Goal: Task Accomplishment & Management: Use online tool/utility

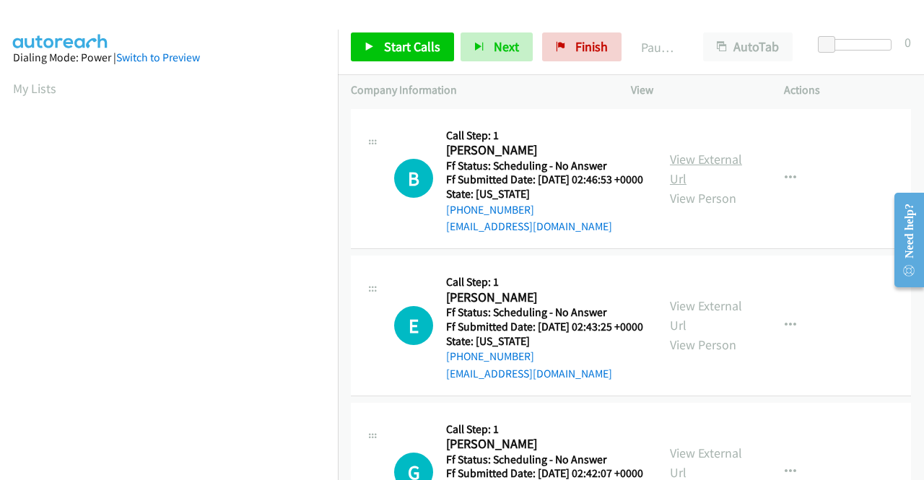
click at [682, 162] on link "View External Url" at bounding box center [706, 169] width 72 height 36
click at [710, 328] on link "View External Url" at bounding box center [706, 315] width 72 height 36
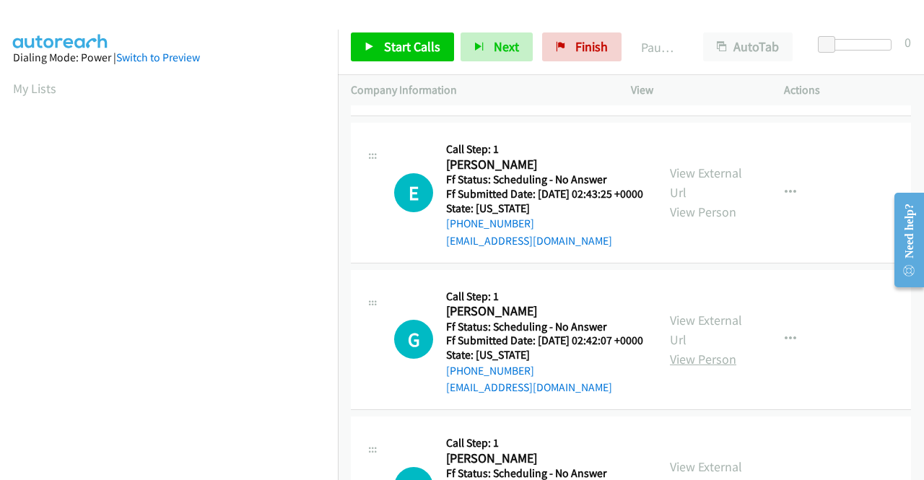
scroll to position [144, 0]
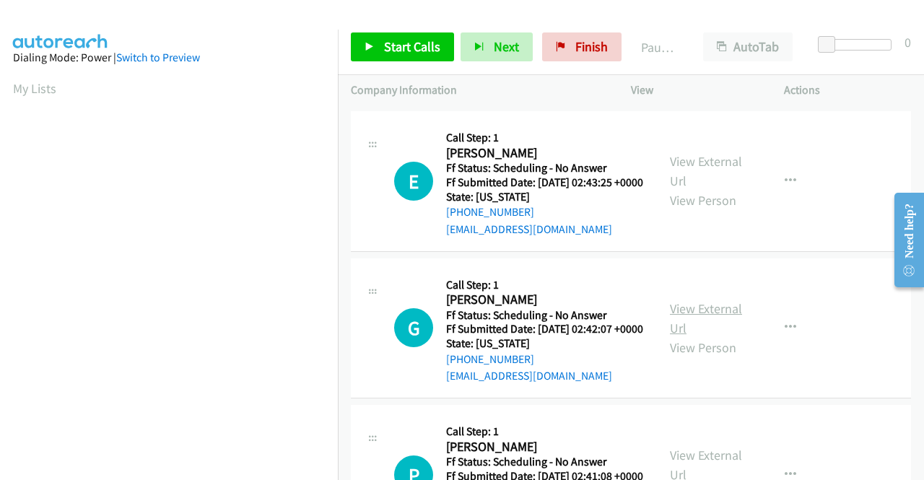
click at [706, 336] on link "View External Url" at bounding box center [706, 318] width 72 height 36
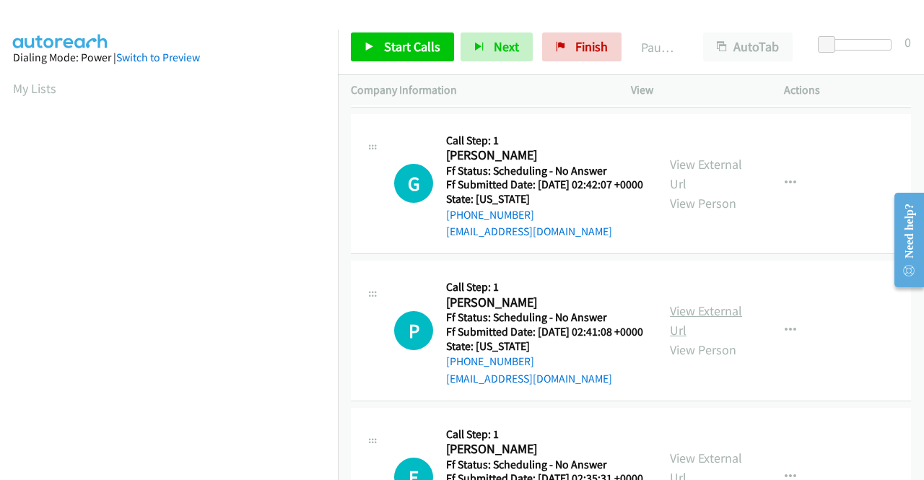
click at [690, 339] on link "View External Url" at bounding box center [706, 321] width 72 height 36
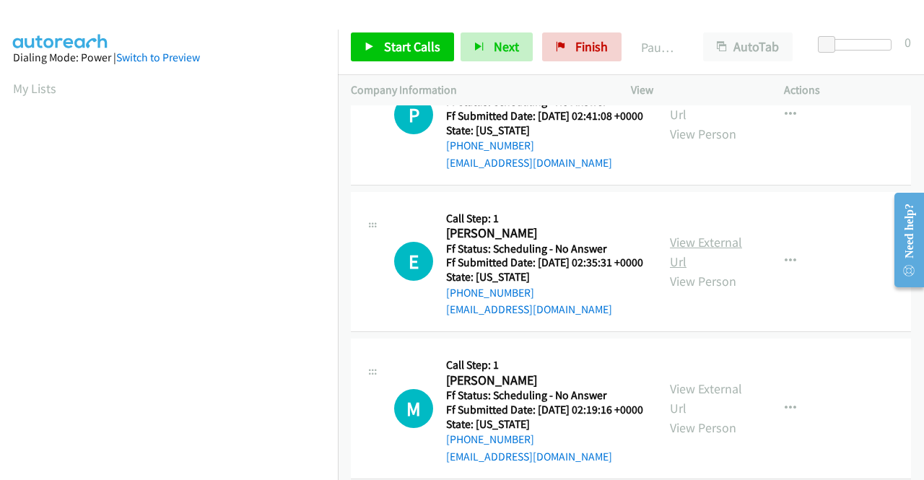
scroll to position [505, 0]
click at [678, 269] on link "View External Url" at bounding box center [706, 251] width 72 height 36
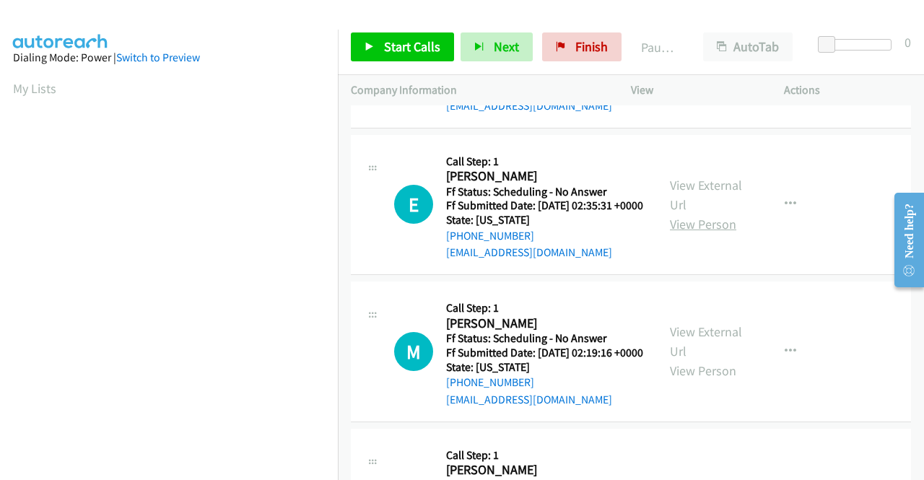
scroll to position [650, 0]
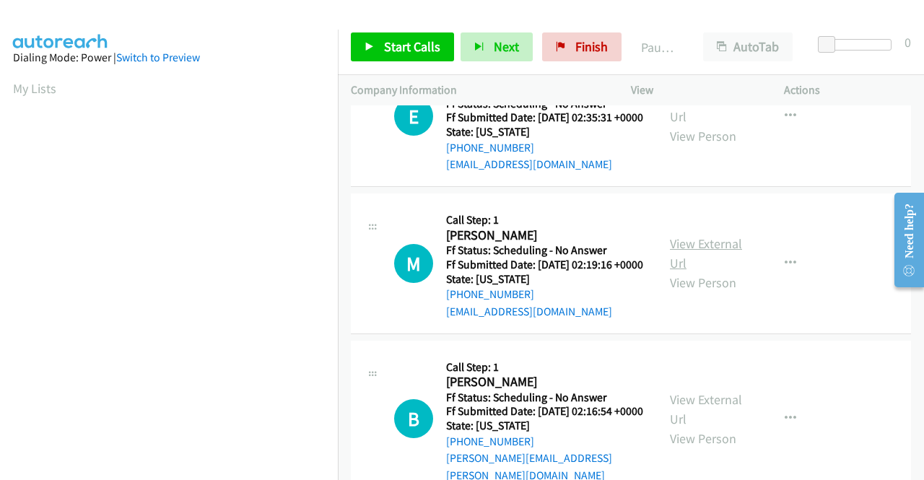
click at [714, 271] on link "View External Url" at bounding box center [706, 253] width 72 height 36
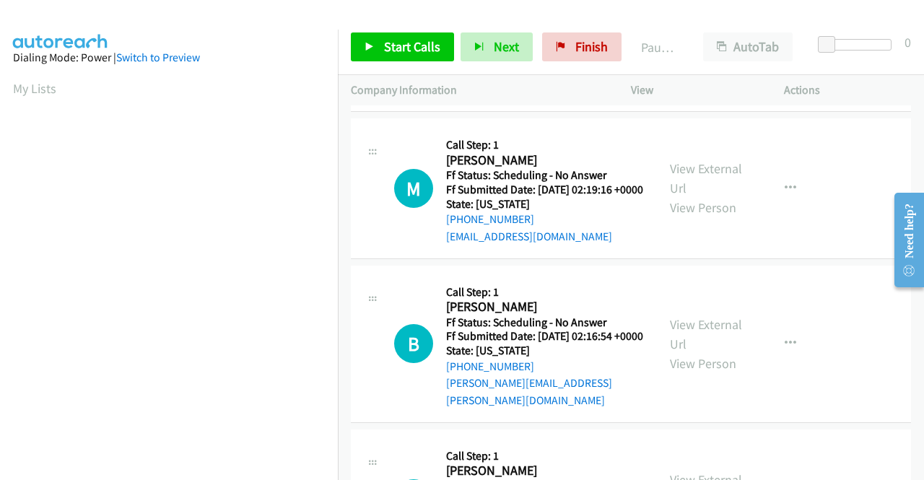
scroll to position [794, 0]
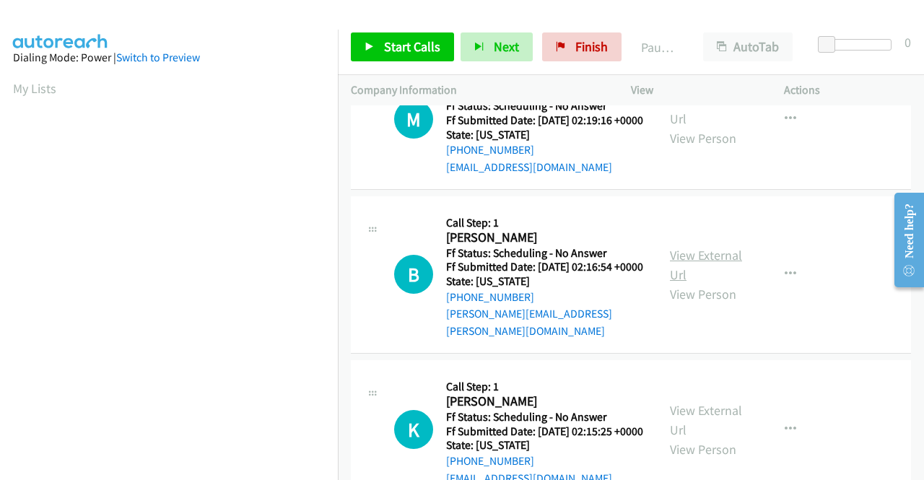
click at [685, 283] on link "View External Url" at bounding box center [706, 265] width 72 height 36
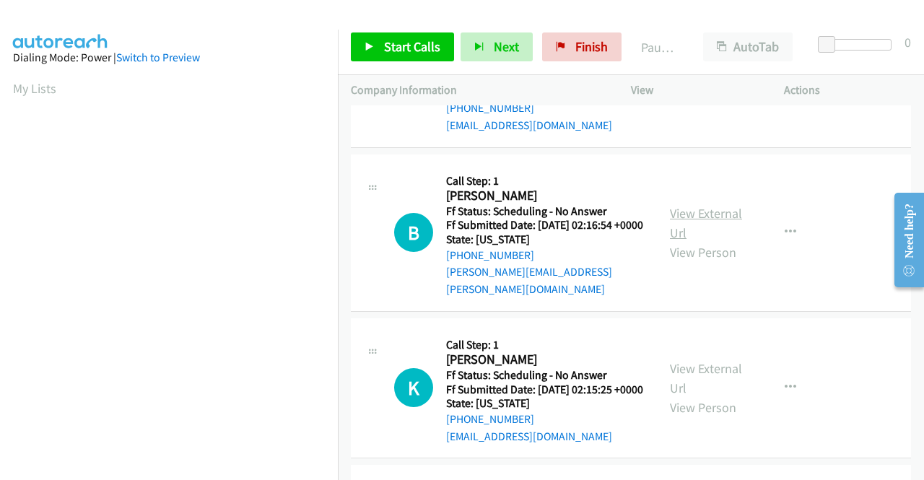
scroll to position [939, 0]
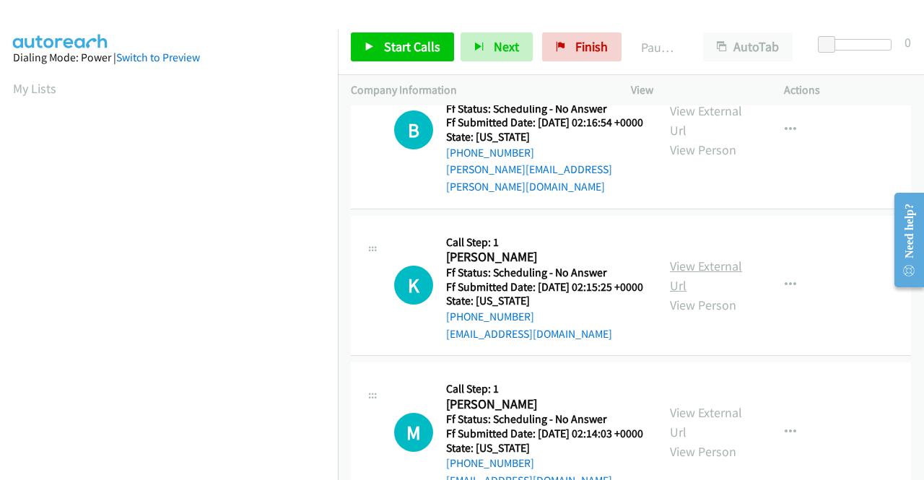
click at [690, 294] on link "View External Url" at bounding box center [706, 276] width 72 height 36
click at [714, 294] on link "View External Url" at bounding box center [706, 276] width 72 height 36
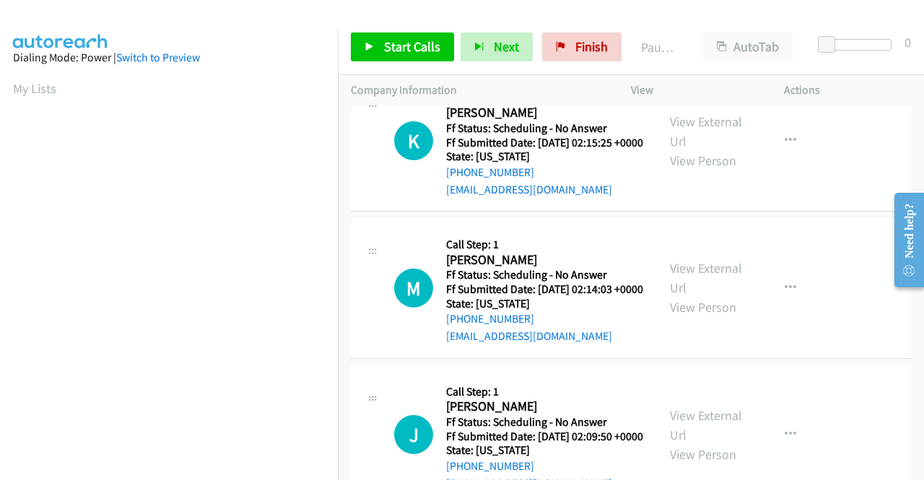
scroll to position [1155, 0]
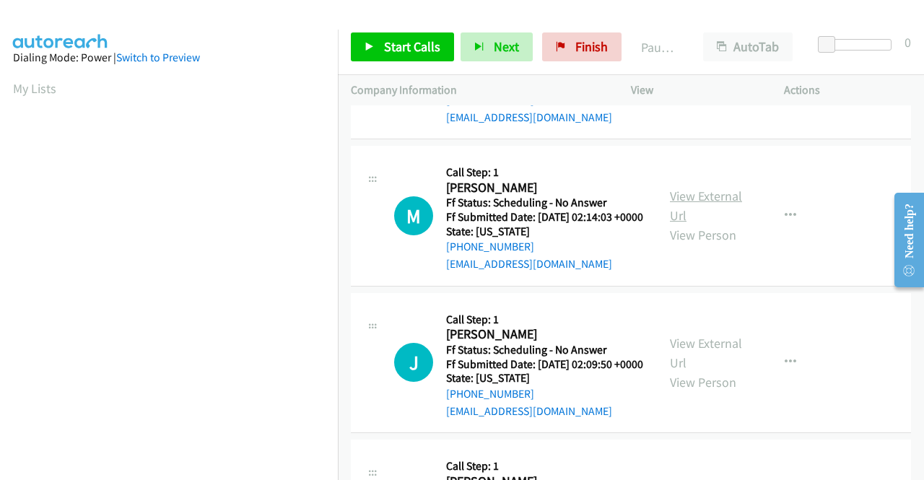
click at [714, 224] on link "View External Url" at bounding box center [706, 206] width 72 height 36
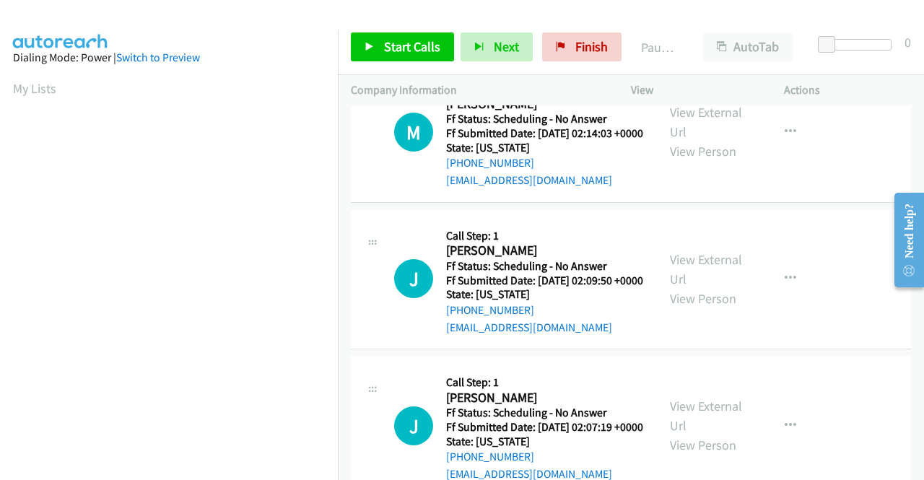
scroll to position [1300, 0]
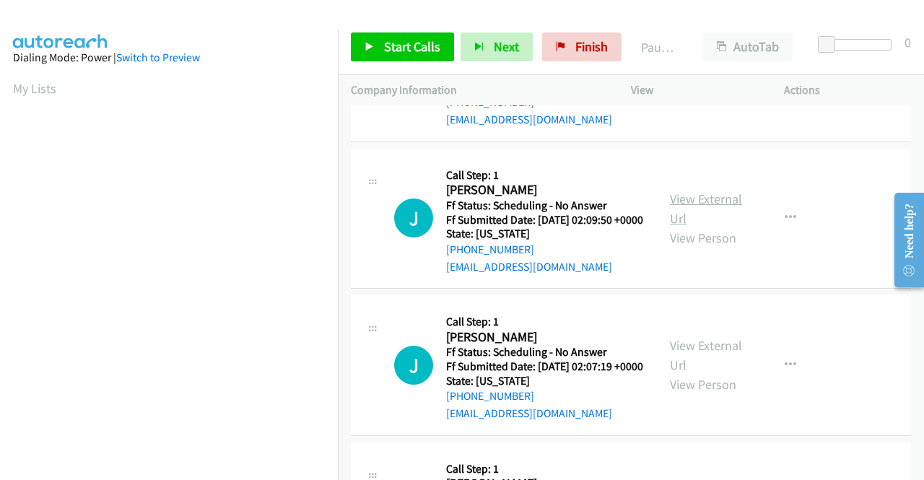
click at [684, 227] on link "View External Url" at bounding box center [706, 209] width 72 height 36
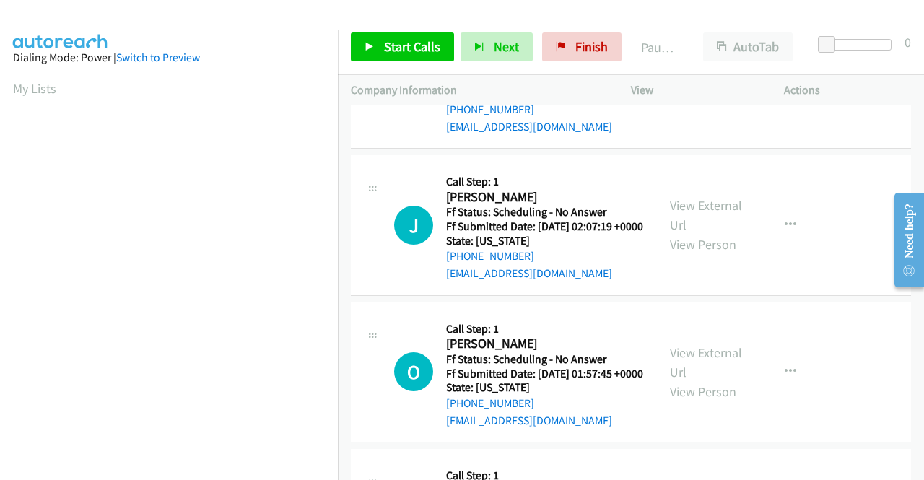
scroll to position [1444, 0]
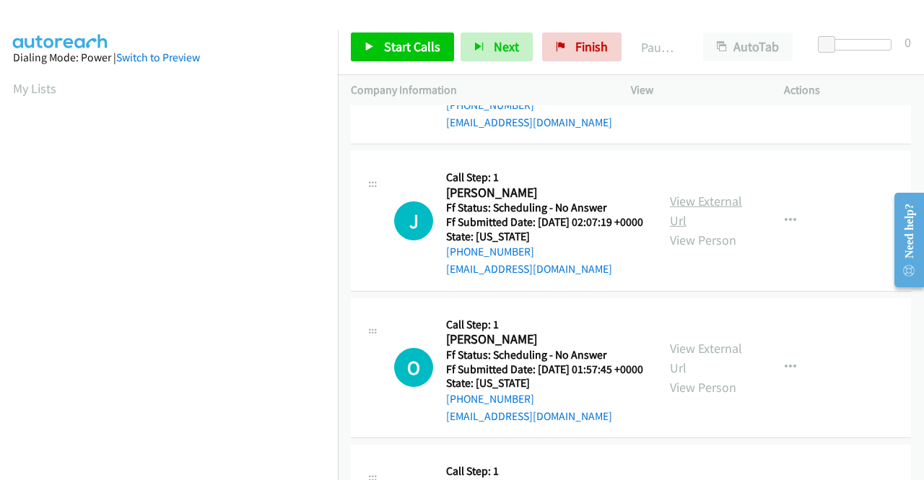
click at [712, 229] on link "View External Url" at bounding box center [706, 211] width 72 height 36
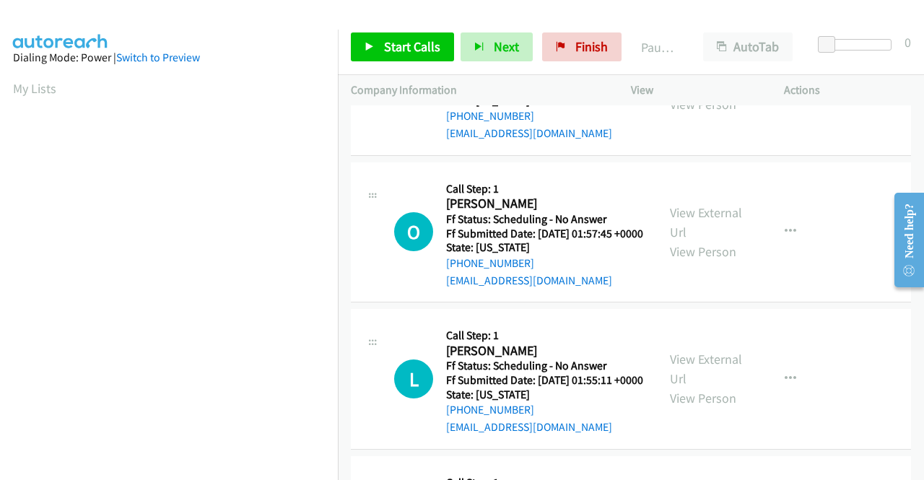
scroll to position [1588, 0]
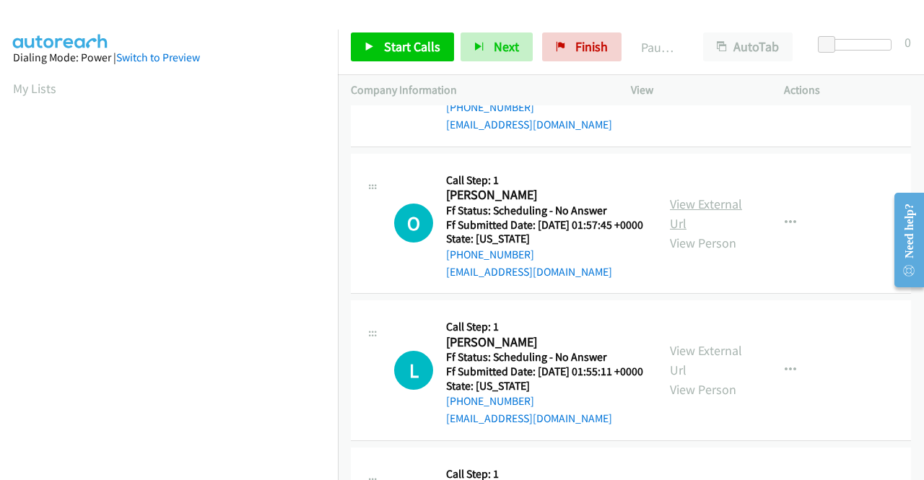
click at [674, 232] on link "View External Url" at bounding box center [706, 214] width 72 height 36
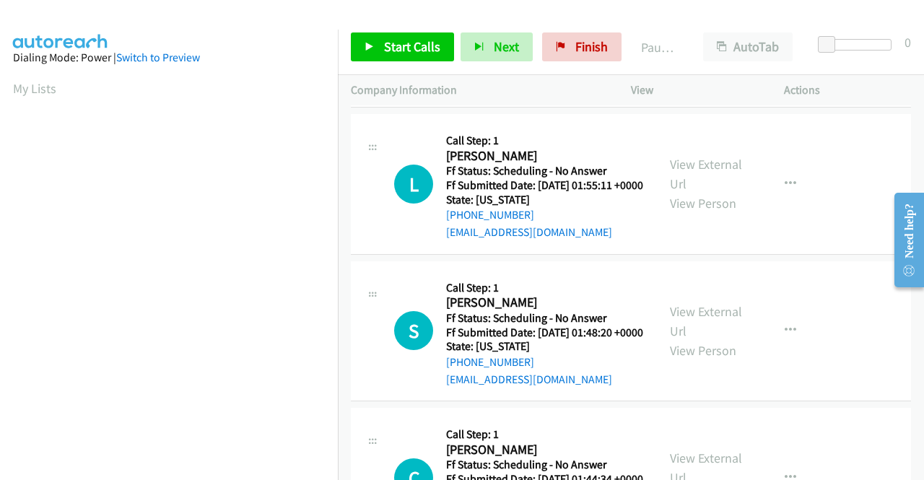
scroll to position [1805, 0]
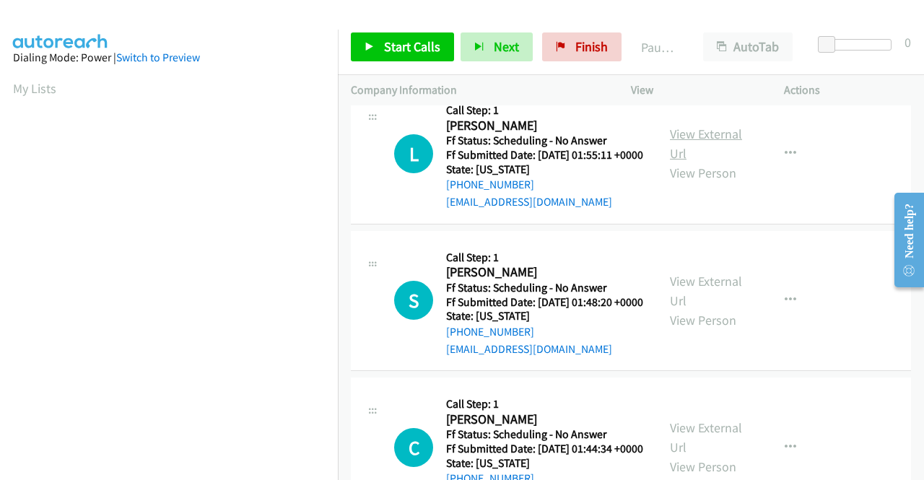
click at [684, 162] on link "View External Url" at bounding box center [706, 144] width 72 height 36
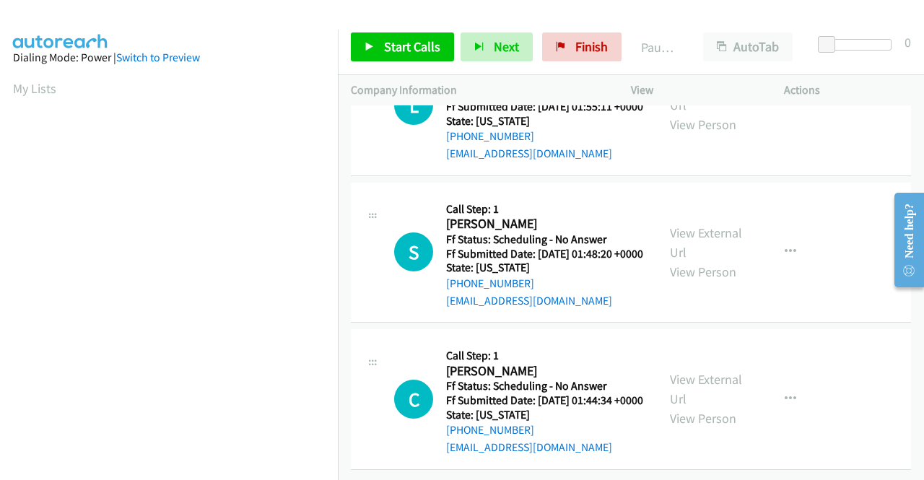
scroll to position [1949, 0]
click at [721, 261] on link "View External Url" at bounding box center [706, 243] width 72 height 36
click at [682, 371] on link "View External Url" at bounding box center [706, 389] width 72 height 36
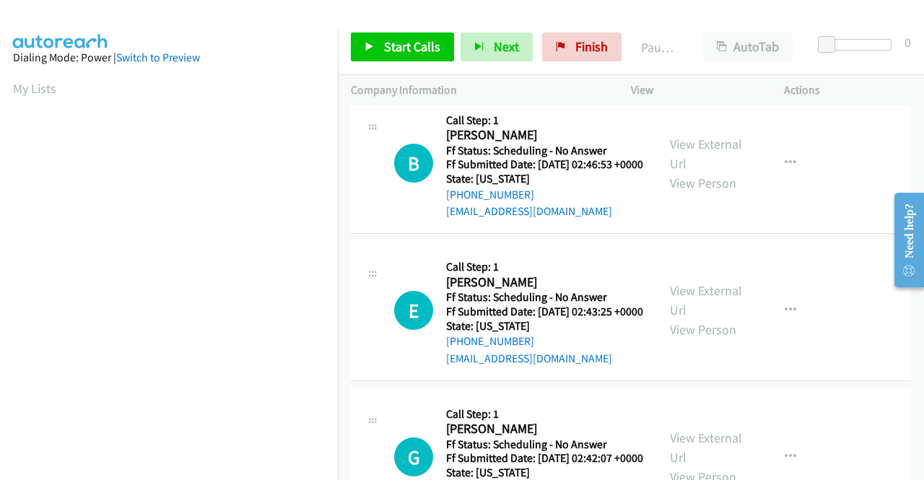
scroll to position [0, 0]
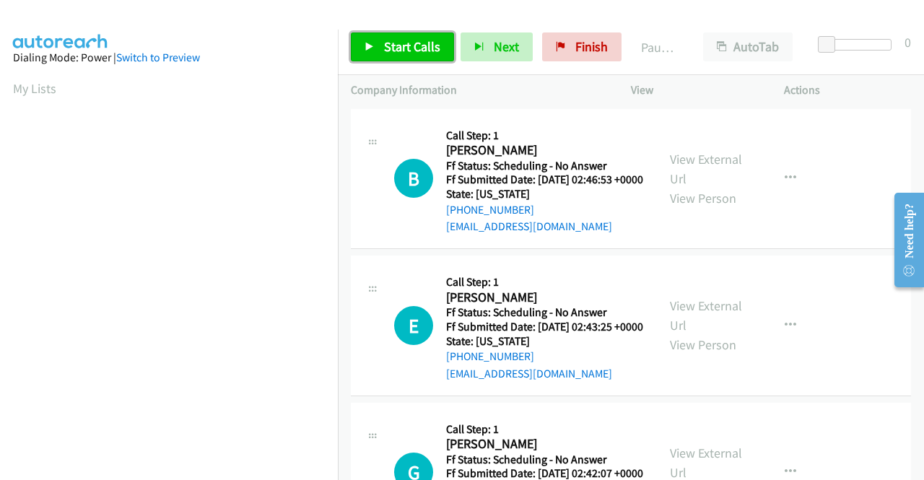
click at [406, 56] on link "Start Calls" at bounding box center [402, 46] width 103 height 29
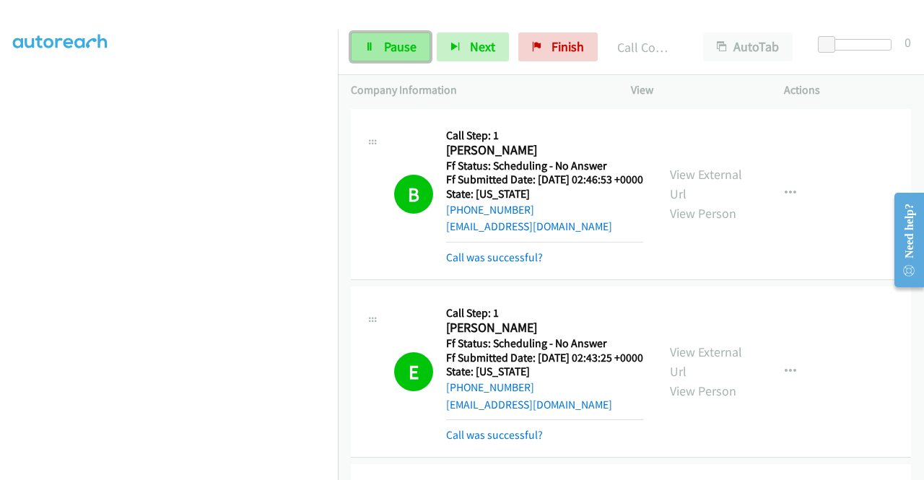
click at [386, 52] on span "Pause" at bounding box center [400, 46] width 32 height 17
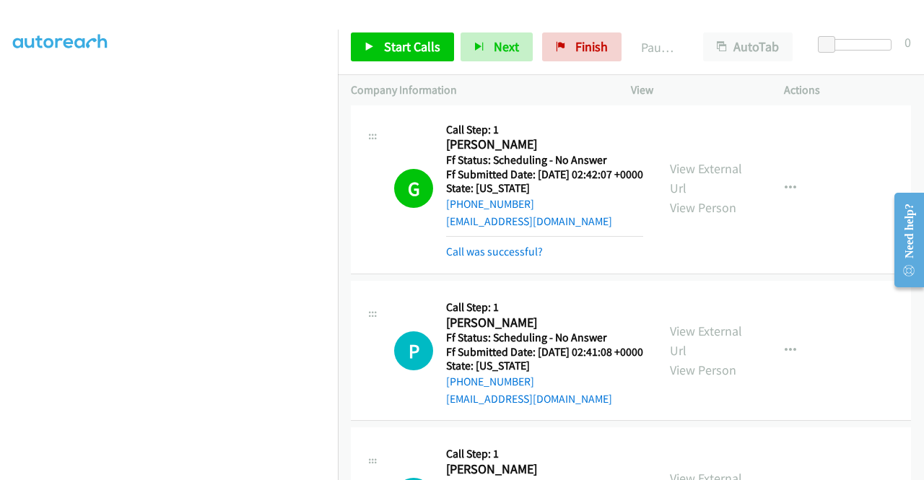
scroll to position [433, 0]
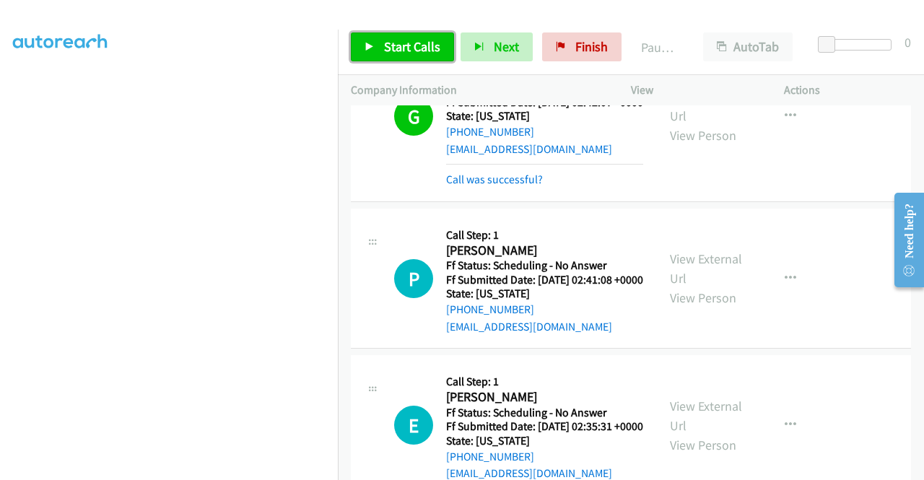
click at [430, 50] on span "Start Calls" at bounding box center [412, 46] width 56 height 17
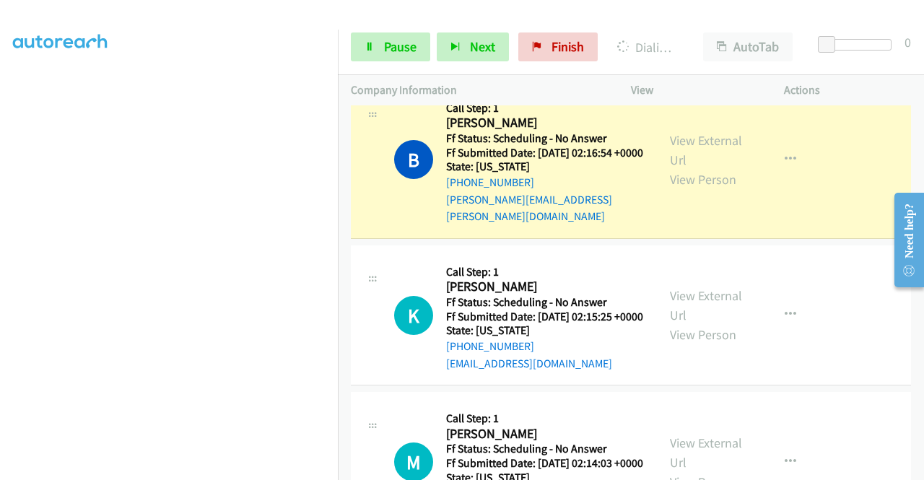
scroll to position [1083, 0]
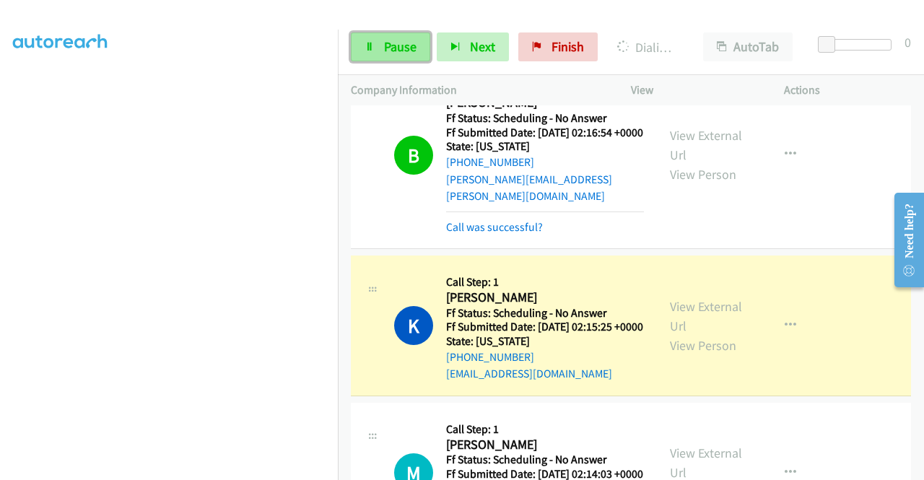
click at [393, 51] on span "Pause" at bounding box center [400, 46] width 32 height 17
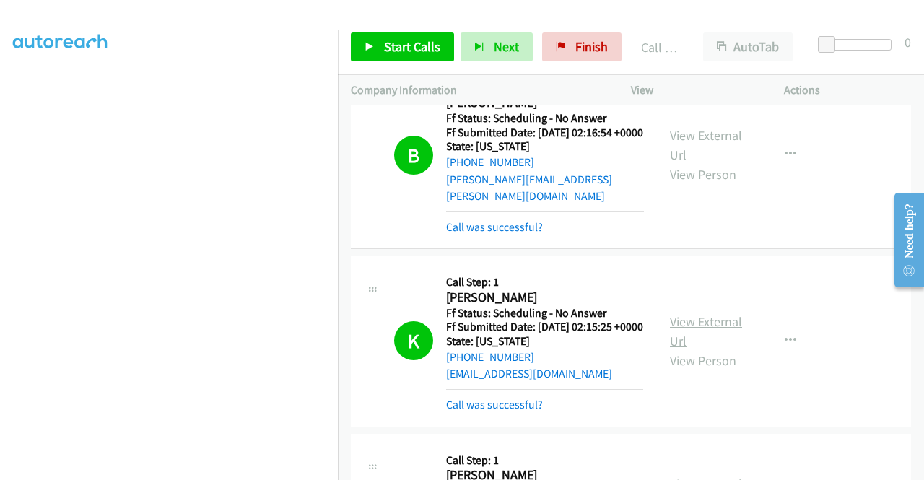
scroll to position [1227, 0]
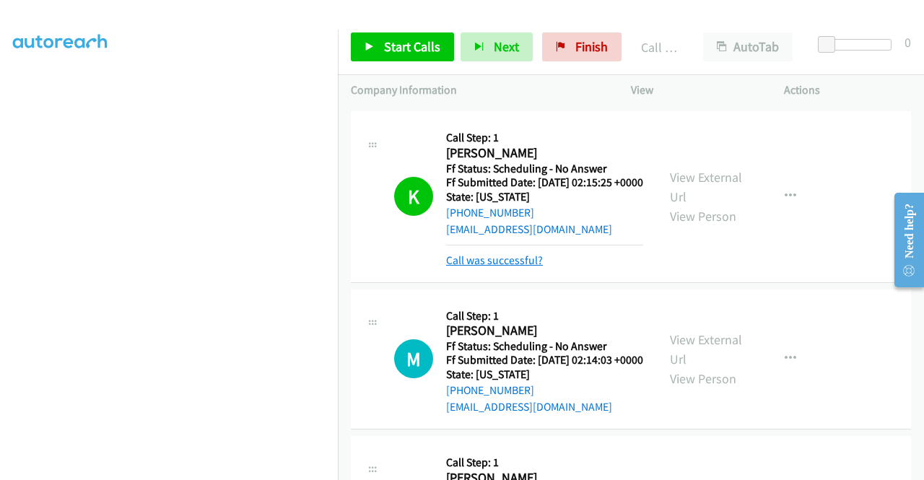
click at [515, 267] on link "Call was successful?" at bounding box center [494, 260] width 97 height 14
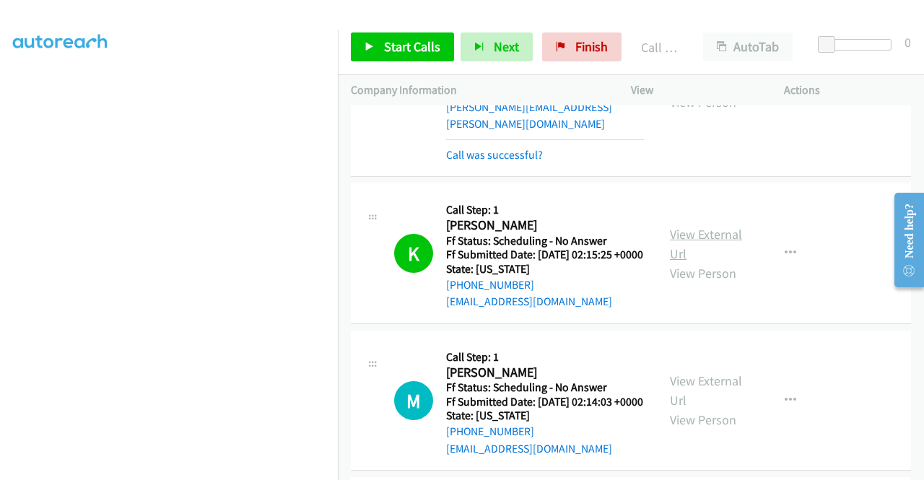
scroll to position [1083, 0]
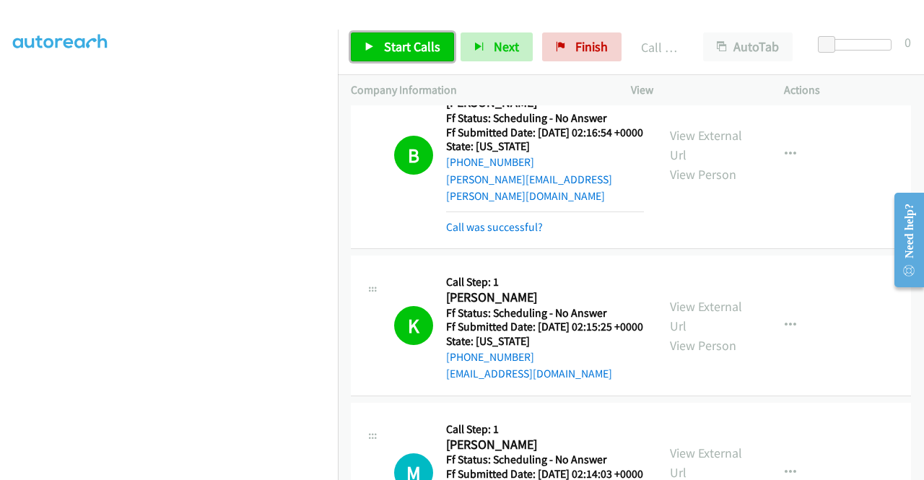
click at [390, 47] on span "Start Calls" at bounding box center [412, 46] width 56 height 17
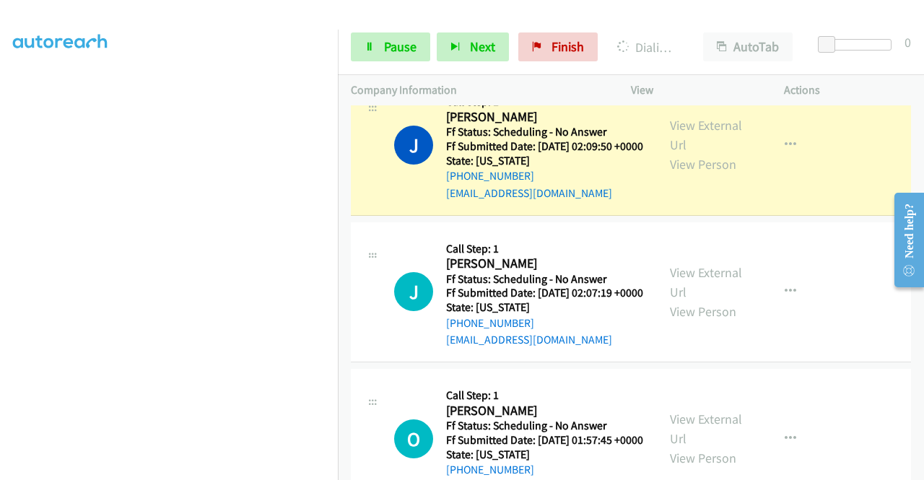
scroll to position [1661, 0]
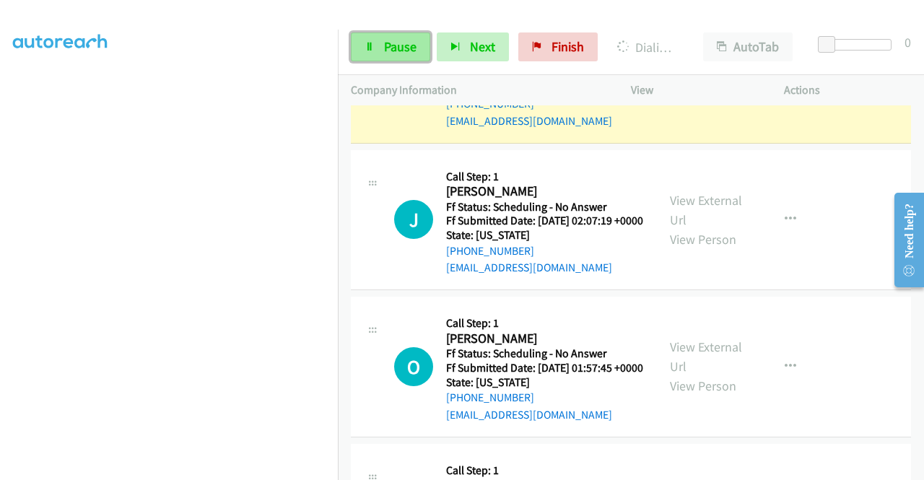
click at [384, 38] on span "Pause" at bounding box center [400, 46] width 32 height 17
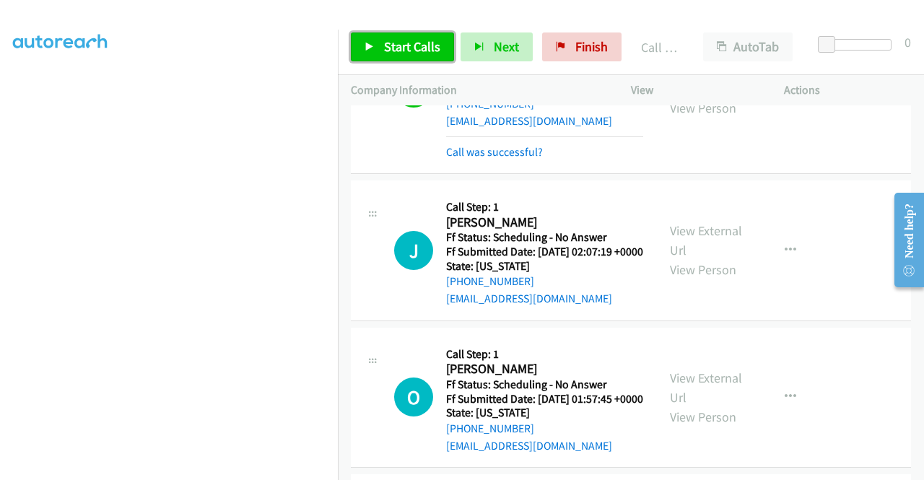
click at [409, 55] on link "Start Calls" at bounding box center [402, 46] width 103 height 29
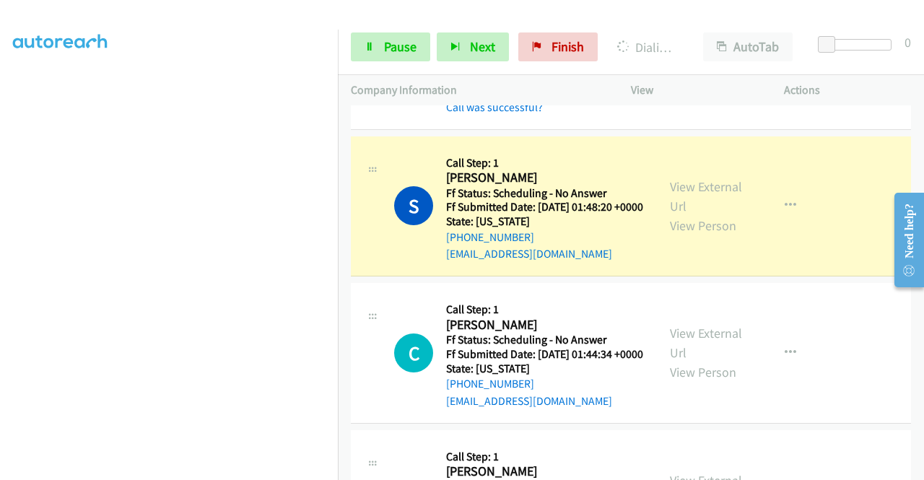
scroll to position [2382, 0]
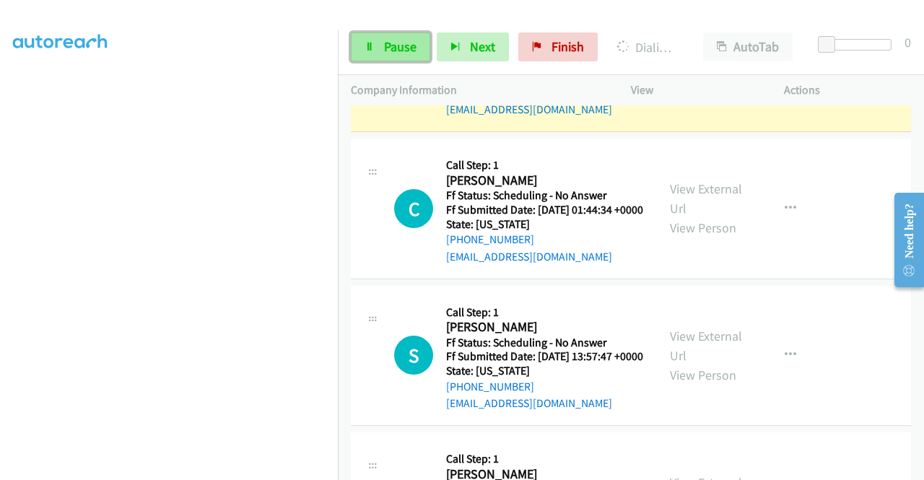
click at [414, 47] on span "Pause" at bounding box center [400, 46] width 32 height 17
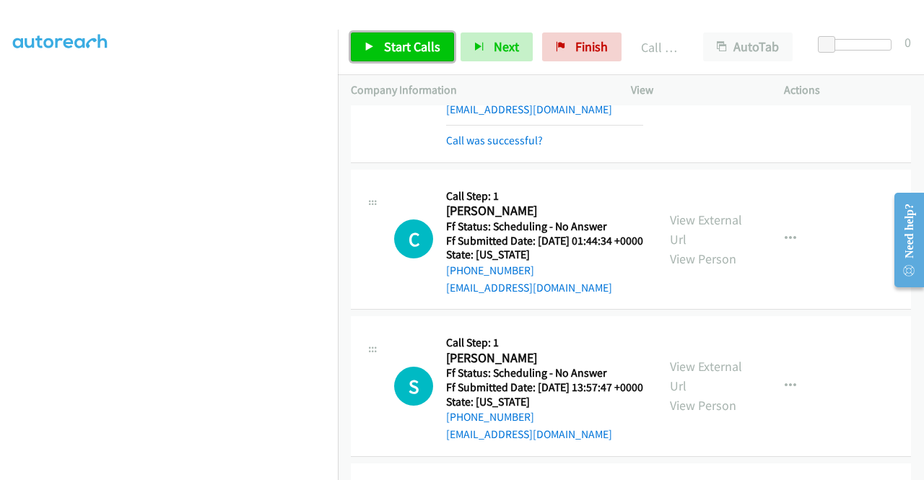
click at [388, 51] on span "Start Calls" at bounding box center [412, 46] width 56 height 17
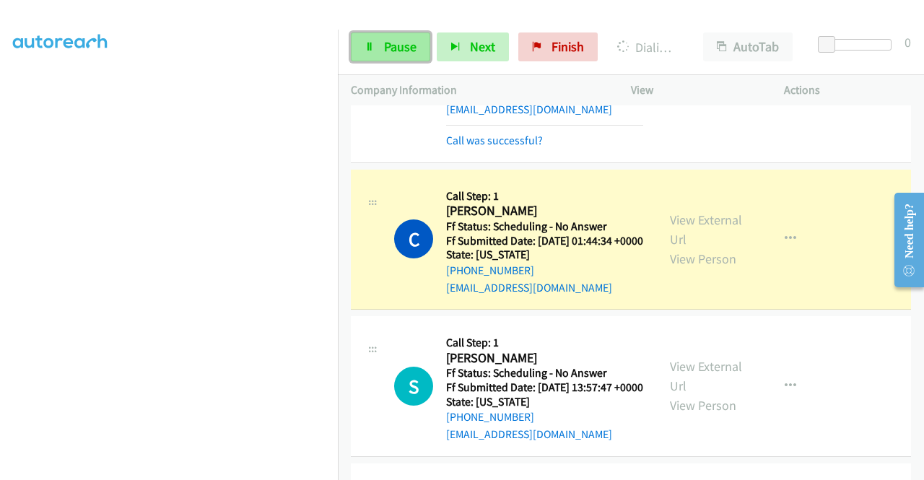
click at [424, 45] on link "Pause" at bounding box center [390, 46] width 79 height 29
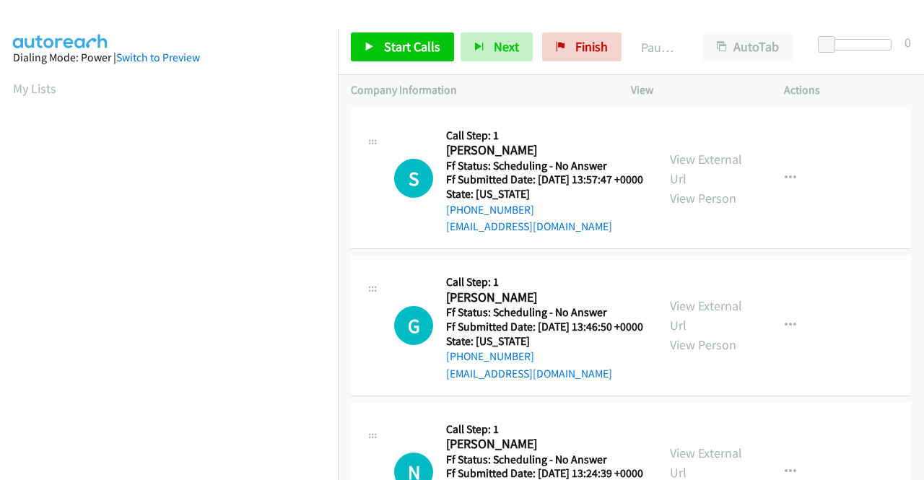
click at [708, 175] on div "View External Url View Person" at bounding box center [707, 178] width 75 height 58
click at [709, 173] on link "View External Url" at bounding box center [706, 169] width 72 height 36
click at [687, 331] on link "View External Url" at bounding box center [706, 315] width 72 height 36
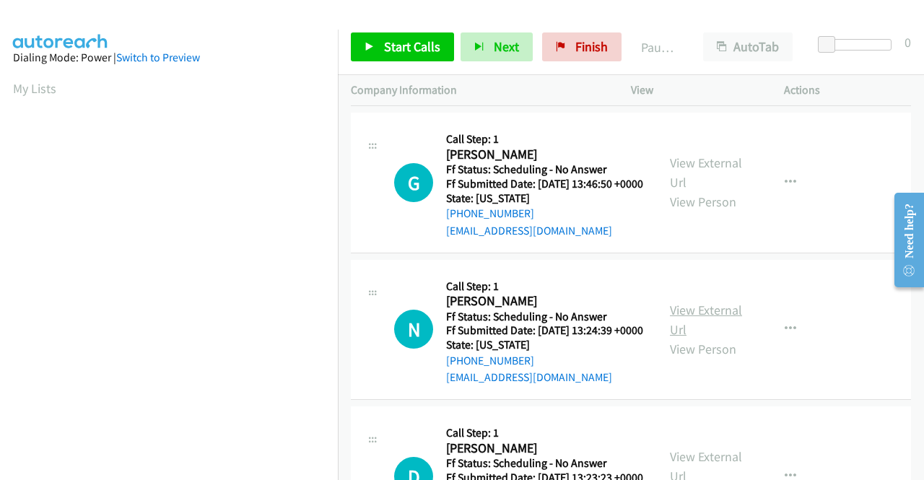
scroll to position [144, 0]
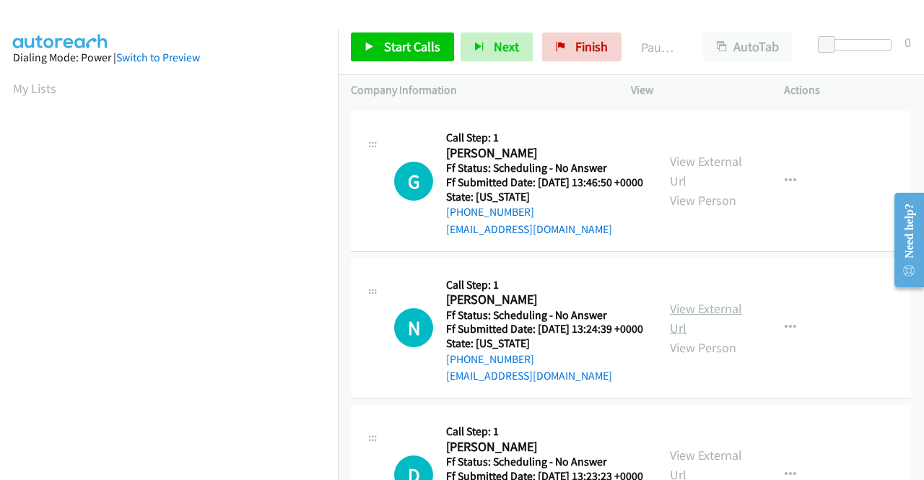
click at [688, 336] on link "View External Url" at bounding box center [706, 318] width 72 height 36
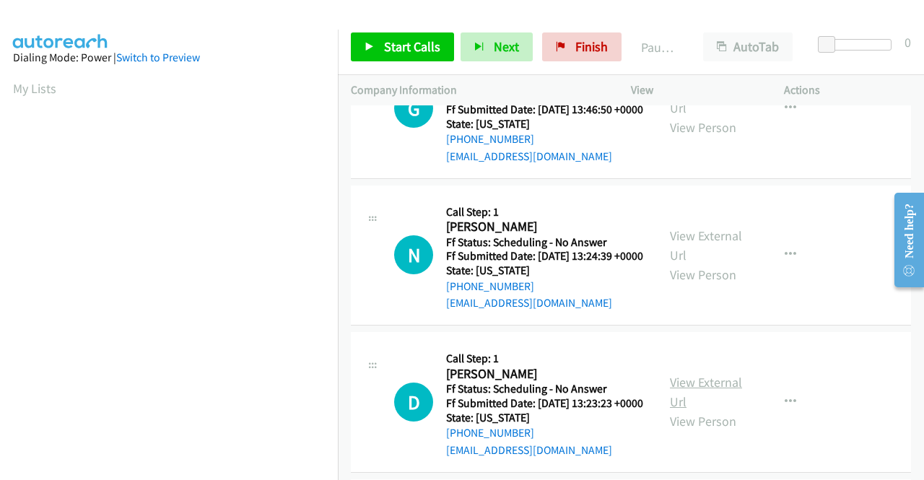
scroll to position [289, 0]
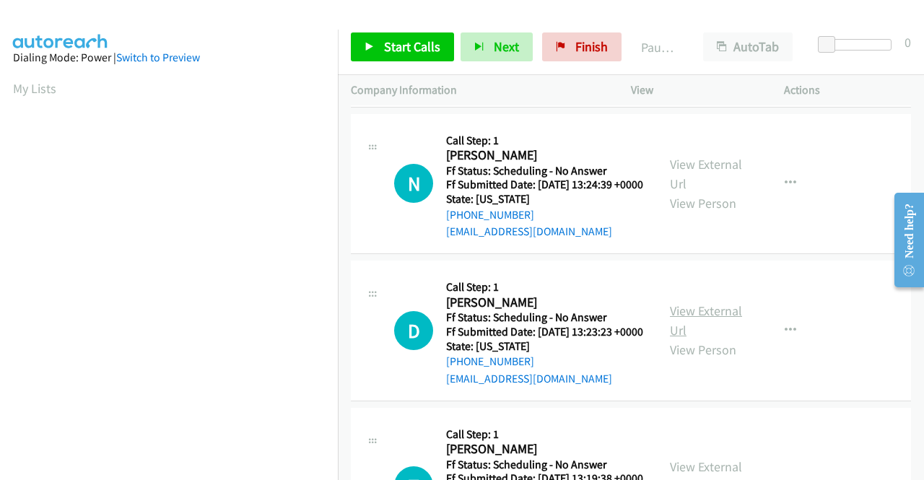
click at [700, 339] on link "View External Url" at bounding box center [706, 321] width 72 height 36
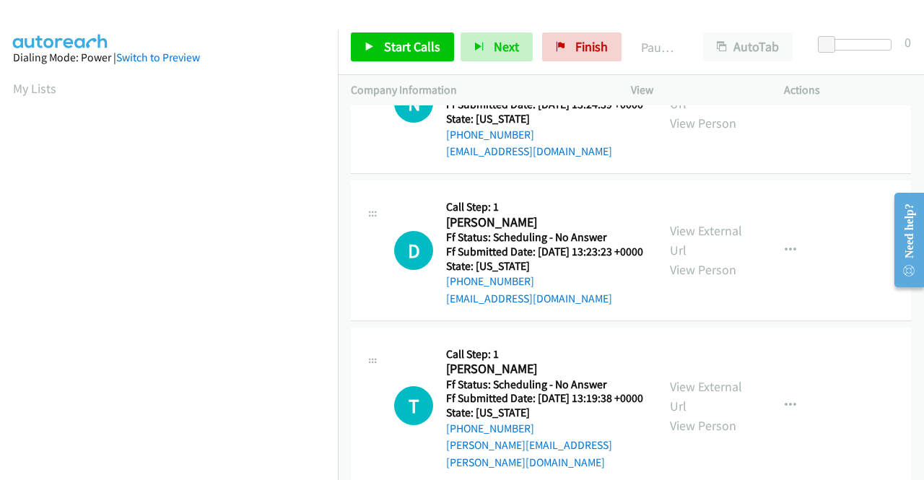
scroll to position [433, 0]
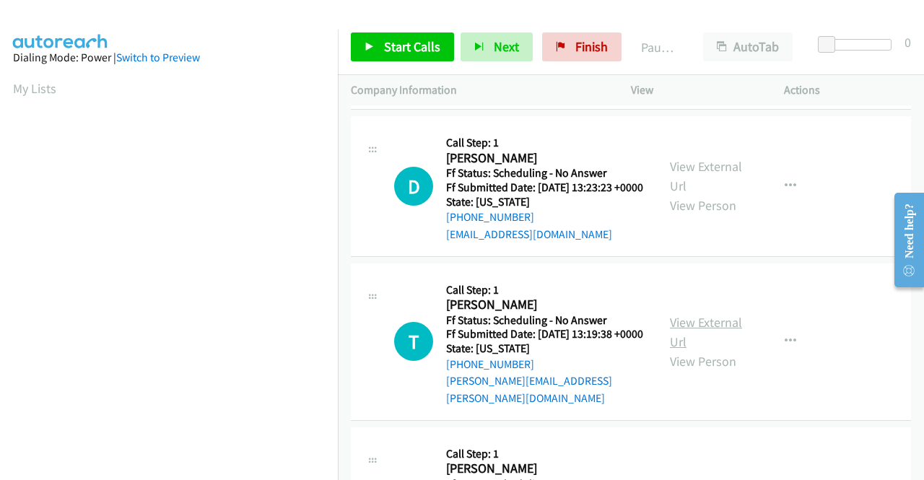
click at [692, 350] on link "View External Url" at bounding box center [706, 332] width 72 height 36
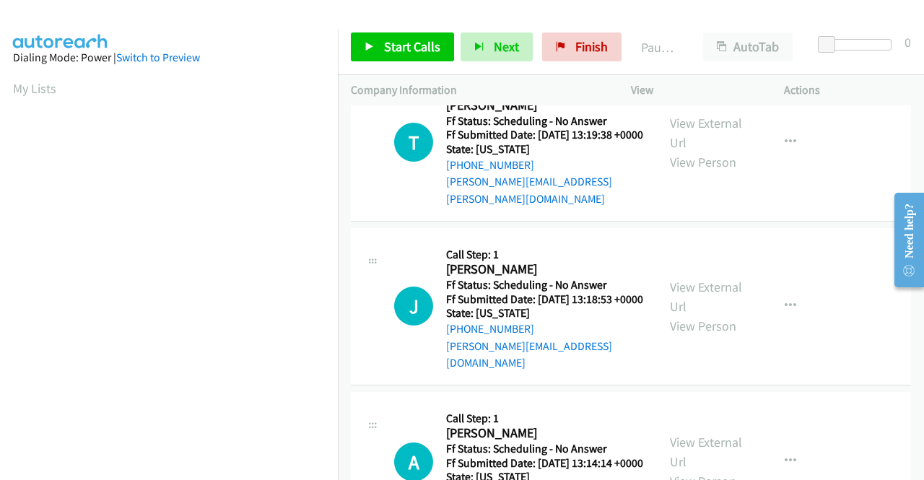
scroll to position [650, 0]
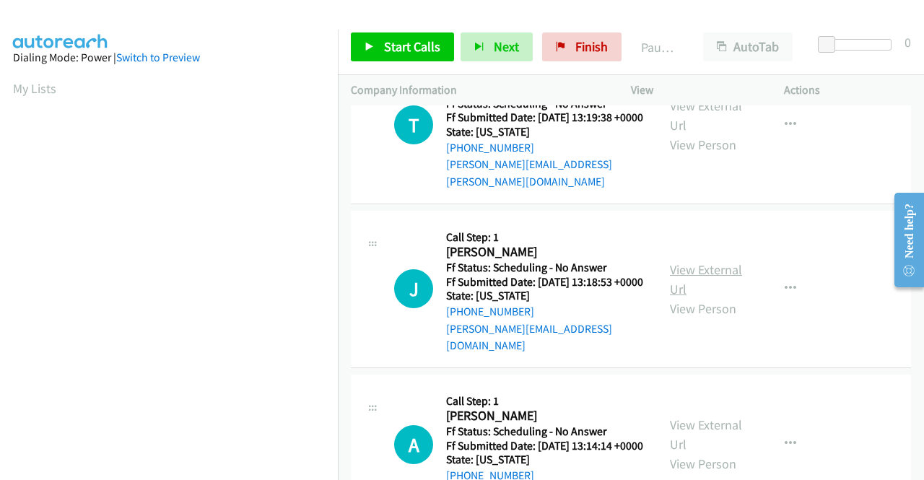
click at [675, 297] on link "View External Url" at bounding box center [706, 279] width 72 height 36
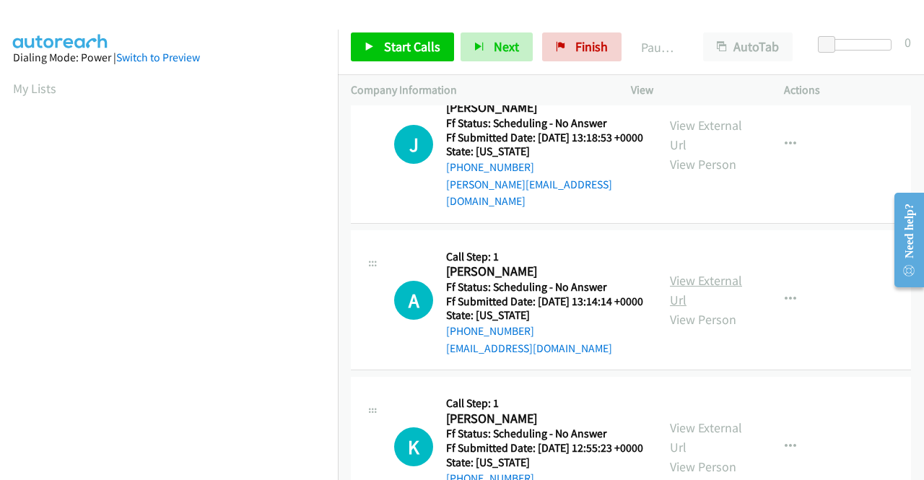
click at [687, 308] on link "View External Url" at bounding box center [706, 290] width 72 height 36
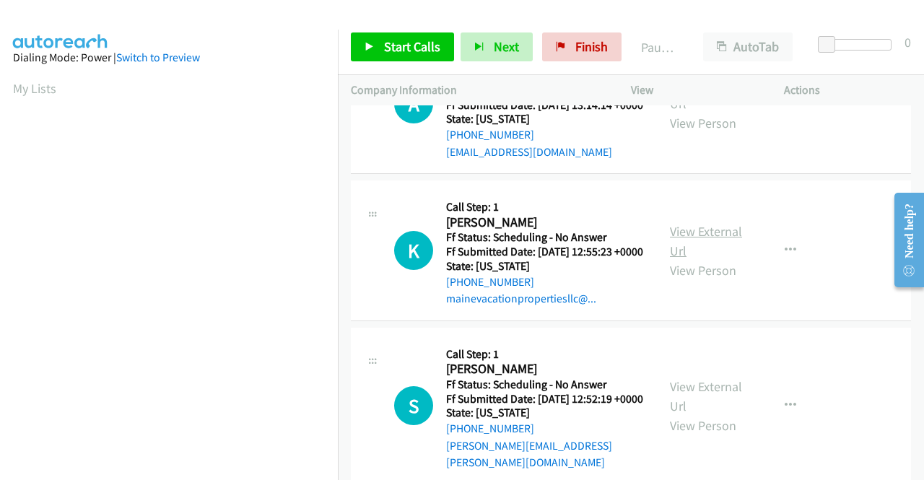
scroll to position [1011, 0]
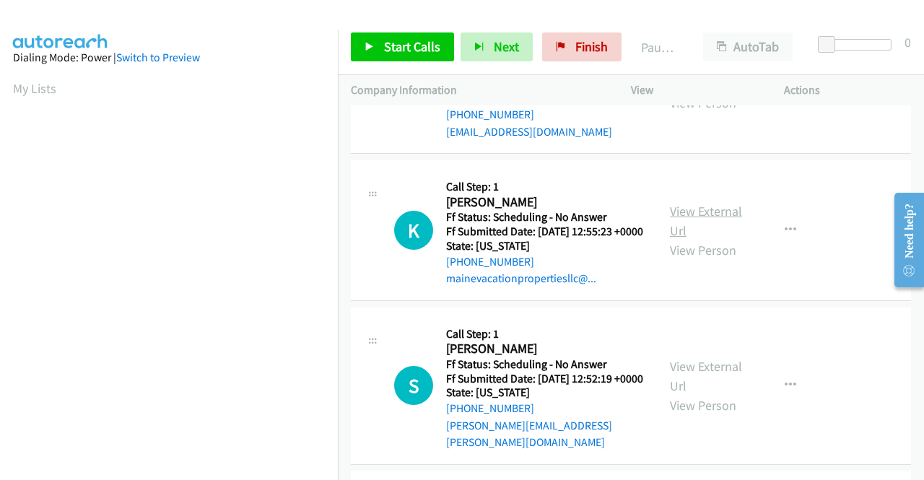
click at [682, 239] on link "View External Url" at bounding box center [706, 221] width 72 height 36
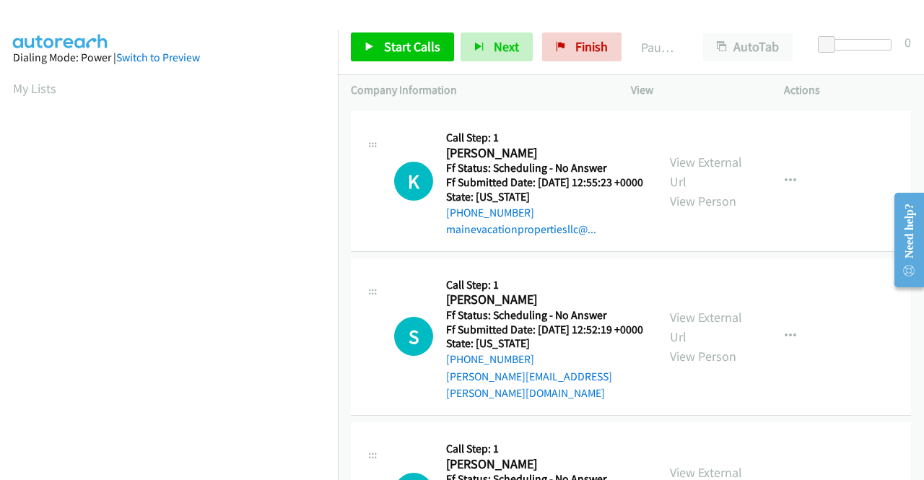
scroll to position [1083, 0]
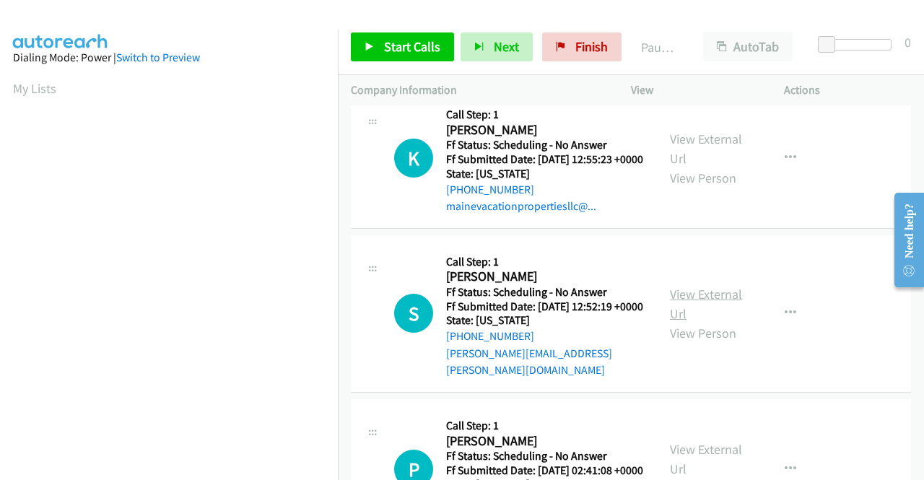
click at [687, 322] on link "View External Url" at bounding box center [706, 304] width 72 height 36
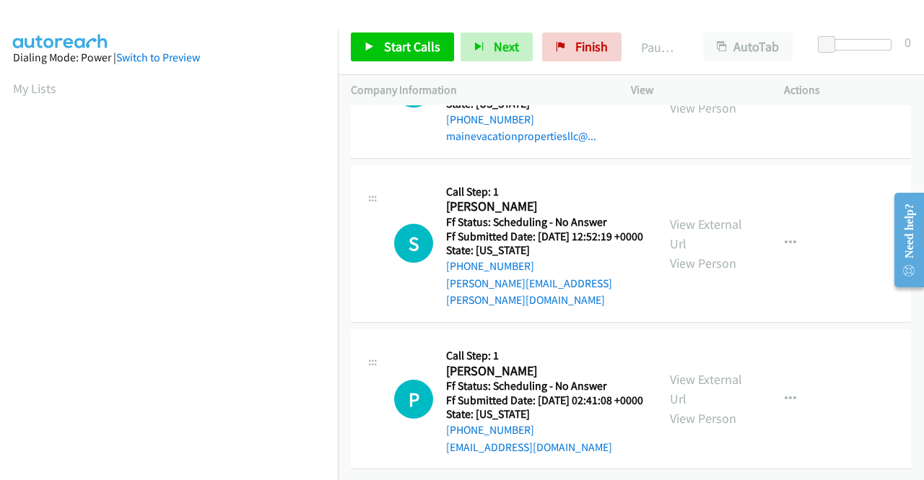
scroll to position [1227, 0]
click at [676, 386] on link "View External Url" at bounding box center [706, 389] width 72 height 36
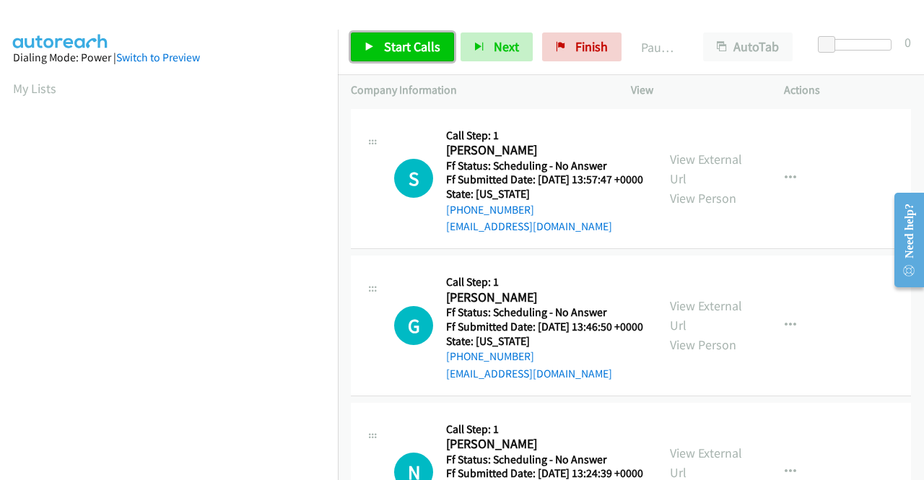
click at [431, 44] on span "Start Calls" at bounding box center [412, 46] width 56 height 17
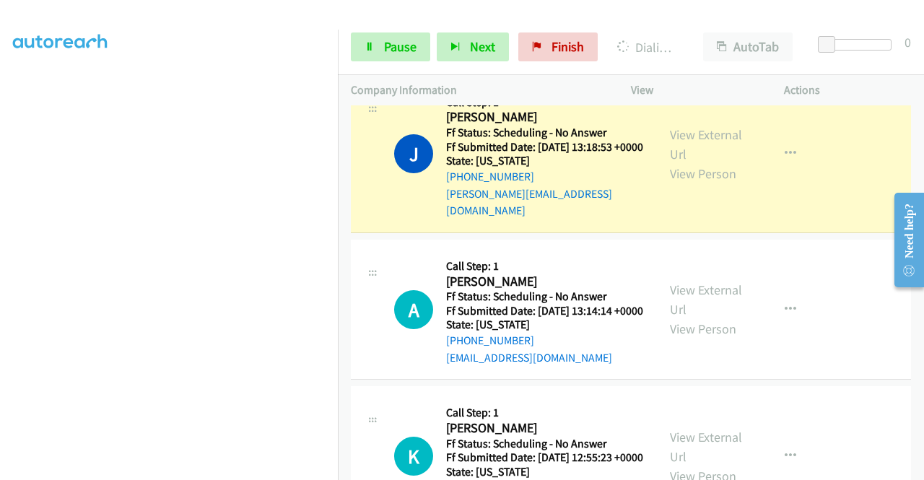
scroll to position [257, 0]
click at [387, 55] on link "Pause" at bounding box center [390, 46] width 79 height 29
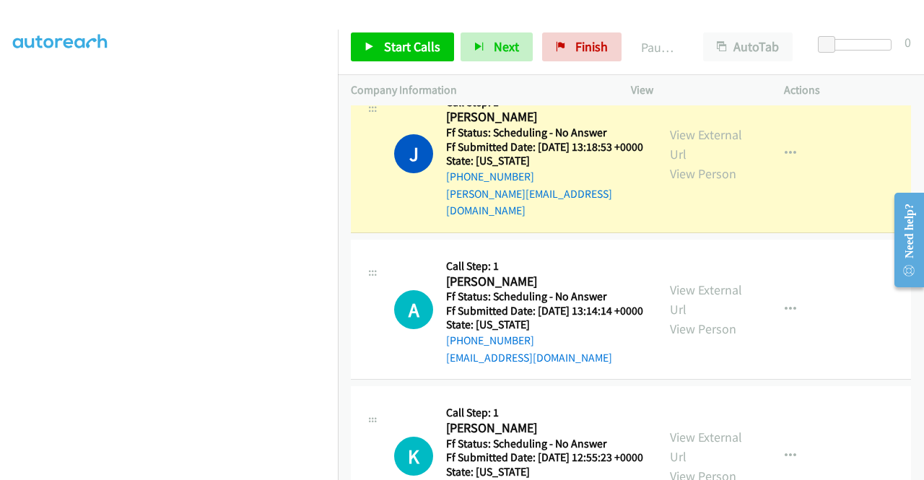
scroll to position [329, 0]
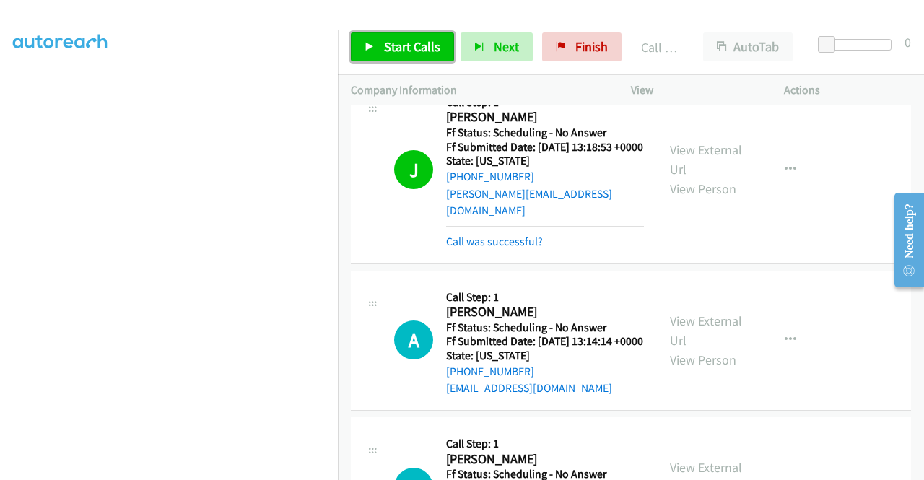
click at [426, 56] on link "Start Calls" at bounding box center [402, 46] width 103 height 29
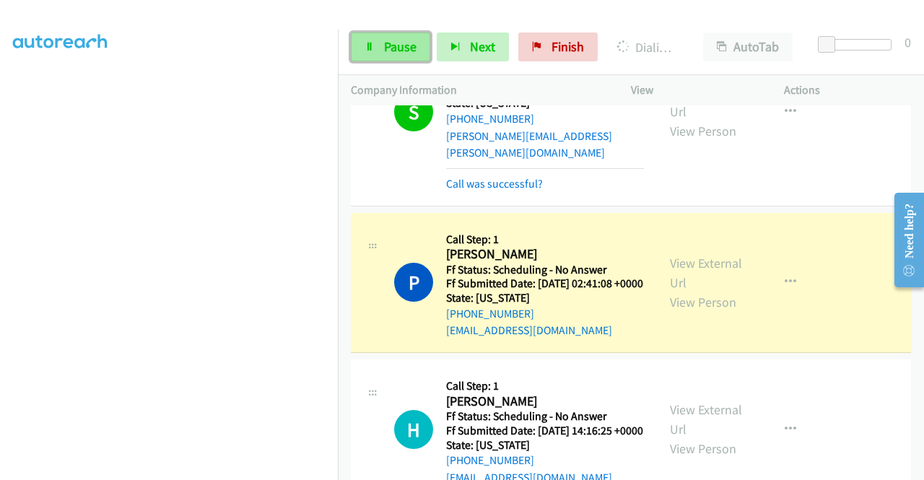
click at [392, 43] on span "Pause" at bounding box center [400, 46] width 32 height 17
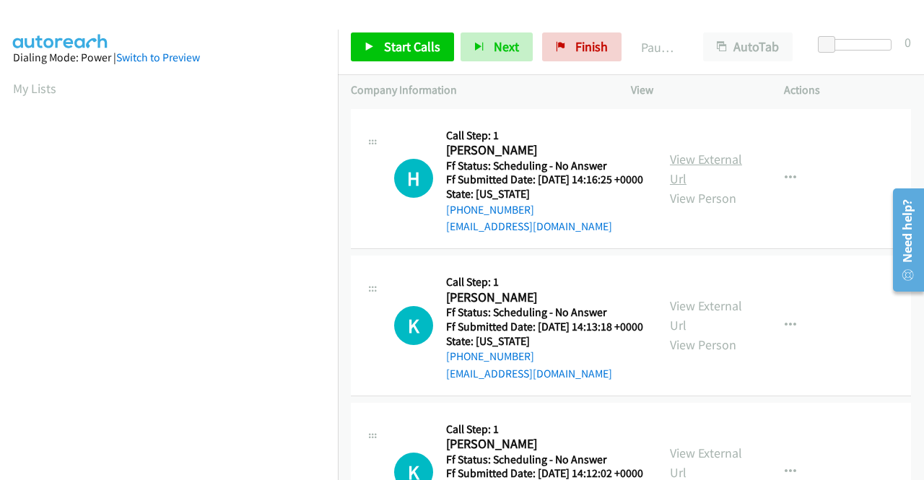
click at [716, 164] on link "View External Url" at bounding box center [706, 169] width 72 height 36
click at [724, 334] on link "View External Url" at bounding box center [706, 315] width 72 height 36
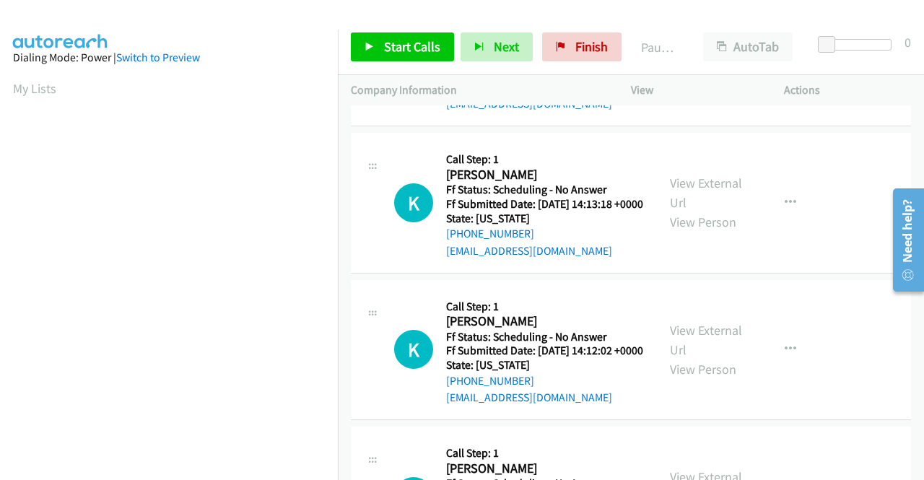
scroll to position [144, 0]
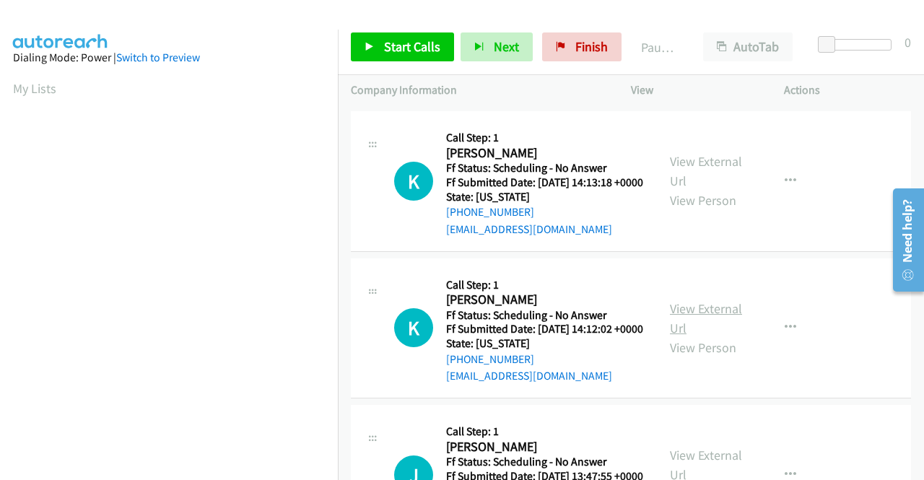
click at [697, 336] on link "View External Url" at bounding box center [706, 318] width 72 height 36
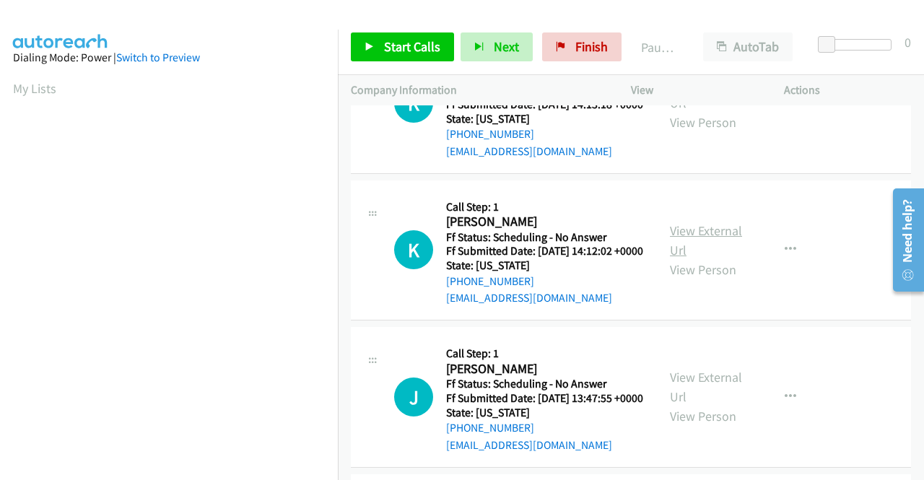
scroll to position [289, 0]
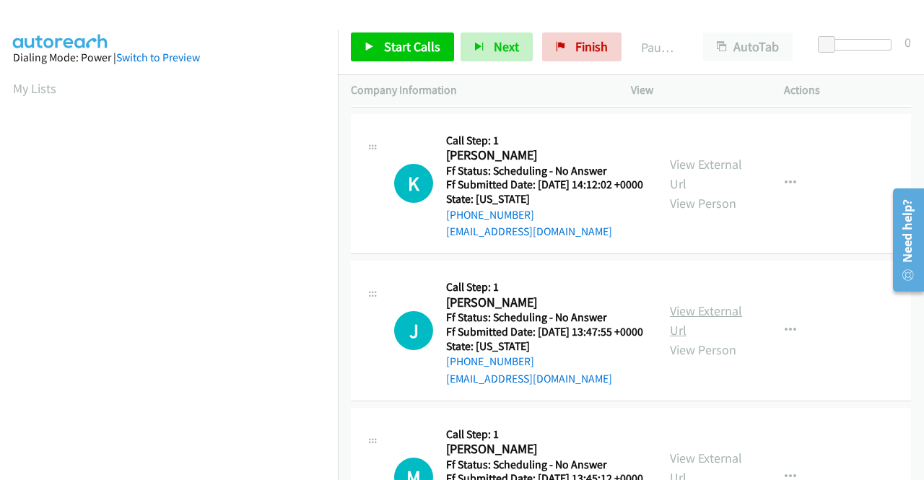
click at [702, 339] on link "View External Url" at bounding box center [706, 321] width 72 height 36
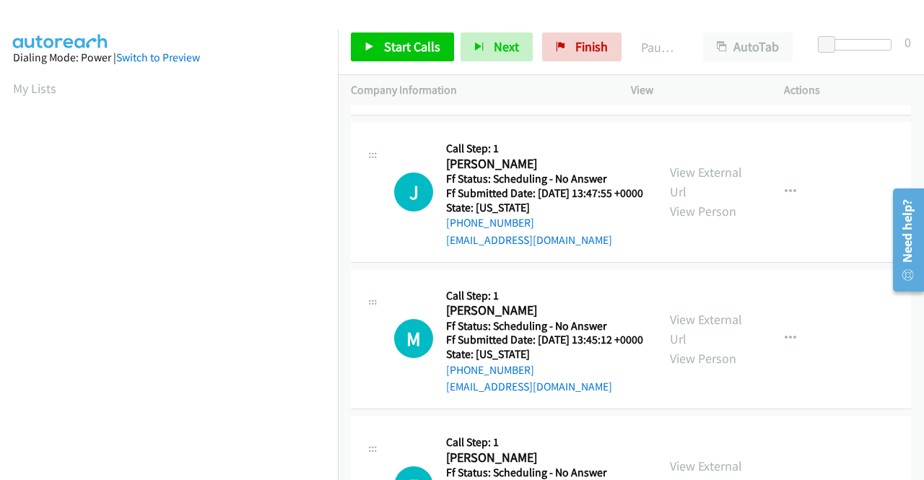
scroll to position [433, 0]
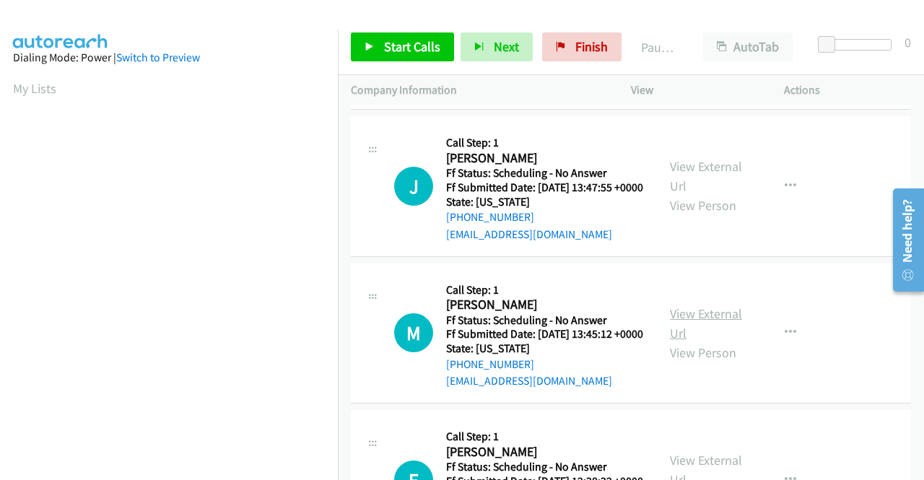
click at [682, 341] on link "View External Url" at bounding box center [706, 323] width 72 height 36
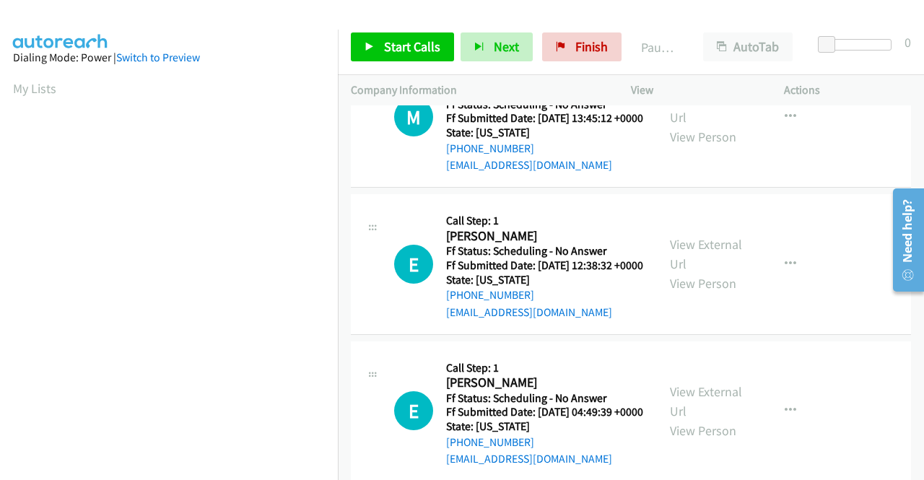
scroll to position [650, 0]
click at [721, 292] on div "View External Url View Person" at bounding box center [707, 263] width 75 height 58
click at [721, 271] on link "View External Url" at bounding box center [706, 253] width 72 height 36
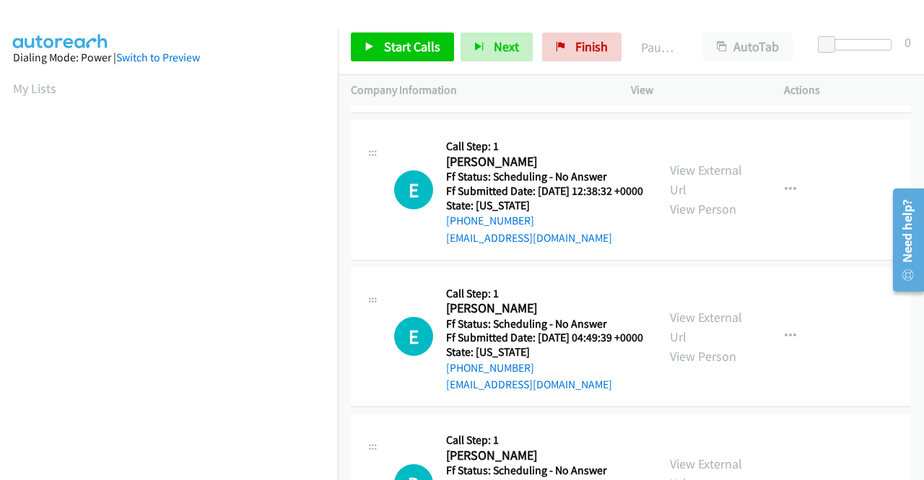
scroll to position [794, 0]
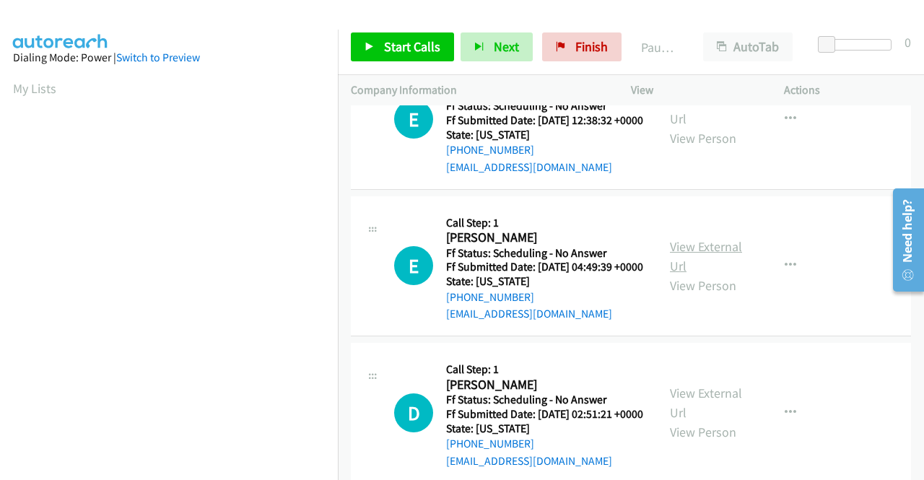
click at [670, 274] on link "View External Url" at bounding box center [706, 256] width 72 height 36
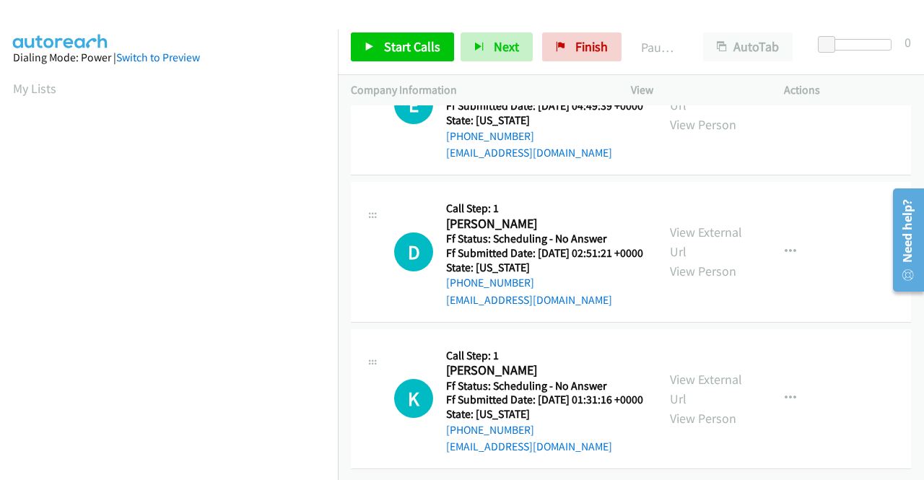
scroll to position [1011, 0]
click link "View External Url"
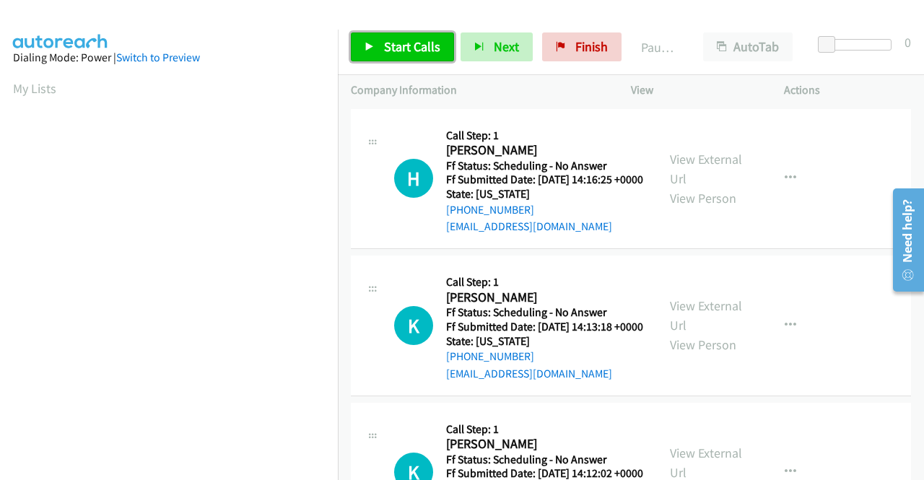
click span "Start Calls"
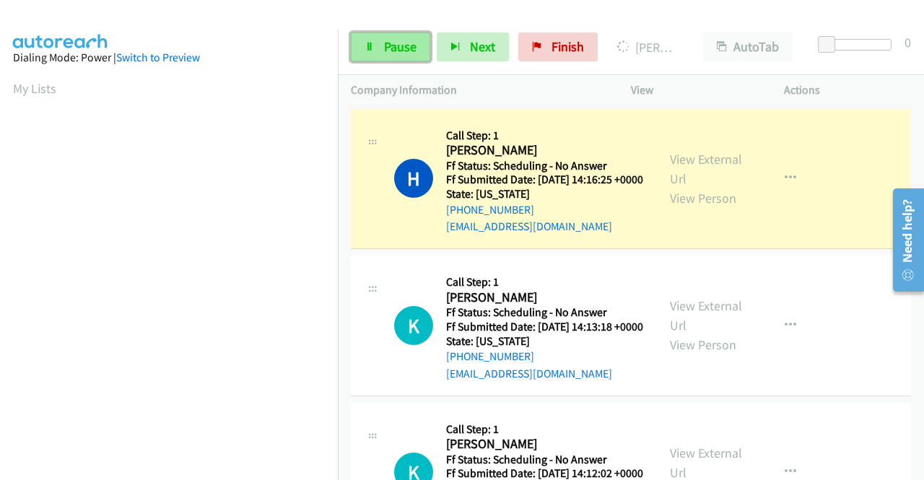
click span "Pause"
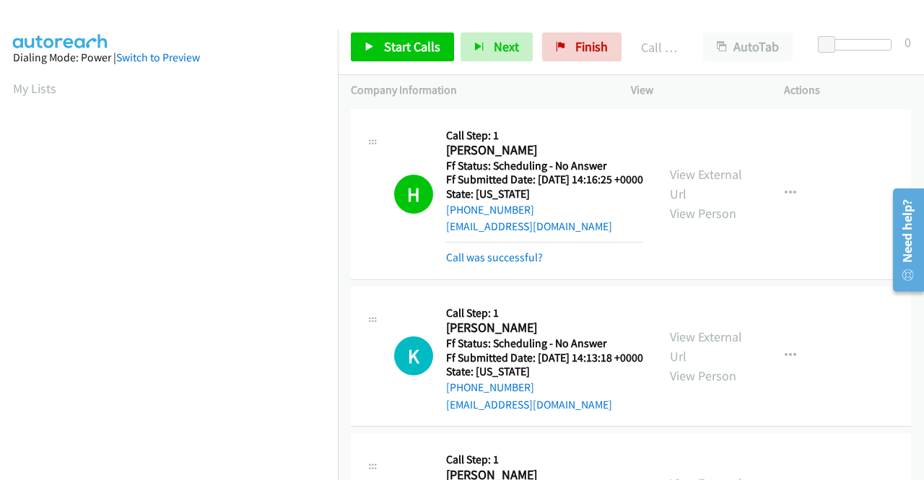
scroll to position [329, 0]
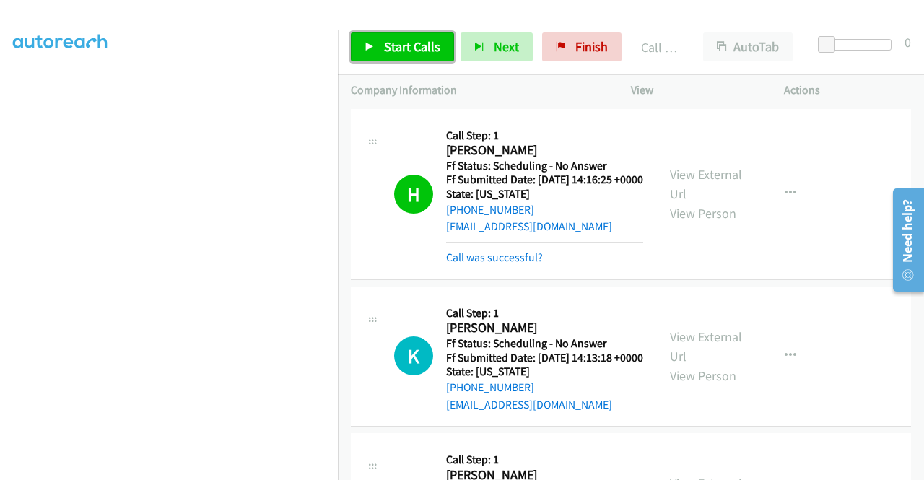
click span "Start Calls"
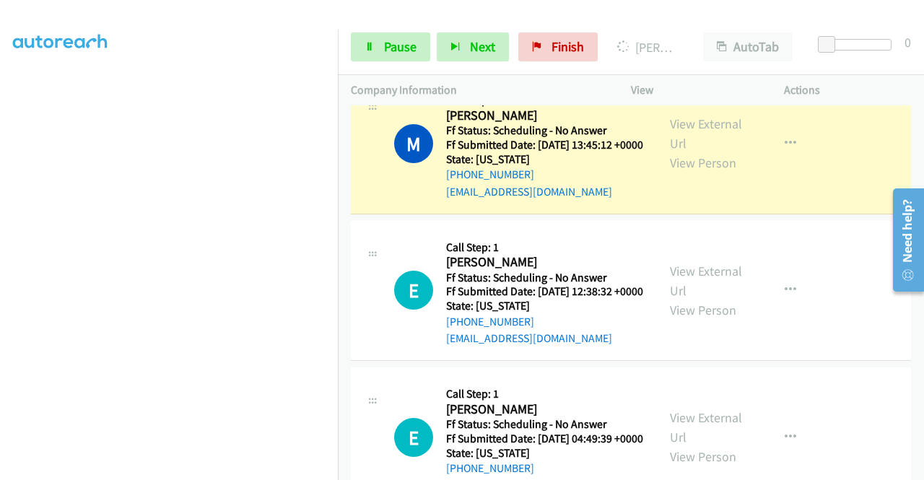
scroll to position [752, 0]
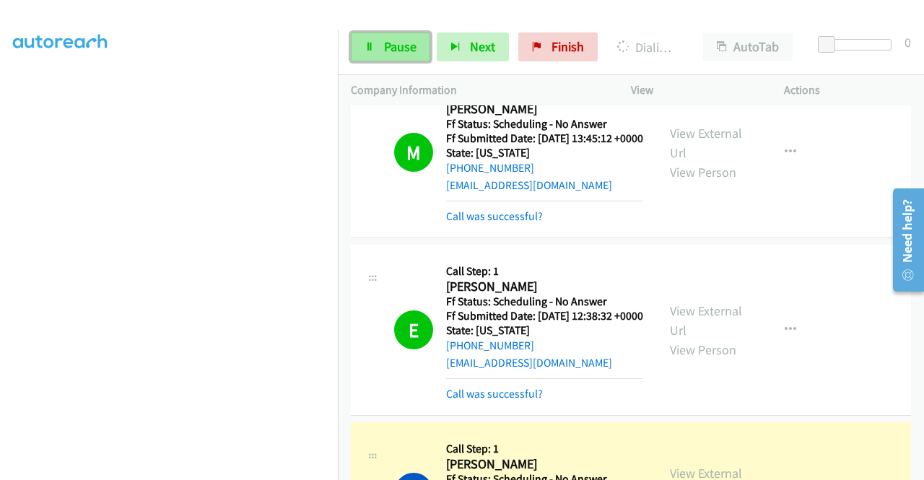
click span "Pause"
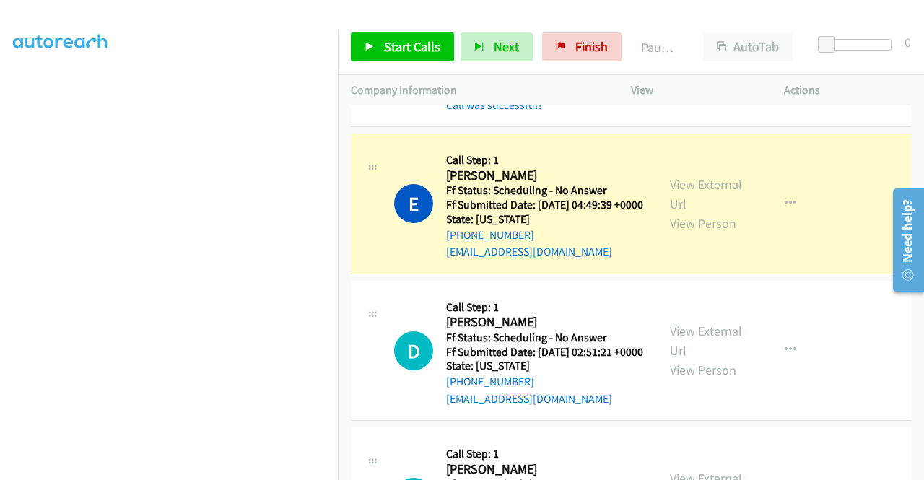
scroll to position [1113, 0]
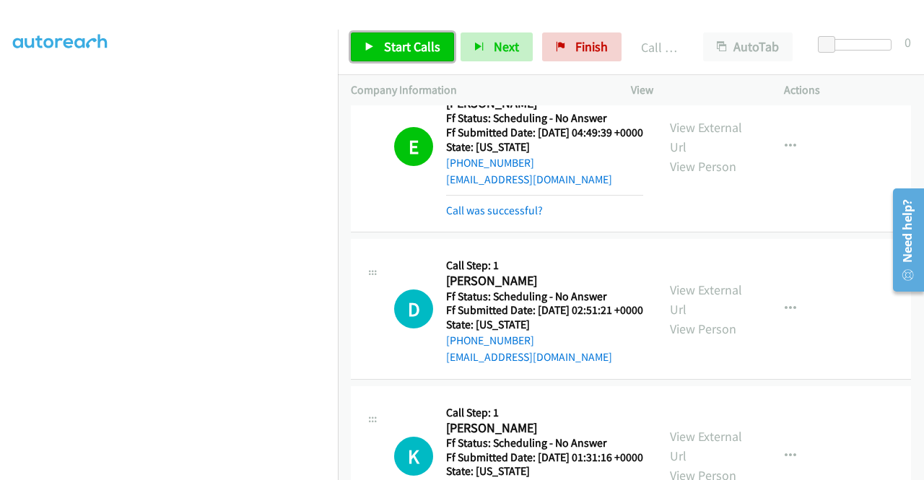
click span "Start Calls"
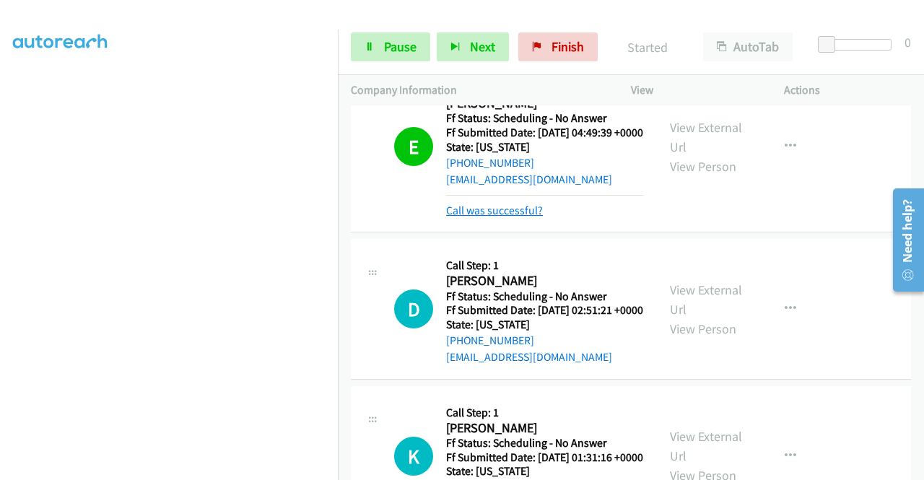
click link "Call was successful?"
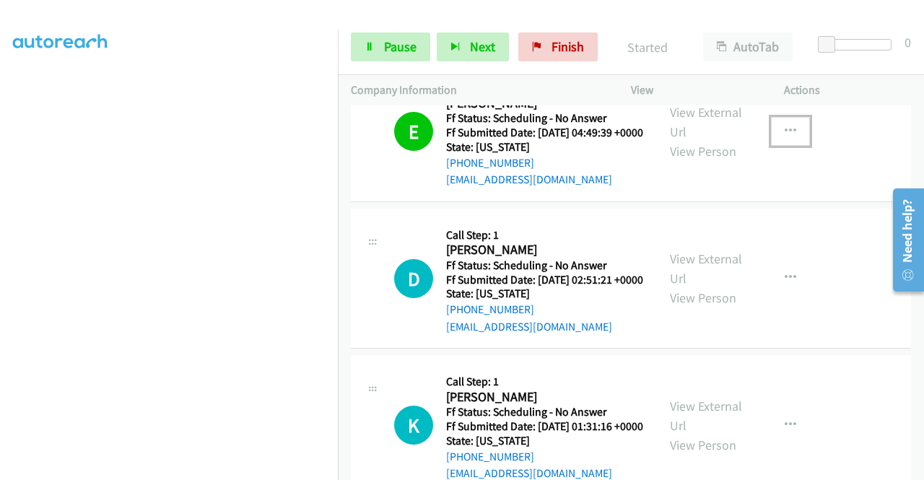
click icon "button"
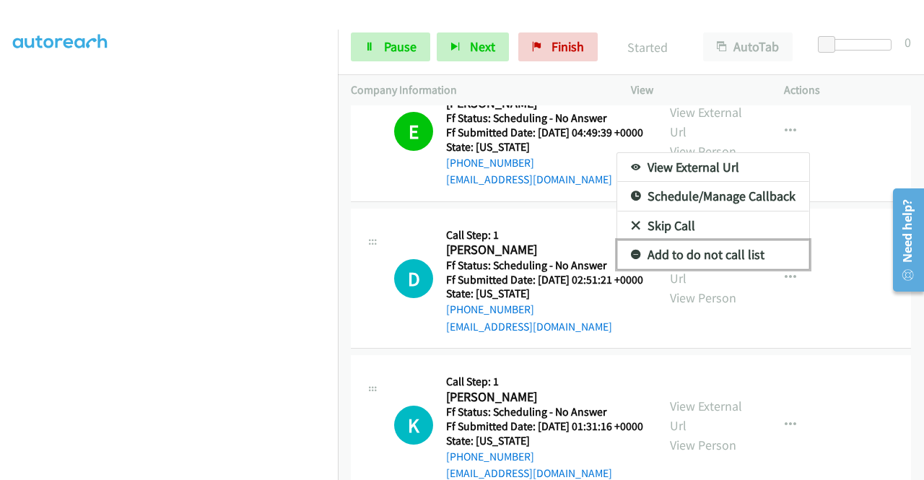
click link "Add to do not call list"
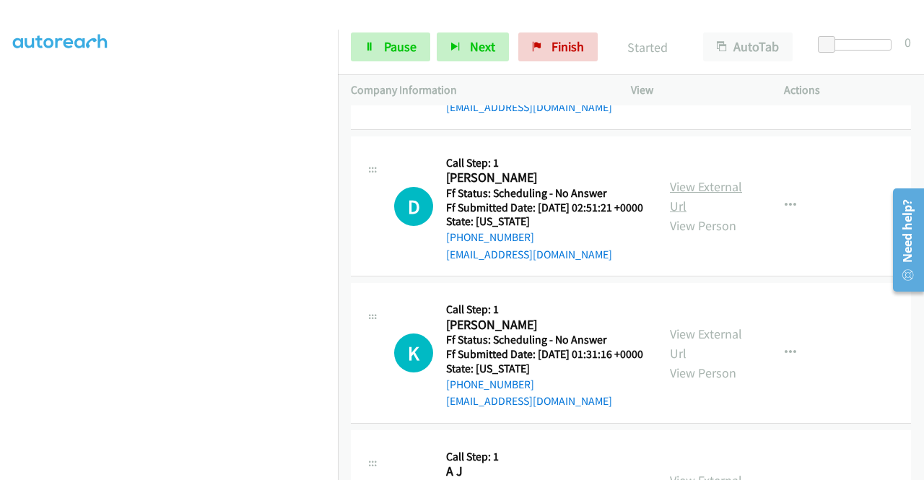
scroll to position [1258, 0]
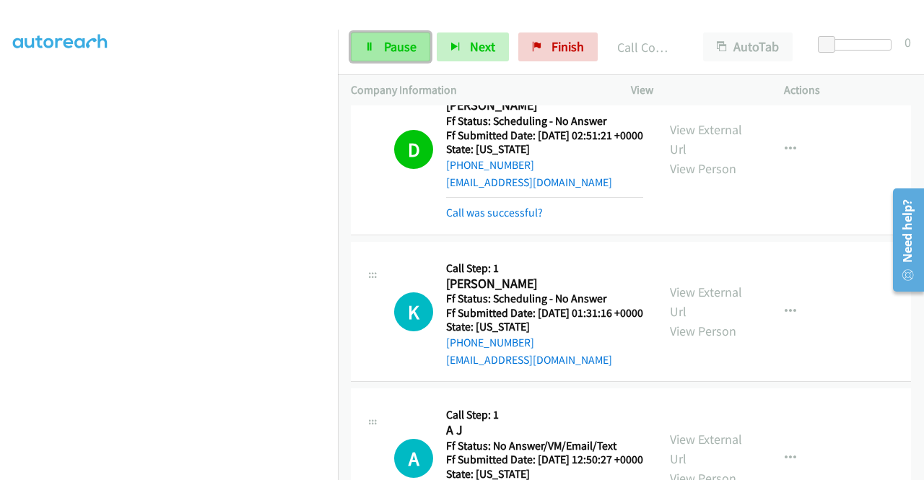
click span "Pause"
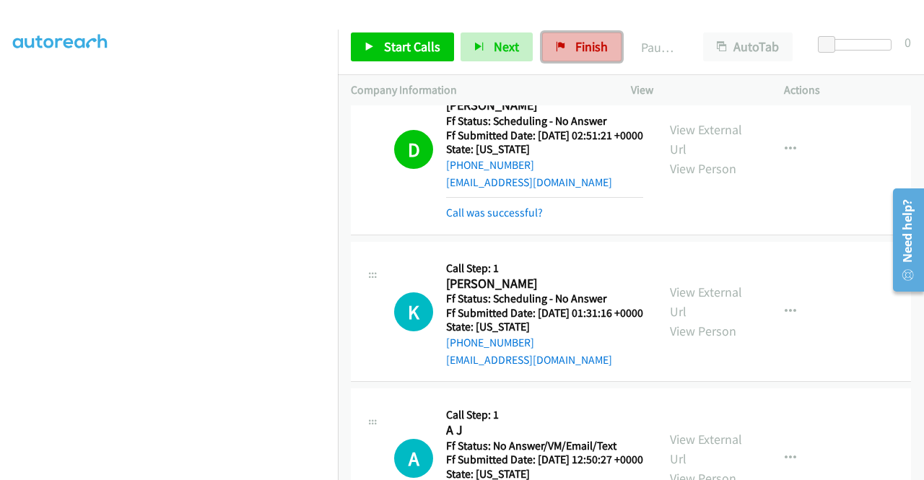
click span "Finish"
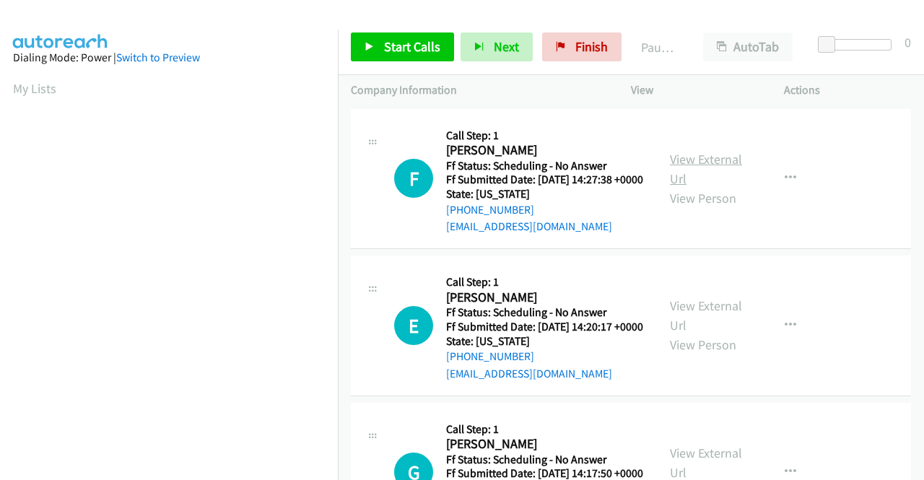
click at [684, 166] on link "View External Url" at bounding box center [706, 169] width 72 height 36
click at [707, 330] on link "View External Url" at bounding box center [706, 315] width 72 height 36
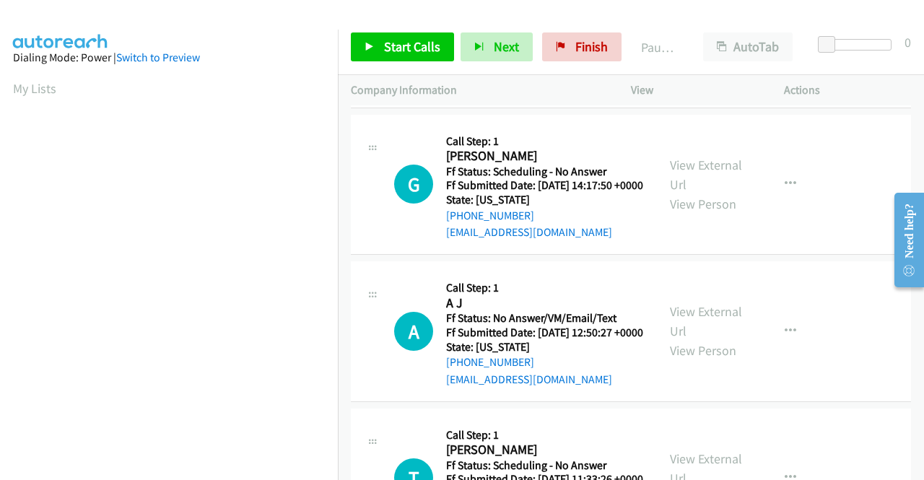
scroll to position [289, 0]
click at [719, 192] on link "View External Url" at bounding box center [706, 174] width 72 height 36
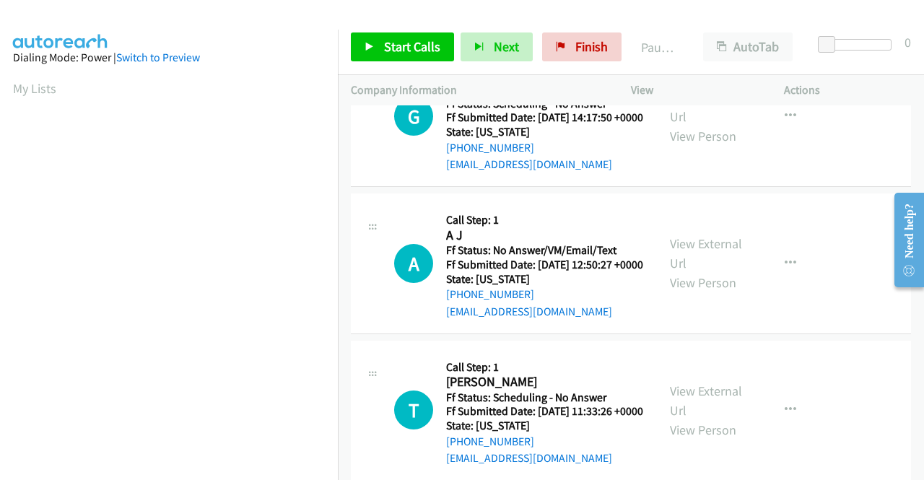
scroll to position [433, 0]
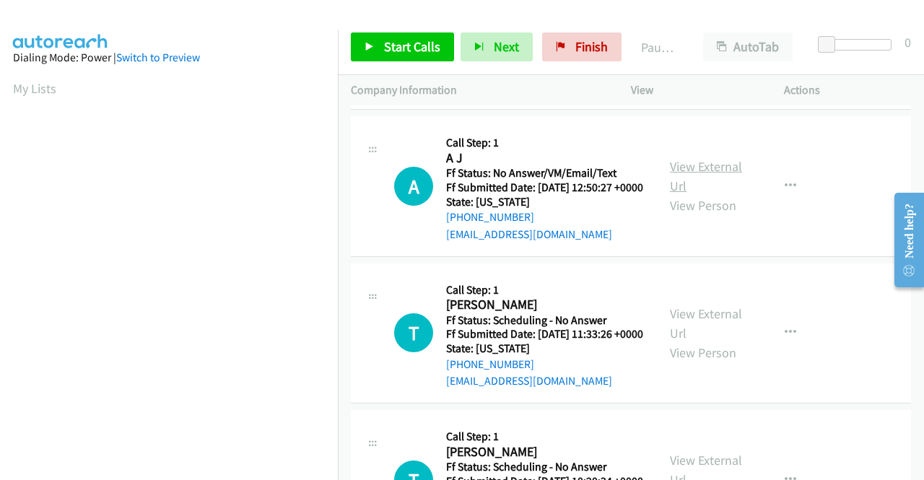
click at [705, 194] on link "View External Url" at bounding box center [706, 176] width 72 height 36
click at [717, 341] on link "View External Url" at bounding box center [706, 323] width 72 height 36
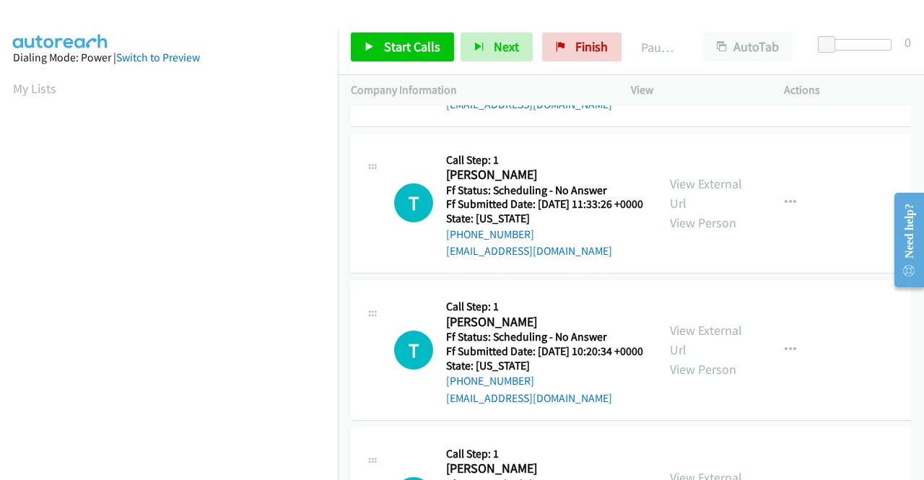
scroll to position [578, 0]
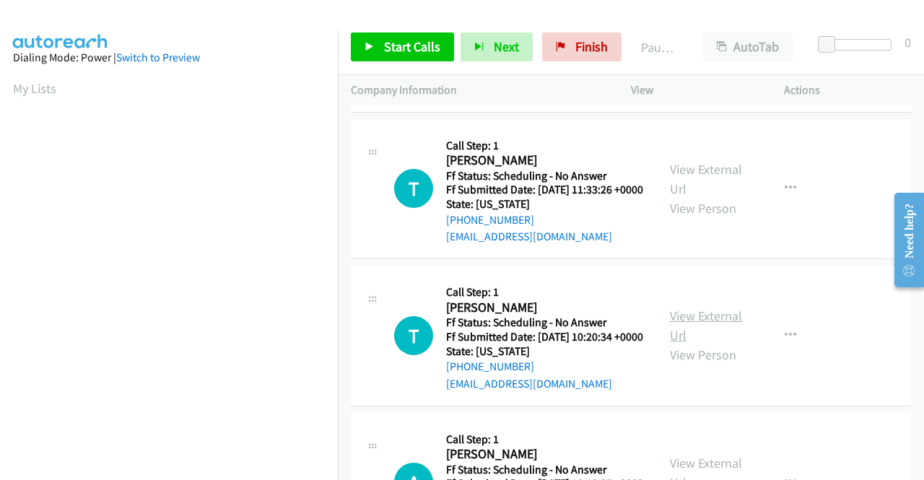
click at [723, 344] on link "View External Url" at bounding box center [706, 326] width 72 height 36
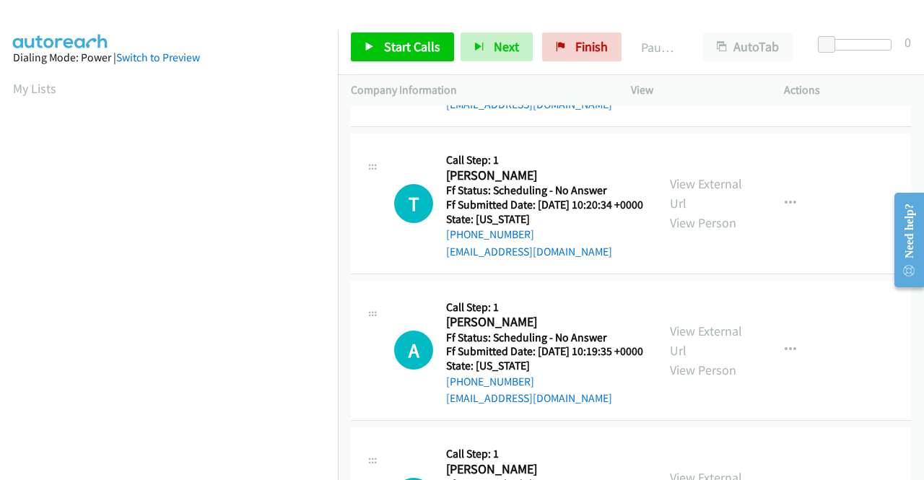
scroll to position [722, 0]
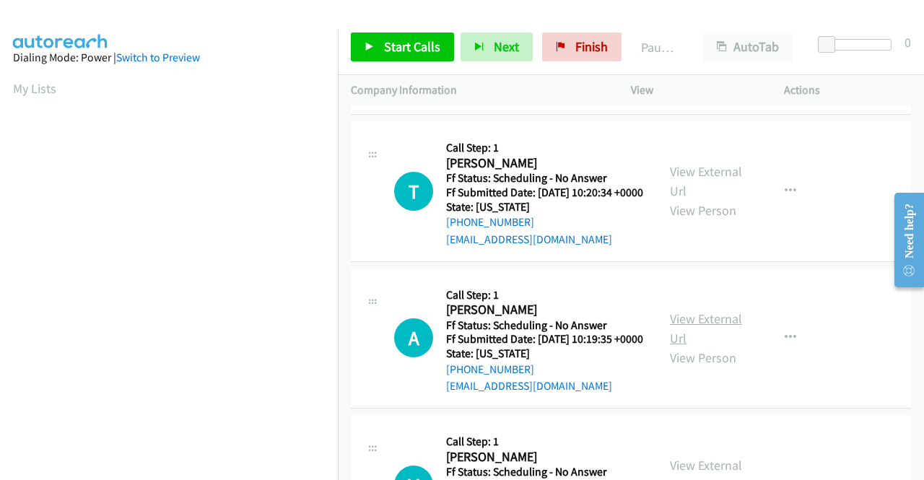
click at [703, 347] on link "View External Url" at bounding box center [706, 328] width 72 height 36
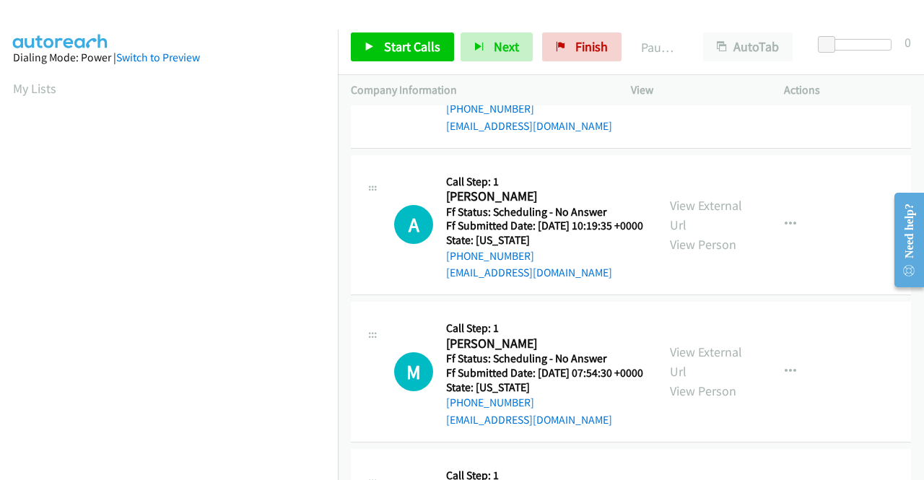
scroll to position [866, 0]
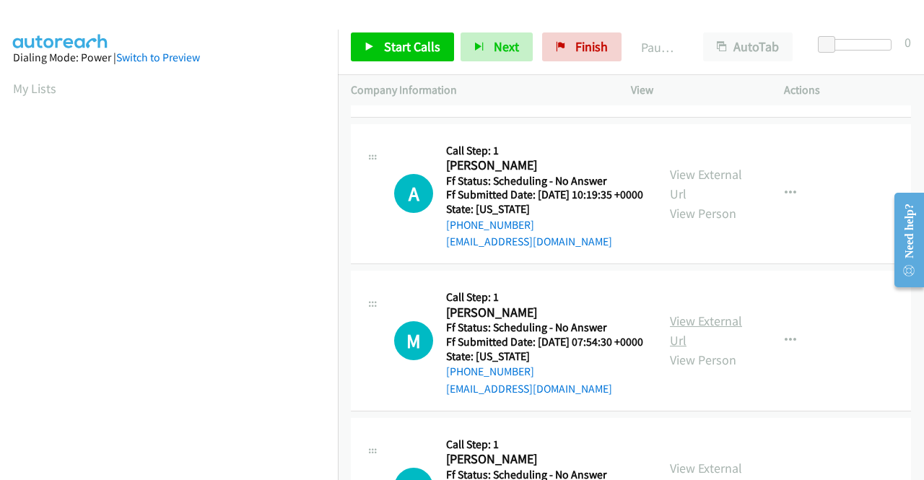
click at [674, 349] on link "View External Url" at bounding box center [706, 331] width 72 height 36
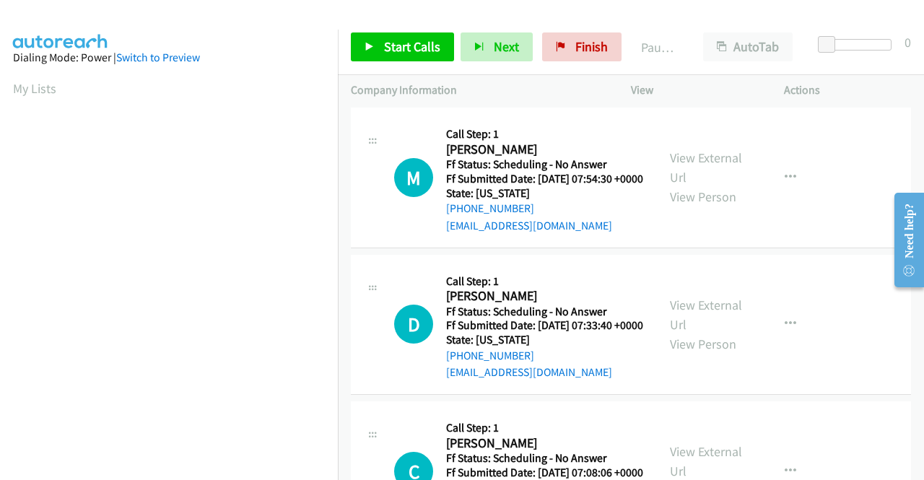
scroll to position [1083, 0]
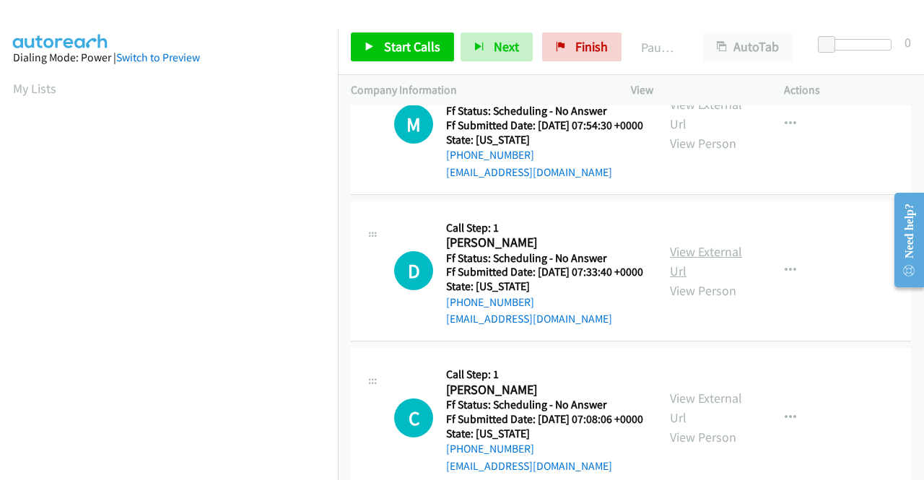
click at [676, 279] on link "View External Url" at bounding box center [706, 261] width 72 height 36
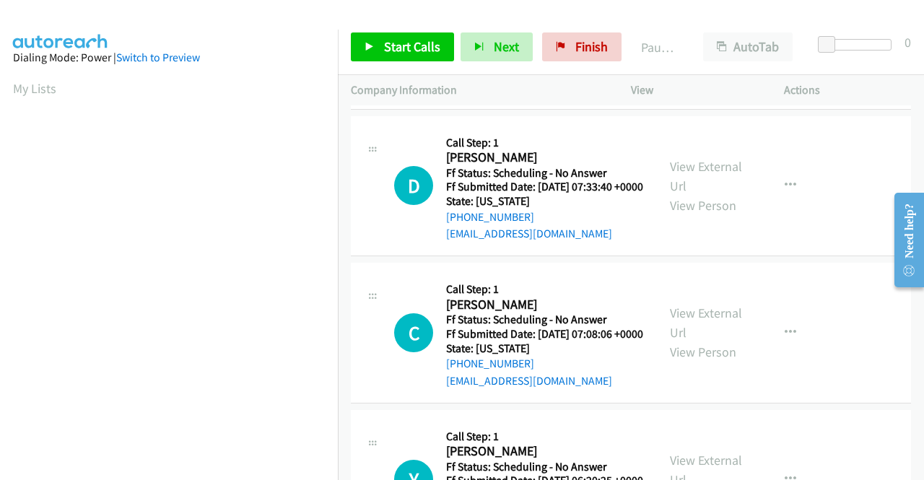
scroll to position [1227, 0]
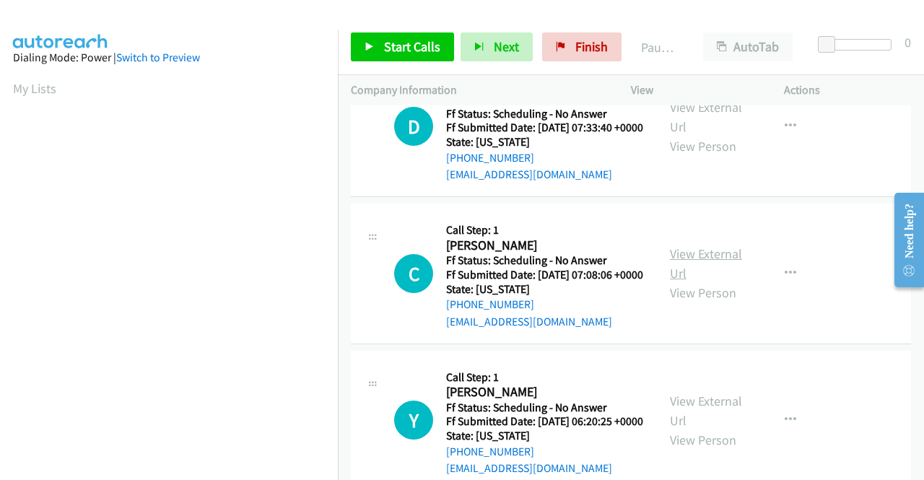
click at [728, 282] on link "View External Url" at bounding box center [706, 263] width 72 height 36
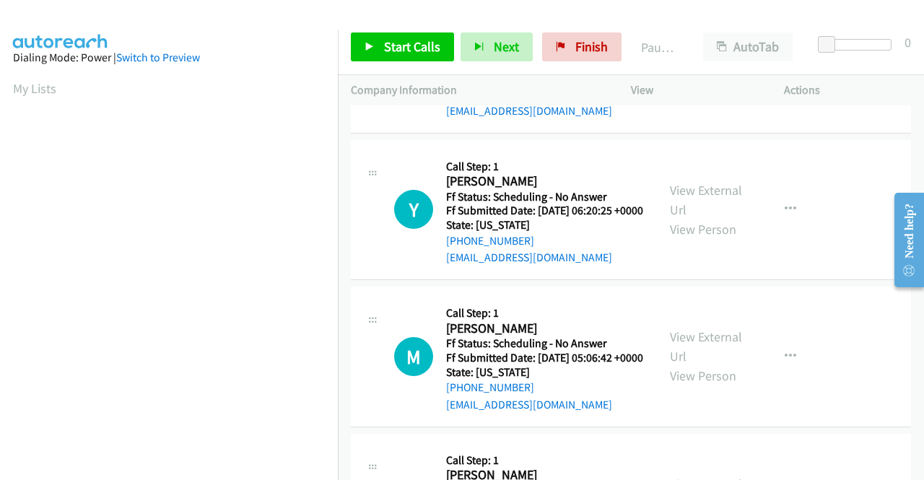
scroll to position [1444, 0]
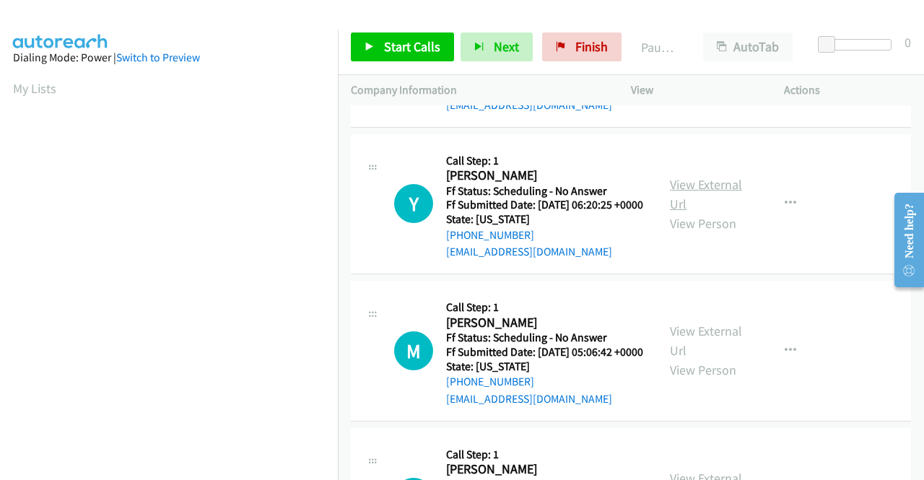
click at [694, 212] on link "View External Url" at bounding box center [706, 194] width 72 height 36
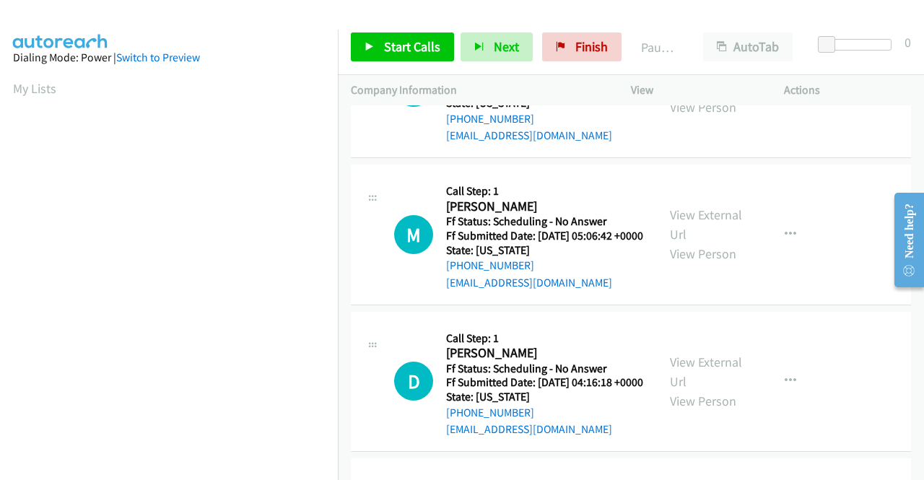
scroll to position [1588, 0]
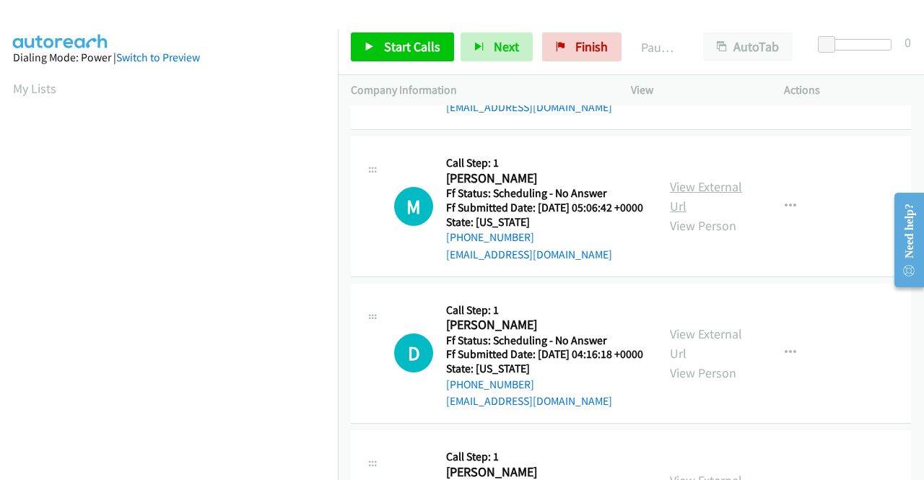
click at [695, 214] on link "View External Url" at bounding box center [706, 196] width 72 height 36
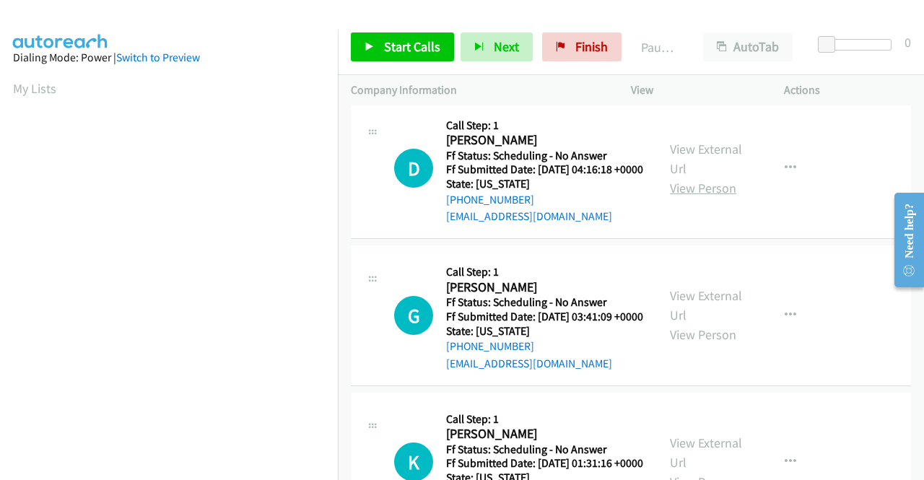
scroll to position [1805, 0]
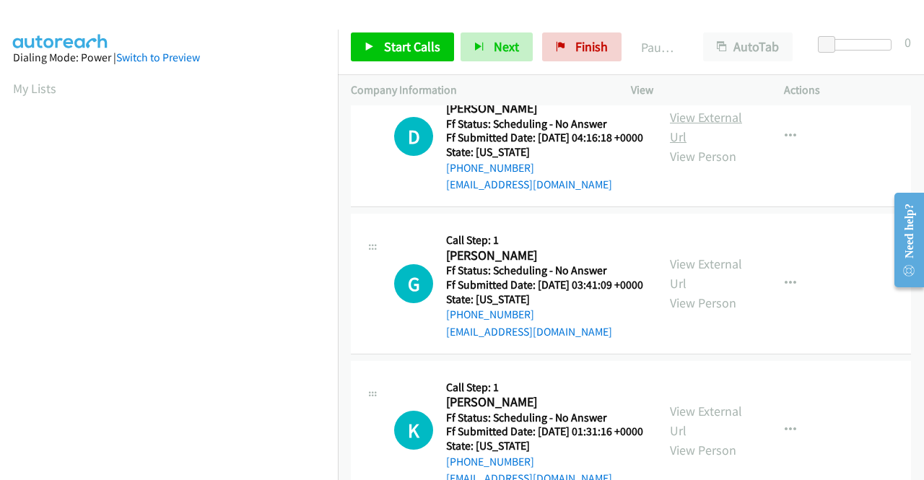
click at [702, 145] on link "View External Url" at bounding box center [706, 127] width 72 height 36
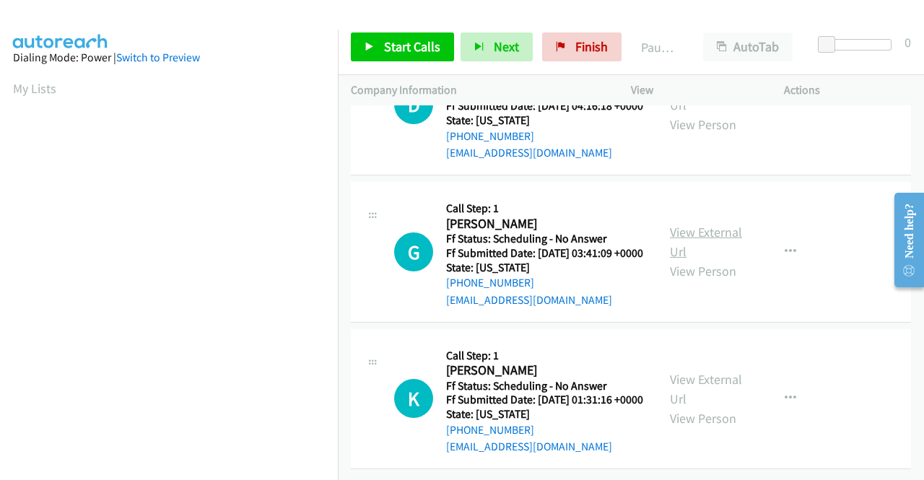
scroll to position [1949, 0]
click at [692, 260] on link "View External Url" at bounding box center [706, 242] width 72 height 36
click at [674, 371] on link "View External Url" at bounding box center [706, 389] width 72 height 36
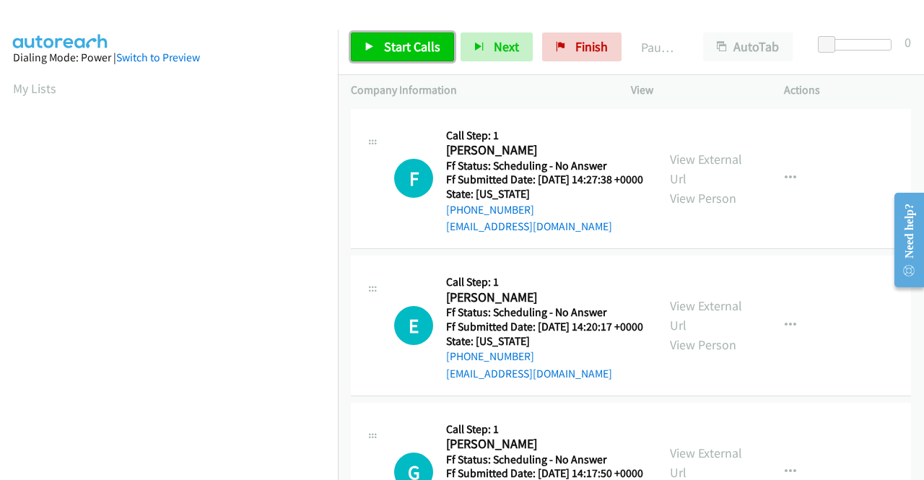
click at [401, 54] on span "Start Calls" at bounding box center [412, 46] width 56 height 17
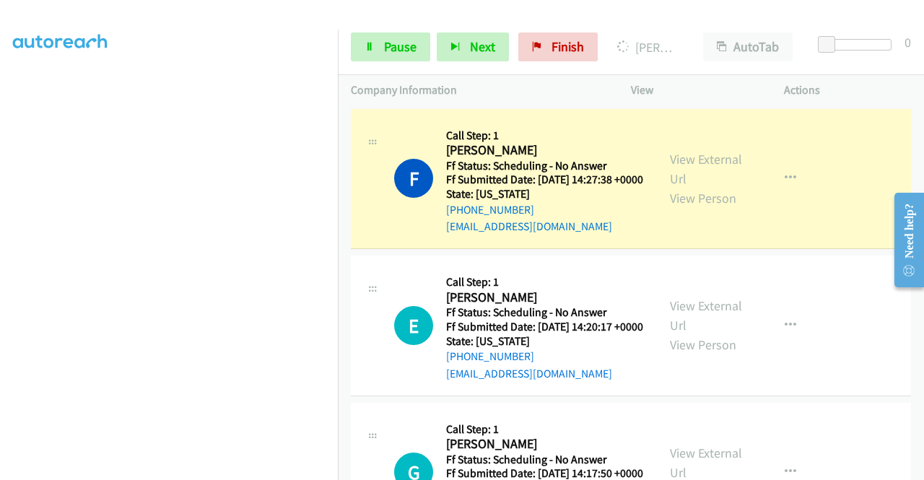
scroll to position [329, 0]
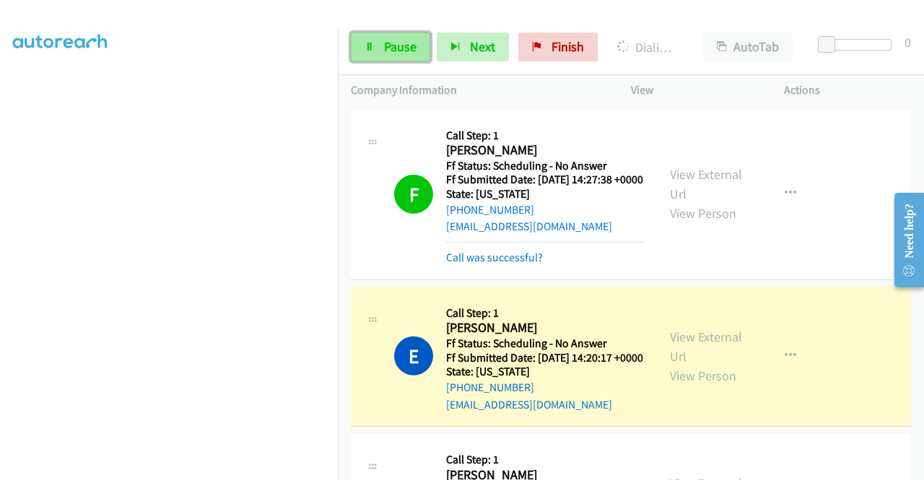
click at [412, 44] on span "Pause" at bounding box center [400, 46] width 32 height 17
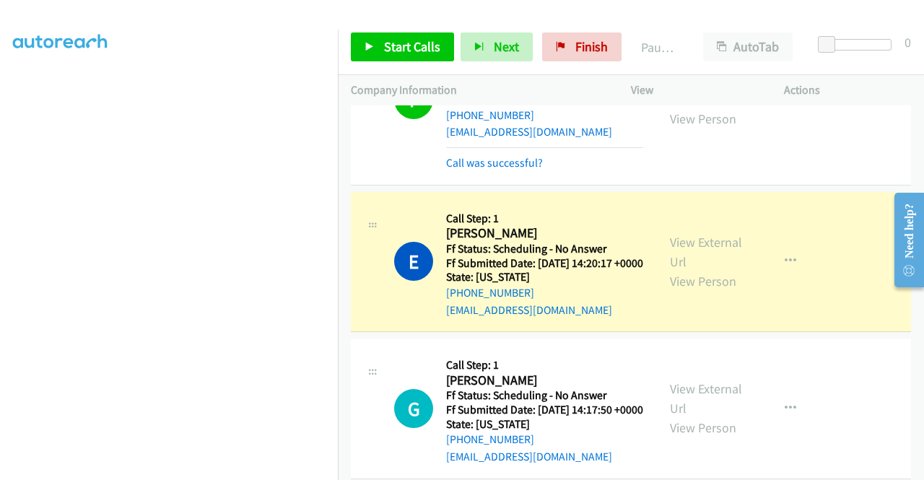
scroll to position [144, 0]
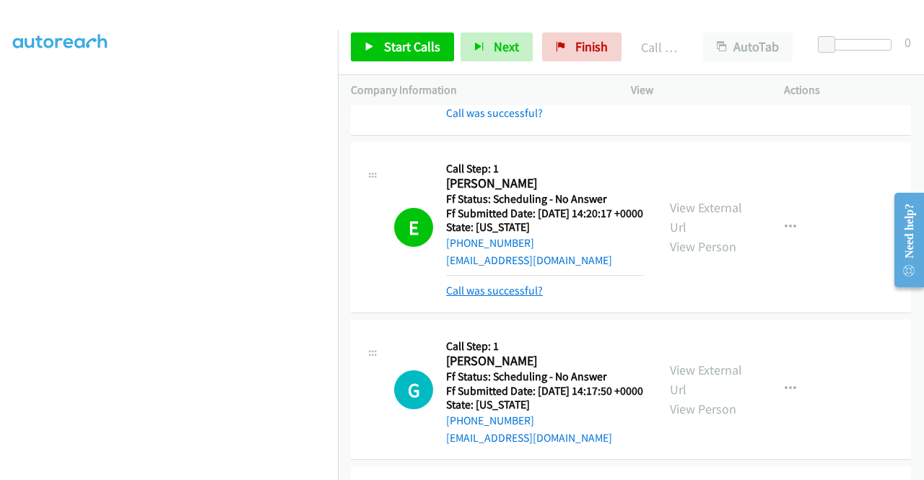
click at [490, 297] on link "Call was successful?" at bounding box center [494, 291] width 97 height 14
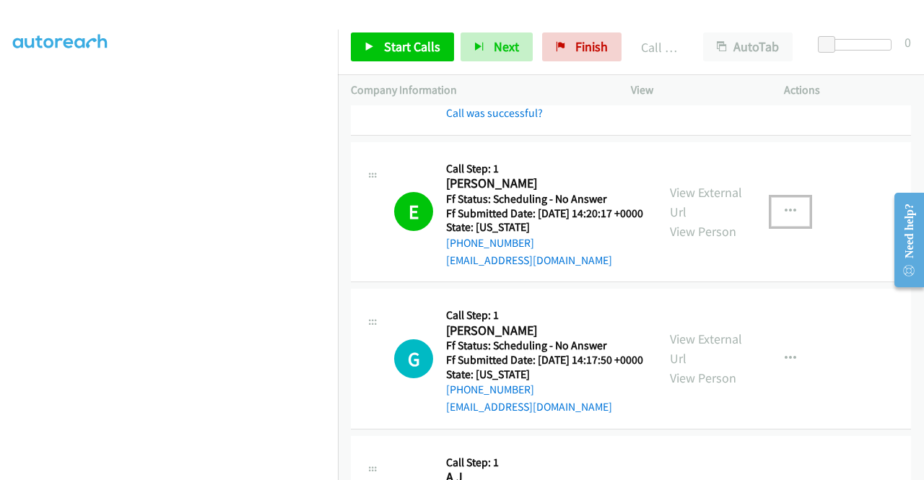
click at [776, 226] on button "button" at bounding box center [790, 211] width 39 height 29
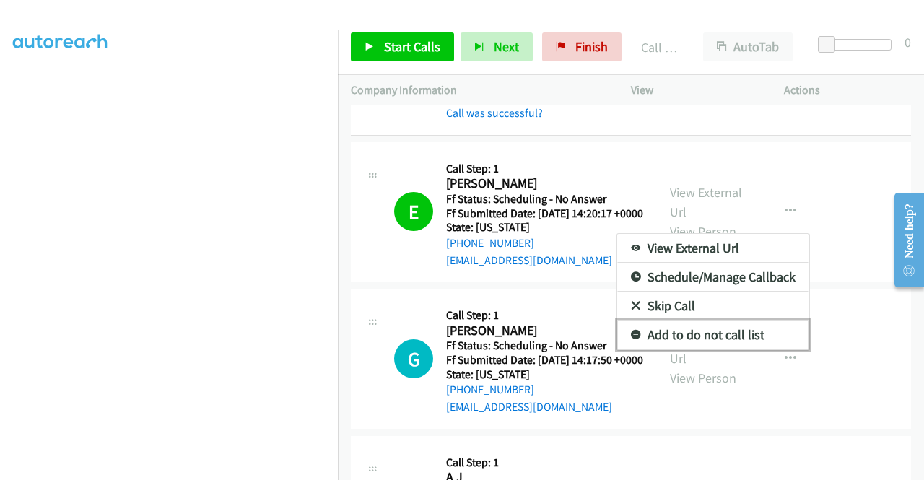
click at [743, 347] on link "Add to do not call list" at bounding box center [713, 335] width 192 height 29
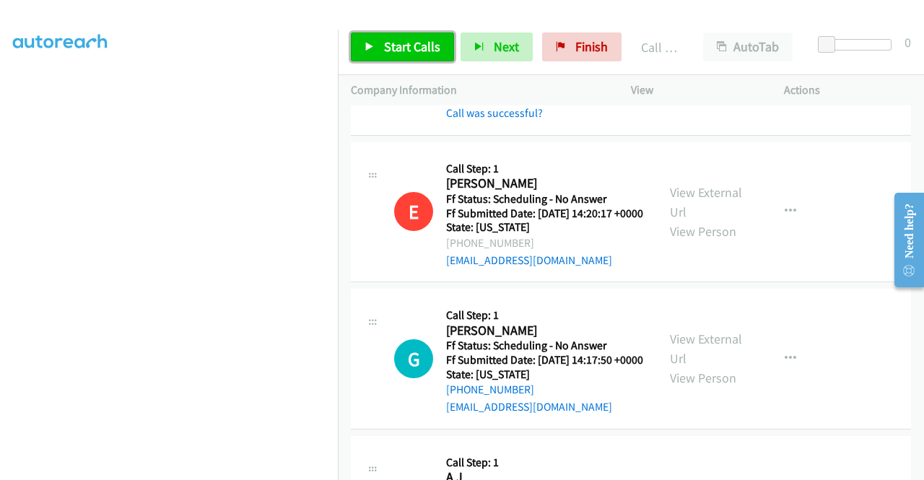
click at [432, 41] on span "Start Calls" at bounding box center [412, 46] width 56 height 17
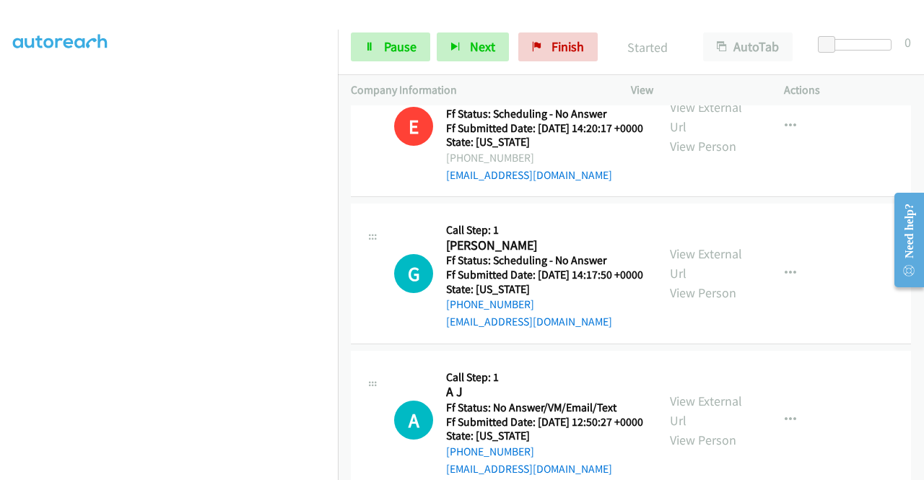
scroll to position [289, 0]
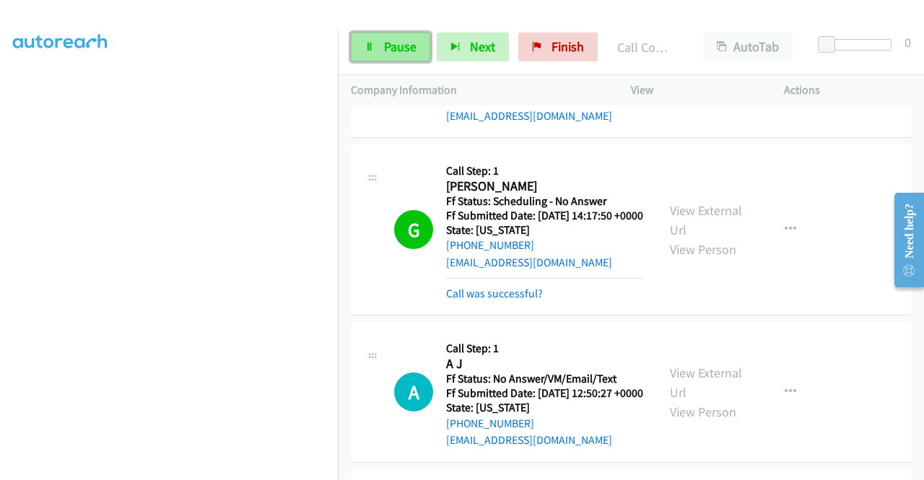
click at [393, 48] on span "Pause" at bounding box center [400, 46] width 32 height 17
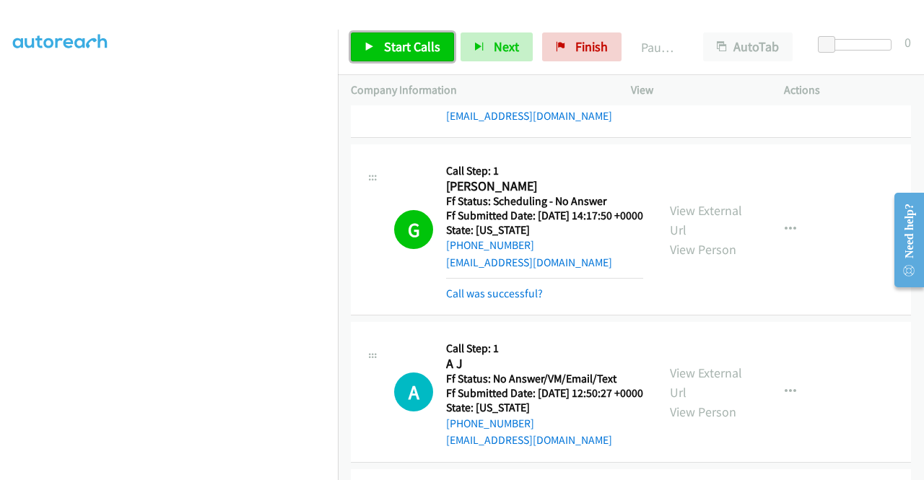
click at [403, 51] on span "Start Calls" at bounding box center [412, 46] width 56 height 17
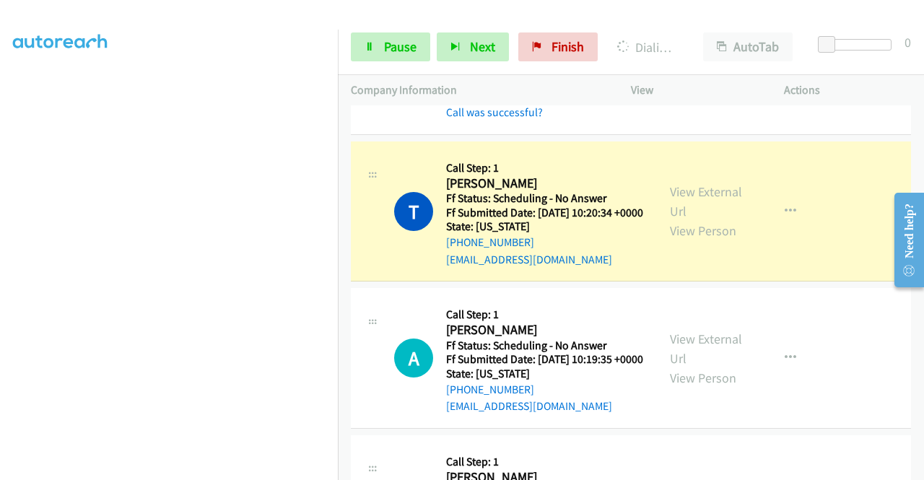
scroll to position [866, 0]
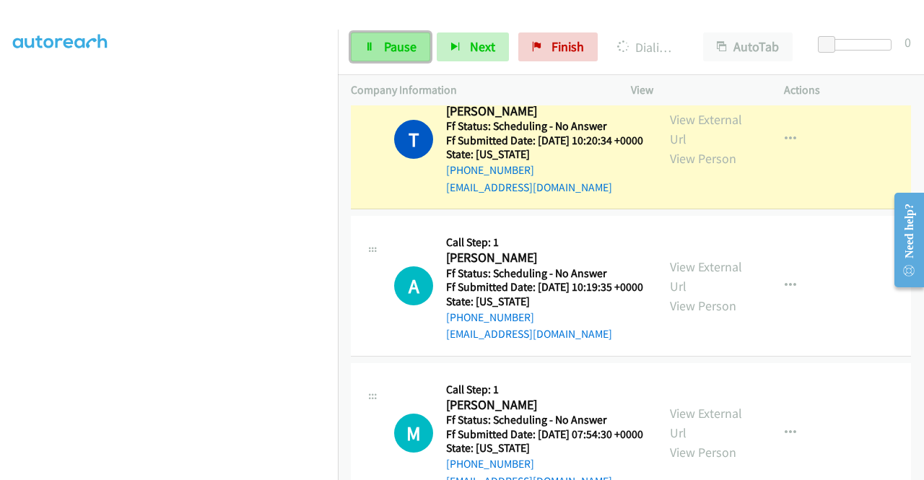
click at [360, 53] on link "Pause" at bounding box center [390, 46] width 79 height 29
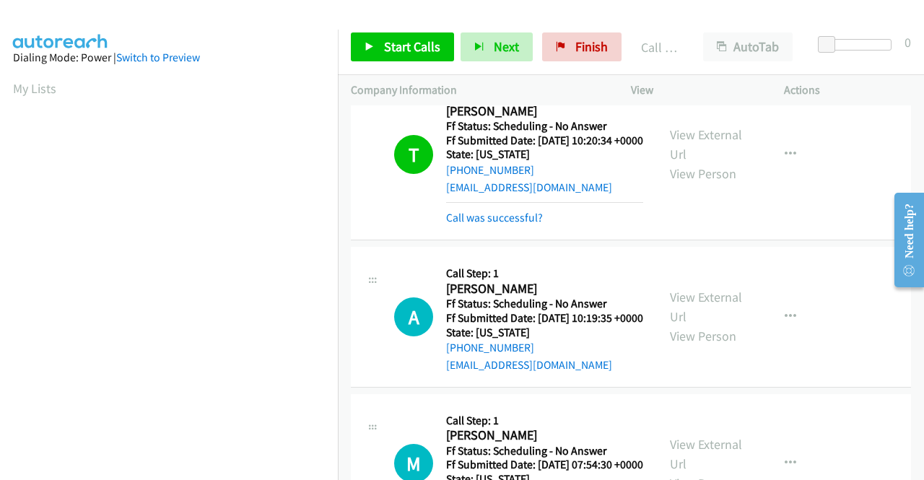
scroll to position [329, 0]
click at [471, 225] on link "Call was successful?" at bounding box center [494, 218] width 97 height 14
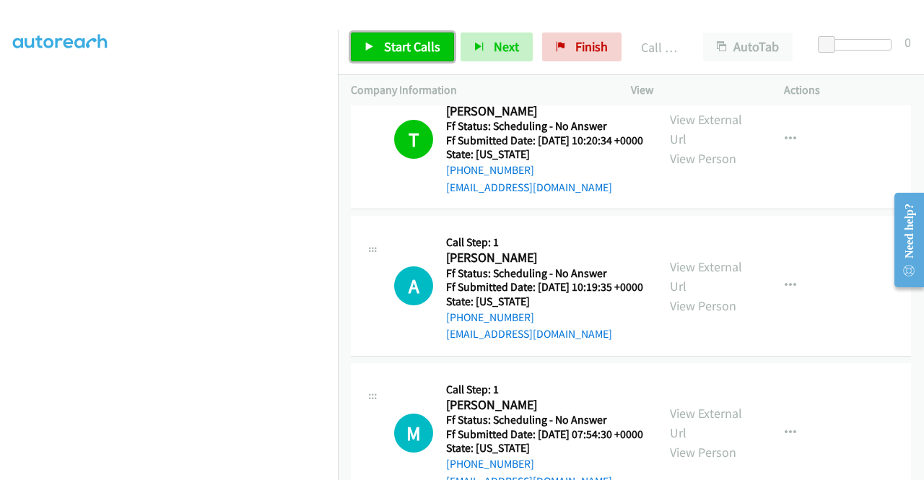
click at [395, 53] on span "Start Calls" at bounding box center [412, 46] width 56 height 17
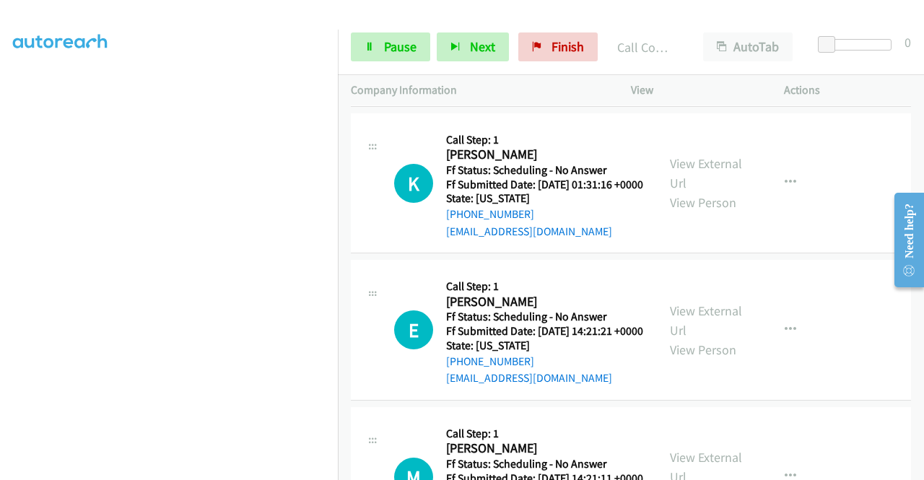
scroll to position [2382, 0]
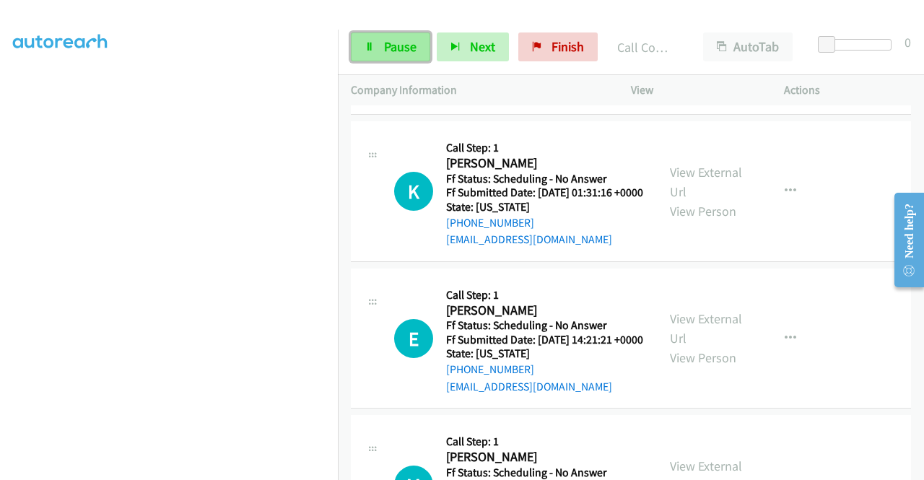
click at [422, 53] on link "Pause" at bounding box center [390, 46] width 79 height 29
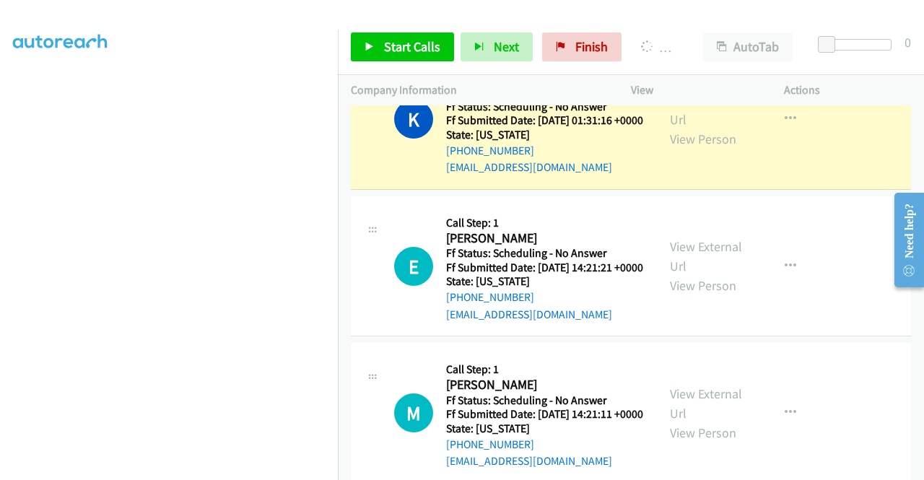
scroll to position [329, 0]
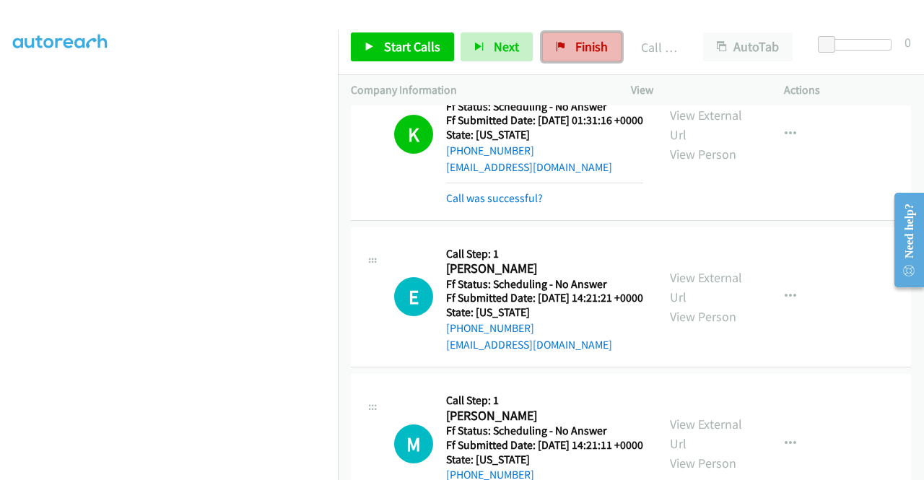
click at [595, 47] on span "Finish" at bounding box center [591, 46] width 32 height 17
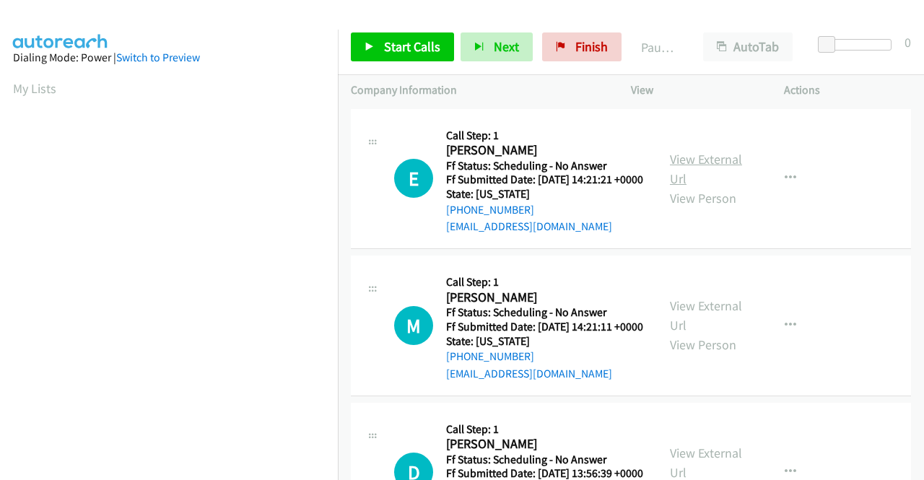
click at [722, 165] on link "View External Url" at bounding box center [706, 169] width 72 height 36
click at [706, 327] on link "View External Url" at bounding box center [706, 315] width 72 height 36
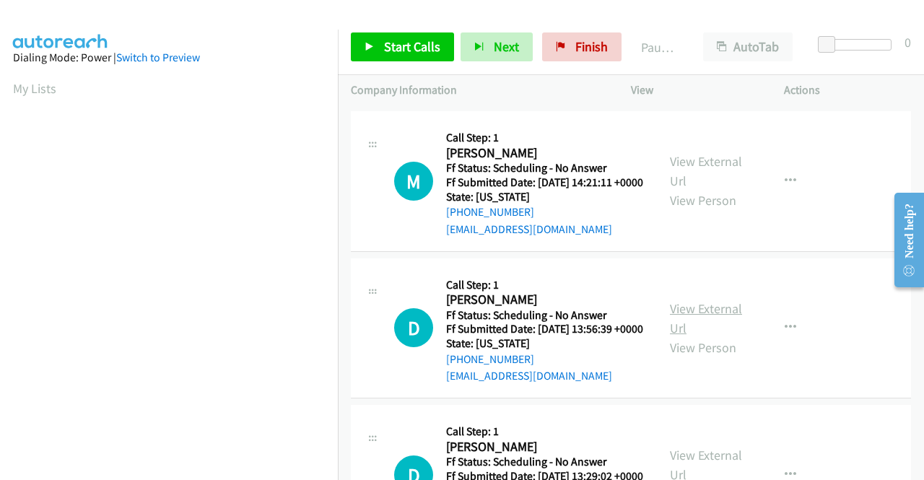
click at [705, 336] on link "View External Url" at bounding box center [706, 318] width 72 height 36
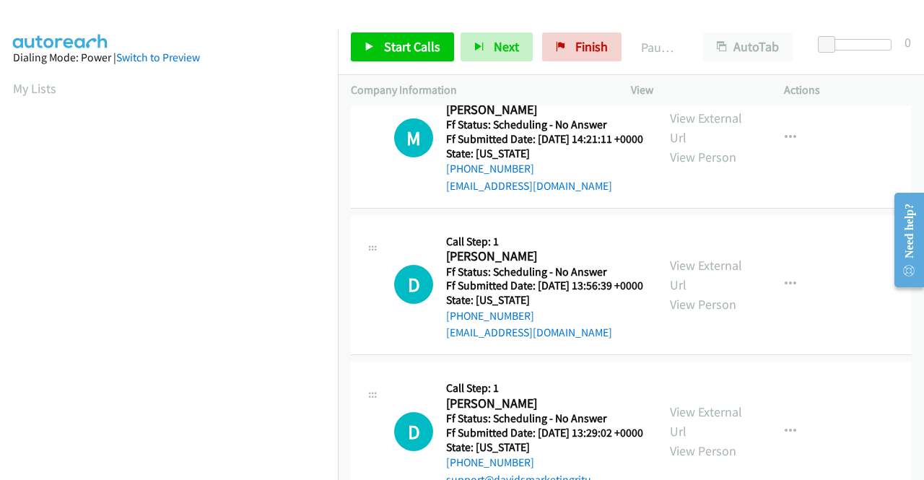
scroll to position [289, 0]
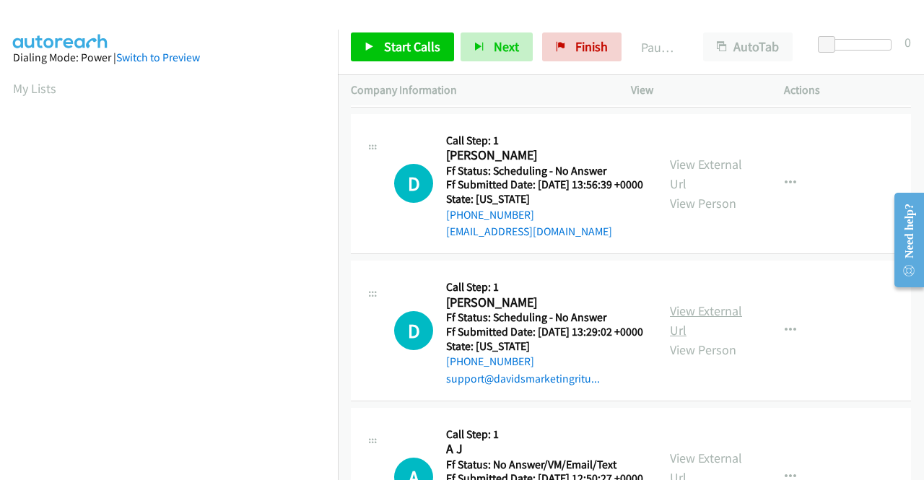
click at [692, 339] on link "View External Url" at bounding box center [706, 321] width 72 height 36
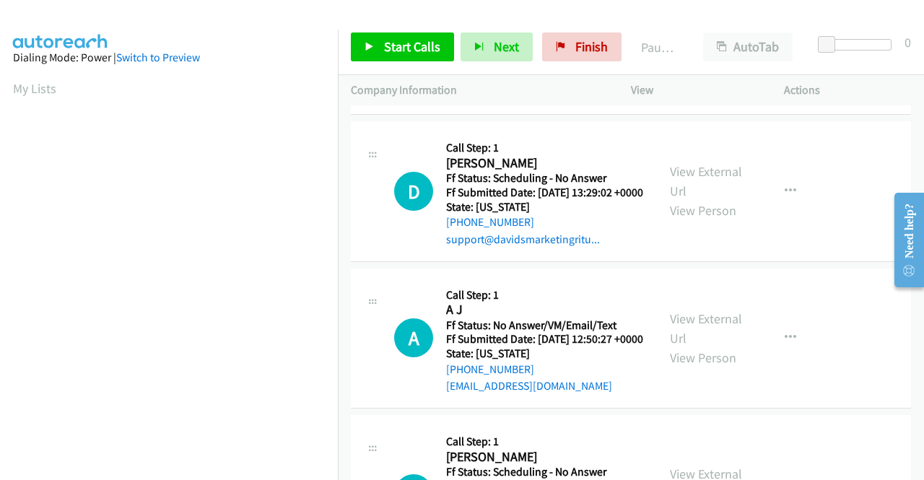
scroll to position [505, 0]
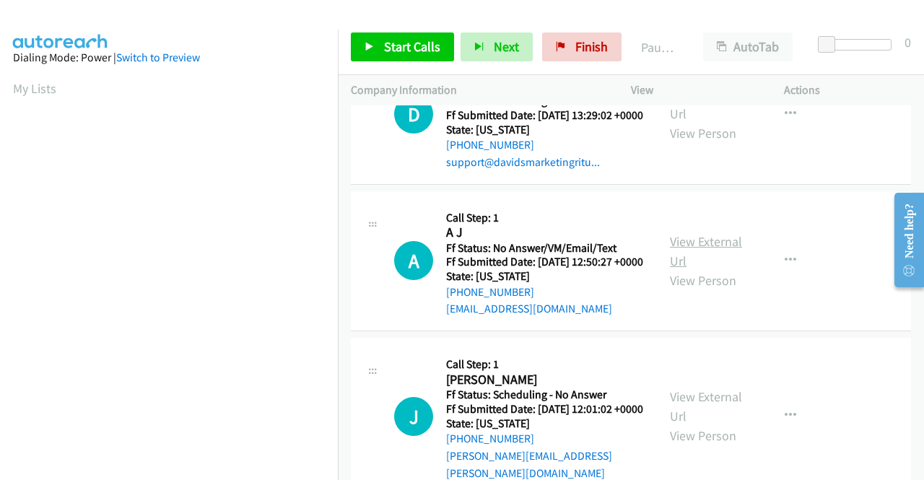
click at [704, 269] on link "View External Url" at bounding box center [706, 251] width 72 height 36
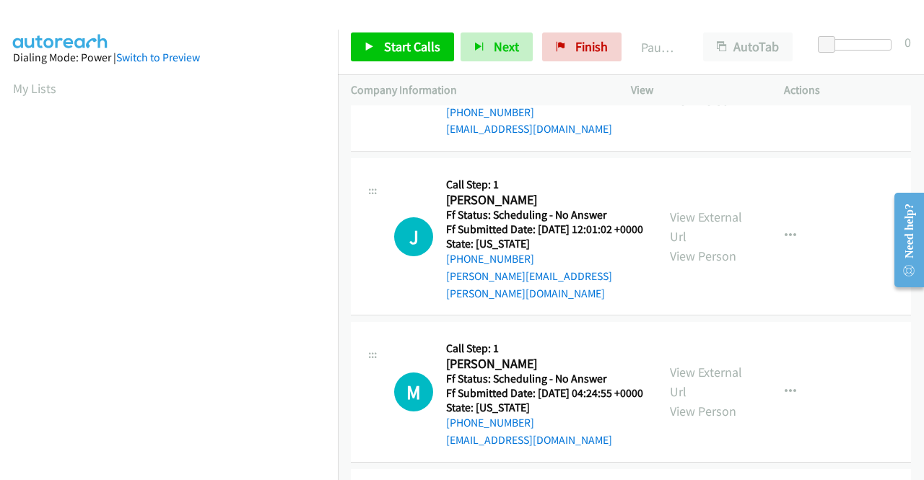
scroll to position [722, 0]
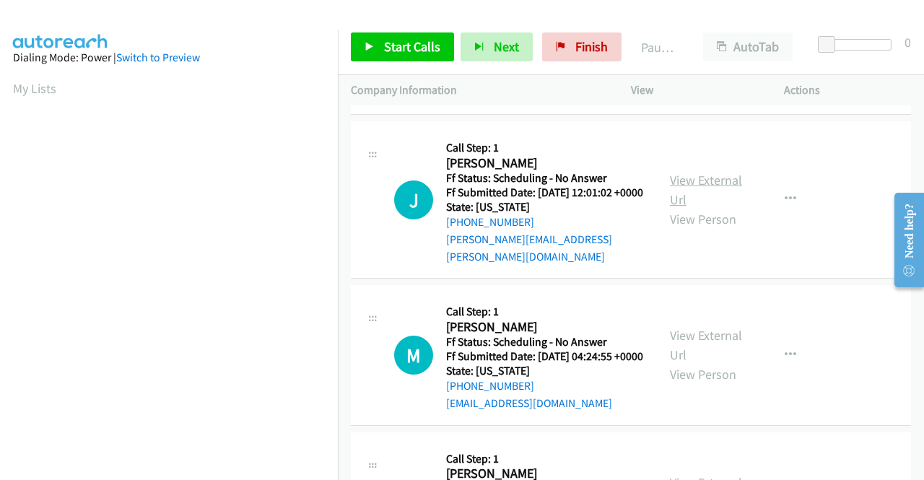
click at [700, 208] on link "View External Url" at bounding box center [706, 190] width 72 height 36
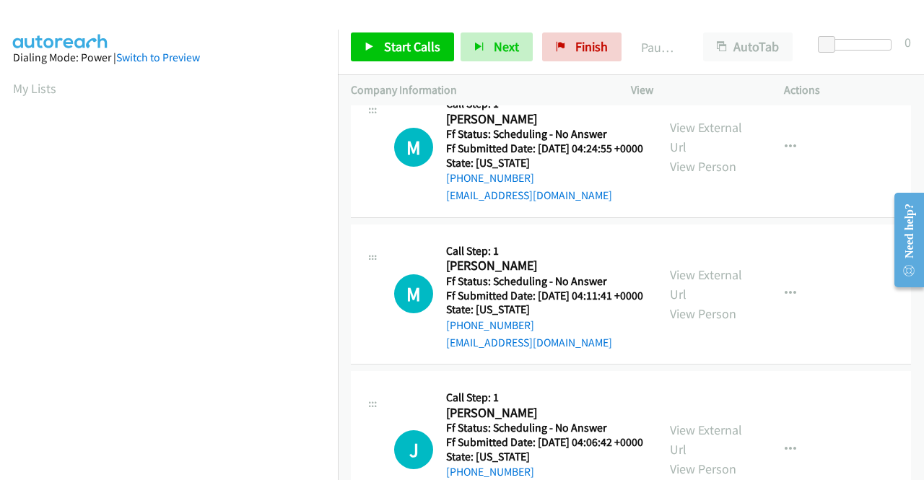
scroll to position [939, 0]
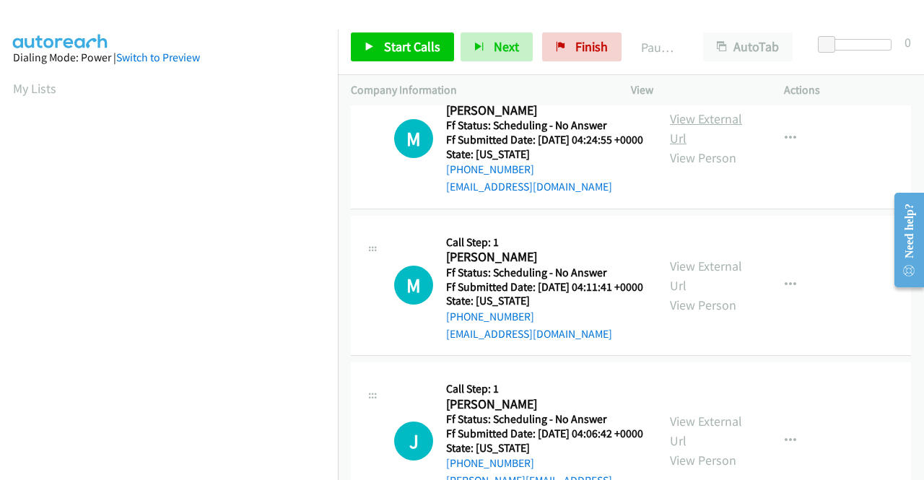
click at [709, 147] on link "View External Url" at bounding box center [706, 128] width 72 height 36
click at [694, 294] on link "View External Url" at bounding box center [706, 276] width 72 height 36
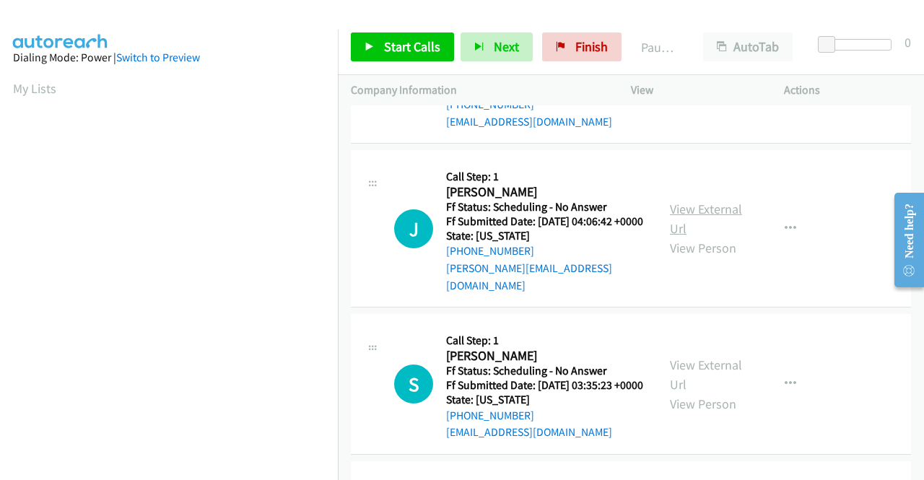
scroll to position [1155, 0]
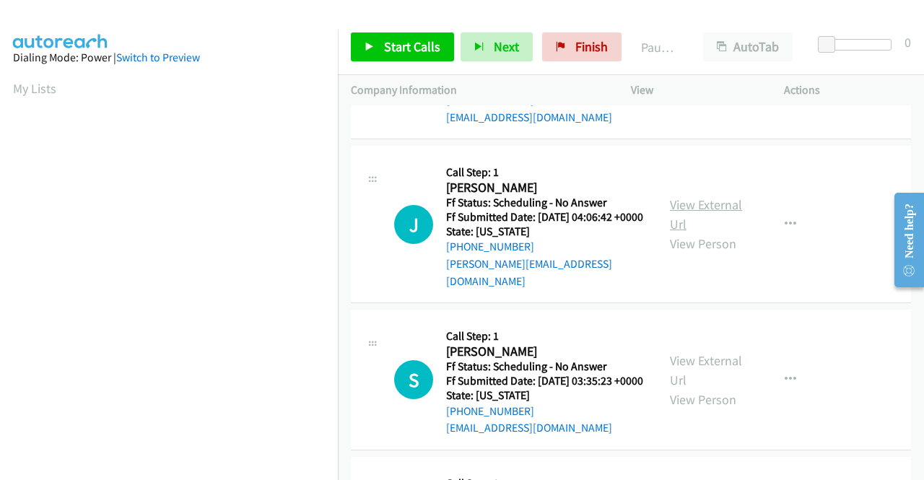
click at [726, 232] on link "View External Url" at bounding box center [706, 214] width 72 height 36
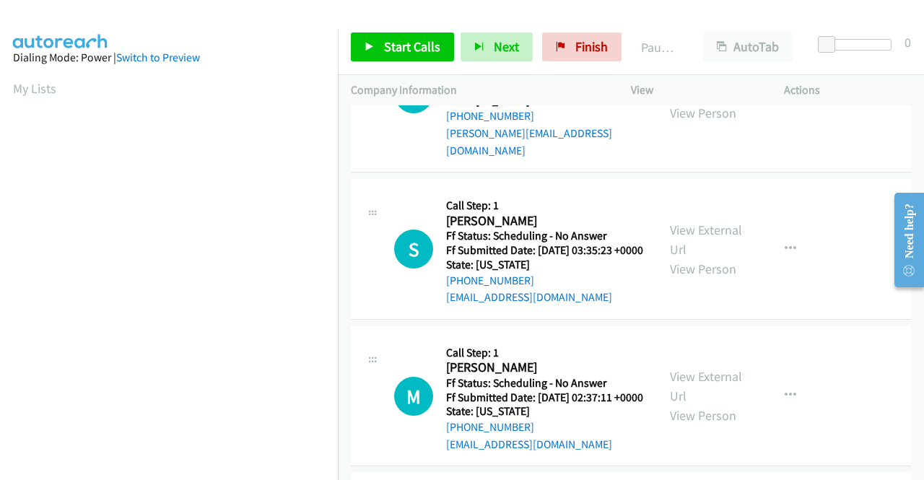
scroll to position [1300, 0]
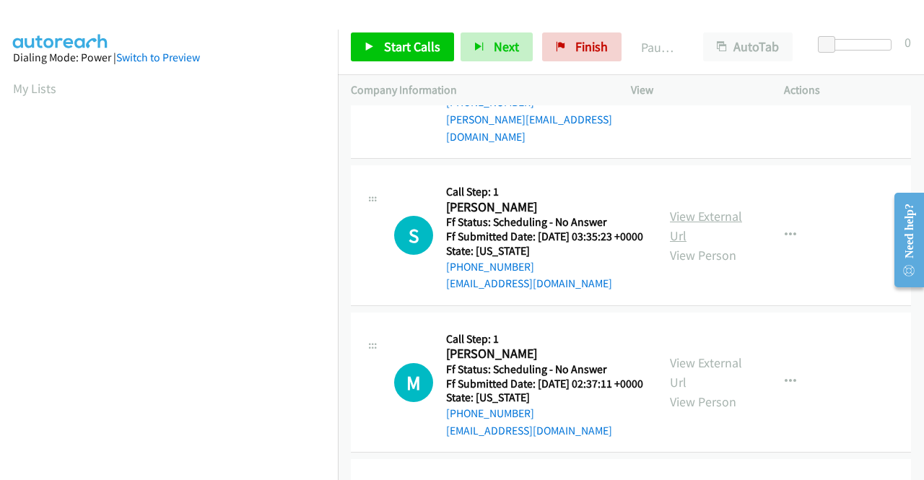
click at [705, 244] on link "View External Url" at bounding box center [706, 226] width 72 height 36
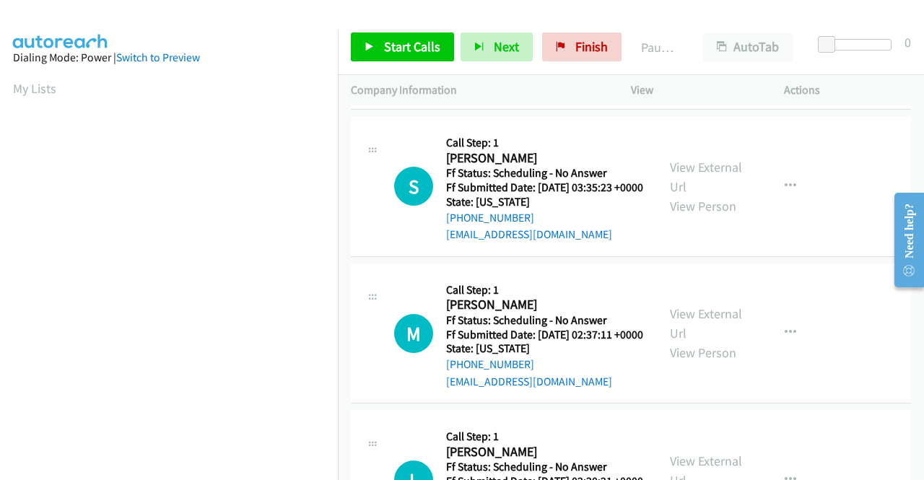
scroll to position [1444, 0]
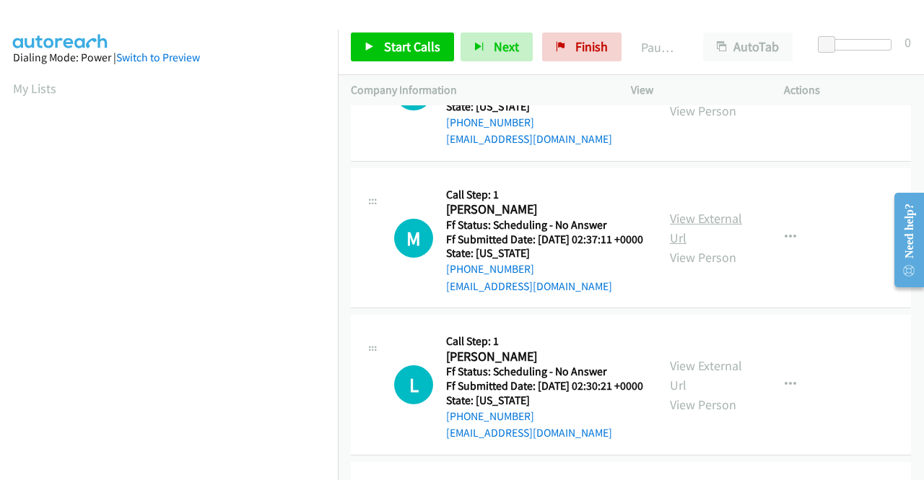
click at [732, 246] on link "View External Url" at bounding box center [706, 228] width 72 height 36
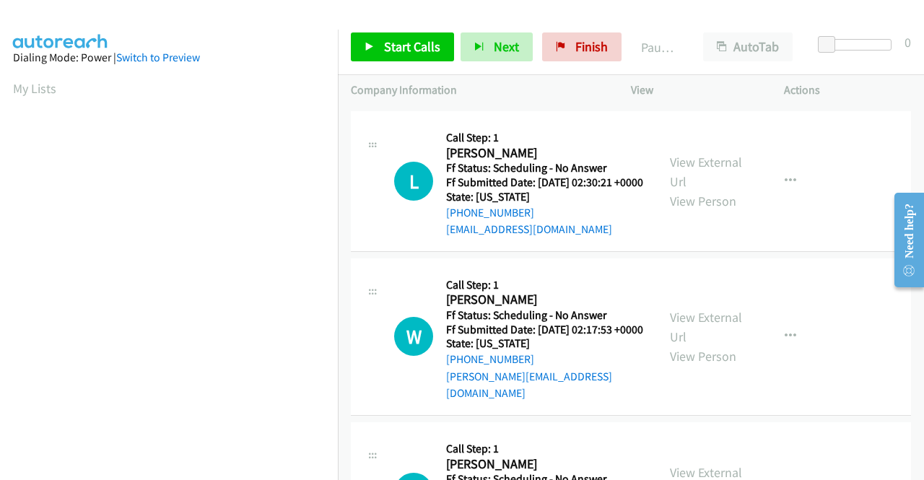
scroll to position [1661, 0]
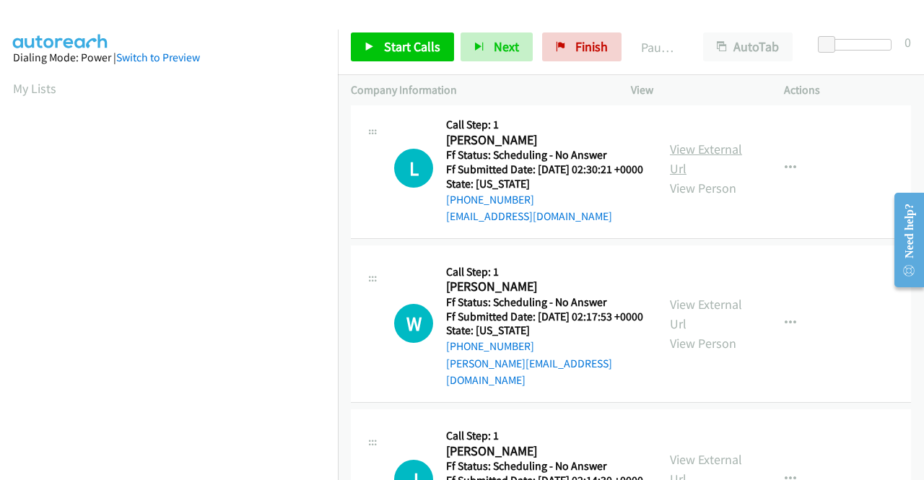
click at [715, 177] on link "View External Url" at bounding box center [706, 159] width 72 height 36
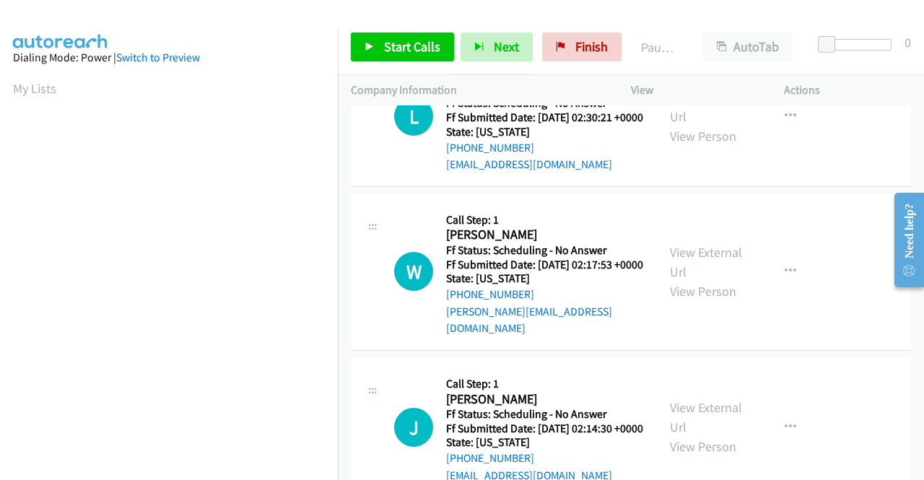
scroll to position [1733, 0]
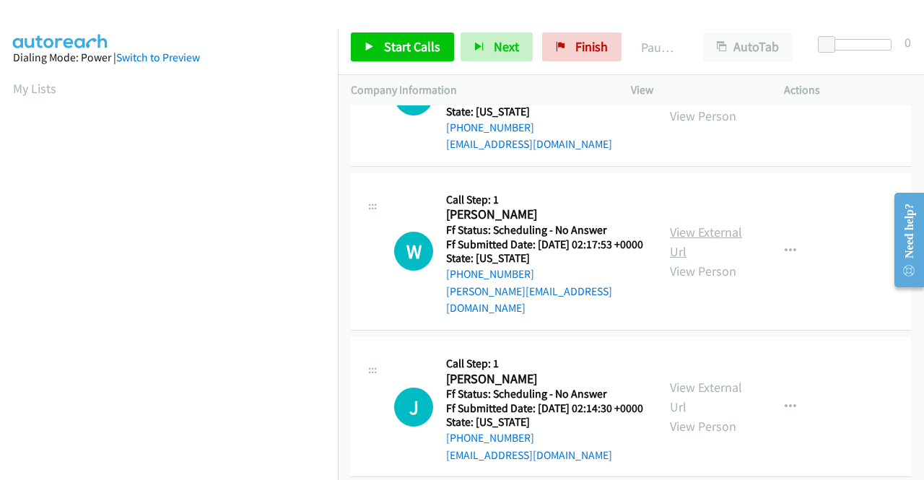
click at [699, 260] on link "View External Url" at bounding box center [706, 242] width 72 height 36
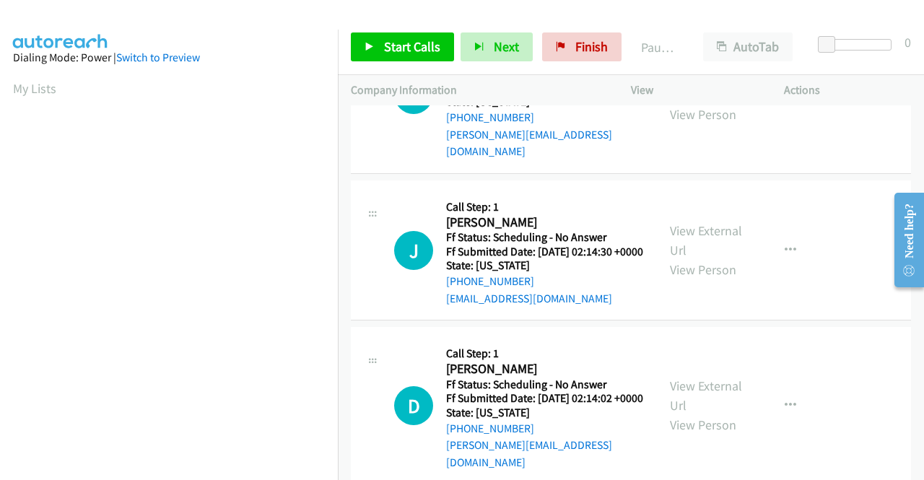
scroll to position [1949, 0]
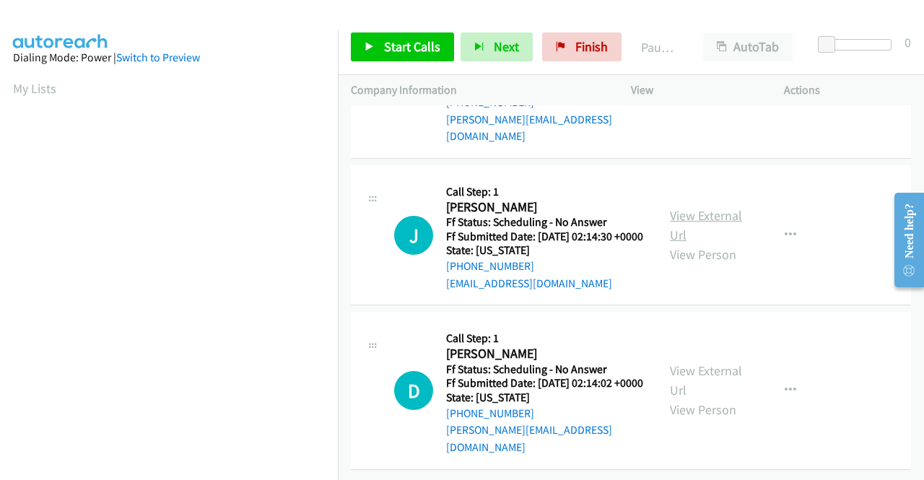
click at [728, 243] on link "View External Url" at bounding box center [706, 225] width 72 height 36
click at [712, 362] on link "View External Url" at bounding box center [706, 380] width 72 height 36
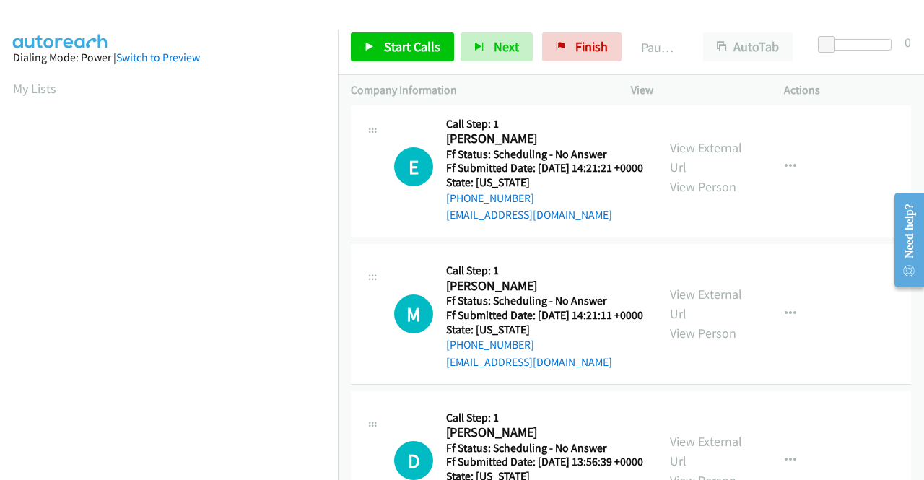
scroll to position [0, 0]
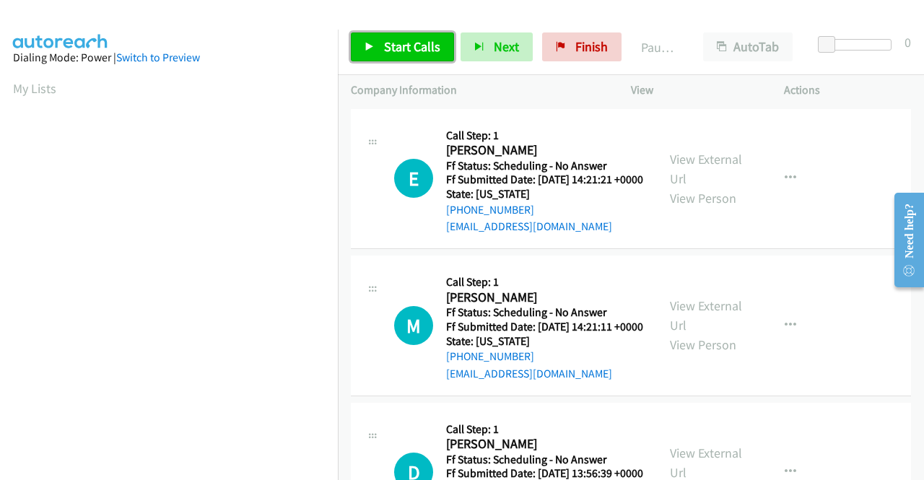
click at [409, 45] on span "Start Calls" at bounding box center [412, 46] width 56 height 17
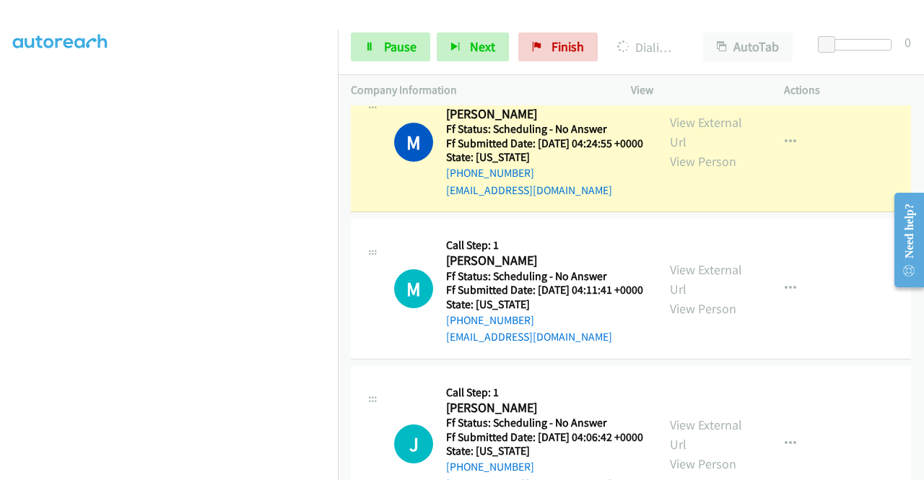
scroll to position [1155, 0]
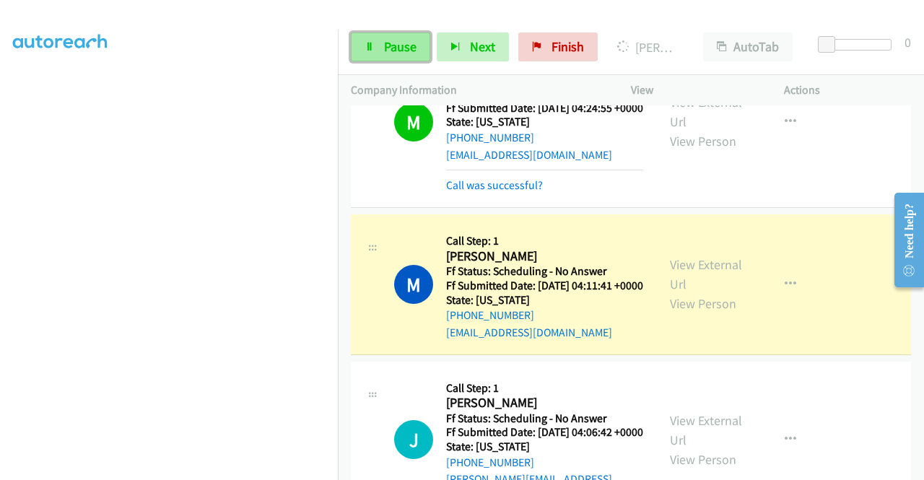
click at [410, 45] on span "Pause" at bounding box center [400, 46] width 32 height 17
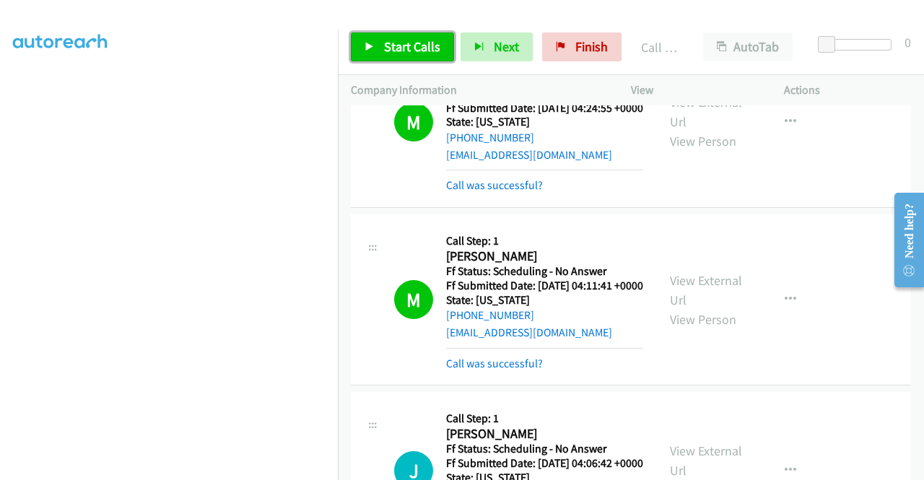
click at [427, 50] on span "Start Calls" at bounding box center [412, 46] width 56 height 17
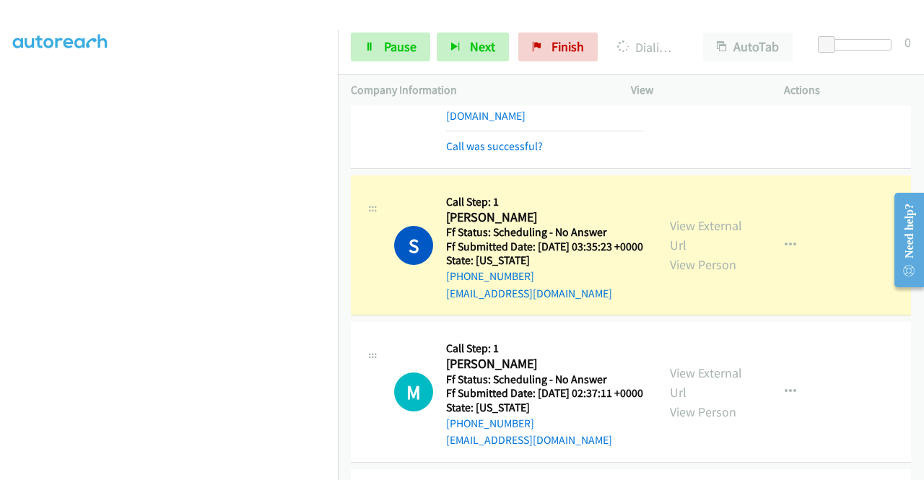
scroll to position [1733, 0]
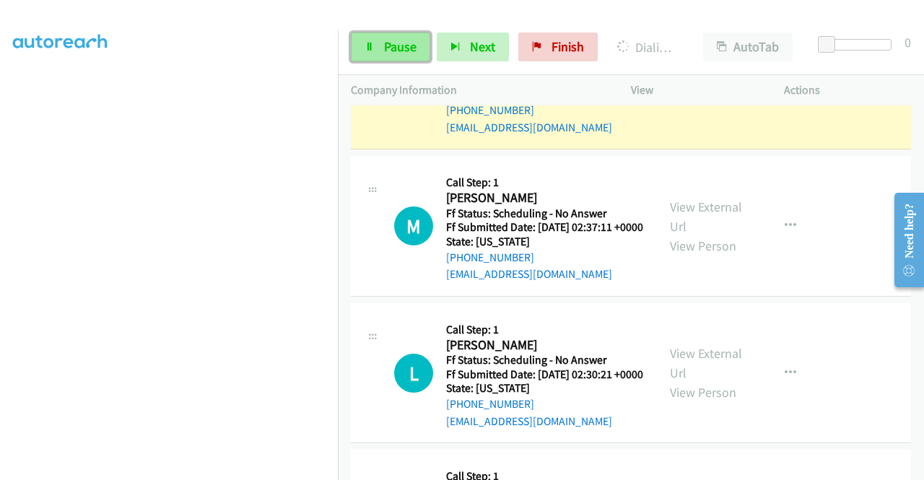
click at [391, 51] on span "Pause" at bounding box center [400, 46] width 32 height 17
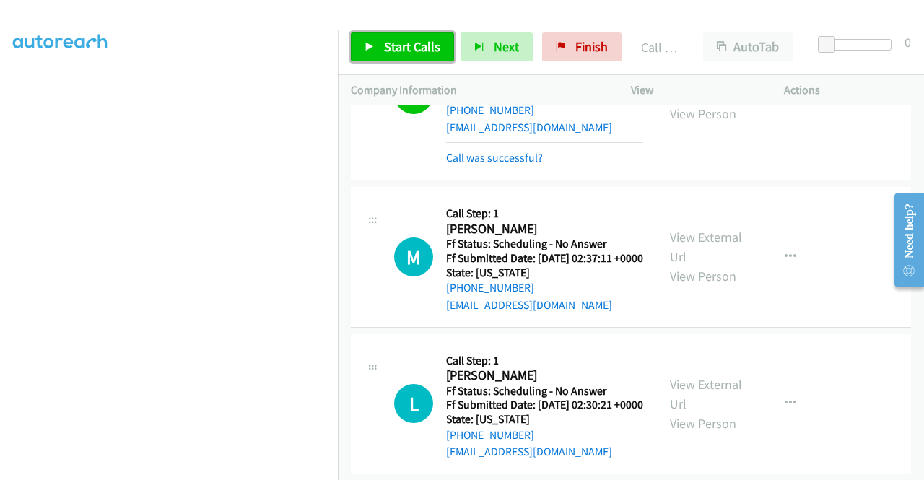
click at [406, 51] on span "Start Calls" at bounding box center [412, 46] width 56 height 17
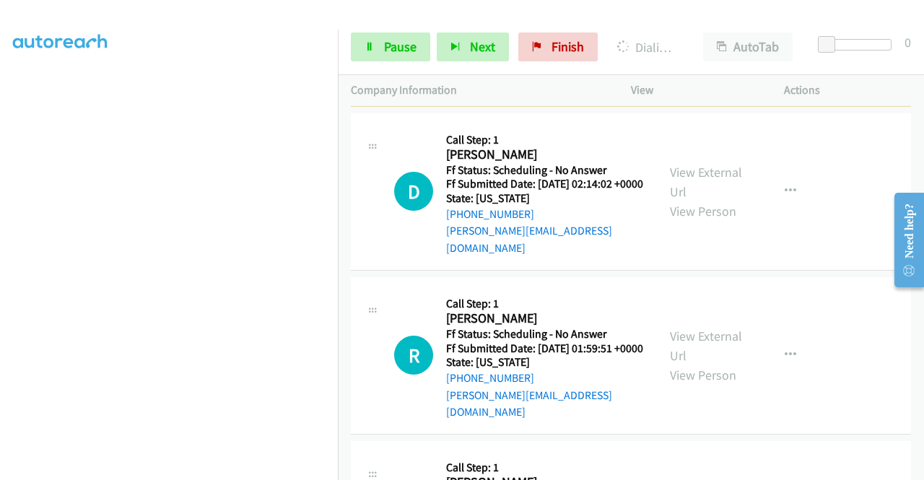
scroll to position [2527, 0]
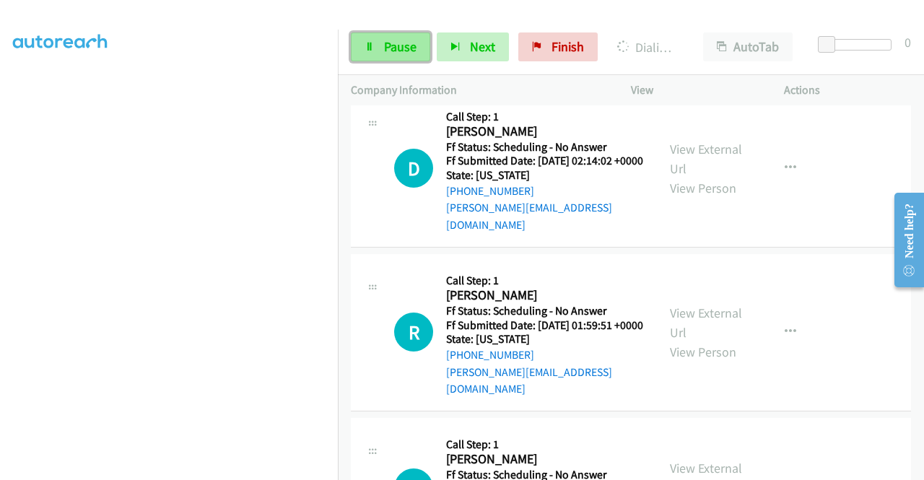
click at [410, 56] on link "Pause" at bounding box center [390, 46] width 79 height 29
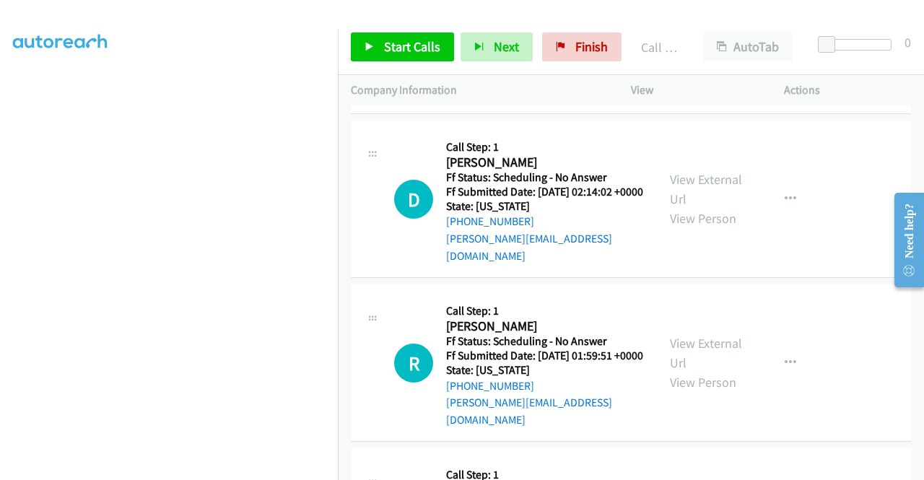
click at [511, 99] on link "Call was successful?" at bounding box center [494, 92] width 97 height 14
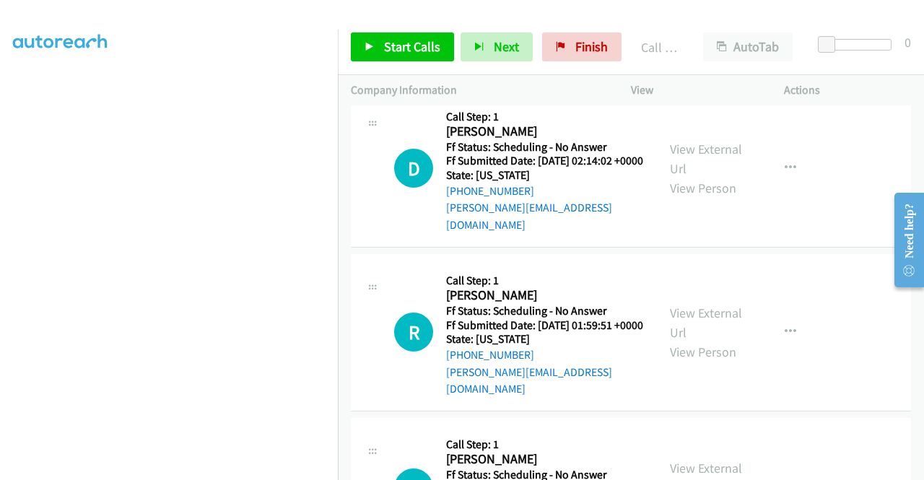
click at [780, 27] on button "button" at bounding box center [790, 13] width 39 height 29
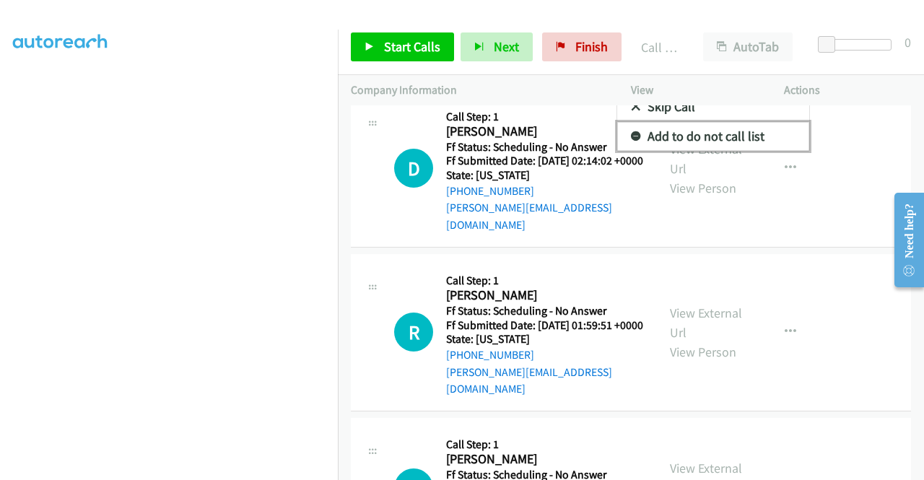
click at [725, 151] on link "Add to do not call list" at bounding box center [713, 136] width 192 height 29
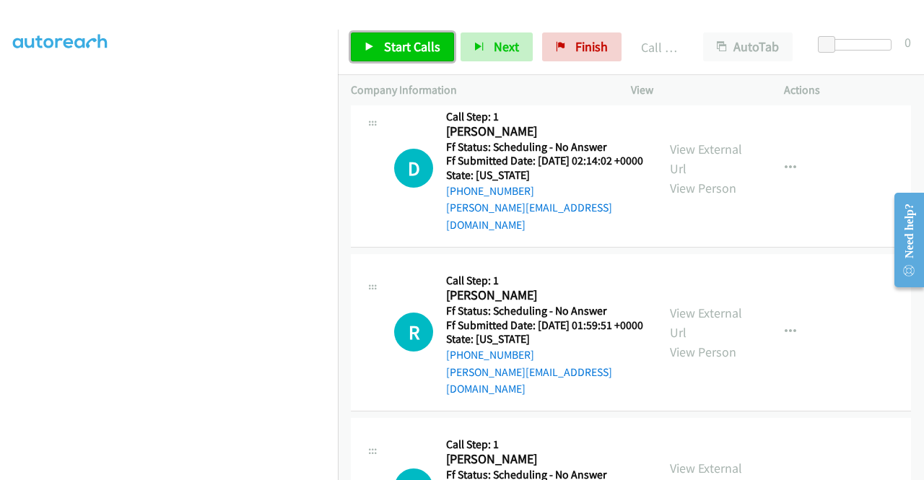
click at [422, 48] on span "Start Calls" at bounding box center [412, 46] width 56 height 17
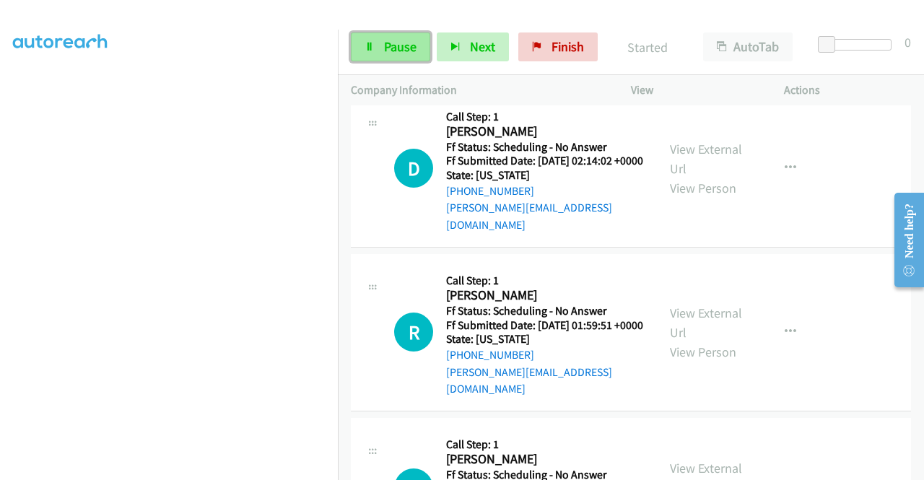
click at [400, 52] on span "Pause" at bounding box center [400, 46] width 32 height 17
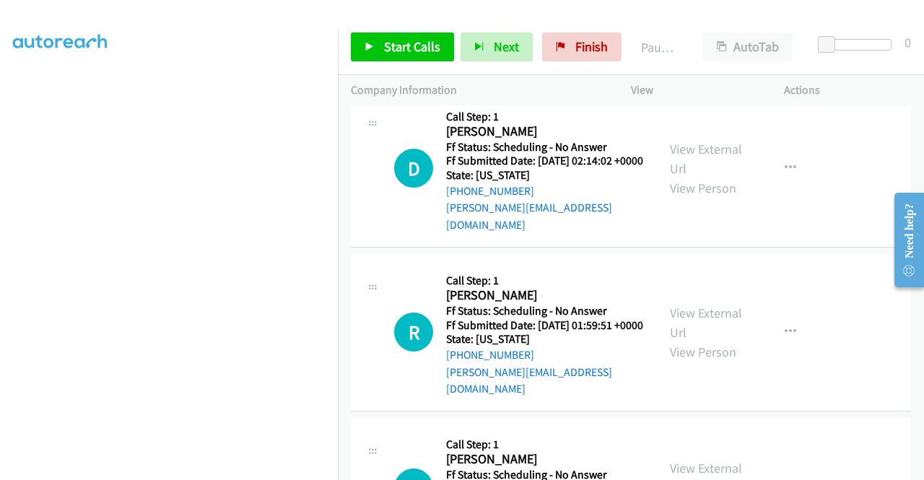
scroll to position [329, 0]
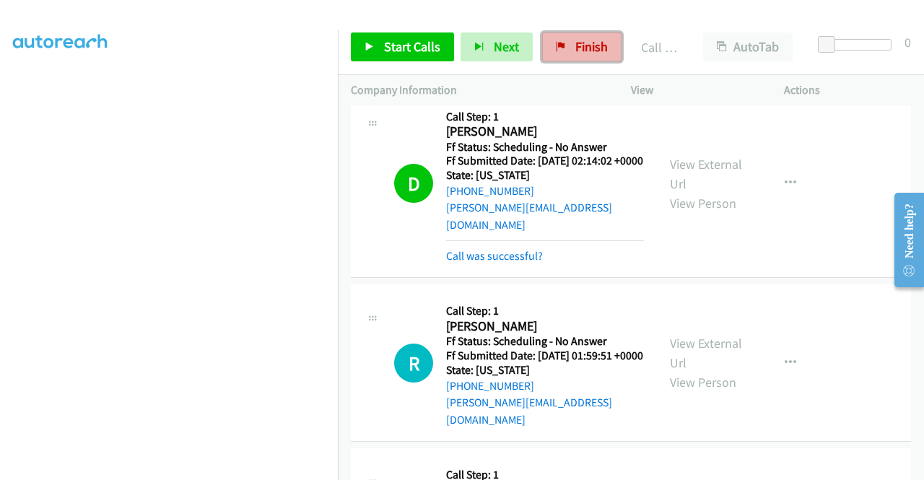
click at [575, 52] on span "Finish" at bounding box center [591, 46] width 32 height 17
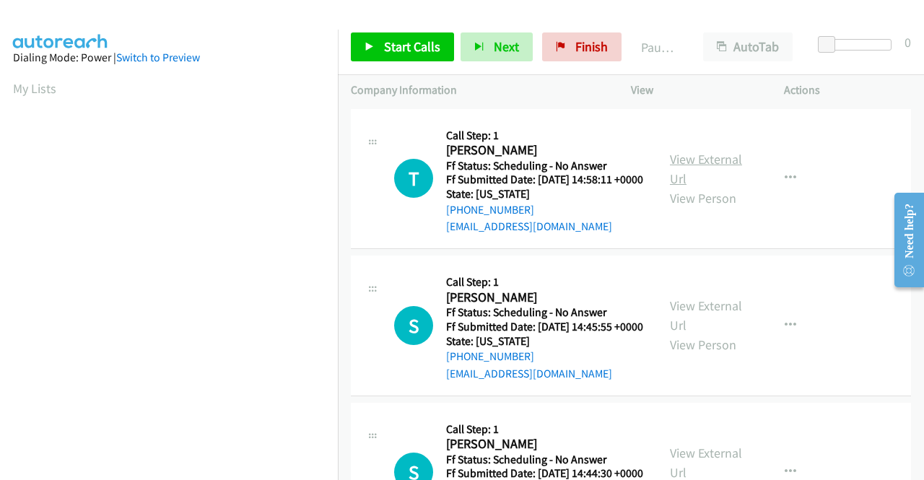
click at [687, 164] on link "View External Url" at bounding box center [706, 169] width 72 height 36
click at [708, 328] on link "View External Url" at bounding box center [706, 315] width 72 height 36
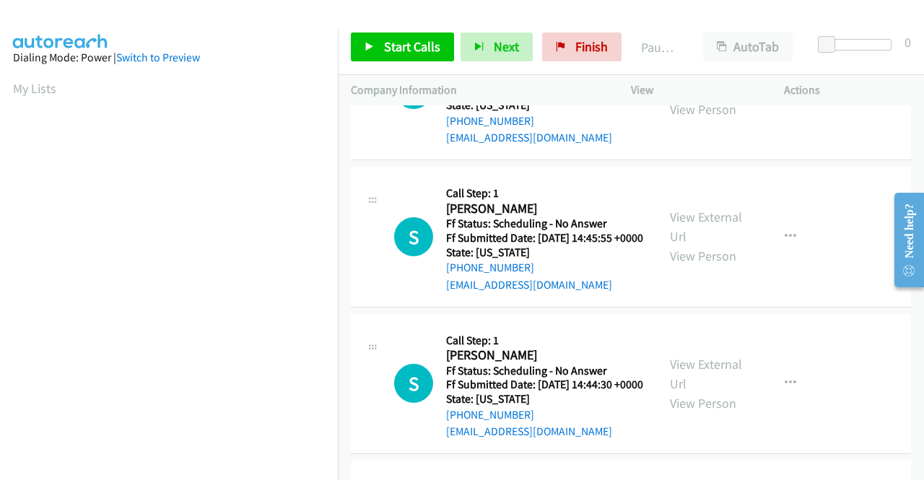
scroll to position [144, 0]
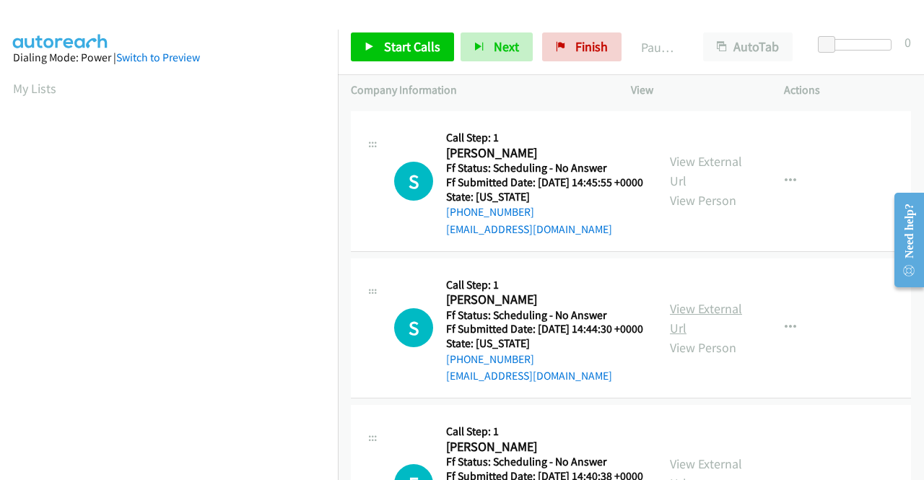
click at [692, 352] on div "View External Url View Person" at bounding box center [707, 328] width 75 height 58
click at [694, 336] on link "View External Url" at bounding box center [706, 318] width 72 height 36
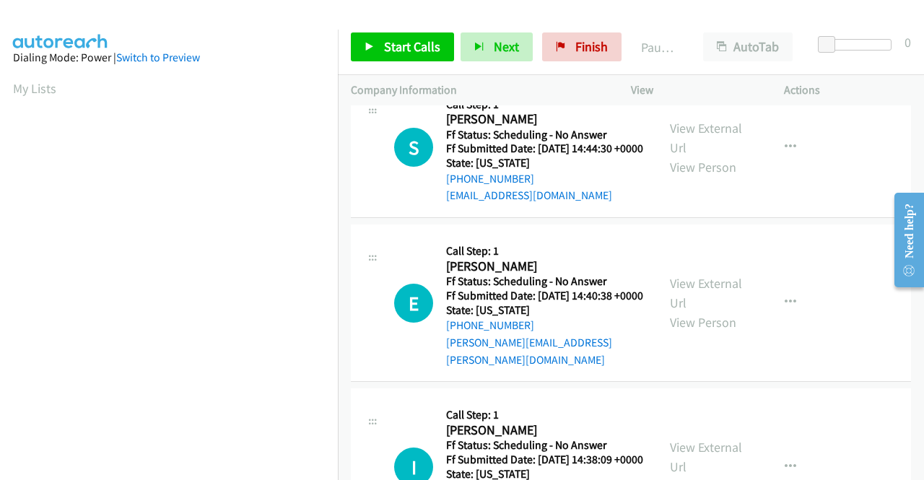
scroll to position [361, 0]
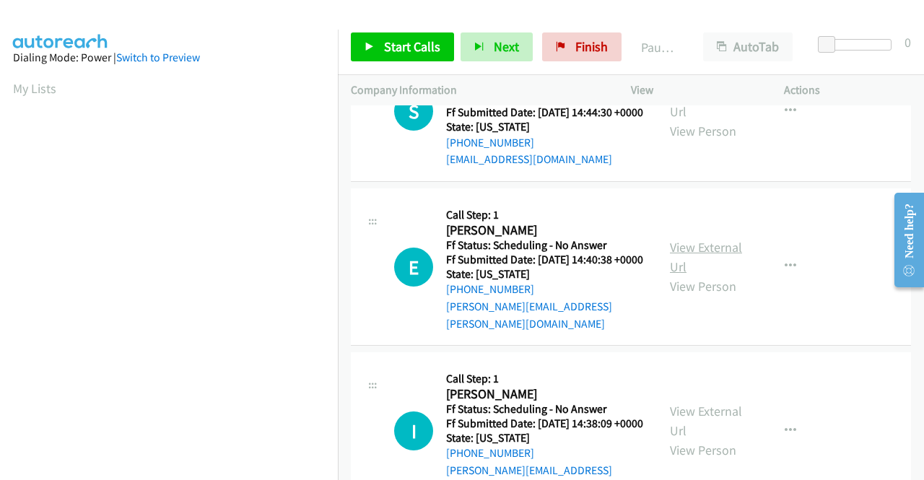
click at [689, 275] on link "View External Url" at bounding box center [706, 257] width 72 height 36
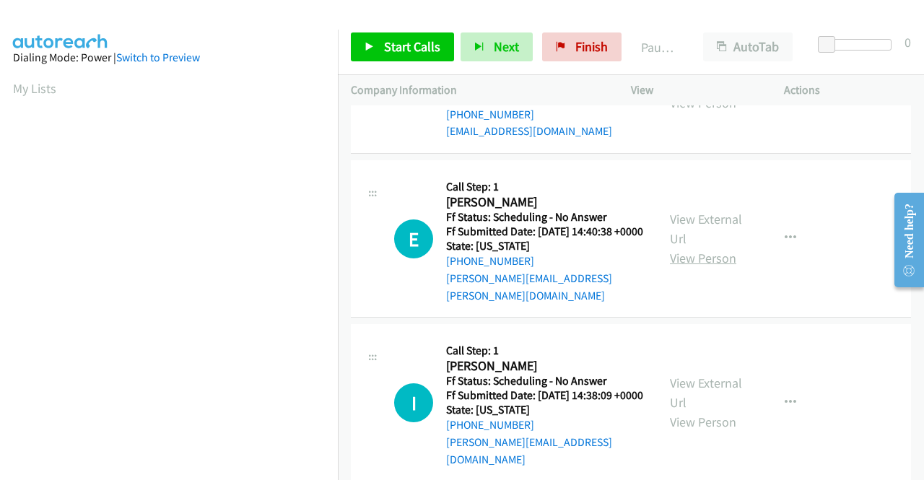
scroll to position [433, 0]
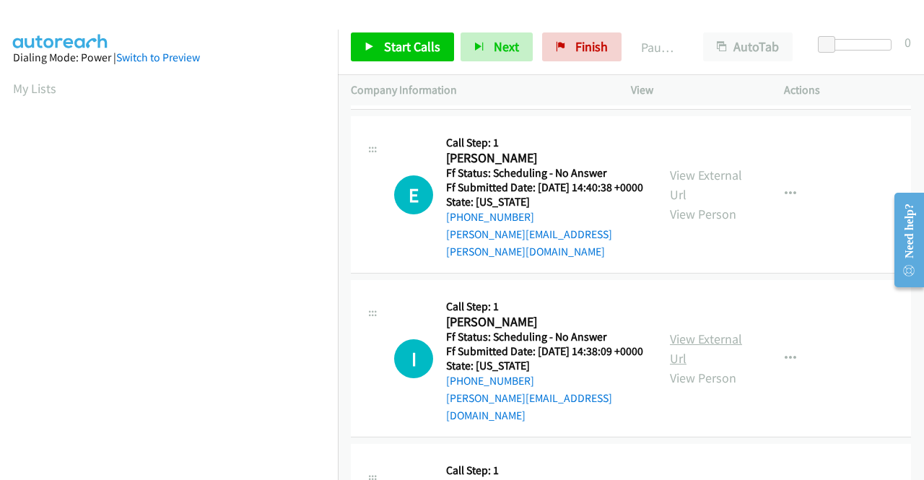
click at [684, 367] on link "View External Url" at bounding box center [706, 349] width 72 height 36
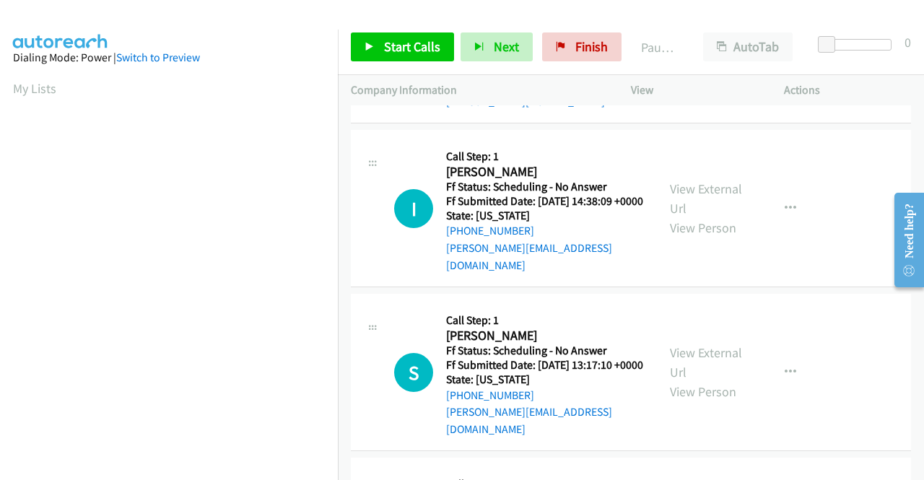
scroll to position [650, 0]
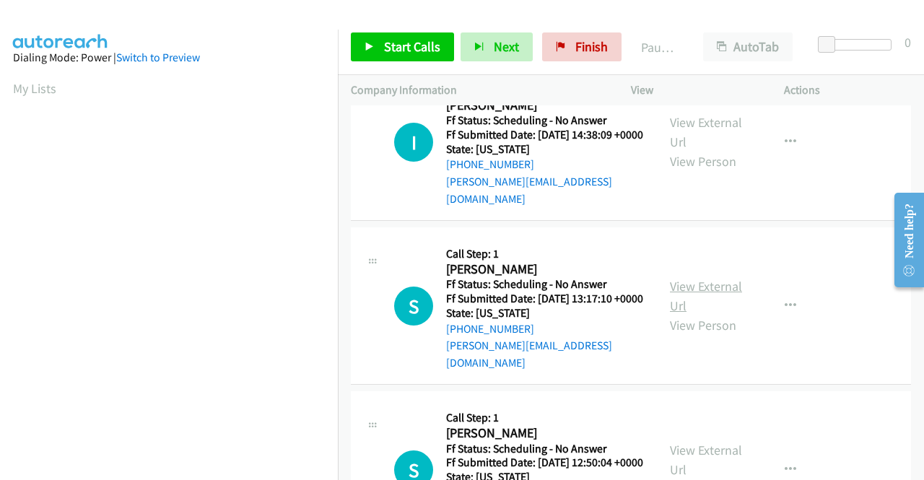
click at [670, 314] on link "View External Url" at bounding box center [706, 296] width 72 height 36
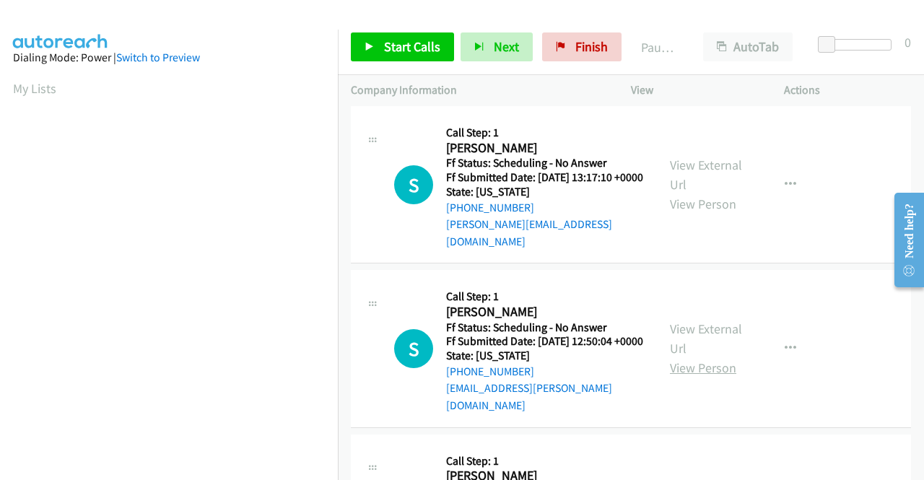
scroll to position [794, 0]
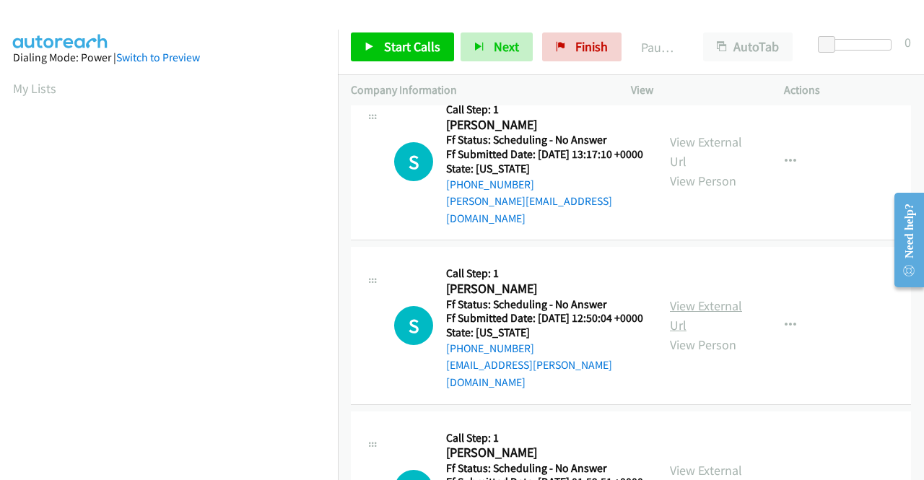
click at [687, 334] on link "View External Url" at bounding box center [706, 315] width 72 height 36
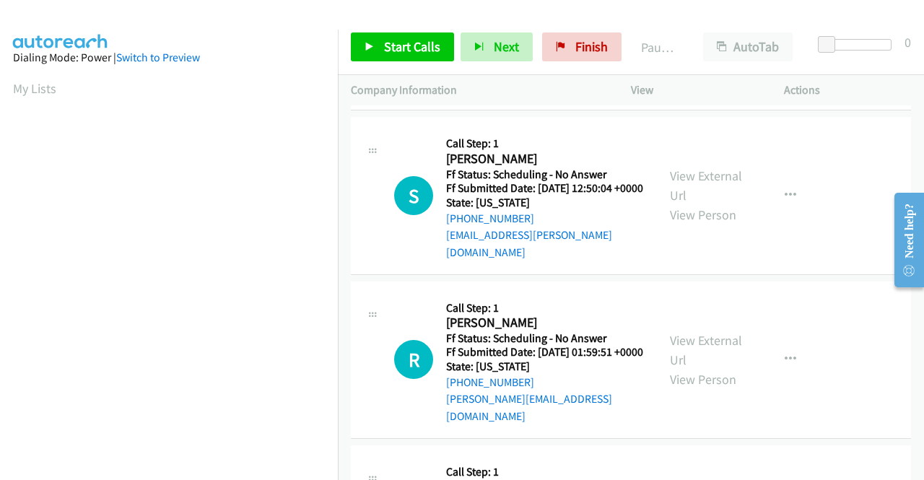
scroll to position [939, 0]
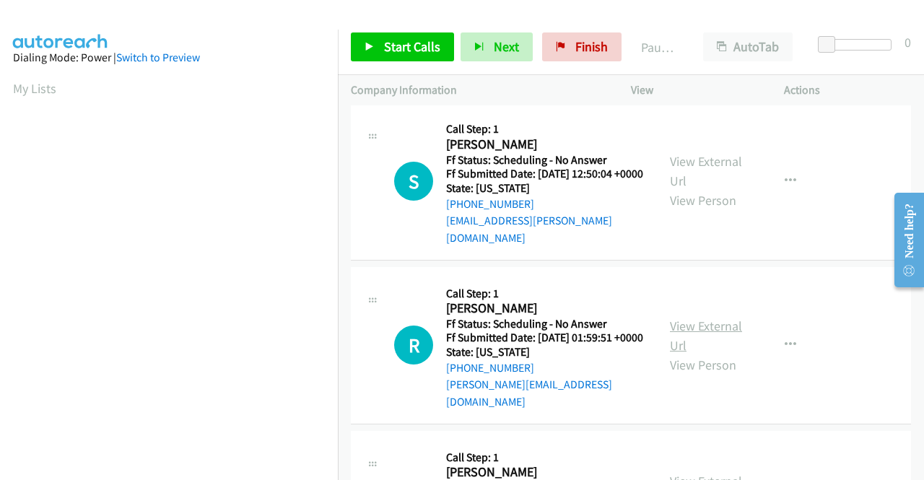
click at [690, 354] on link "View External Url" at bounding box center [706, 336] width 72 height 36
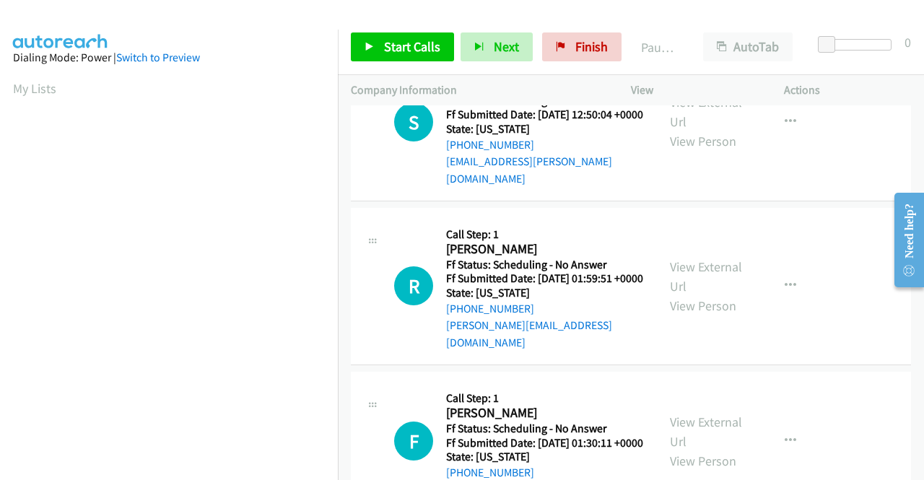
scroll to position [1083, 0]
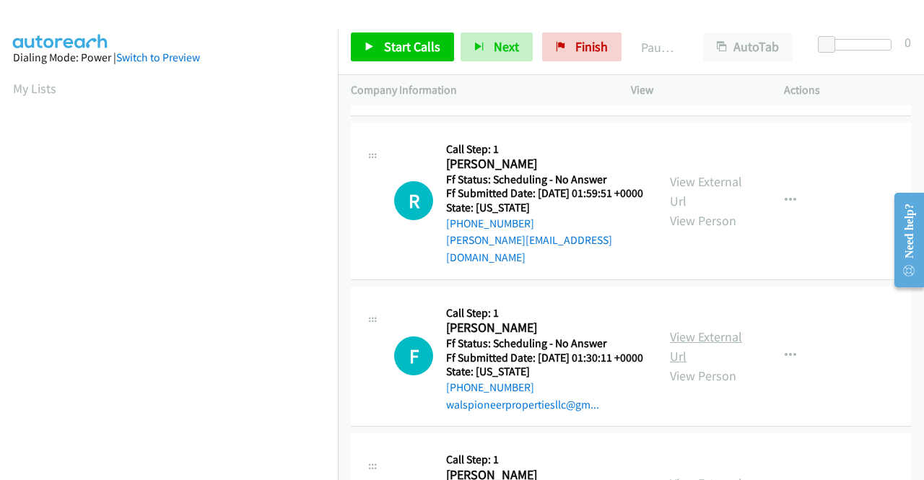
click at [680, 365] on link "View External Url" at bounding box center [706, 346] width 72 height 36
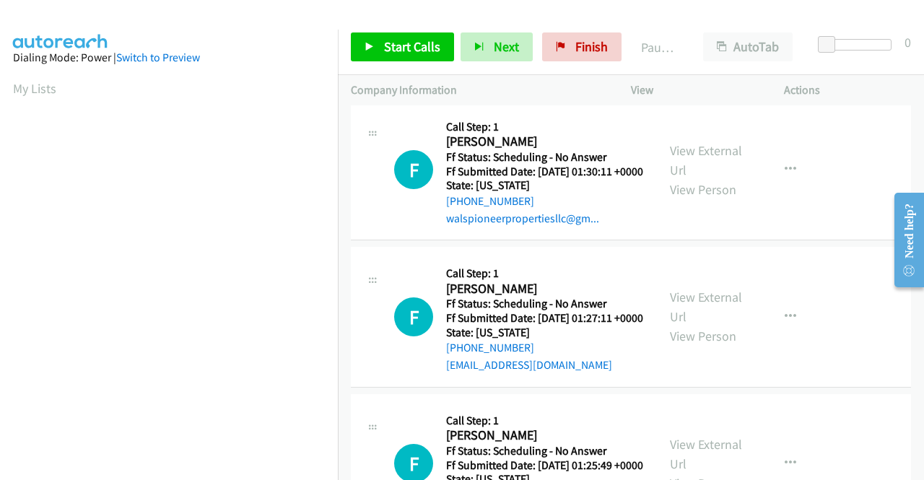
scroll to position [1300, 0]
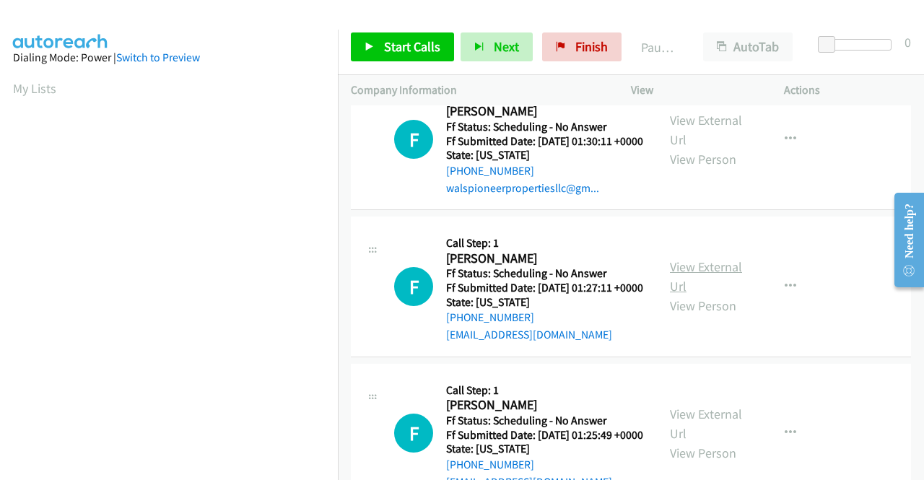
click at [677, 295] on link "View External Url" at bounding box center [706, 276] width 72 height 36
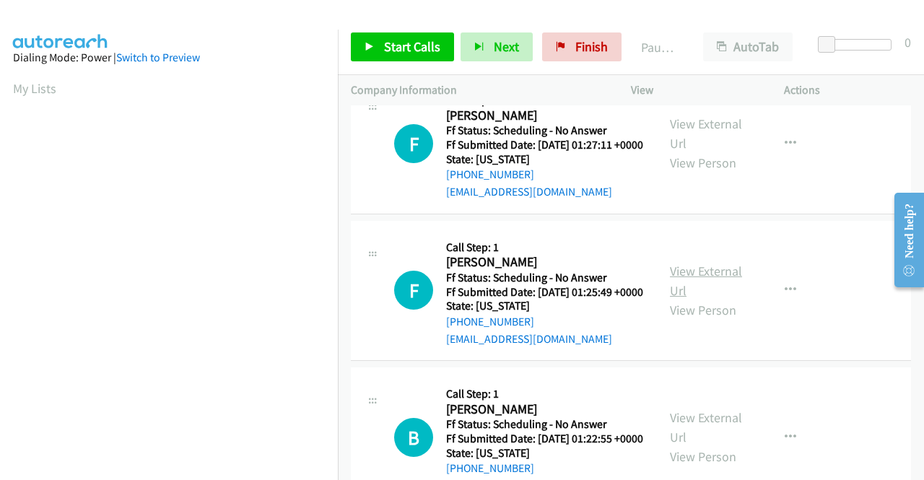
scroll to position [1444, 0]
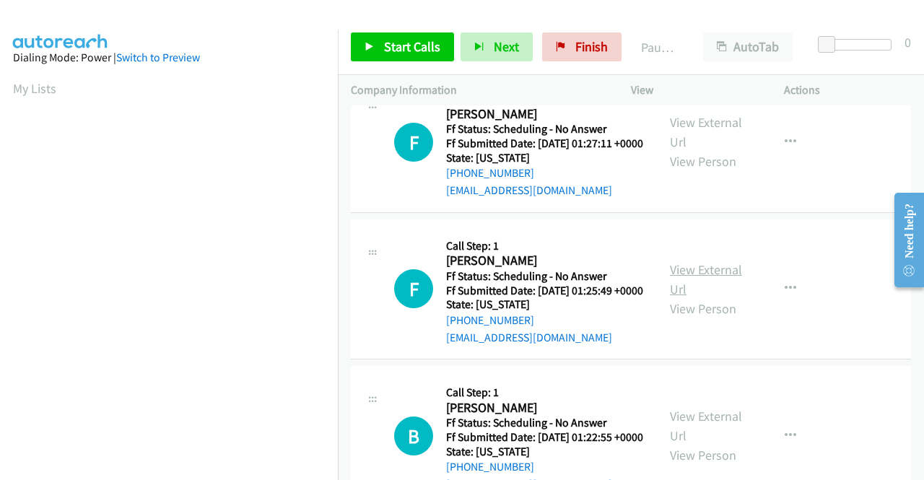
click at [676, 297] on link "View External Url" at bounding box center [706, 279] width 72 height 36
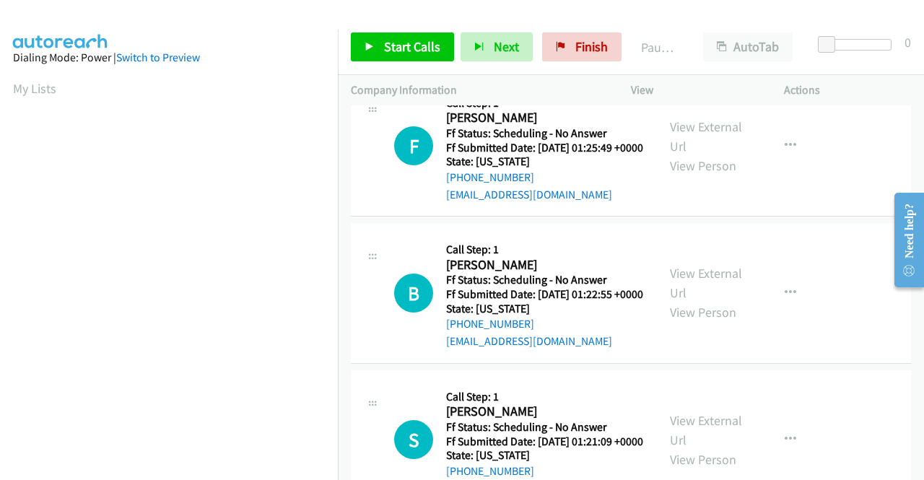
scroll to position [1588, 0]
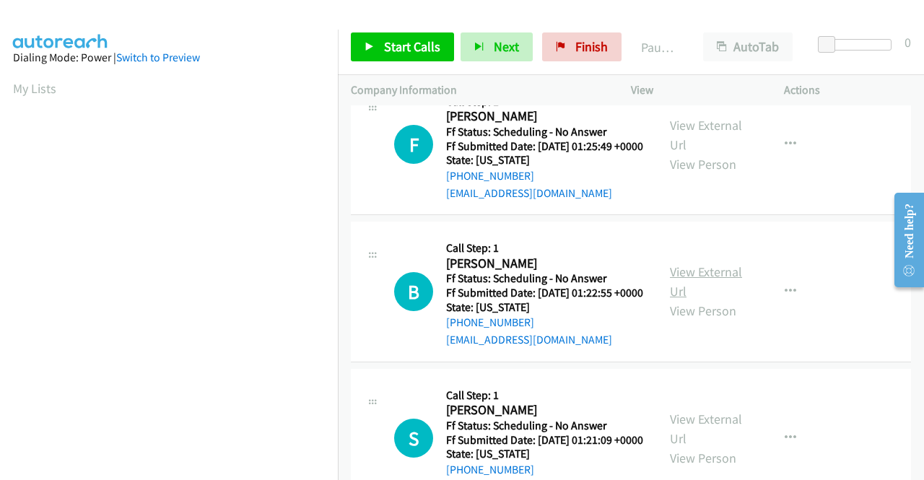
click at [679, 300] on link "View External Url" at bounding box center [706, 282] width 72 height 36
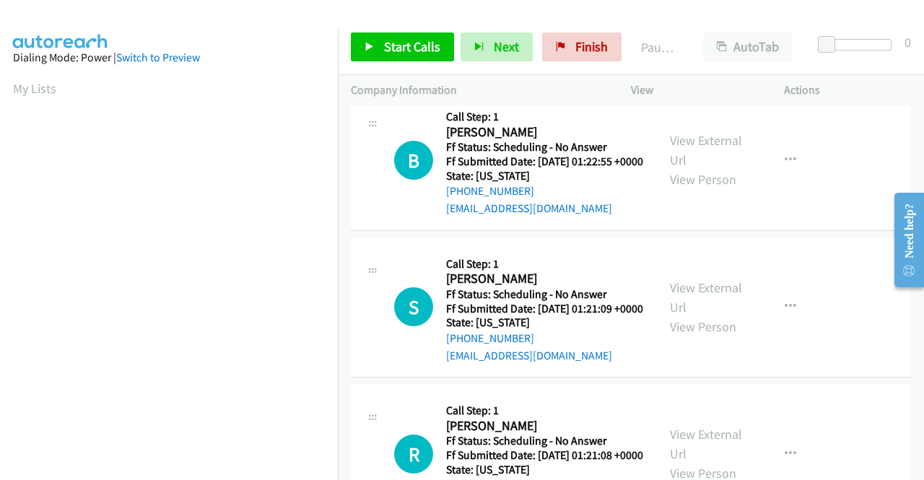
scroll to position [1733, 0]
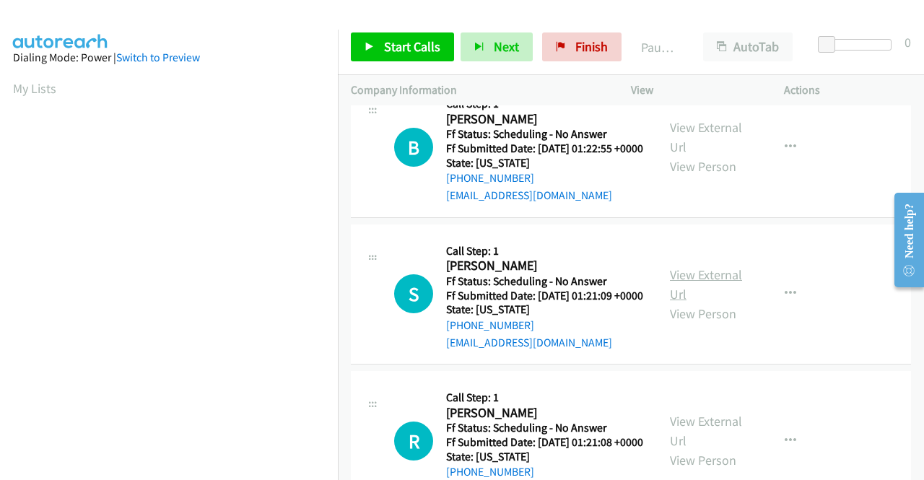
click at [715, 303] on link "View External Url" at bounding box center [706, 284] width 72 height 36
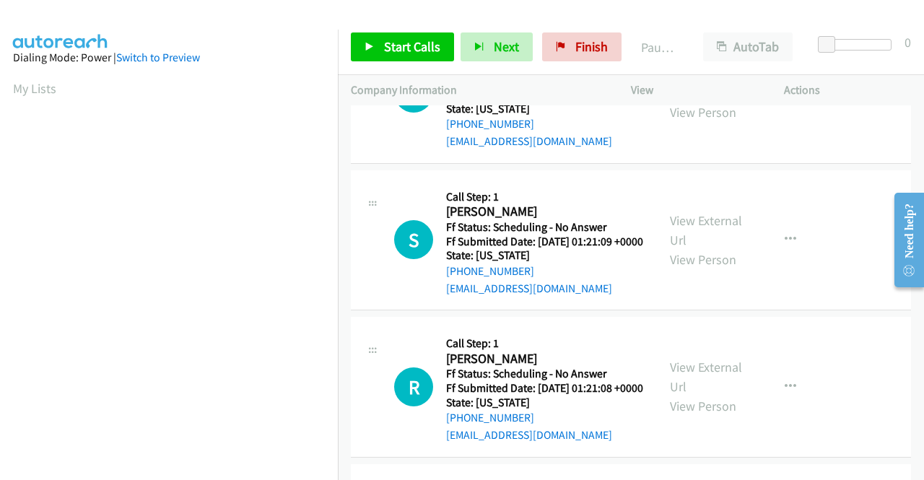
scroll to position [1949, 0]
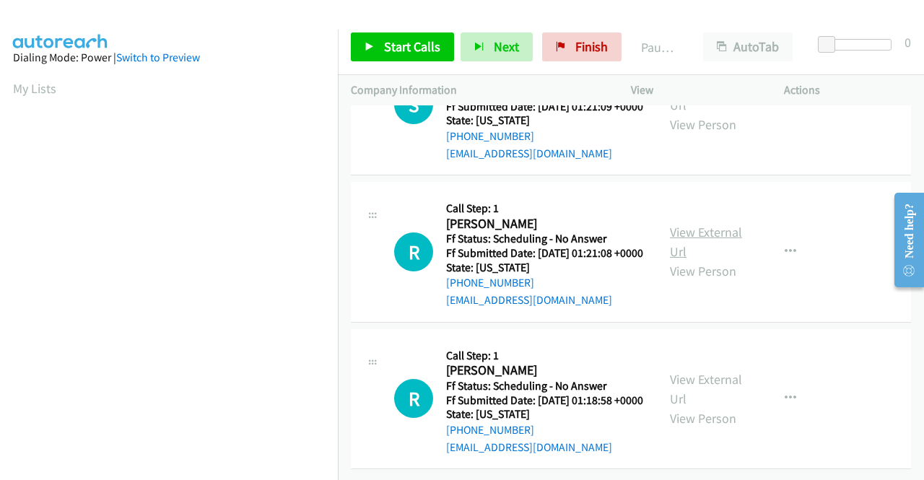
click at [679, 260] on link "View External Url" at bounding box center [706, 242] width 72 height 36
click at [682, 371] on link "View External Url" at bounding box center [706, 389] width 72 height 36
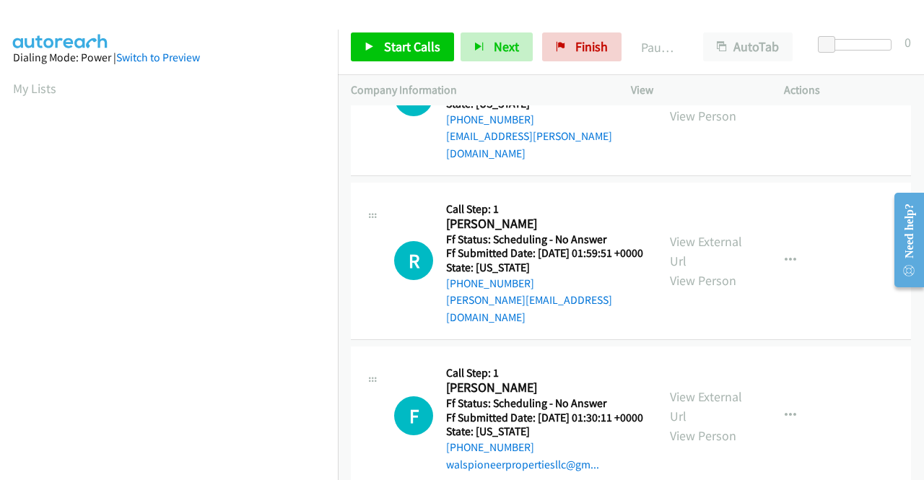
scroll to position [0, 0]
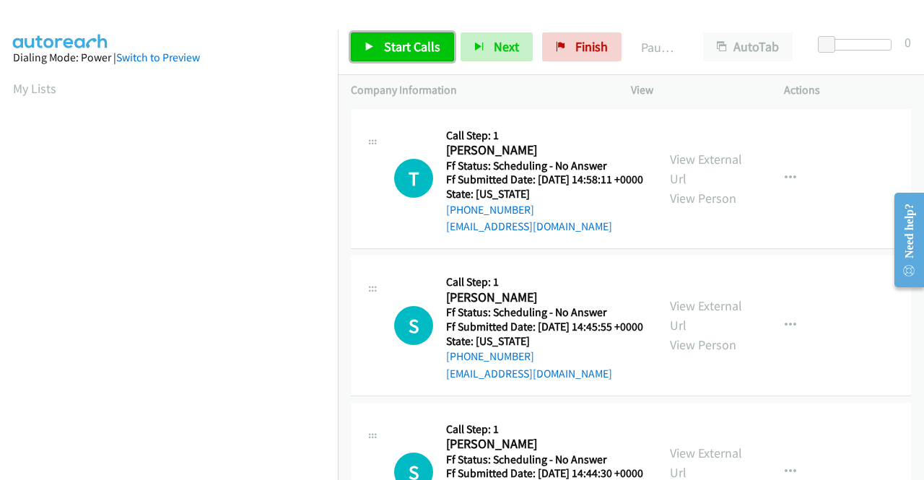
click at [401, 45] on span "Start Calls" at bounding box center [412, 46] width 56 height 17
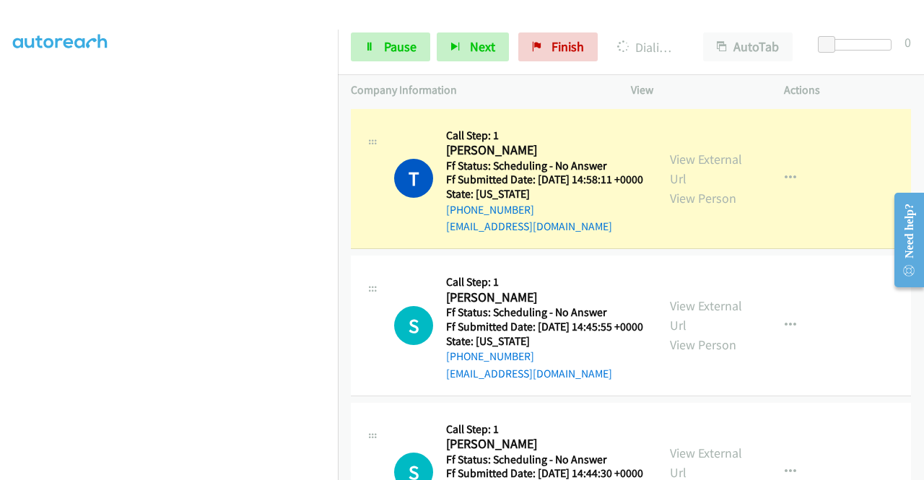
scroll to position [298, 0]
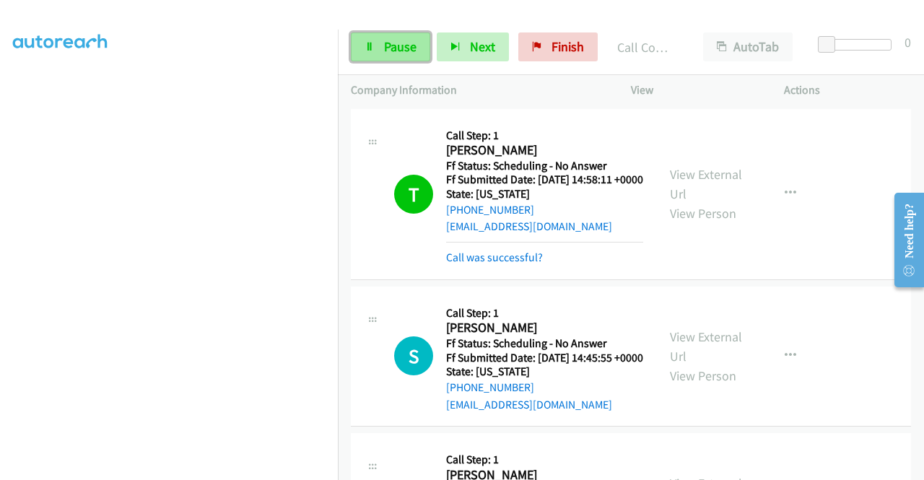
click at [367, 50] on icon at bounding box center [370, 48] width 10 height 10
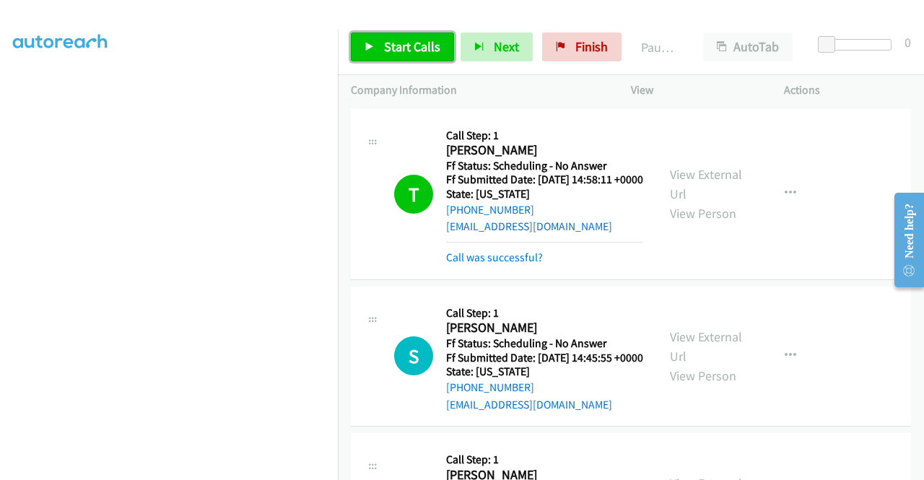
click at [367, 50] on icon at bounding box center [370, 48] width 10 height 10
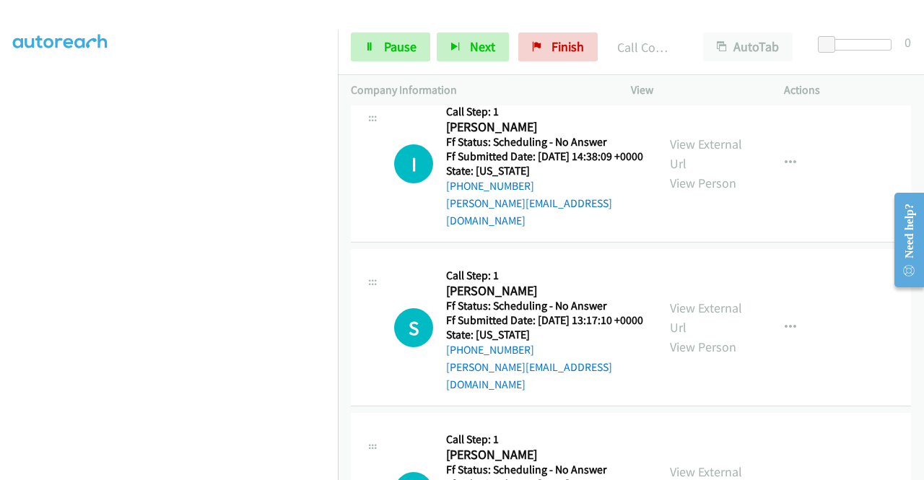
scroll to position [722, 0]
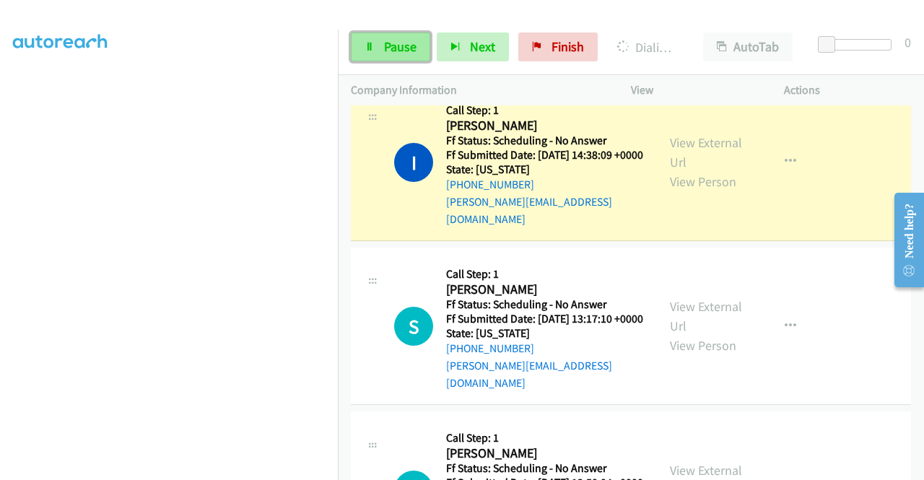
click at [397, 49] on span "Pause" at bounding box center [400, 46] width 32 height 17
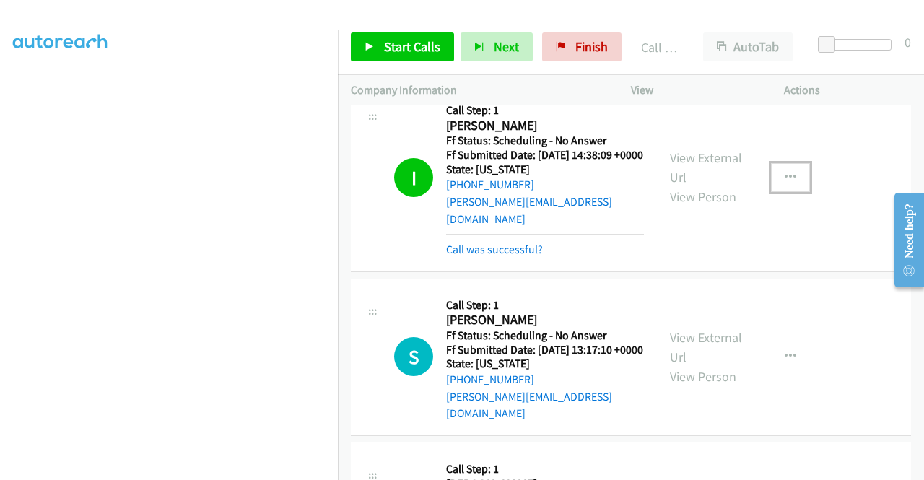
click at [785, 183] on icon "button" at bounding box center [791, 178] width 12 height 12
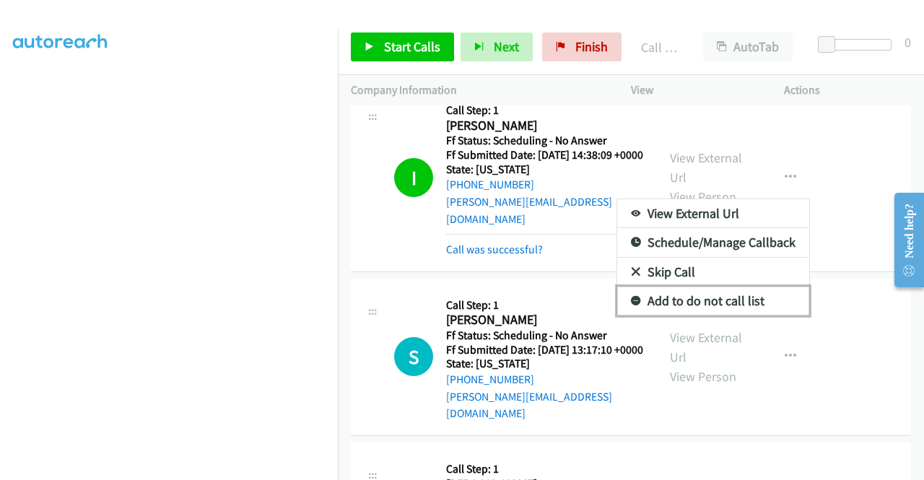
click at [721, 315] on link "Add to do not call list" at bounding box center [713, 301] width 192 height 29
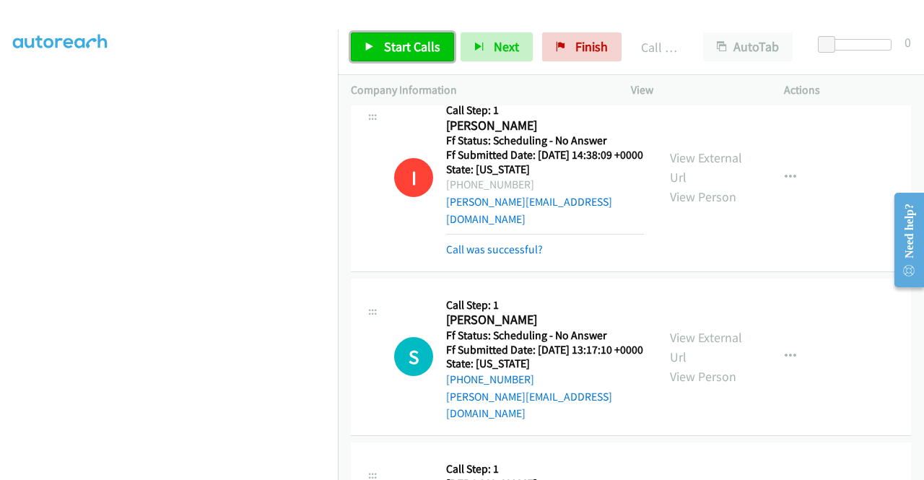
click at [431, 48] on span "Start Calls" at bounding box center [412, 46] width 56 height 17
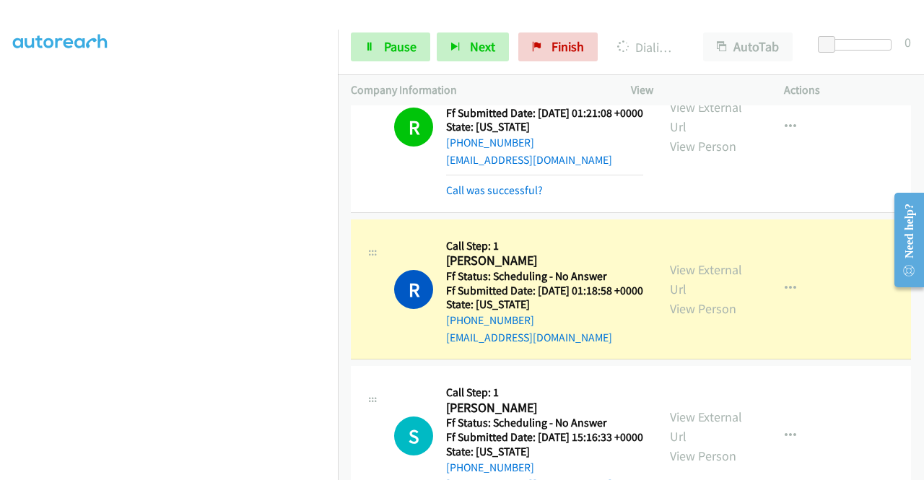
scroll to position [2455, 0]
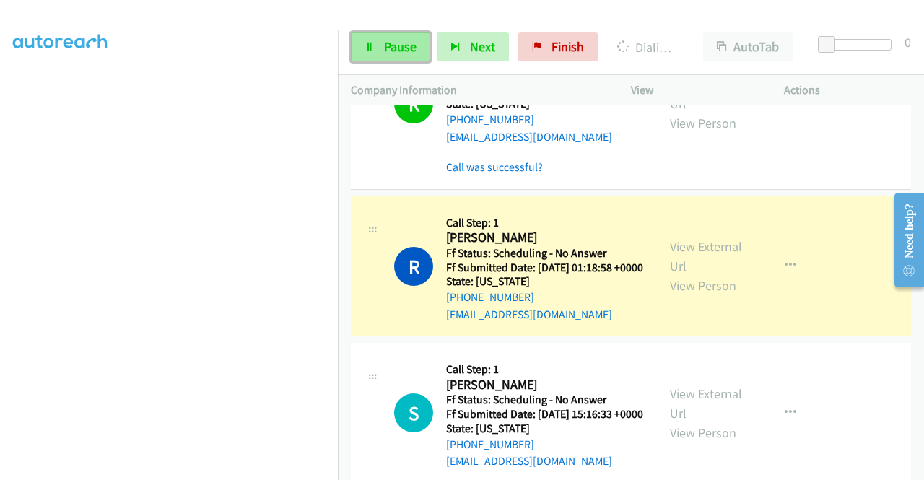
click at [390, 53] on span "Pause" at bounding box center [400, 46] width 32 height 17
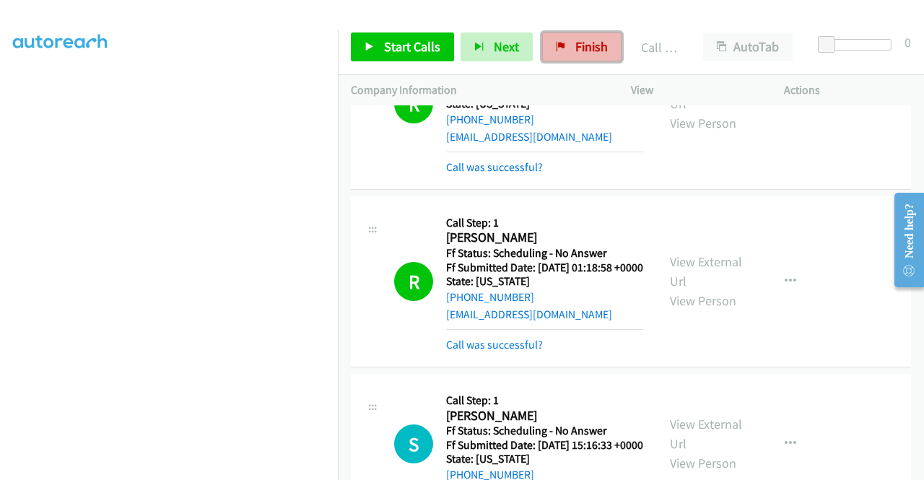
click at [595, 42] on span "Finish" at bounding box center [591, 46] width 32 height 17
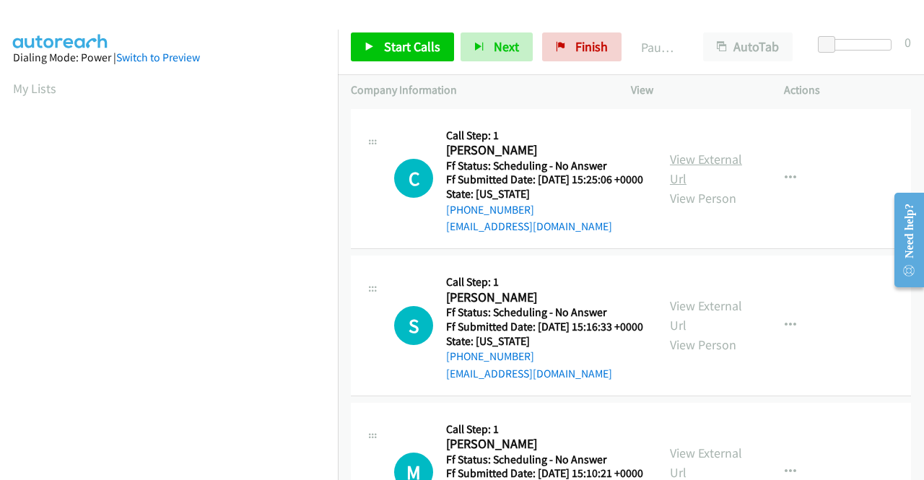
click at [700, 165] on link "View External Url" at bounding box center [706, 169] width 72 height 36
click at [687, 327] on link "View External Url" at bounding box center [706, 315] width 72 height 36
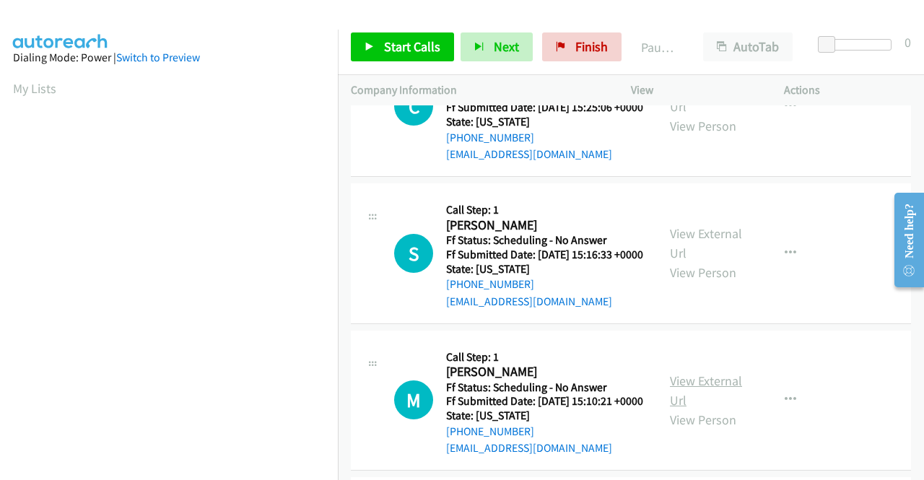
click at [684, 409] on link "View External Url" at bounding box center [706, 391] width 72 height 36
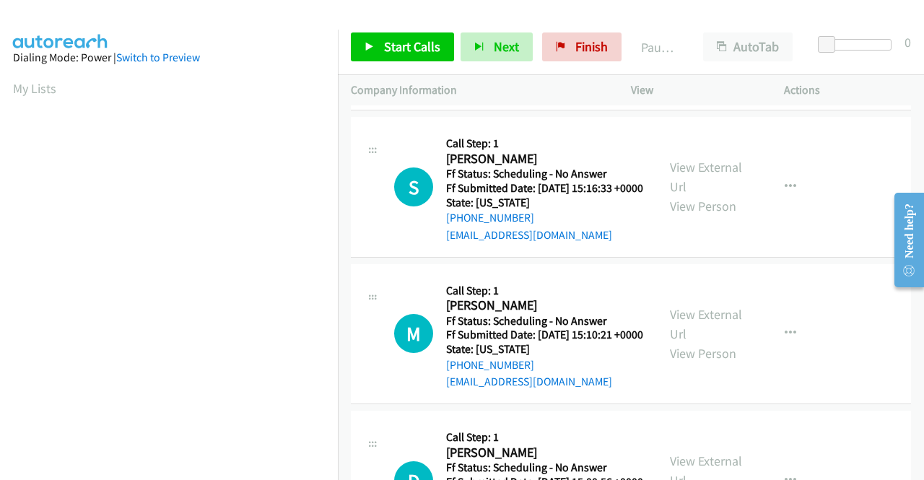
scroll to position [217, 0]
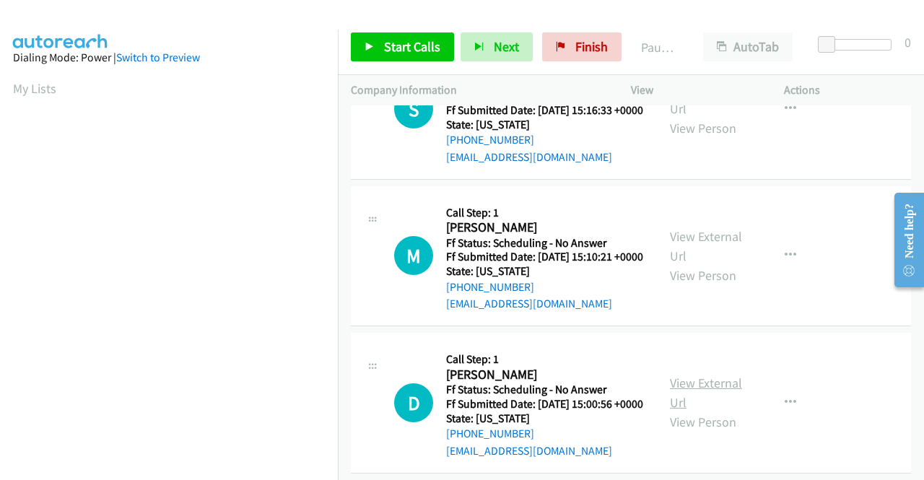
click at [692, 411] on link "View External Url" at bounding box center [706, 393] width 72 height 36
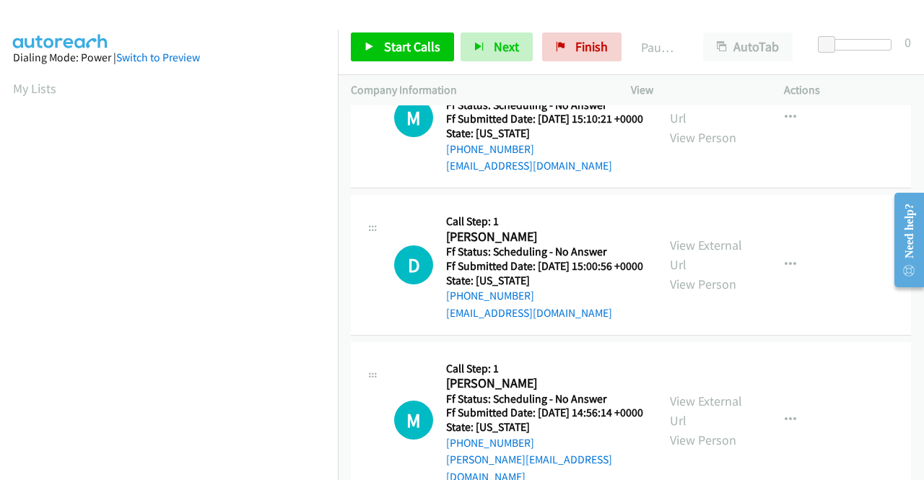
scroll to position [361, 0]
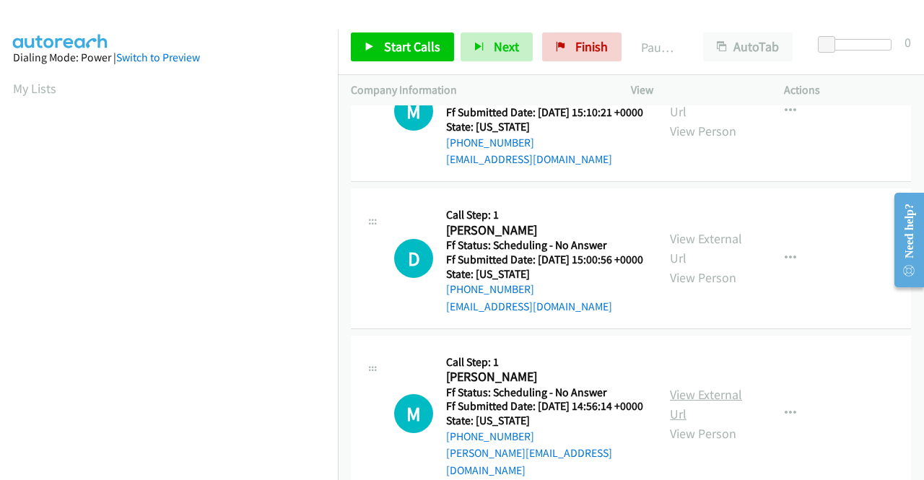
click at [702, 422] on link "View External Url" at bounding box center [706, 404] width 72 height 36
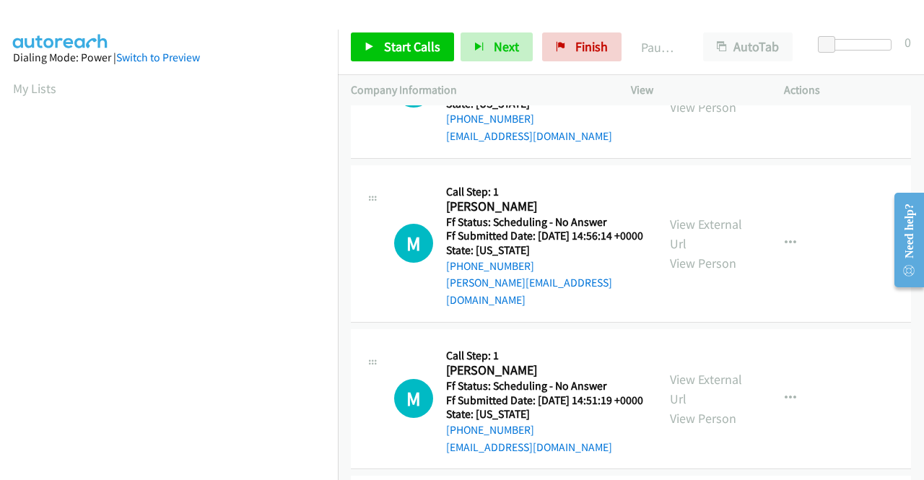
scroll to position [578, 0]
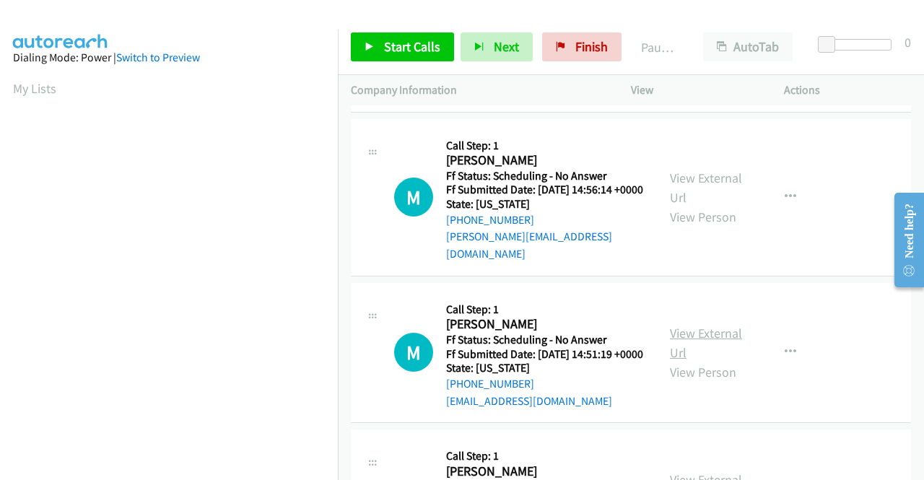
click at [718, 361] on link "View External Url" at bounding box center [706, 343] width 72 height 36
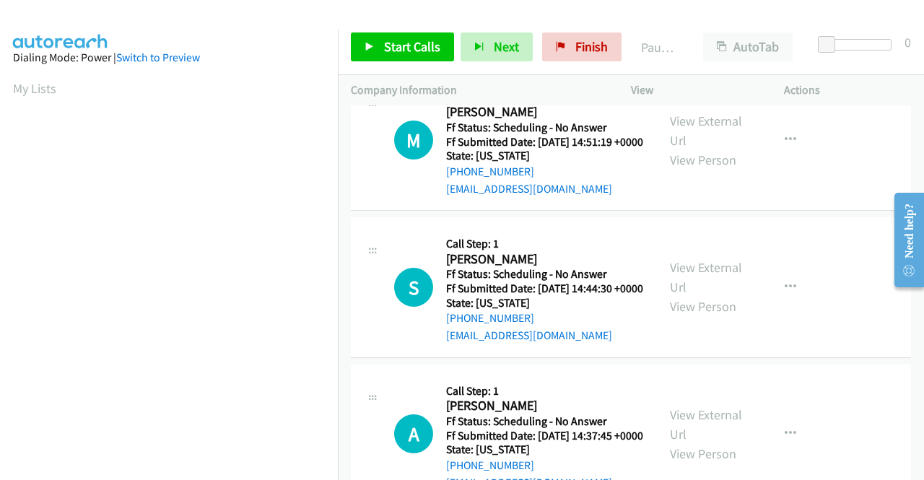
scroll to position [794, 0]
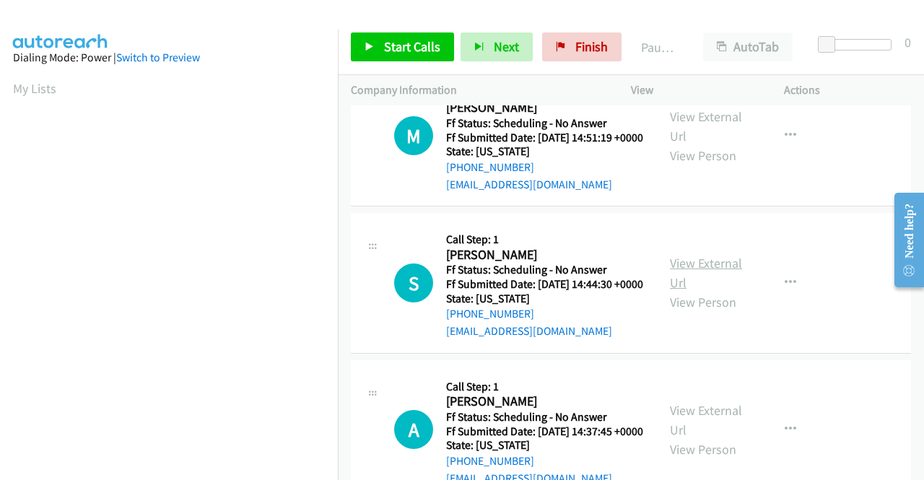
click at [691, 291] on link "View External Url" at bounding box center [706, 273] width 72 height 36
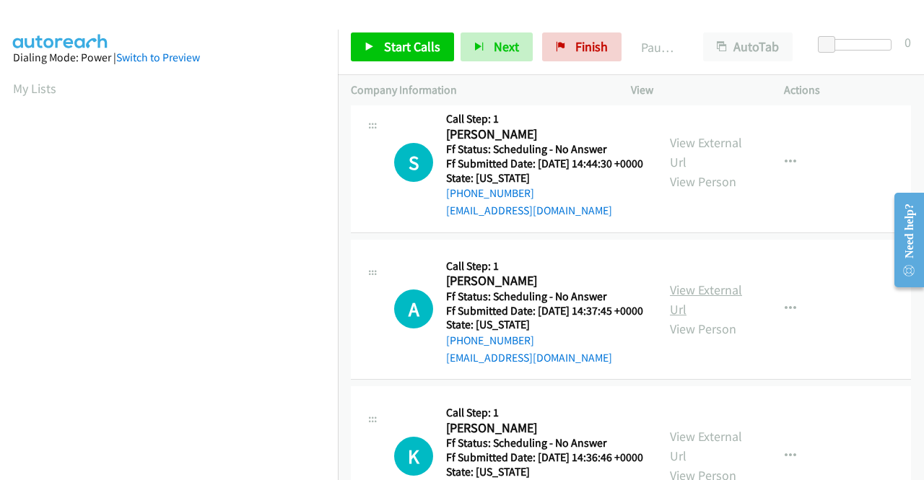
scroll to position [939, 0]
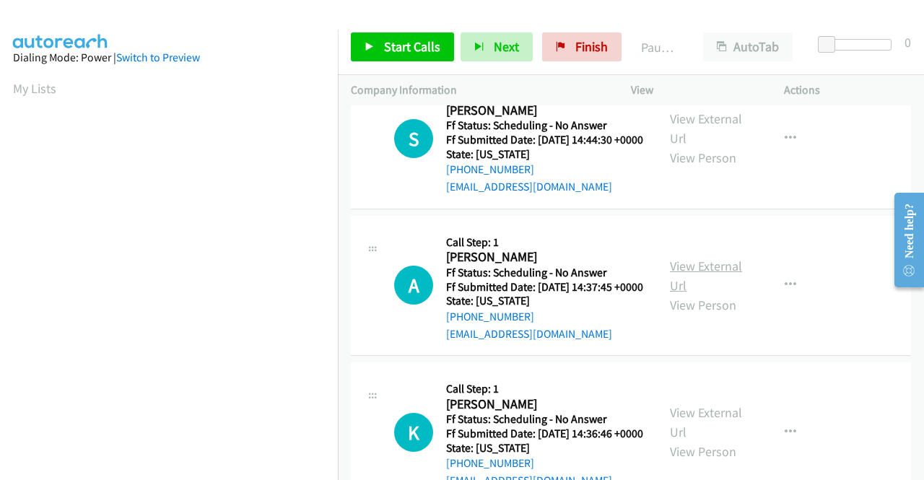
click at [685, 294] on link "View External Url" at bounding box center [706, 276] width 72 height 36
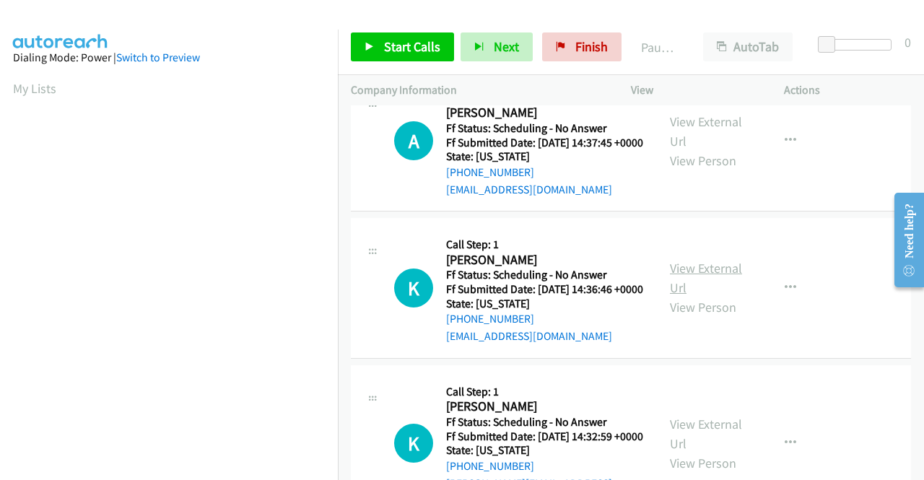
click at [695, 296] on link "View External Url" at bounding box center [706, 278] width 72 height 36
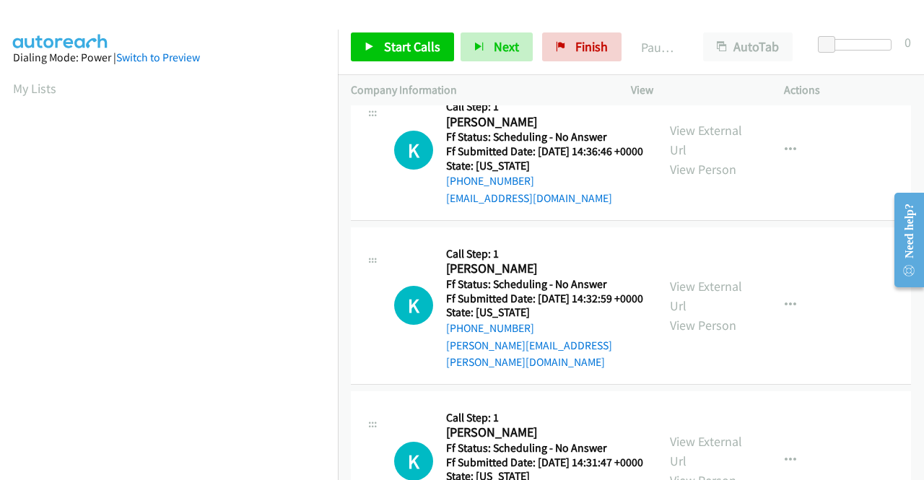
scroll to position [1227, 0]
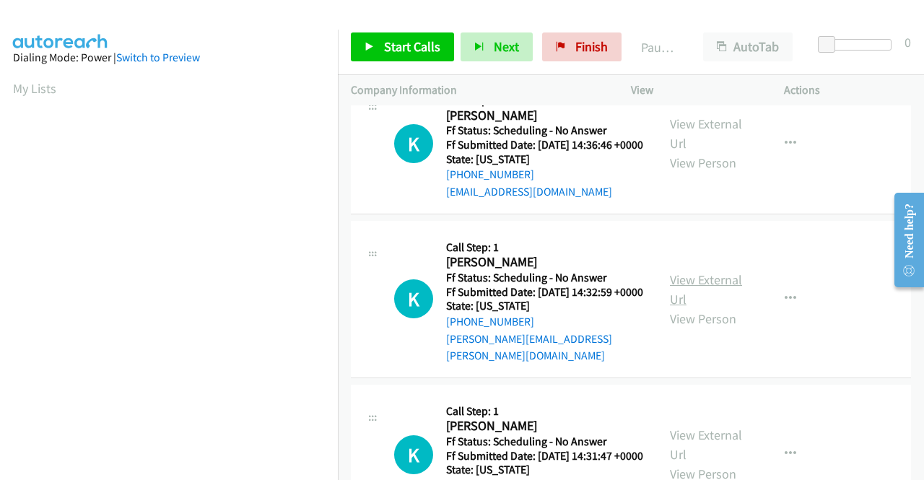
click at [686, 308] on link "View External Url" at bounding box center [706, 289] width 72 height 36
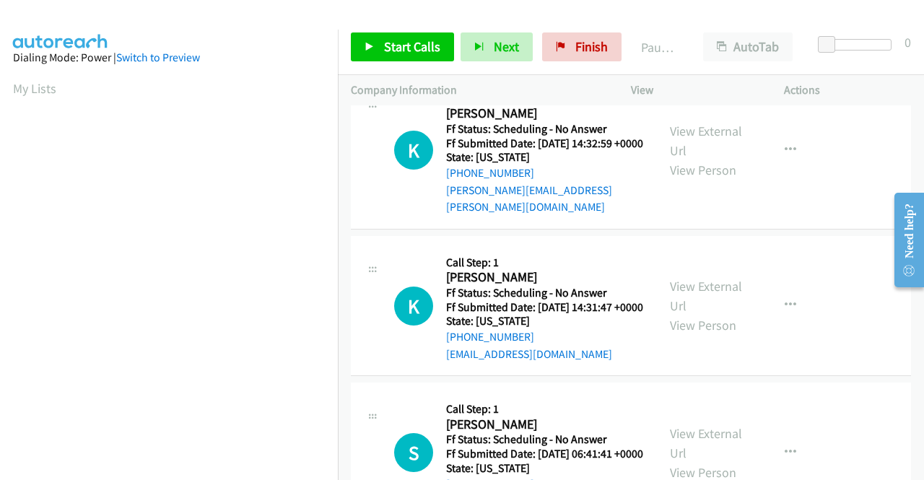
scroll to position [1444, 0]
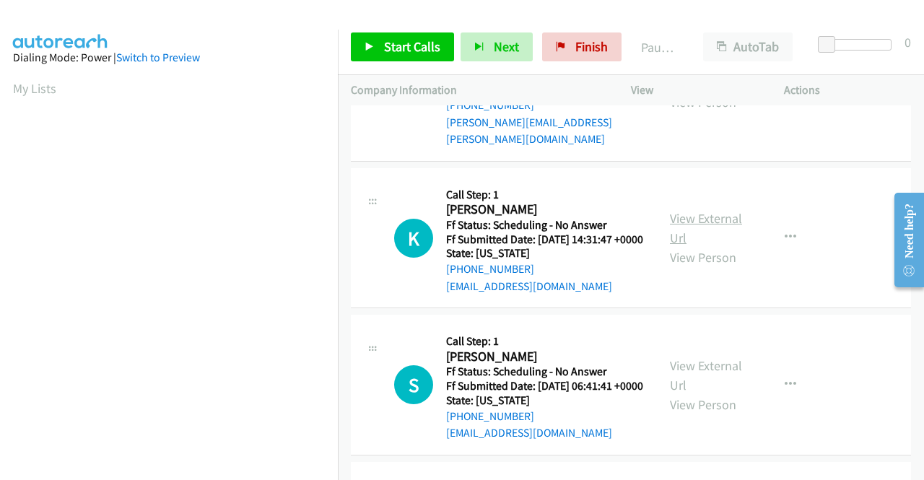
click at [679, 246] on link "View External Url" at bounding box center [706, 228] width 72 height 36
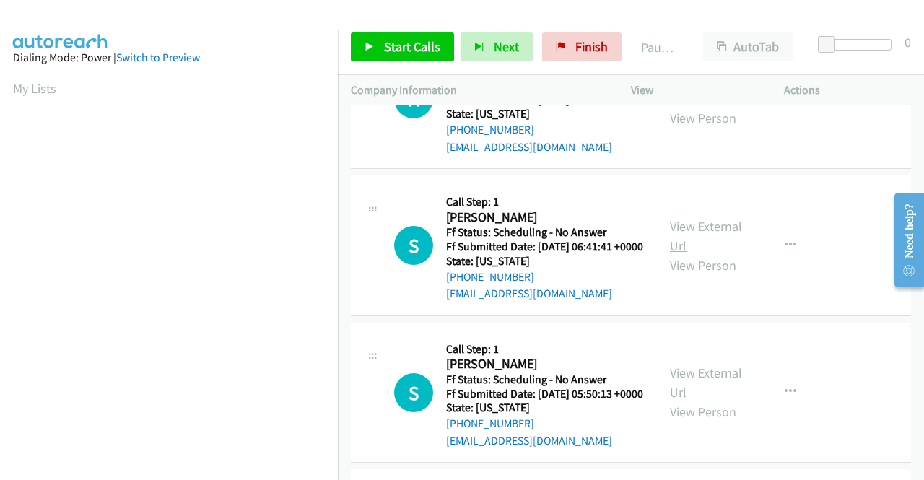
scroll to position [1588, 0]
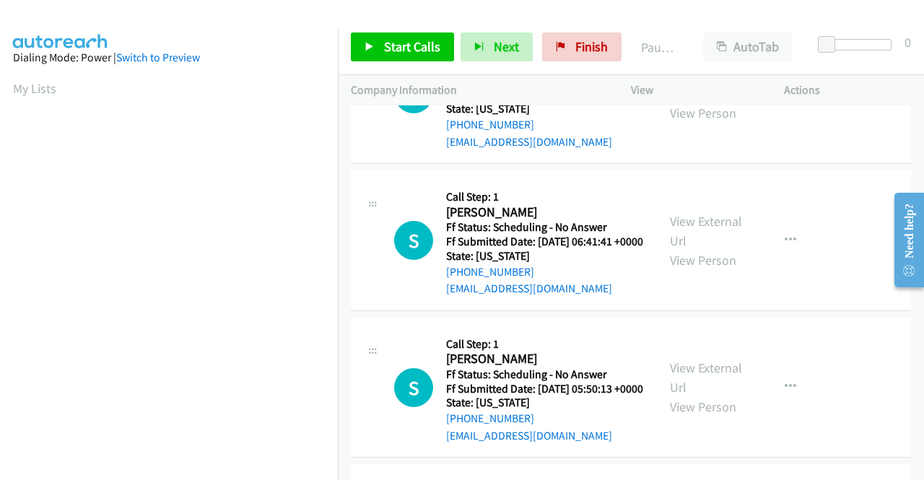
click at [677, 270] on div "View External Url View Person" at bounding box center [707, 241] width 75 height 58
click at [679, 249] on link "View External Url" at bounding box center [706, 231] width 72 height 36
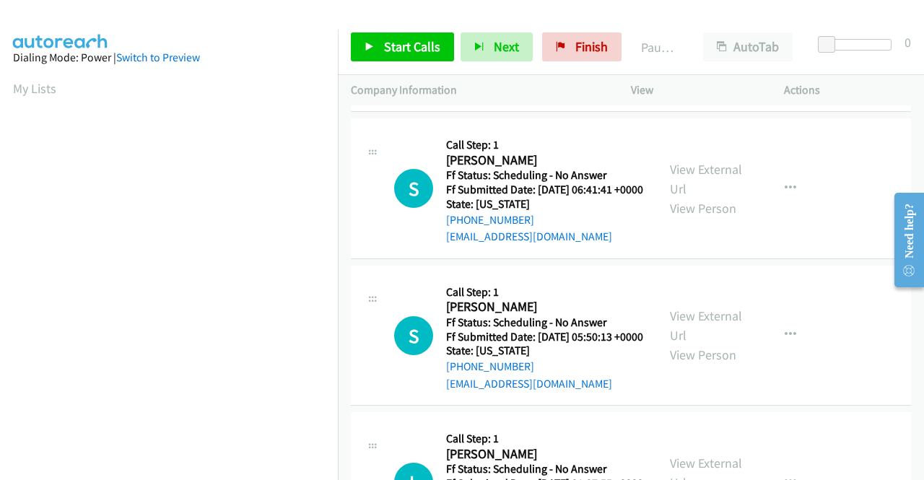
scroll to position [1733, 0]
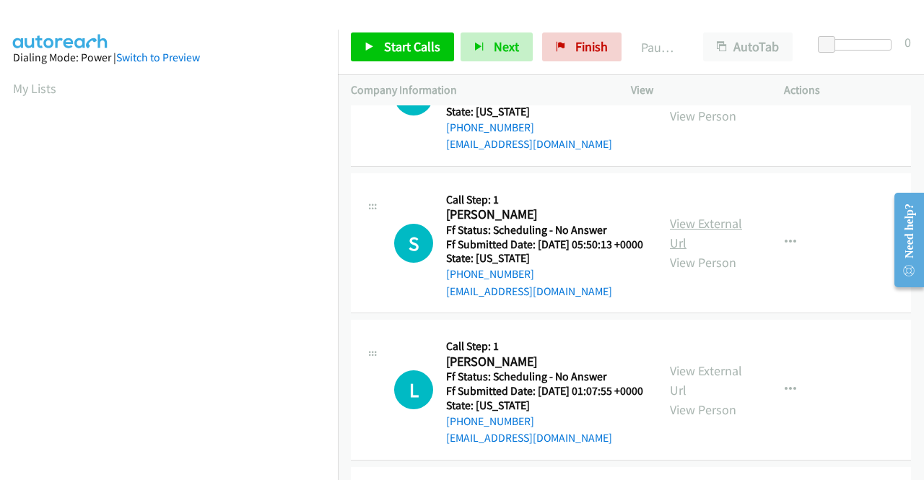
click at [715, 251] on link "View External Url" at bounding box center [706, 233] width 72 height 36
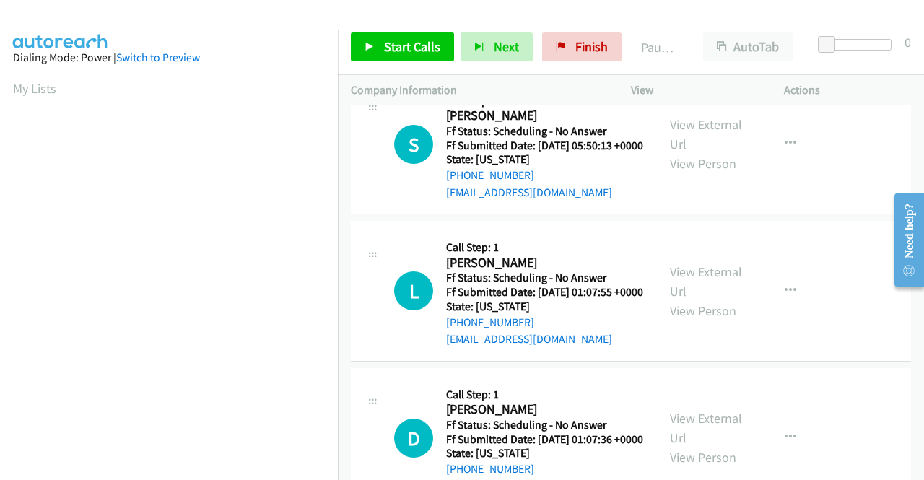
scroll to position [1877, 0]
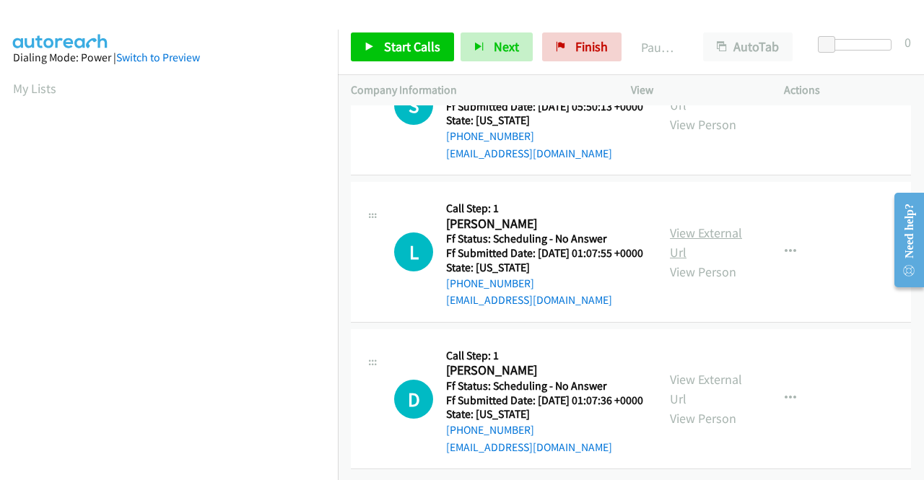
click at [679, 261] on link "View External Url" at bounding box center [706, 243] width 72 height 36
click at [674, 371] on link "View External Url" at bounding box center [706, 389] width 72 height 36
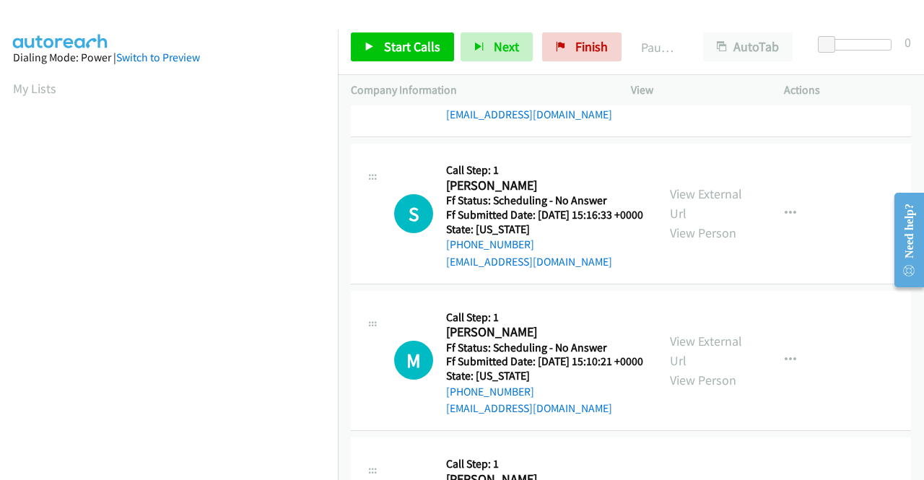
scroll to position [0, 0]
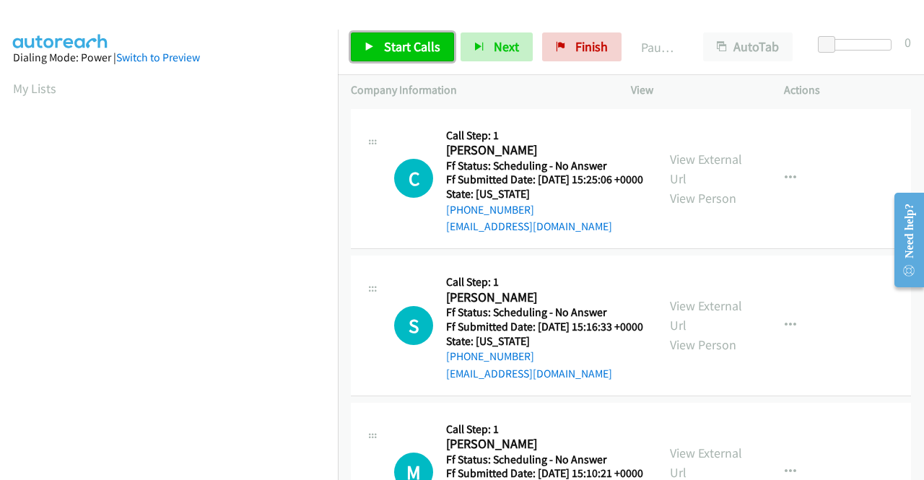
click at [412, 48] on span "Start Calls" at bounding box center [412, 46] width 56 height 17
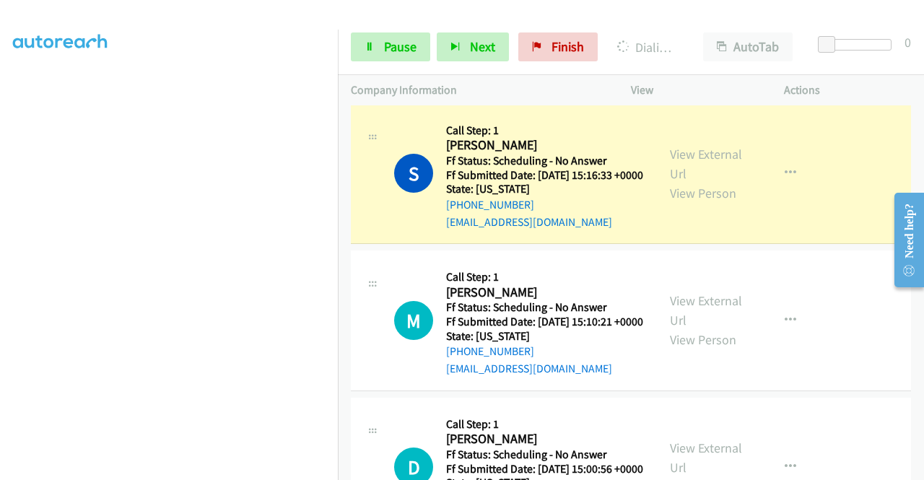
scroll to position [217, 0]
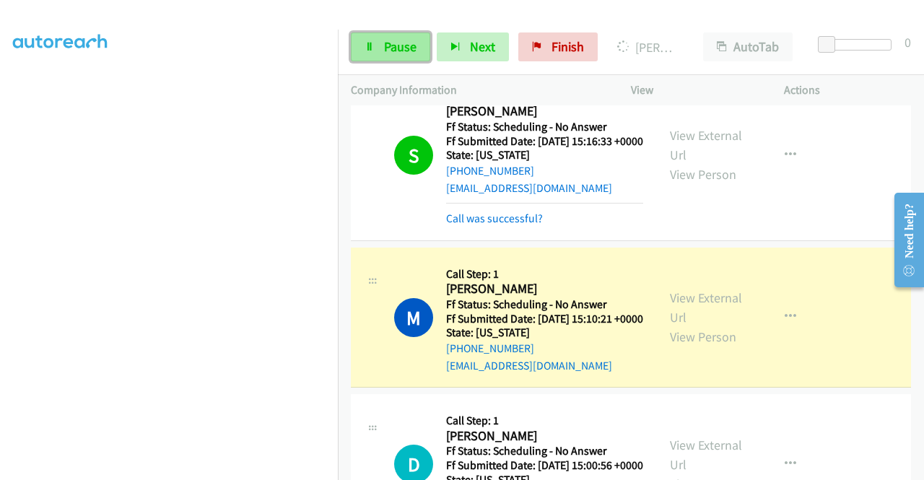
click at [376, 50] on link "Pause" at bounding box center [390, 46] width 79 height 29
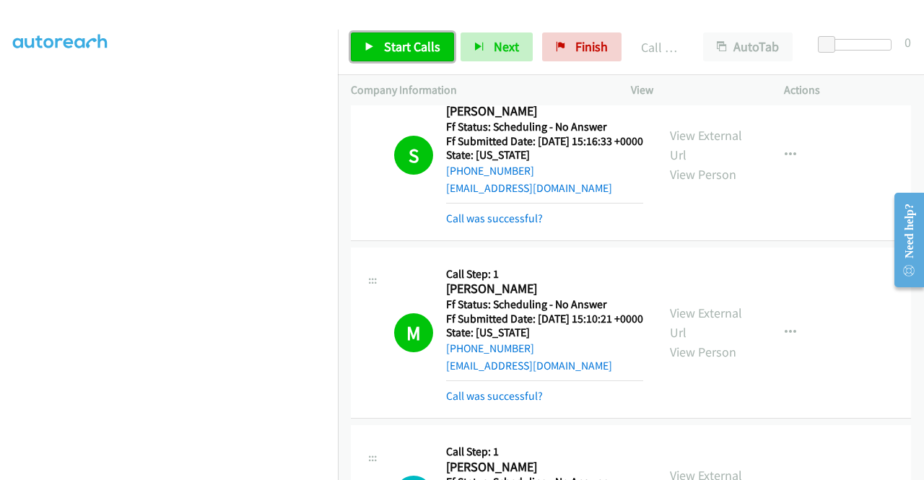
click at [410, 59] on link "Start Calls" at bounding box center [402, 46] width 103 height 29
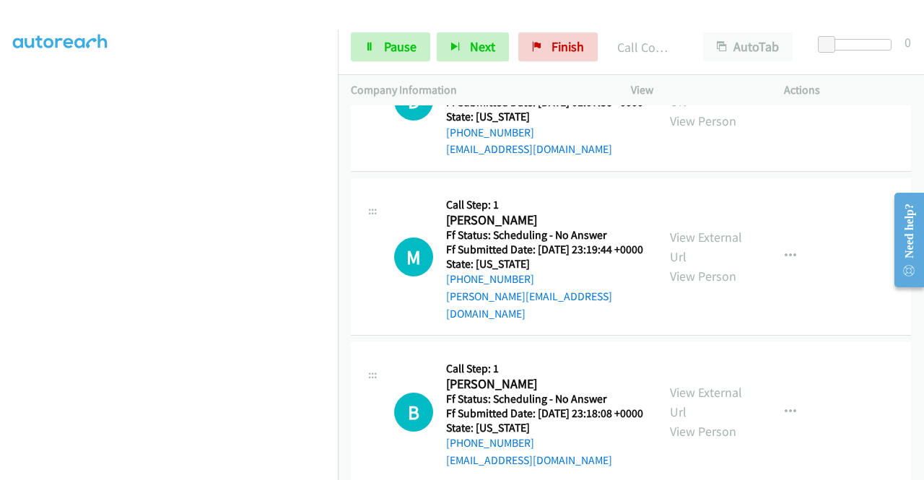
scroll to position [2671, 0]
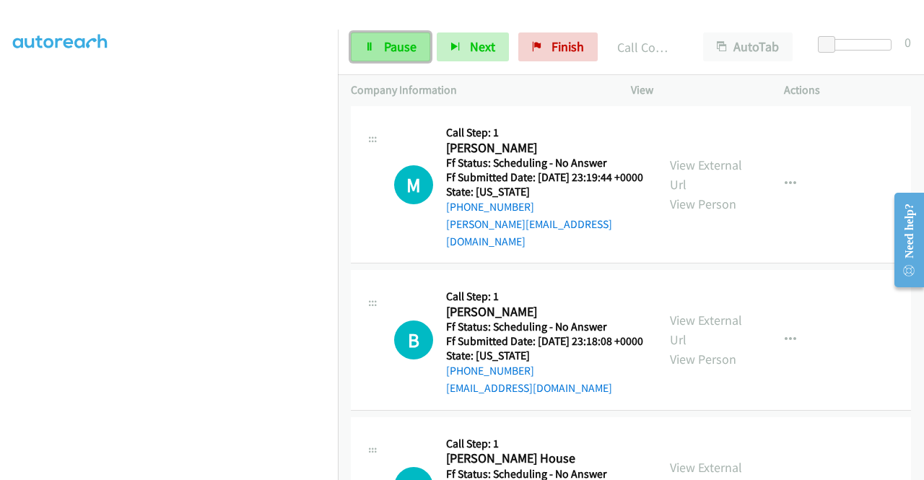
click at [415, 40] on span "Pause" at bounding box center [400, 46] width 32 height 17
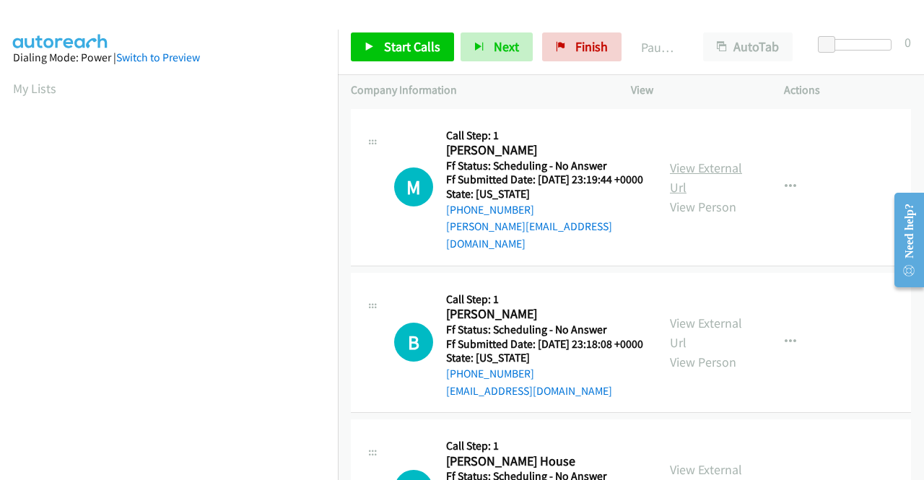
click at [697, 164] on link "View External Url" at bounding box center [706, 178] width 72 height 36
click at [723, 330] on link "View External Url" at bounding box center [706, 333] width 72 height 36
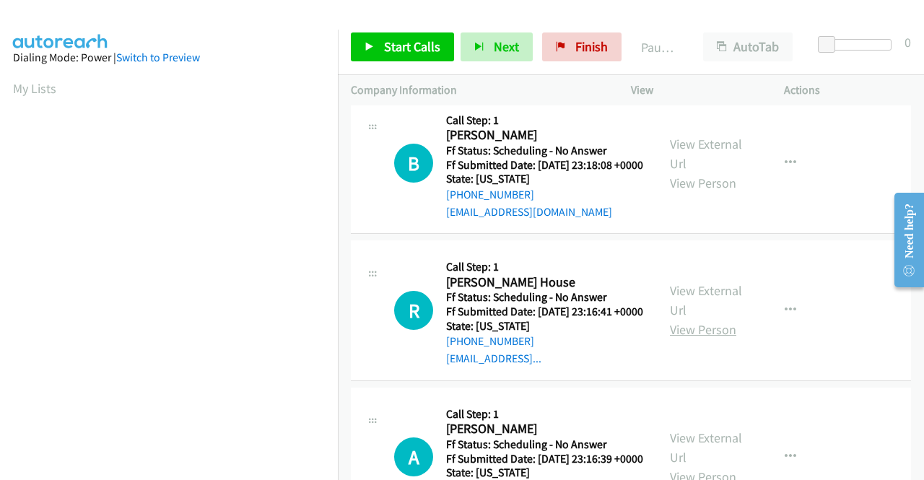
scroll to position [217, 0]
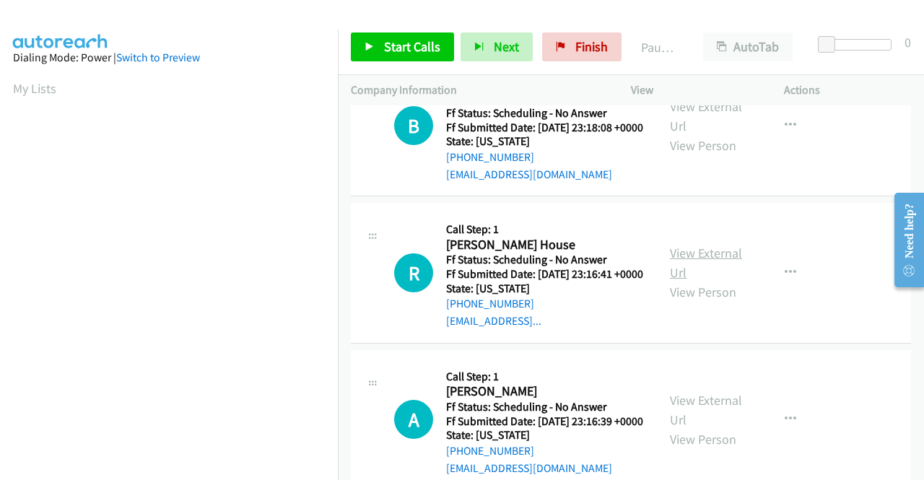
click at [693, 268] on link "View External Url" at bounding box center [706, 263] width 72 height 36
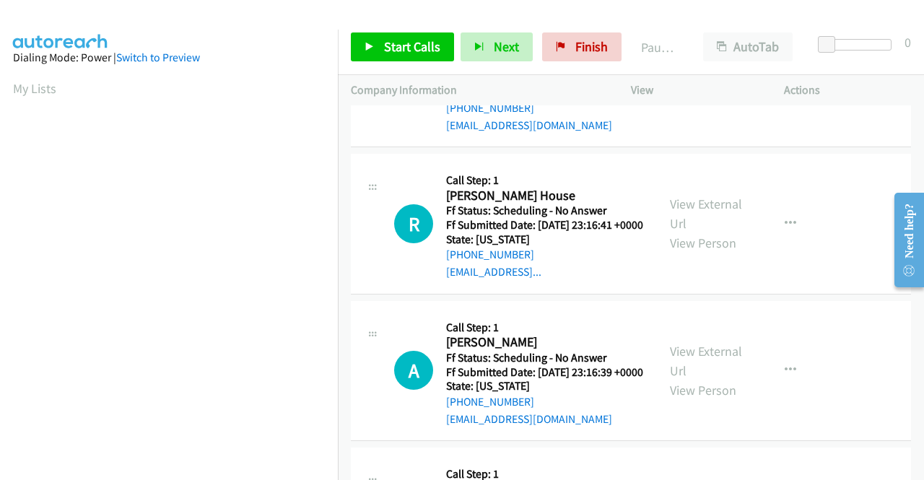
scroll to position [289, 0]
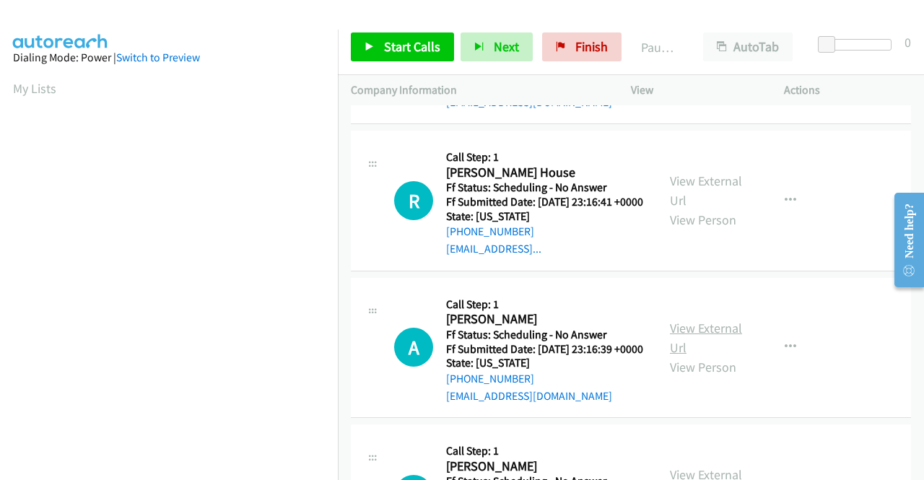
click at [680, 356] on link "View External Url" at bounding box center [706, 338] width 72 height 36
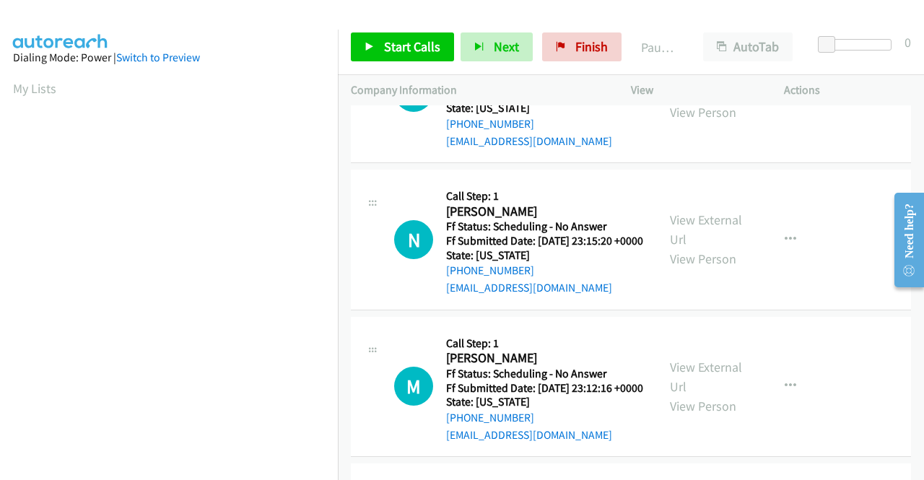
scroll to position [578, 0]
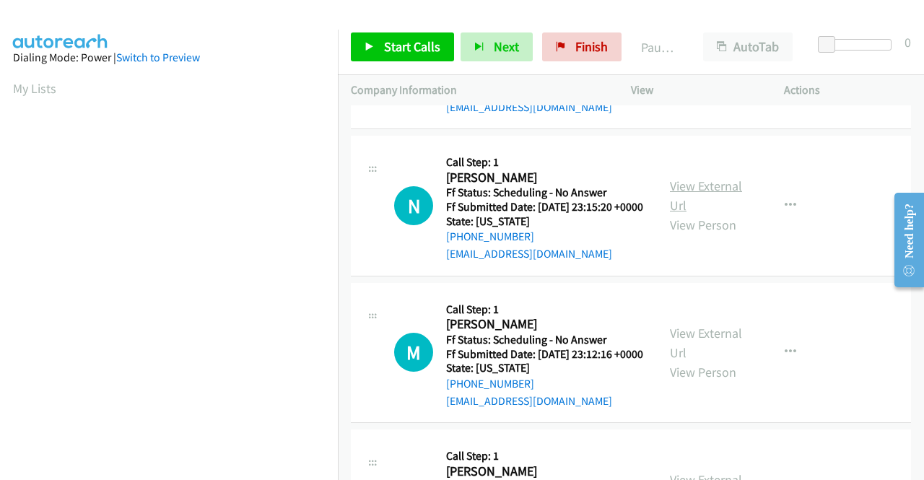
click at [676, 214] on link "View External Url" at bounding box center [706, 196] width 72 height 36
click at [700, 361] on link "View External Url" at bounding box center [706, 343] width 72 height 36
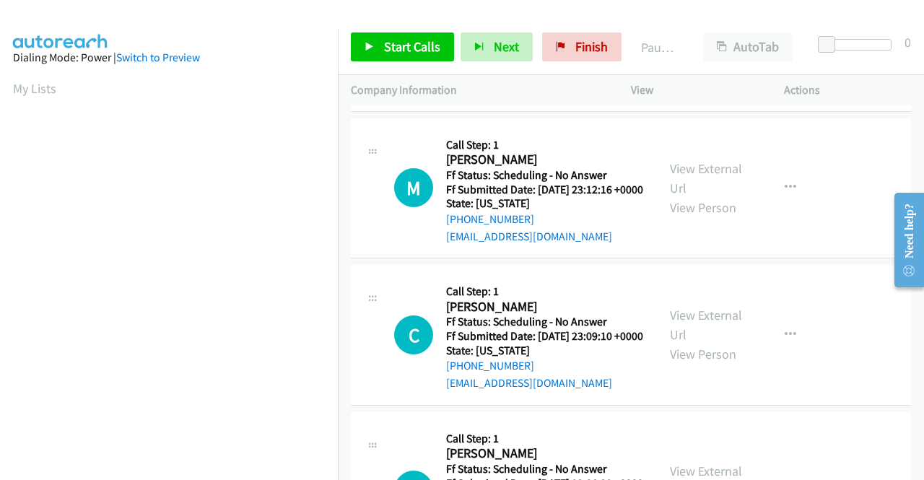
scroll to position [794, 0]
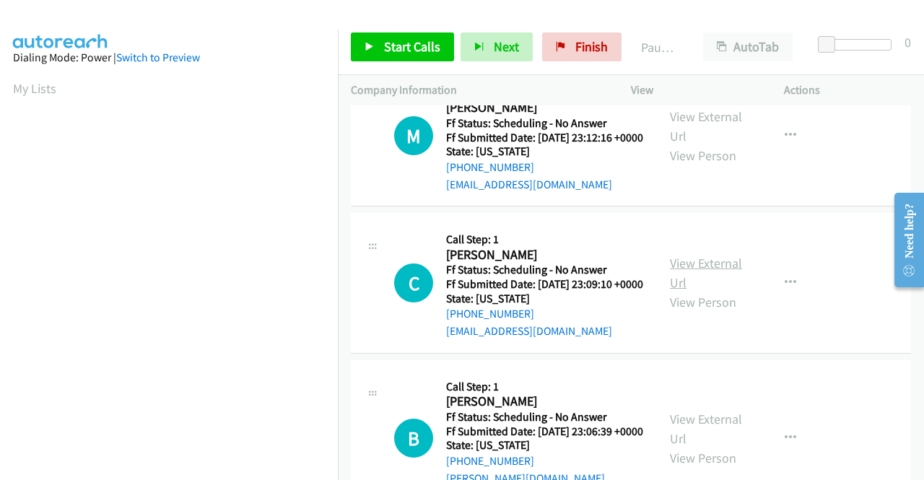
click at [680, 291] on link "View External Url" at bounding box center [706, 273] width 72 height 36
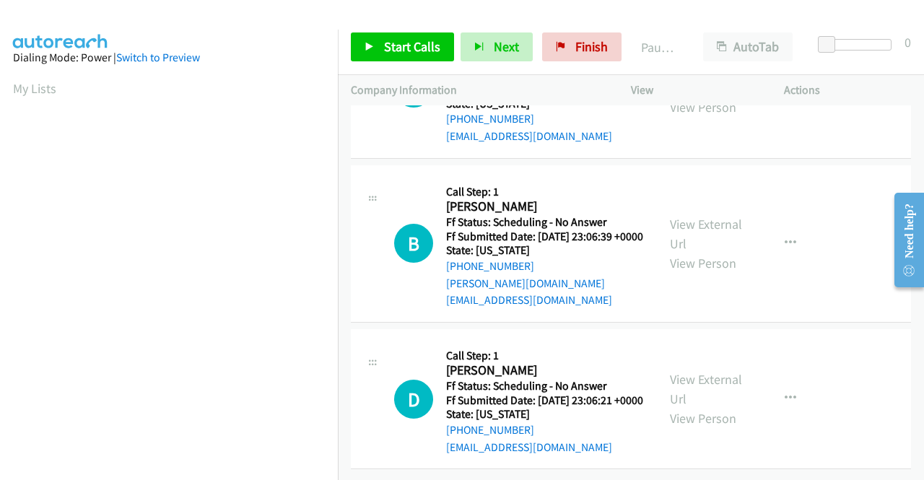
scroll to position [1011, 0]
click at [670, 252] on link "View External Url" at bounding box center [706, 234] width 72 height 36
click at [674, 371] on link "View External Url" at bounding box center [706, 389] width 72 height 36
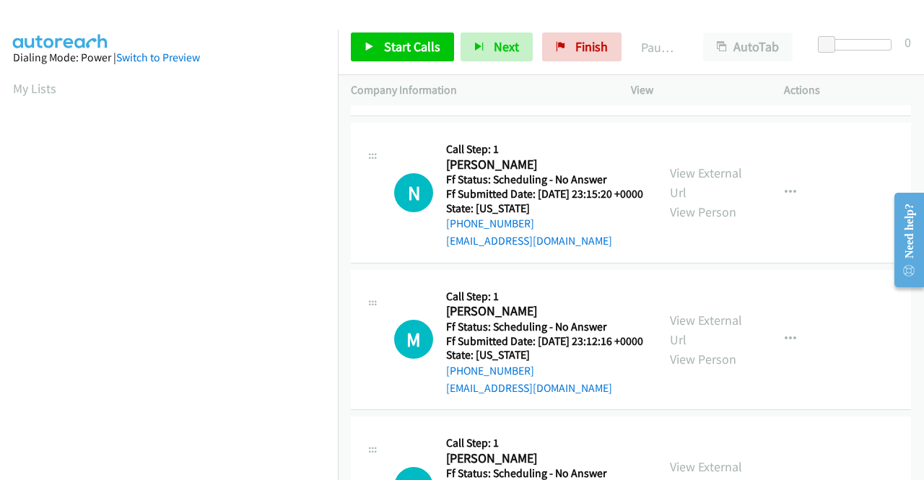
scroll to position [0, 0]
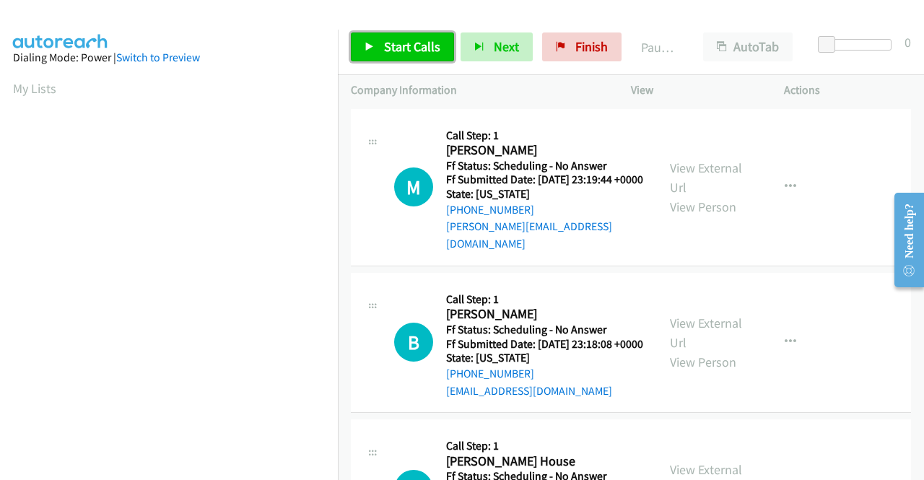
click at [425, 40] on span "Start Calls" at bounding box center [412, 46] width 56 height 17
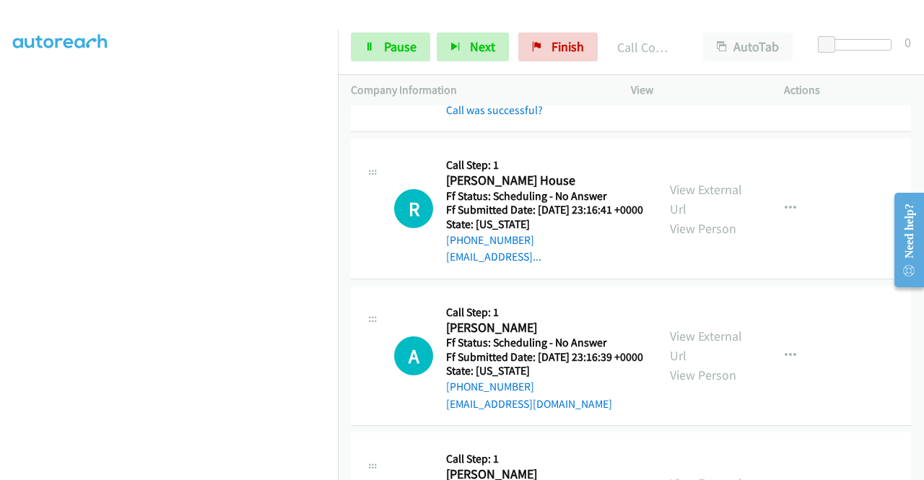
scroll to position [361, 0]
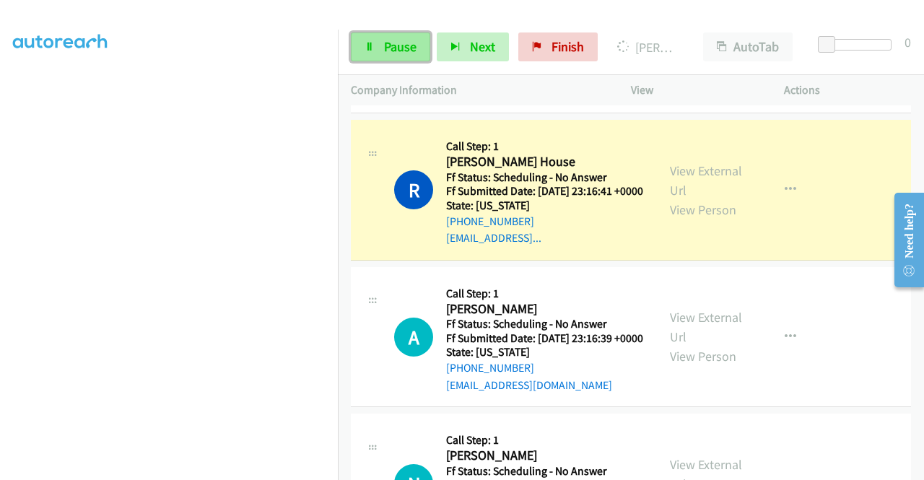
click at [390, 52] on span "Pause" at bounding box center [400, 46] width 32 height 17
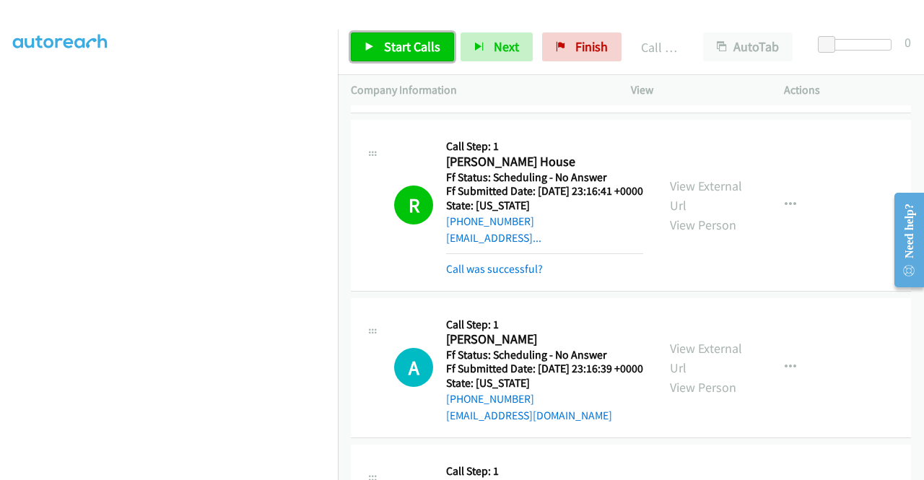
click at [432, 48] on span "Start Calls" at bounding box center [412, 46] width 56 height 17
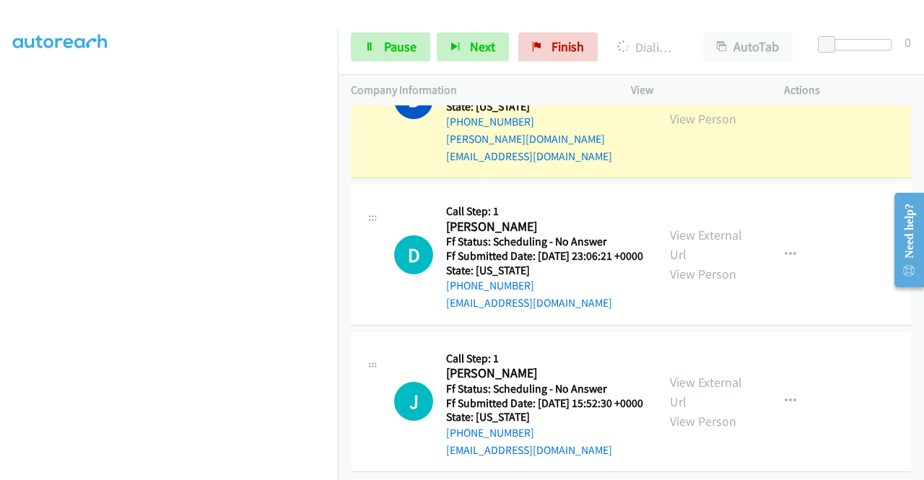
scroll to position [1372, 0]
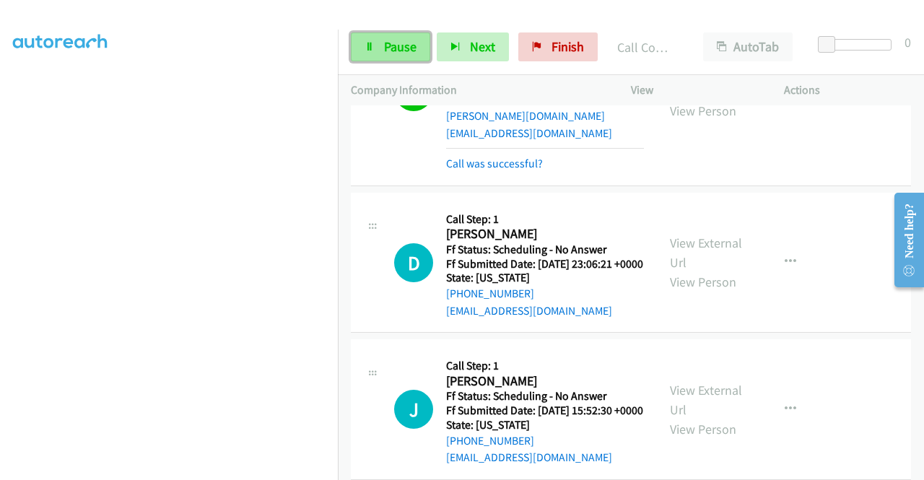
click at [410, 53] on span "Pause" at bounding box center [400, 46] width 32 height 17
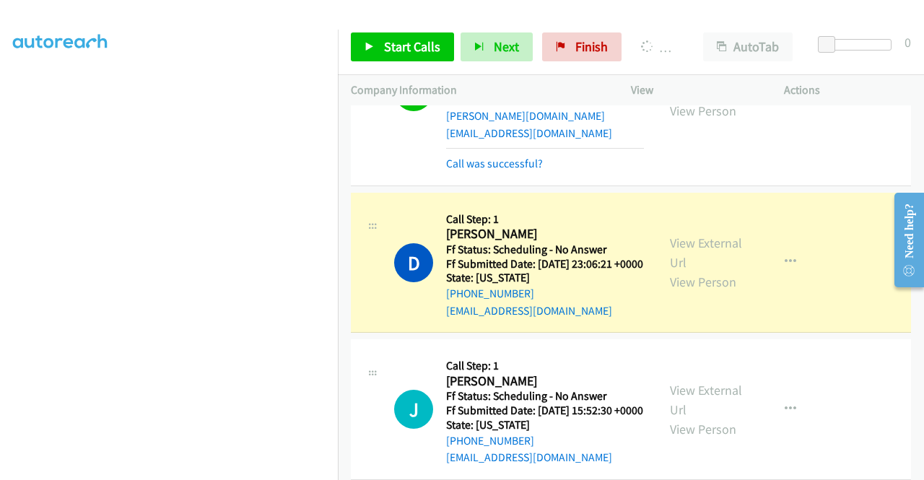
scroll to position [329, 0]
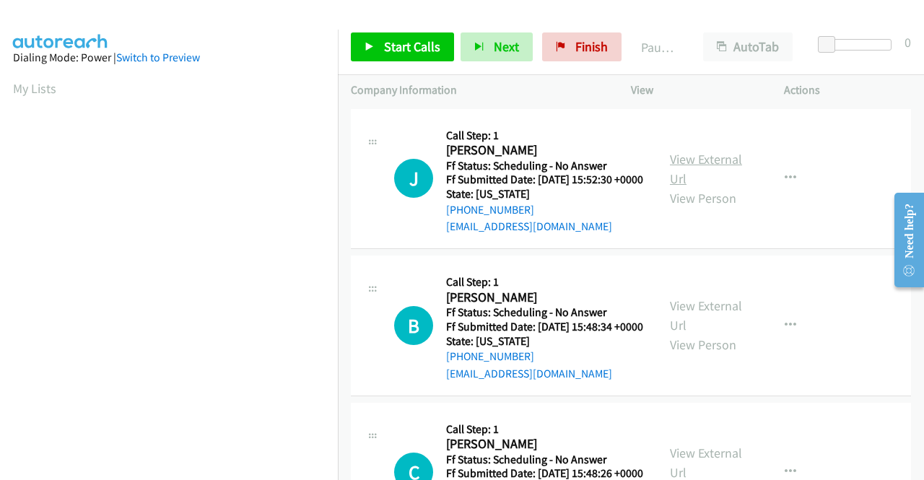
click at [673, 167] on link "View External Url" at bounding box center [706, 169] width 72 height 36
click at [692, 330] on link "View External Url" at bounding box center [706, 315] width 72 height 36
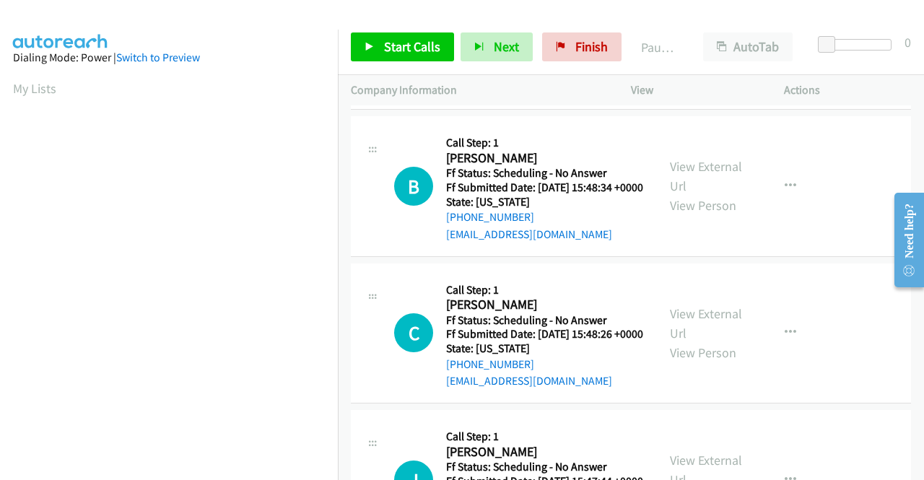
scroll to position [144, 0]
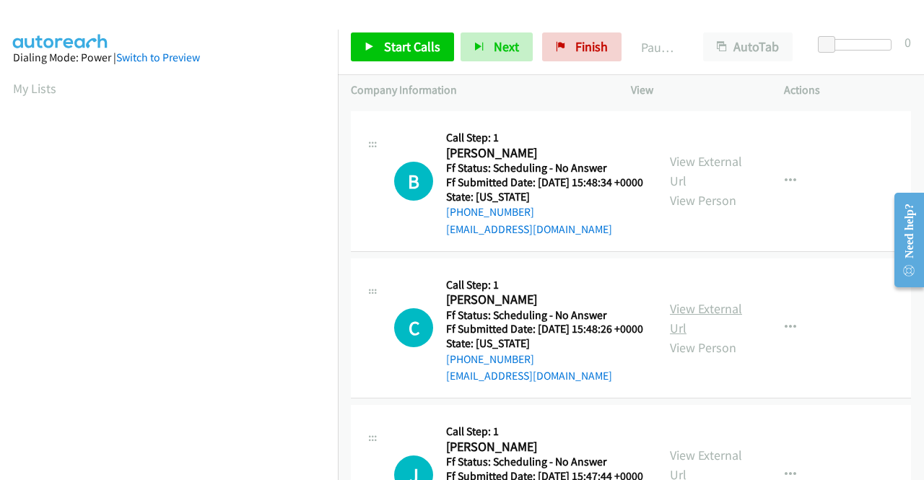
click at [703, 336] on link "View External Url" at bounding box center [706, 318] width 72 height 36
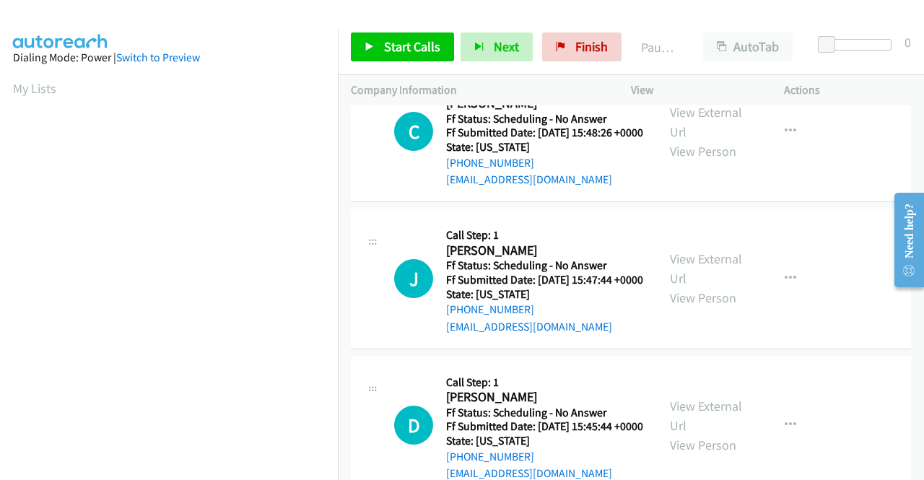
scroll to position [361, 0]
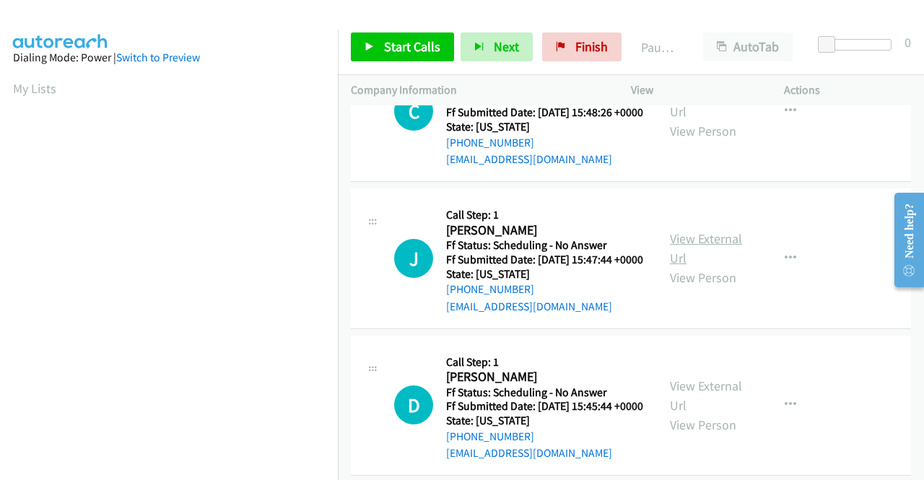
click at [718, 266] on link "View External Url" at bounding box center [706, 248] width 72 height 36
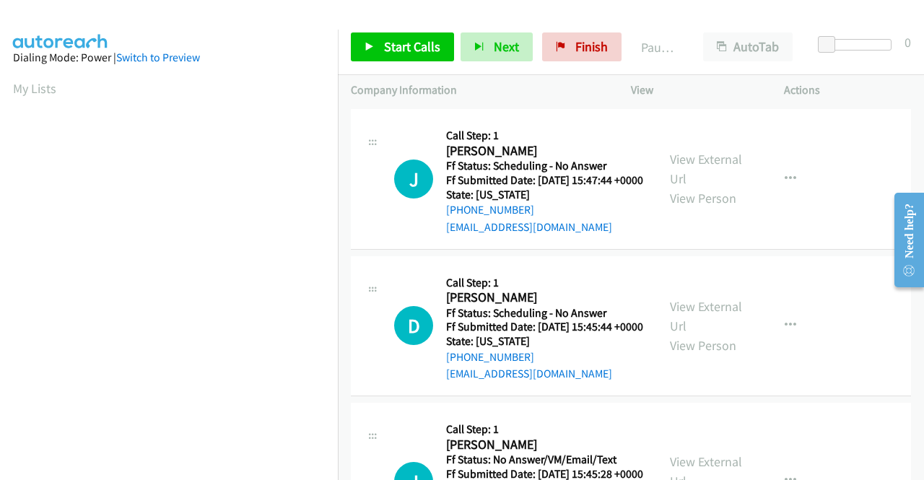
scroll to position [505, 0]
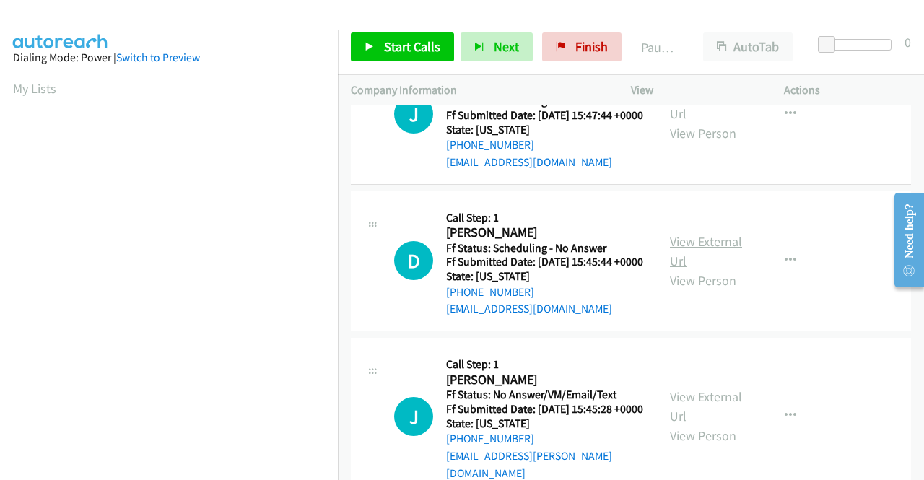
click at [697, 269] on link "View External Url" at bounding box center [706, 251] width 72 height 36
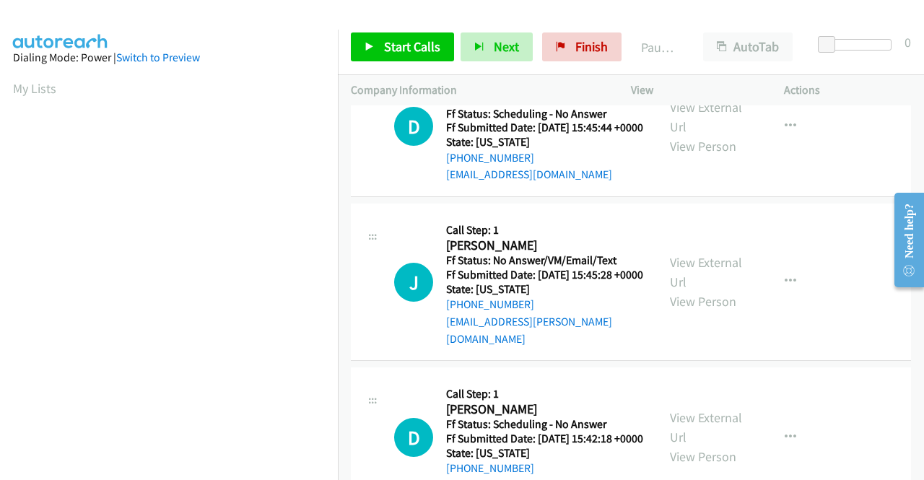
scroll to position [650, 0]
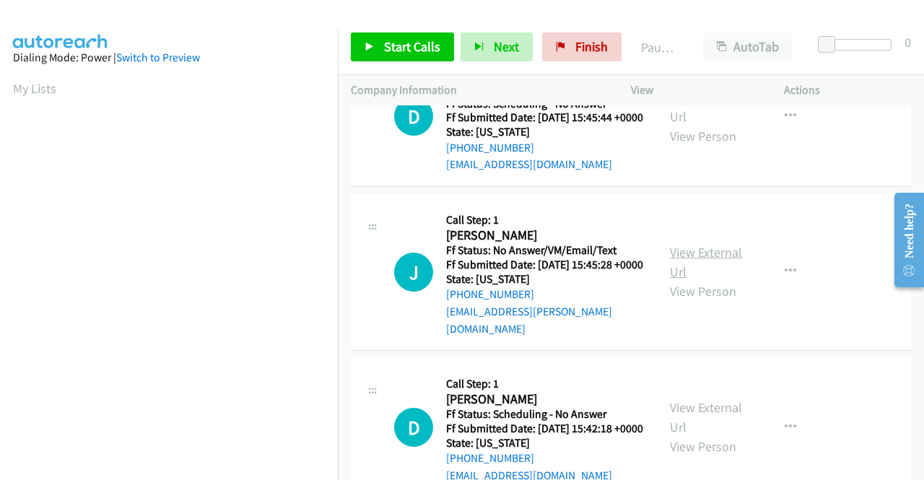
click at [728, 280] on link "View External Url" at bounding box center [706, 262] width 72 height 36
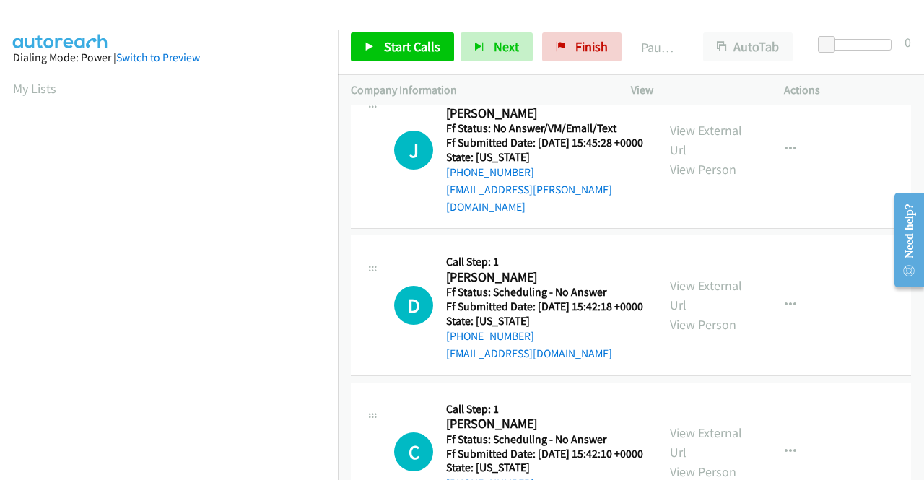
scroll to position [794, 0]
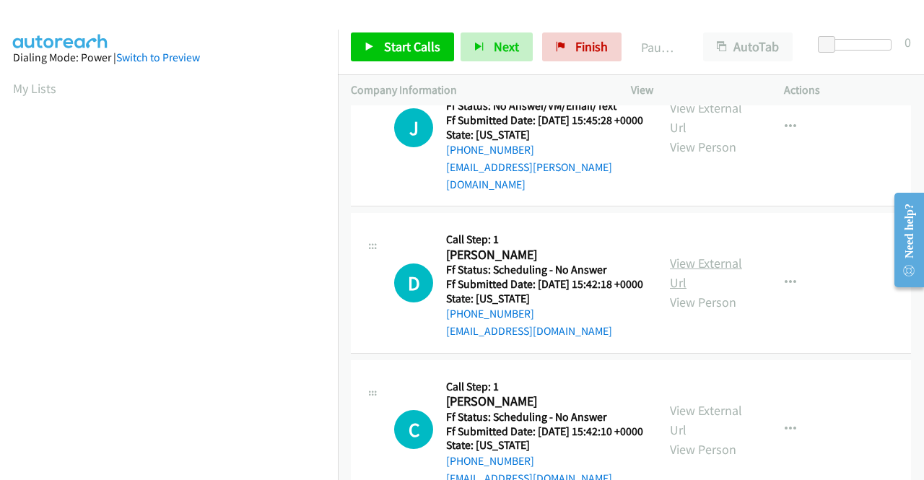
click at [697, 291] on link "View External Url" at bounding box center [706, 273] width 72 height 36
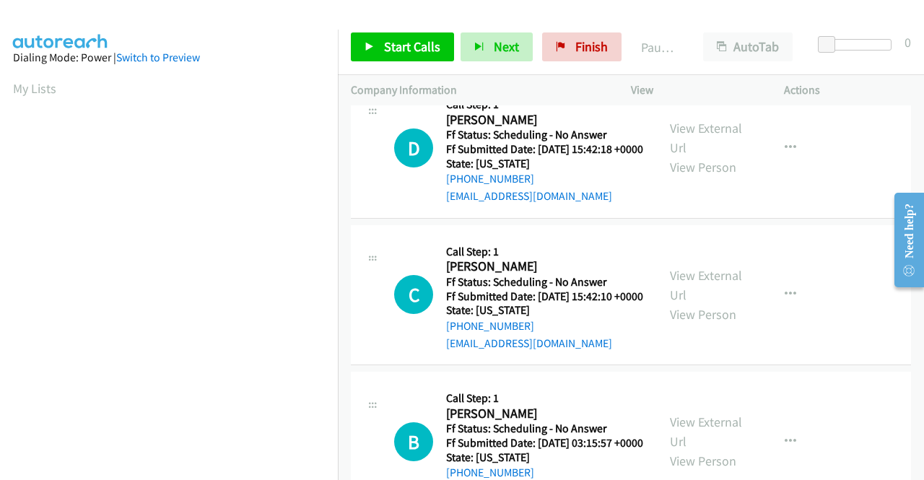
scroll to position [939, 0]
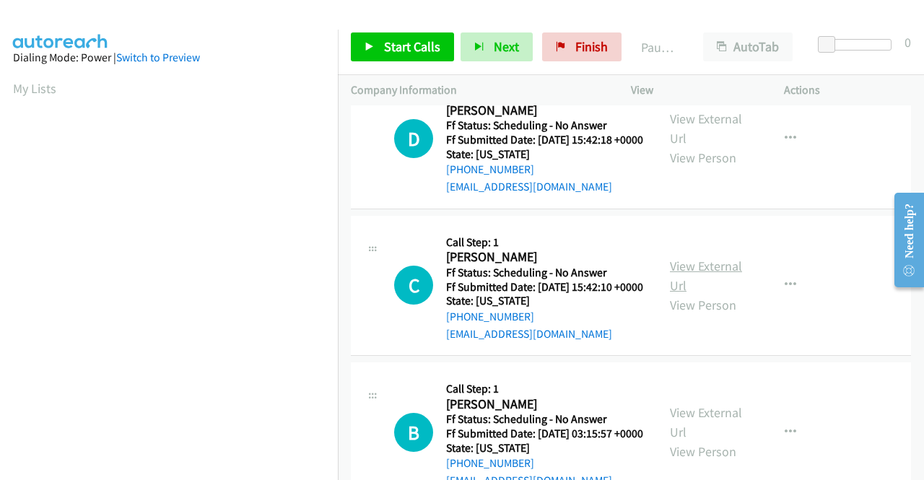
click at [710, 294] on link "View External Url" at bounding box center [706, 276] width 72 height 36
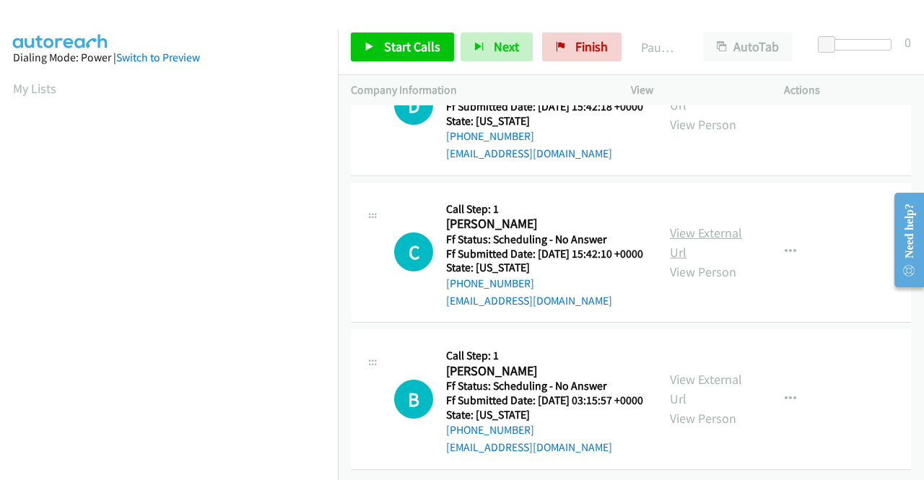
scroll to position [1092, 0]
click at [686, 371] on link "View External Url" at bounding box center [706, 389] width 72 height 36
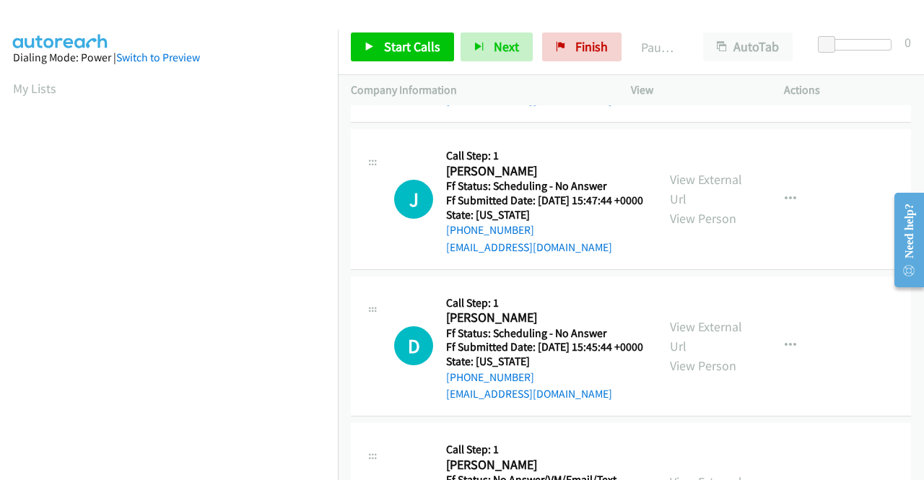
scroll to position [0, 0]
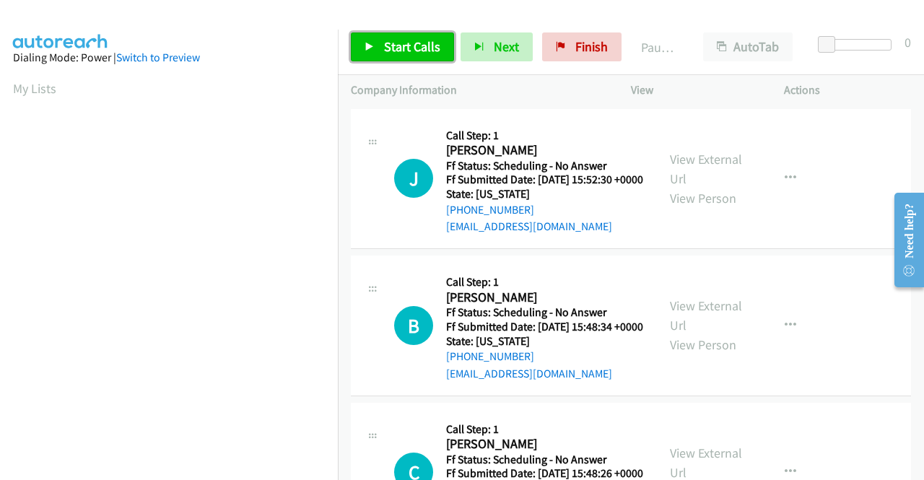
click at [428, 51] on span "Start Calls" at bounding box center [412, 46] width 56 height 17
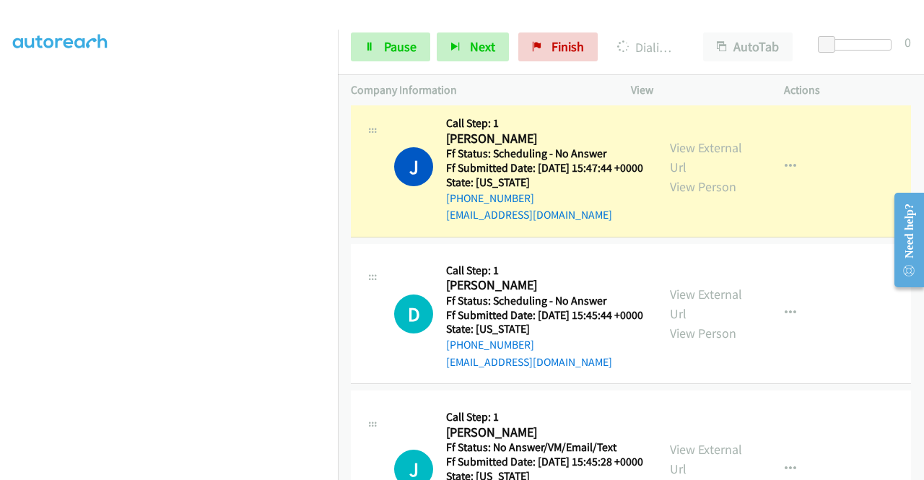
scroll to position [536, 0]
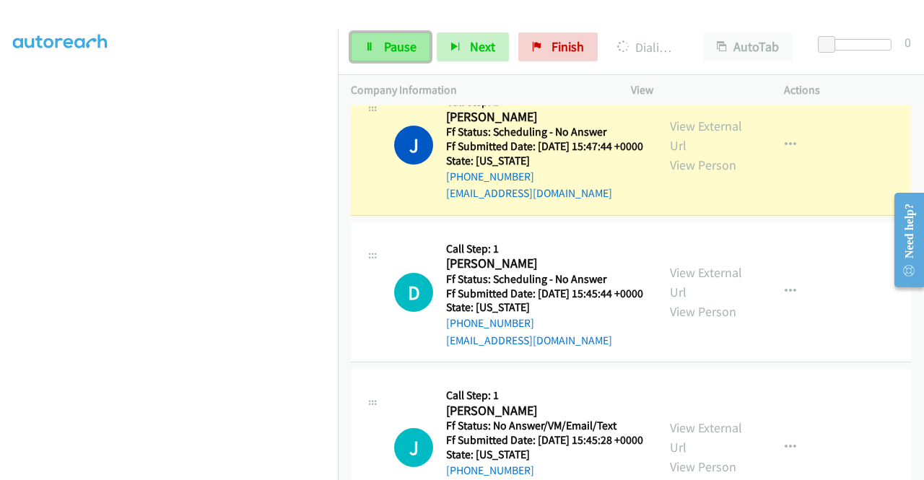
click at [395, 58] on link "Pause" at bounding box center [390, 46] width 79 height 29
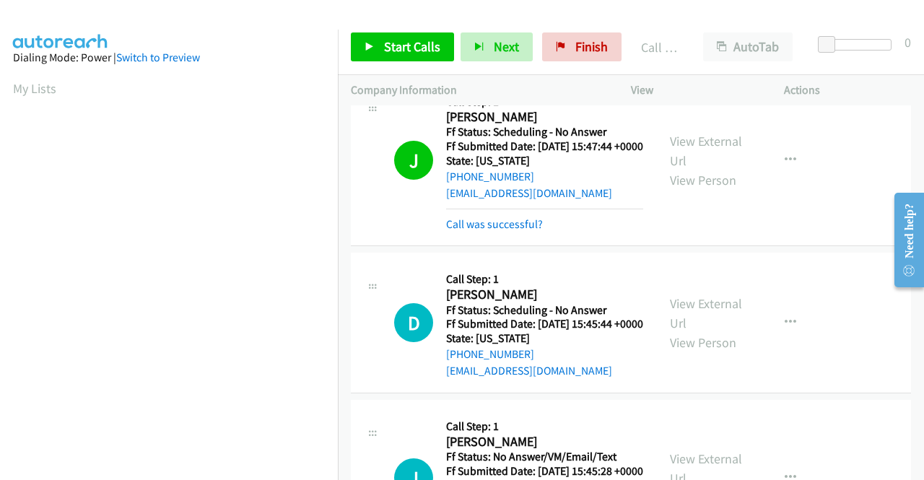
scroll to position [329, 0]
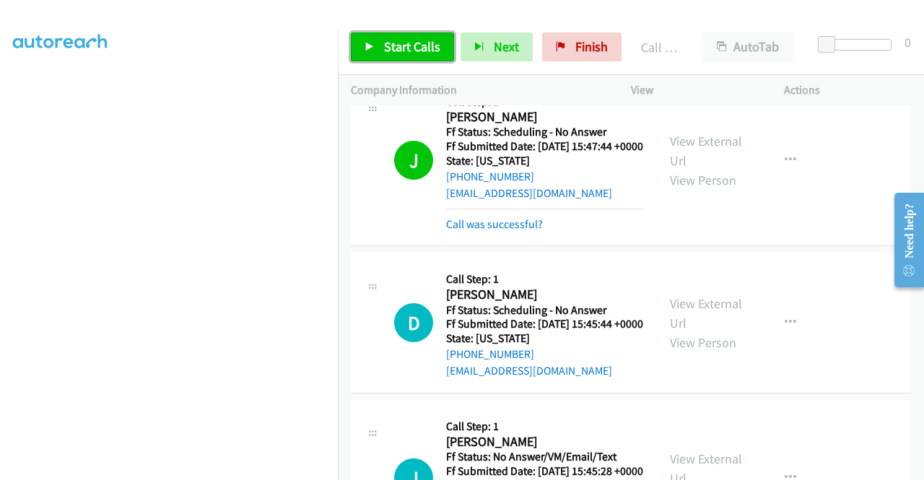
click at [398, 47] on span "Start Calls" at bounding box center [412, 46] width 56 height 17
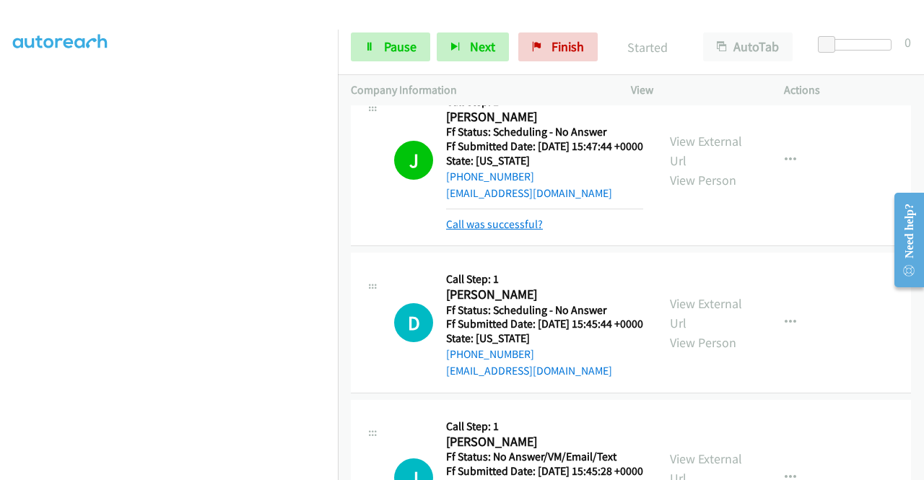
click at [518, 231] on link "Call was successful?" at bounding box center [494, 224] width 97 height 14
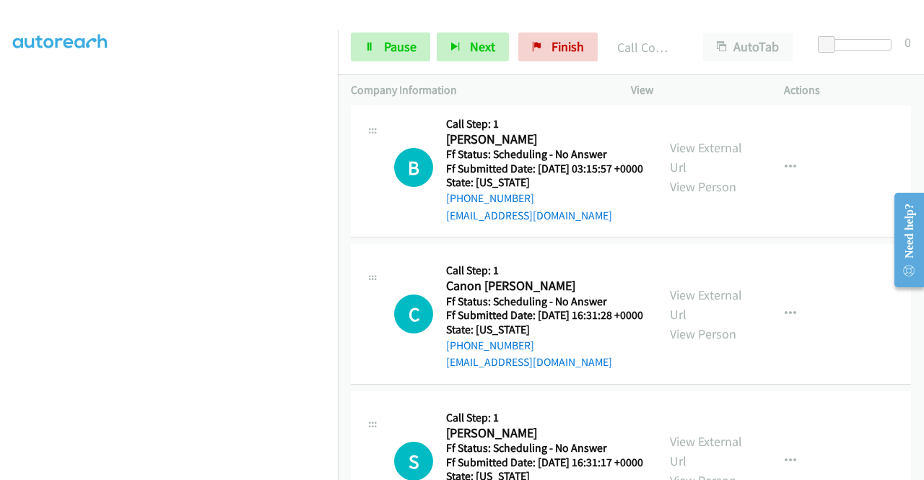
scroll to position [1402, 0]
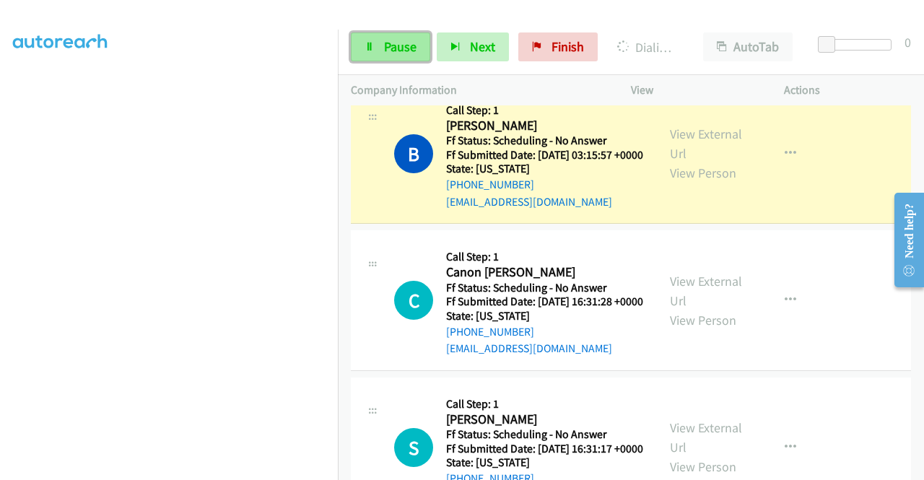
click at [401, 45] on span "Pause" at bounding box center [400, 46] width 32 height 17
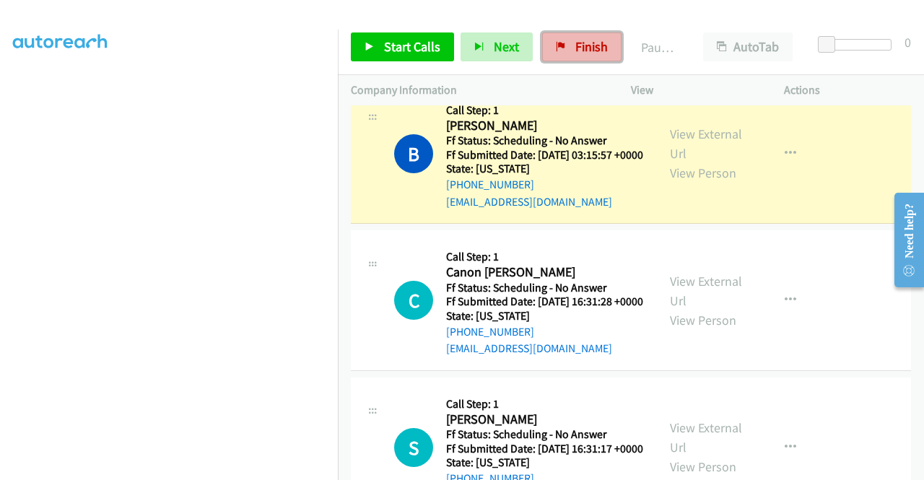
click at [573, 38] on link "Finish" at bounding box center [581, 46] width 79 height 29
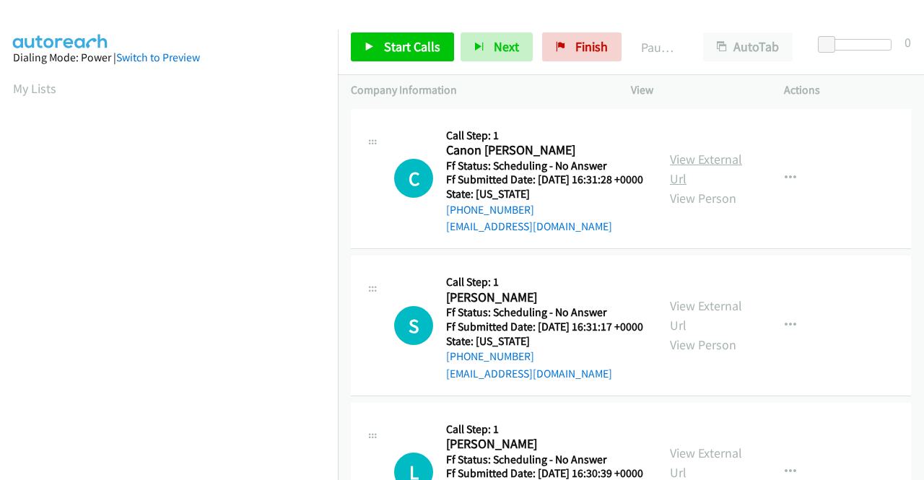
click at [705, 172] on link "View External Url" at bounding box center [706, 169] width 72 height 36
click at [702, 323] on link "View External Url" at bounding box center [706, 315] width 72 height 36
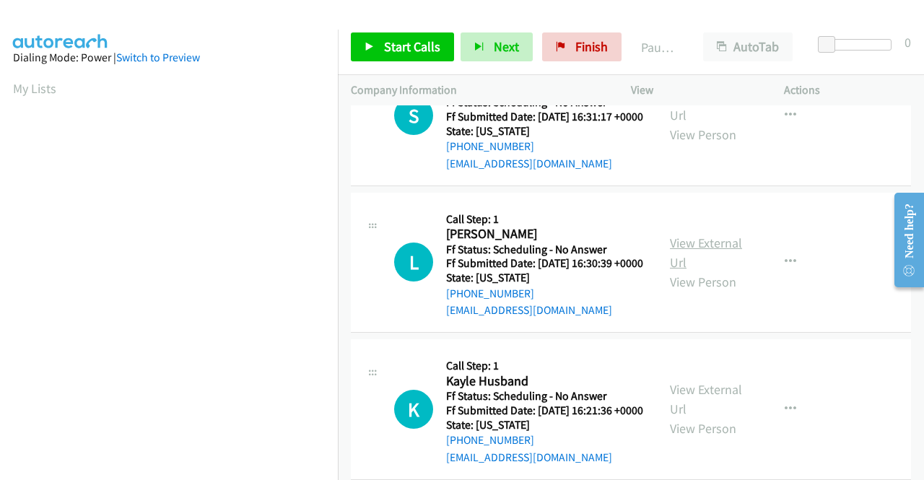
scroll to position [217, 0]
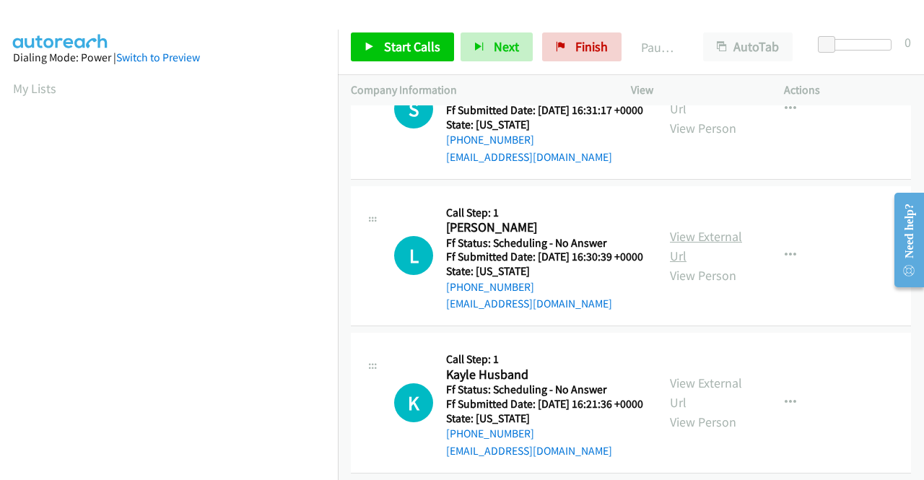
click at [710, 264] on link "View External Url" at bounding box center [706, 246] width 72 height 36
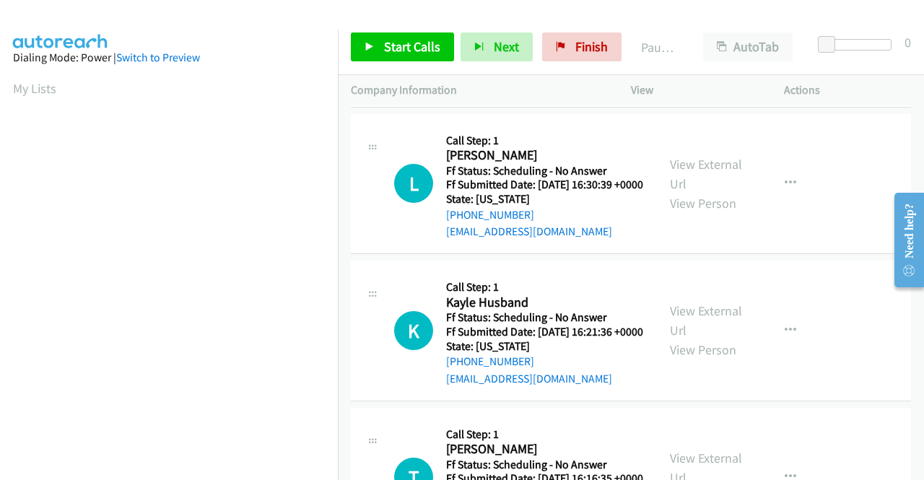
scroll to position [361, 0]
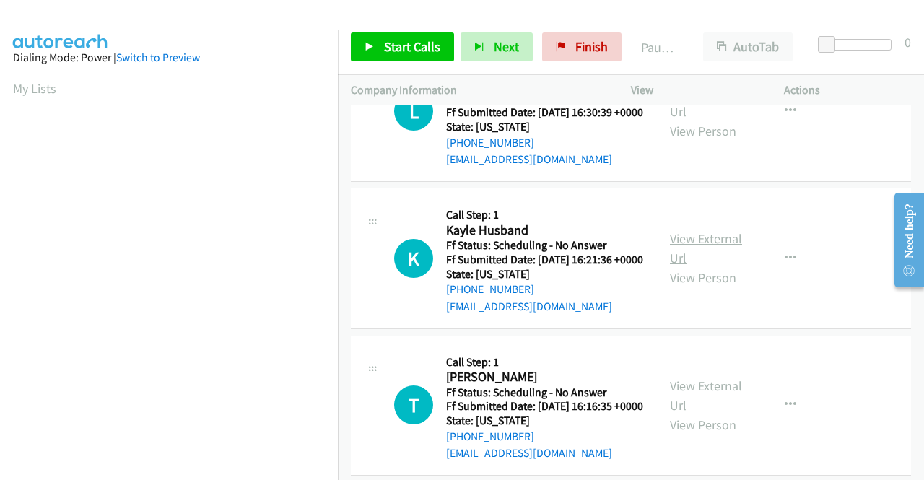
click at [701, 266] on link "View External Url" at bounding box center [706, 248] width 72 height 36
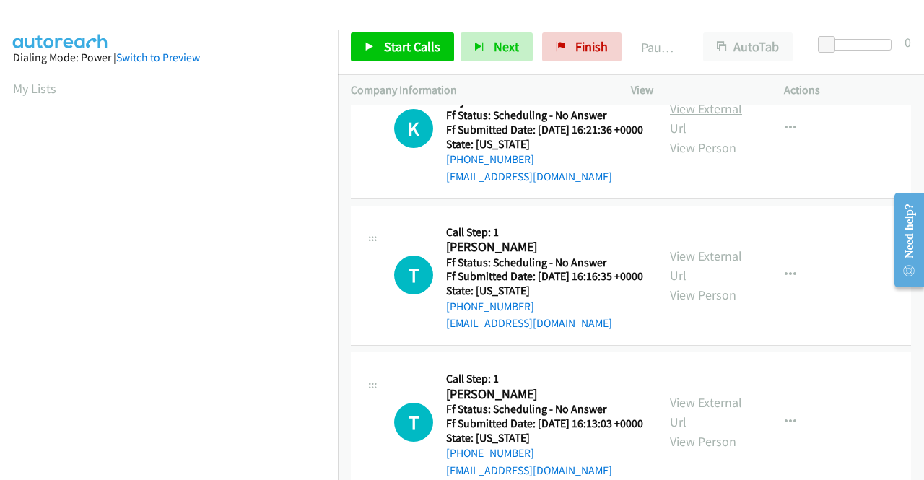
scroll to position [505, 0]
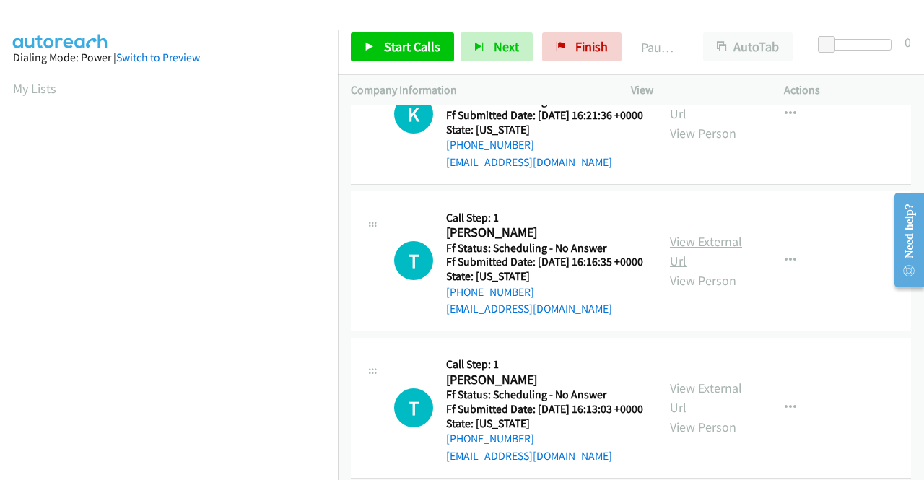
click at [691, 269] on link "View External Url" at bounding box center [706, 251] width 72 height 36
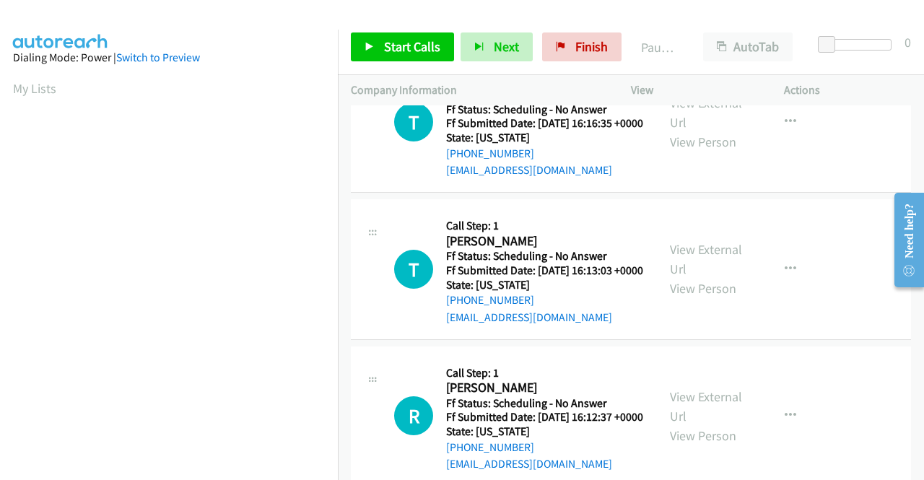
scroll to position [650, 0]
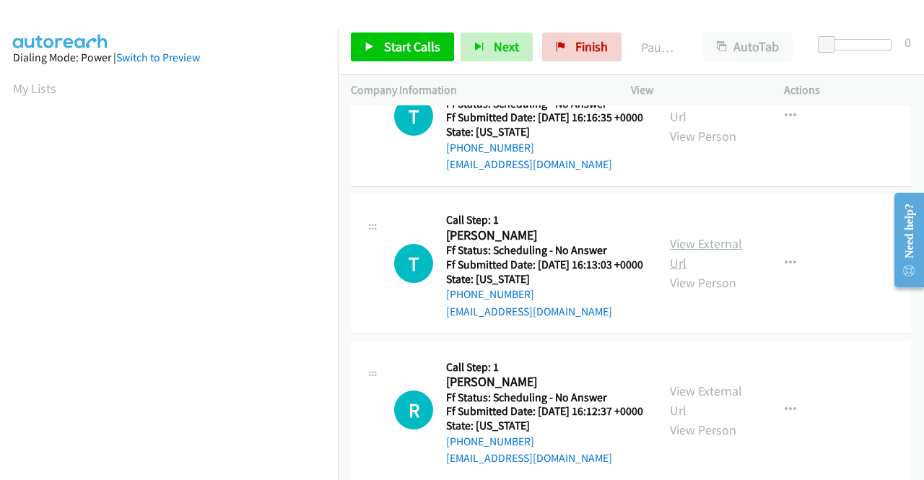
click at [710, 271] on link "View External Url" at bounding box center [706, 253] width 72 height 36
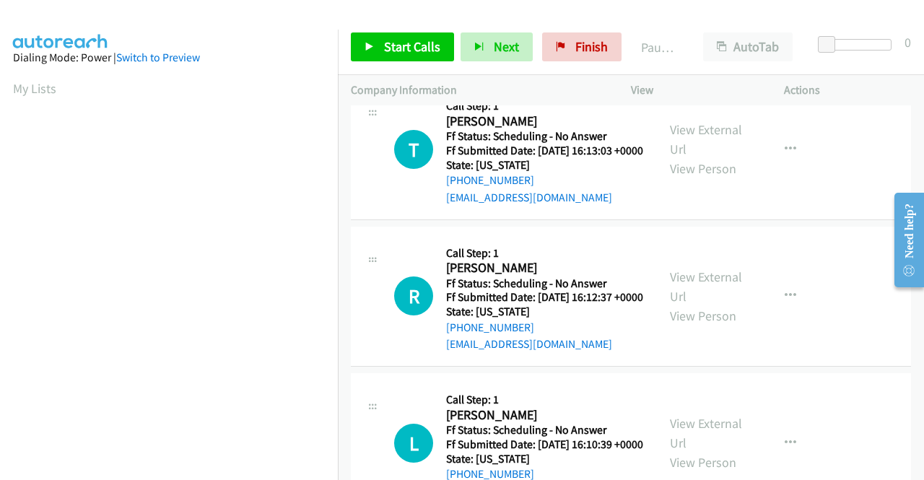
scroll to position [794, 0]
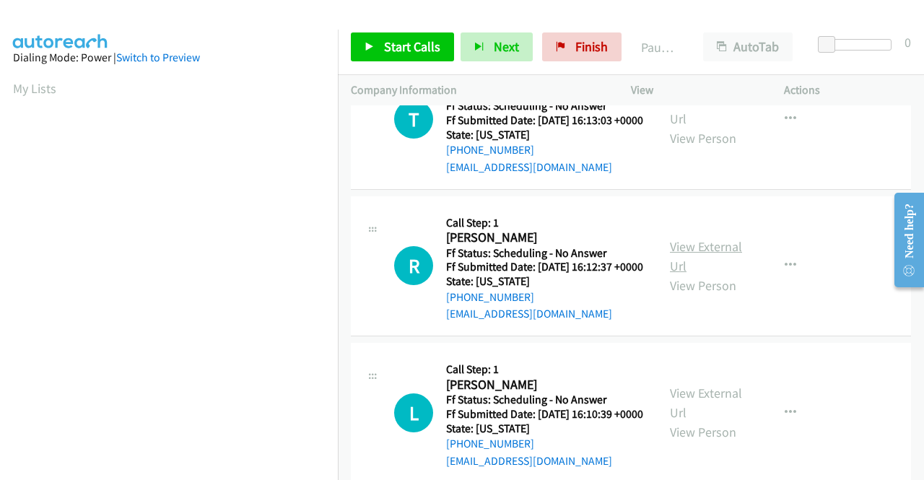
click at [710, 274] on link "View External Url" at bounding box center [706, 256] width 72 height 36
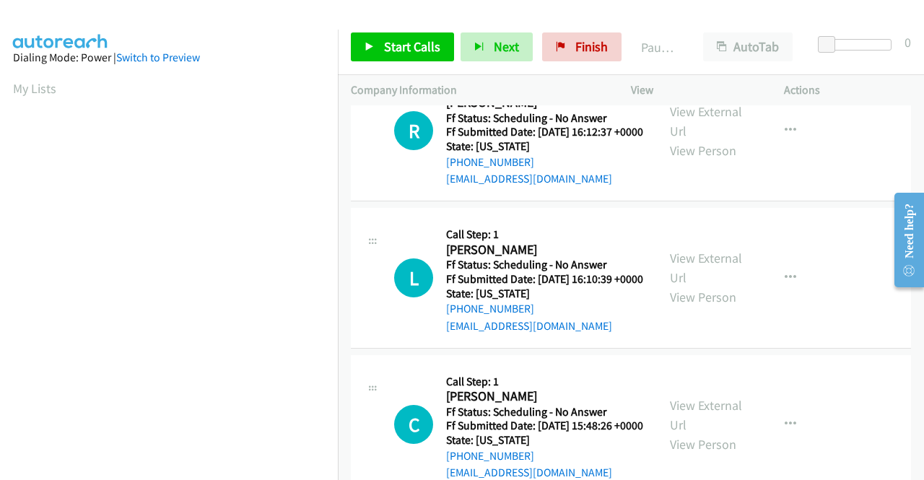
scroll to position [939, 0]
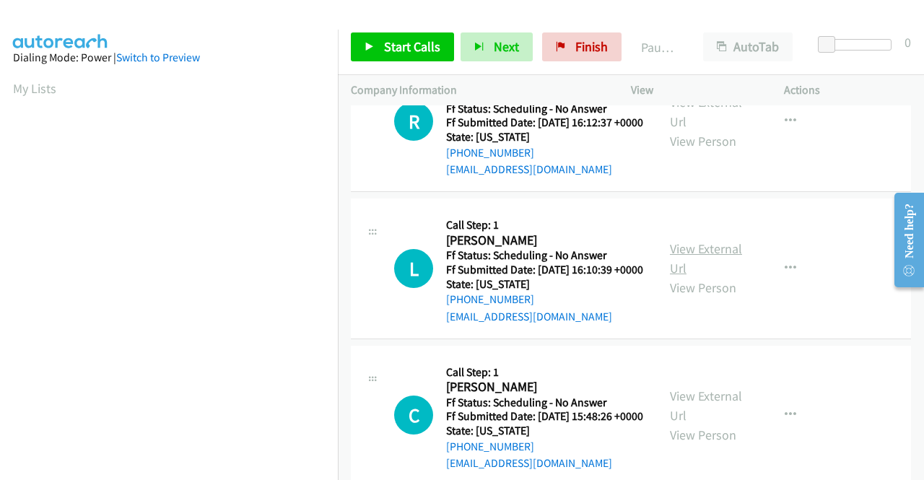
click at [682, 277] on link "View External Url" at bounding box center [706, 258] width 72 height 36
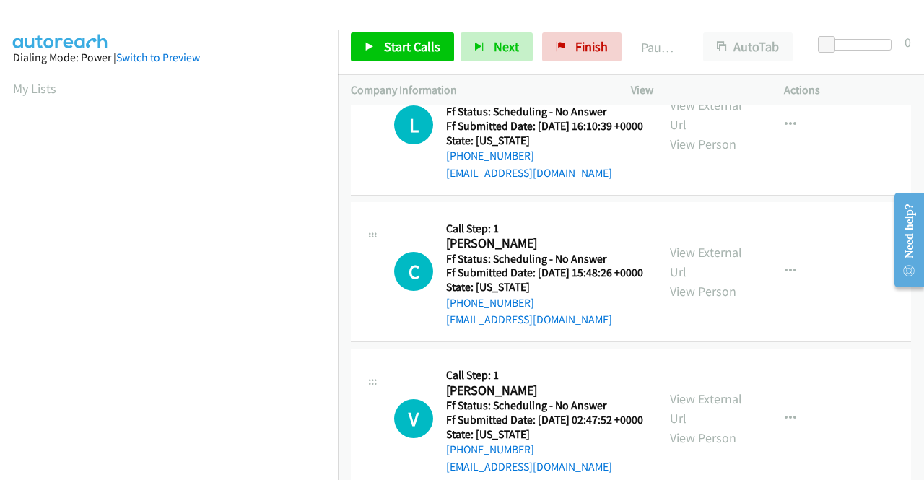
scroll to position [1083, 0]
click at [695, 279] on link "View External Url" at bounding box center [706, 261] width 72 height 36
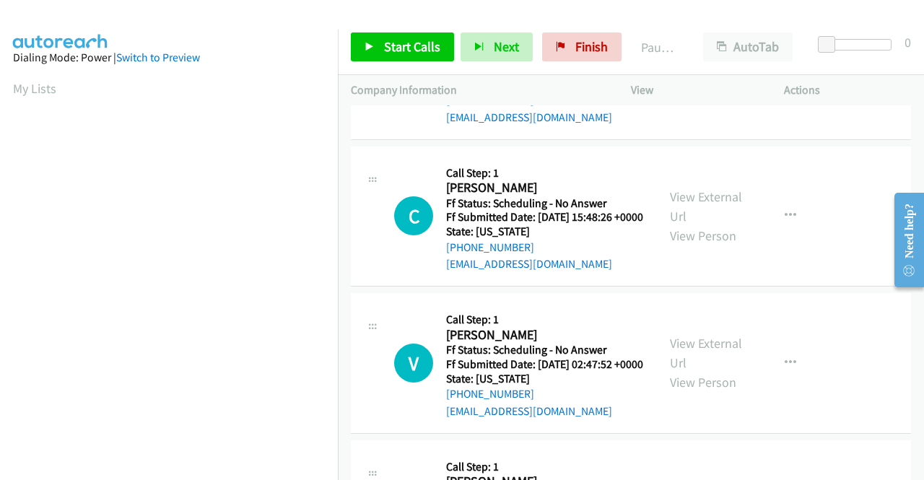
scroll to position [1227, 0]
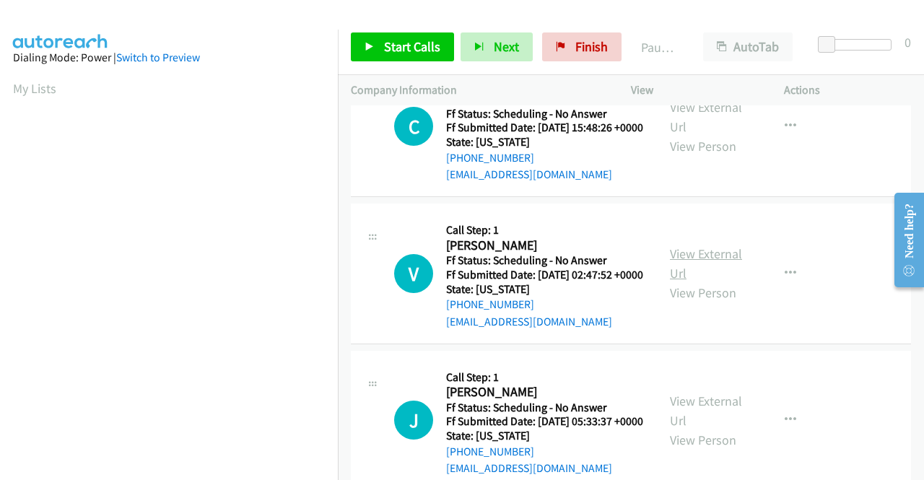
click at [692, 282] on link "View External Url" at bounding box center [706, 263] width 72 height 36
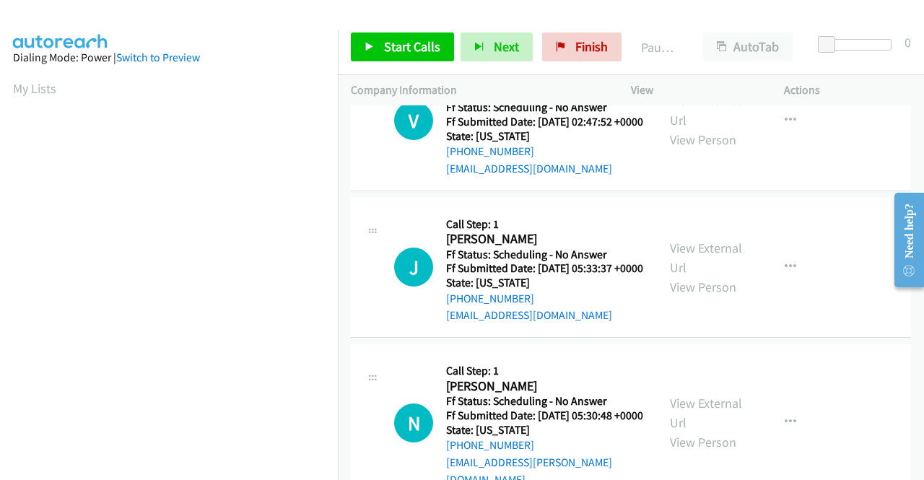
scroll to position [1444, 0]
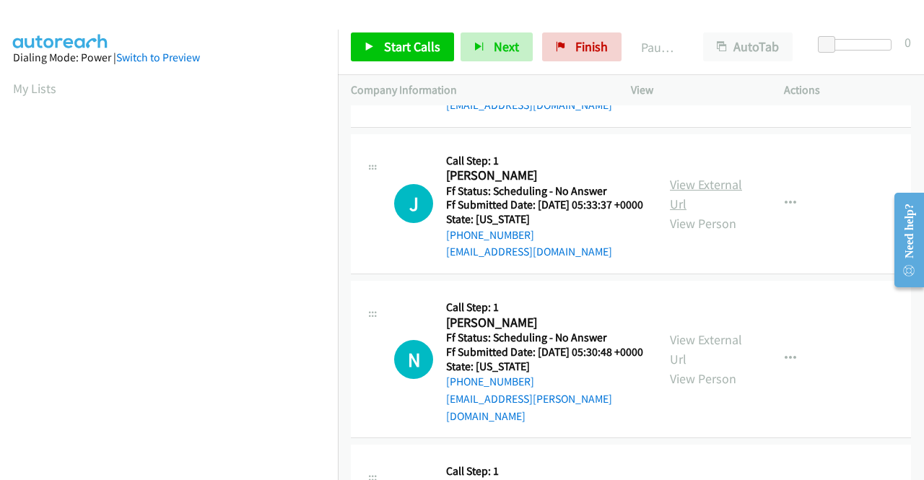
click at [701, 212] on link "View External Url" at bounding box center [706, 194] width 72 height 36
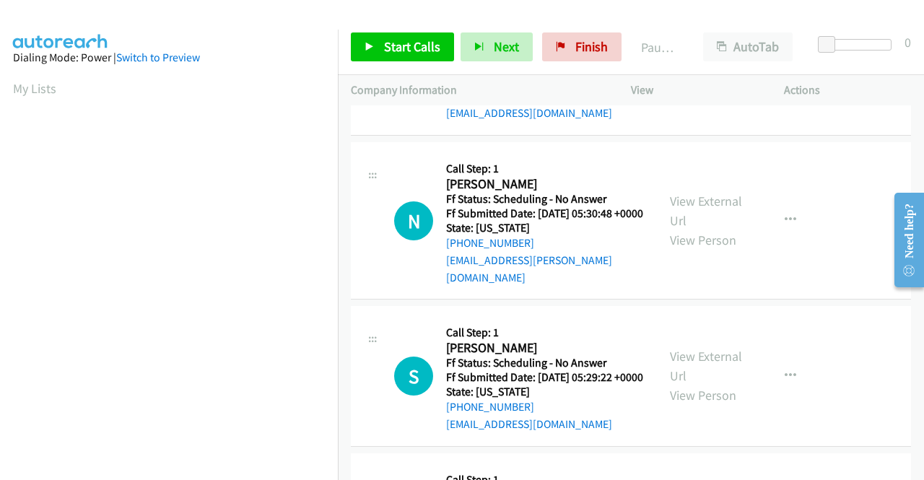
scroll to position [1588, 0]
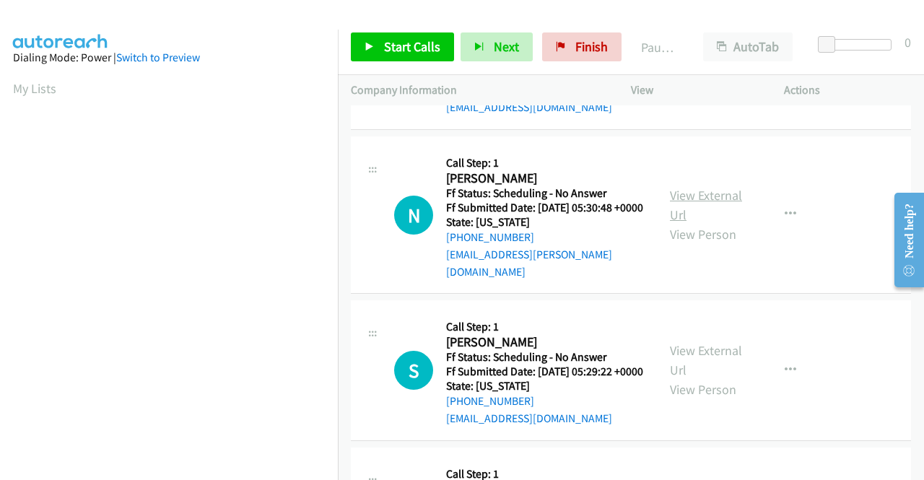
click at [713, 223] on link "View External Url" at bounding box center [706, 205] width 72 height 36
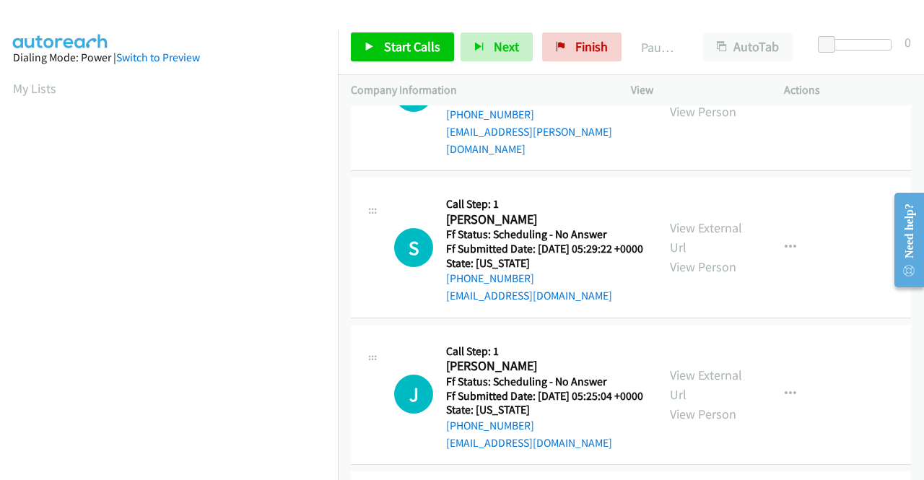
scroll to position [1733, 0]
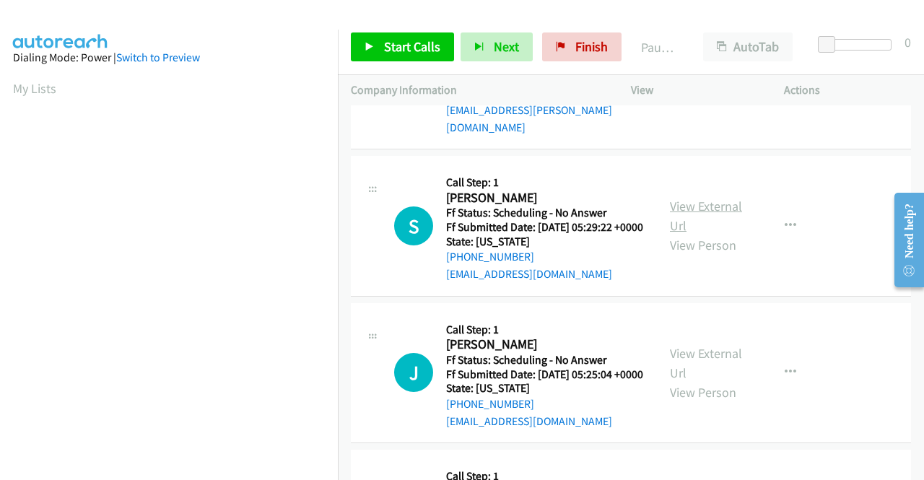
click at [684, 234] on link "View External Url" at bounding box center [706, 216] width 72 height 36
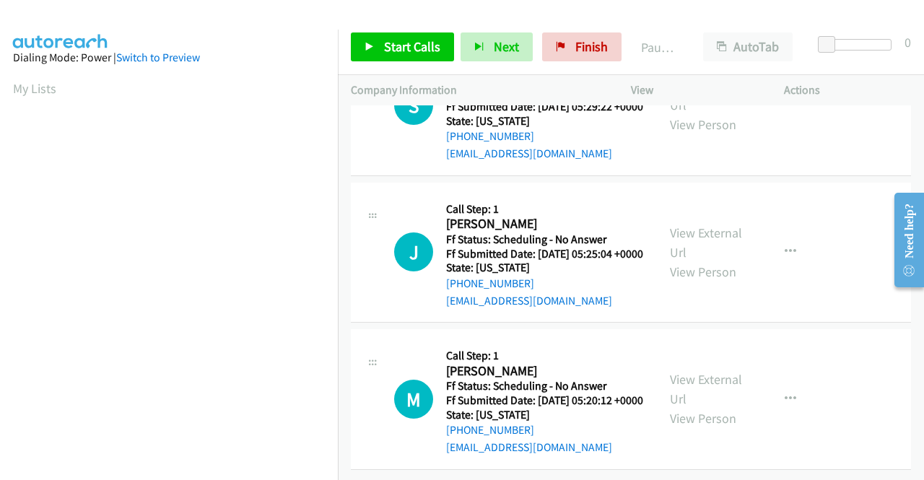
scroll to position [1877, 0]
click at [720, 261] on link "View External Url" at bounding box center [706, 243] width 72 height 36
click at [693, 396] on link "View External Url" at bounding box center [706, 389] width 72 height 36
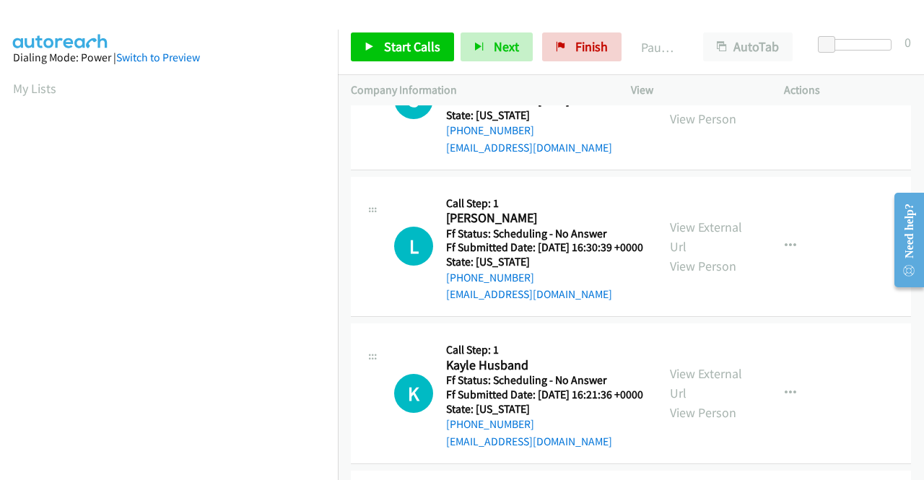
scroll to position [0, 0]
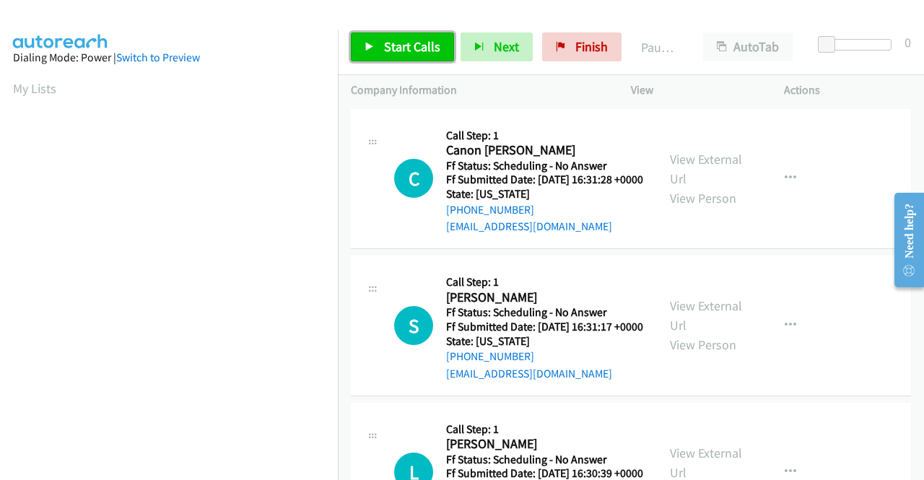
click at [421, 51] on span "Start Calls" at bounding box center [412, 46] width 56 height 17
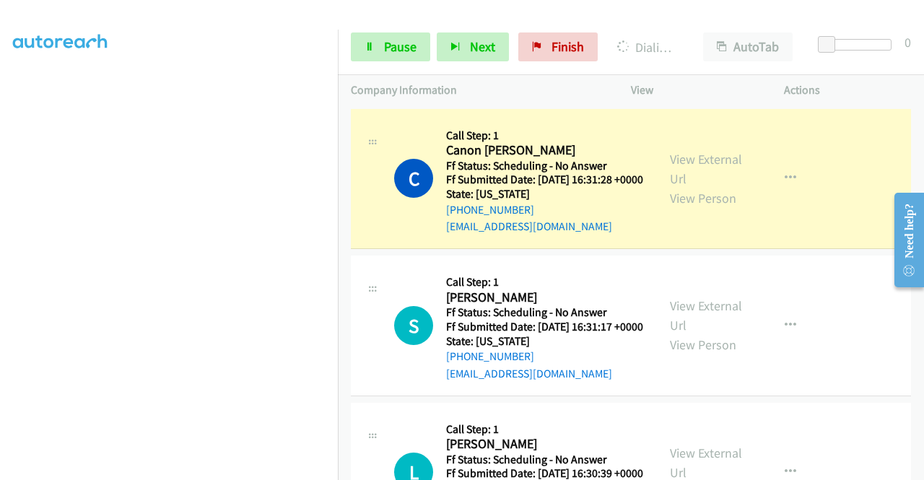
scroll to position [289, 0]
click at [399, 45] on span "Pause" at bounding box center [400, 46] width 32 height 17
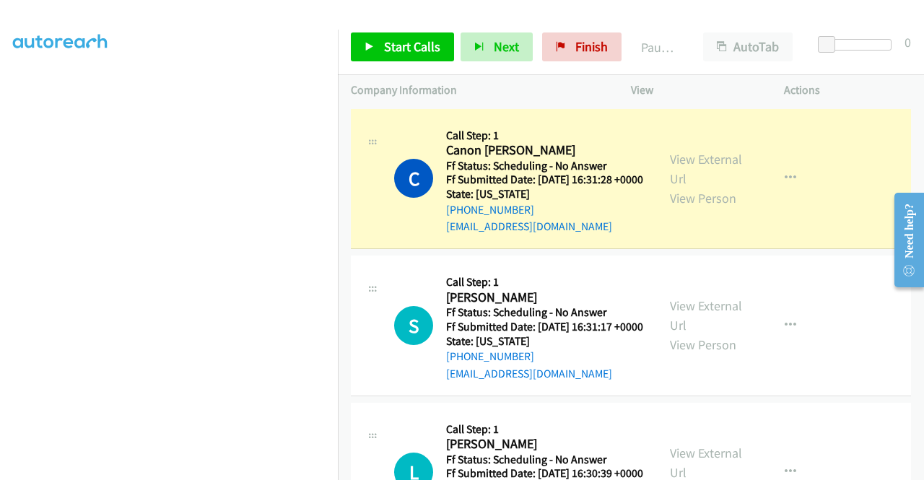
scroll to position [298, 0]
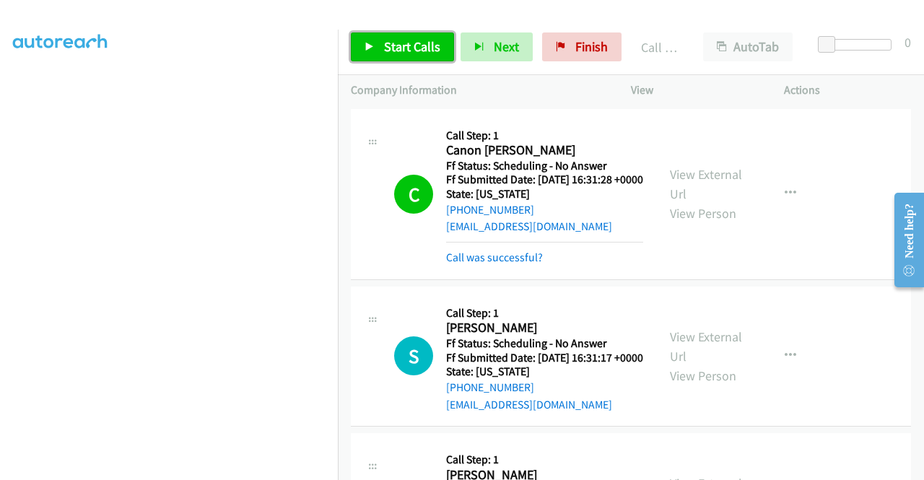
click at [422, 47] on span "Start Calls" at bounding box center [412, 46] width 56 height 17
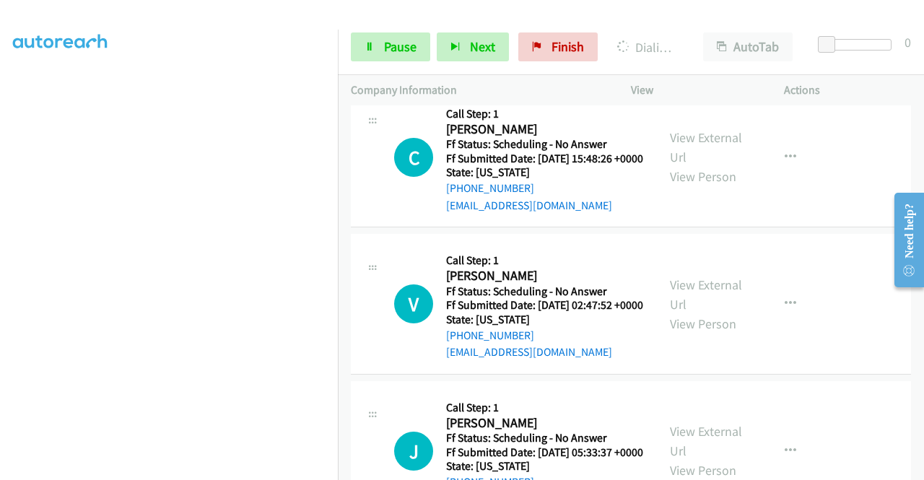
scroll to position [1444, 0]
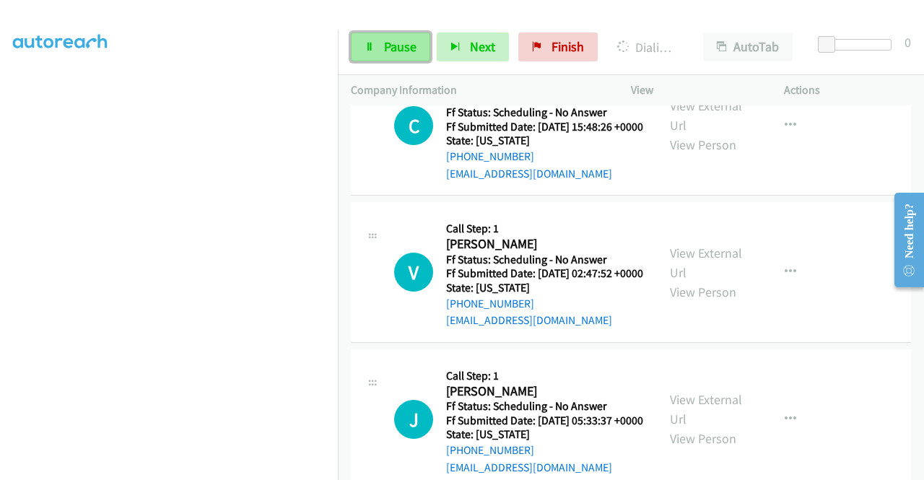
click at [403, 50] on span "Pause" at bounding box center [400, 46] width 32 height 17
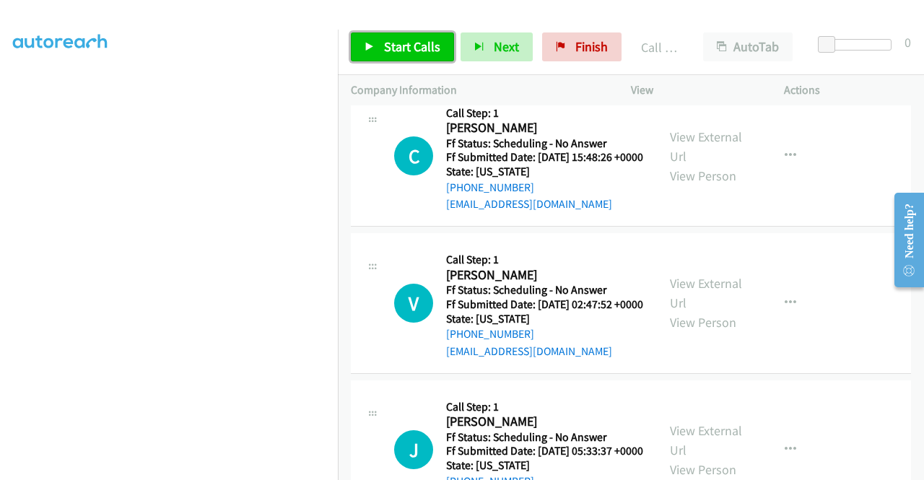
click at [416, 47] on span "Start Calls" at bounding box center [412, 46] width 56 height 17
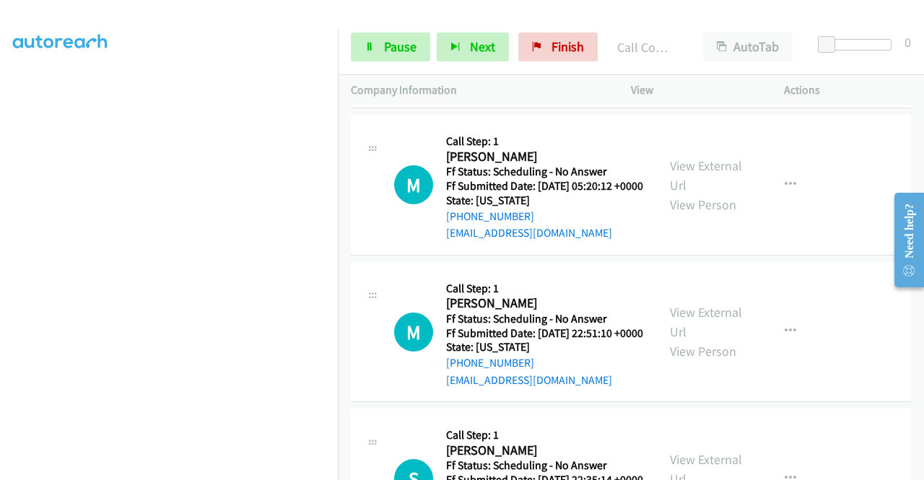
scroll to position [2469, 0]
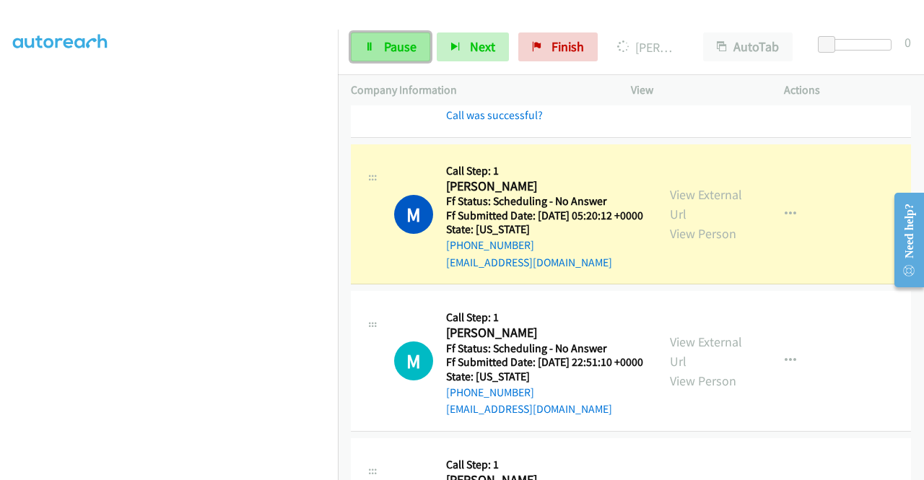
click at [387, 56] on link "Pause" at bounding box center [390, 46] width 79 height 29
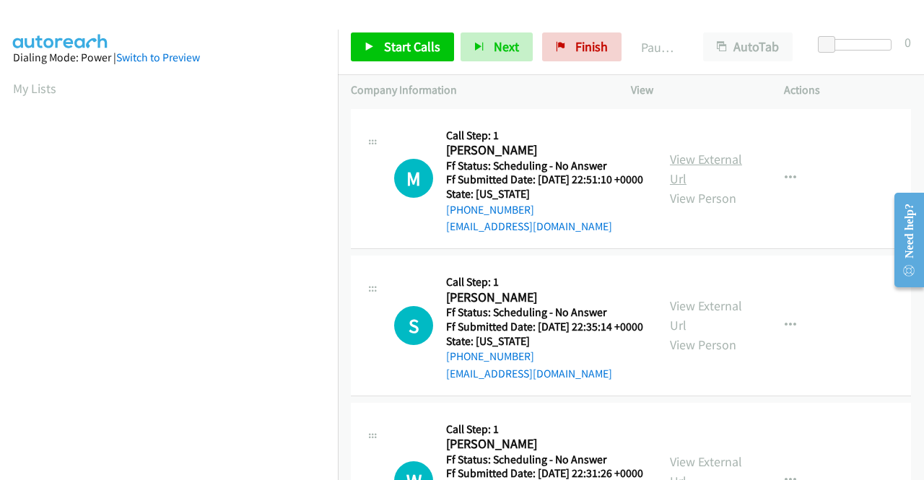
click at [684, 170] on link "View External Url" at bounding box center [706, 169] width 72 height 36
click at [710, 326] on link "View External Url" at bounding box center [706, 315] width 72 height 36
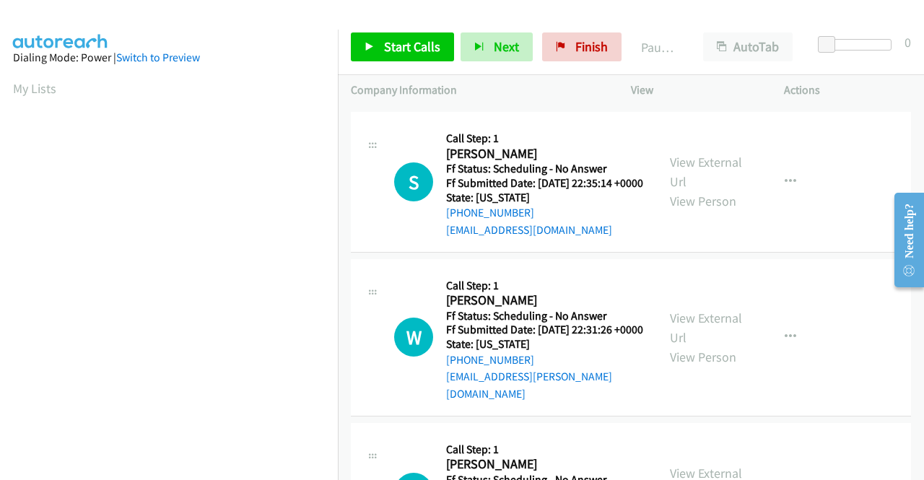
scroll to position [144, 0]
click at [698, 341] on link "View External Url" at bounding box center [706, 327] width 72 height 36
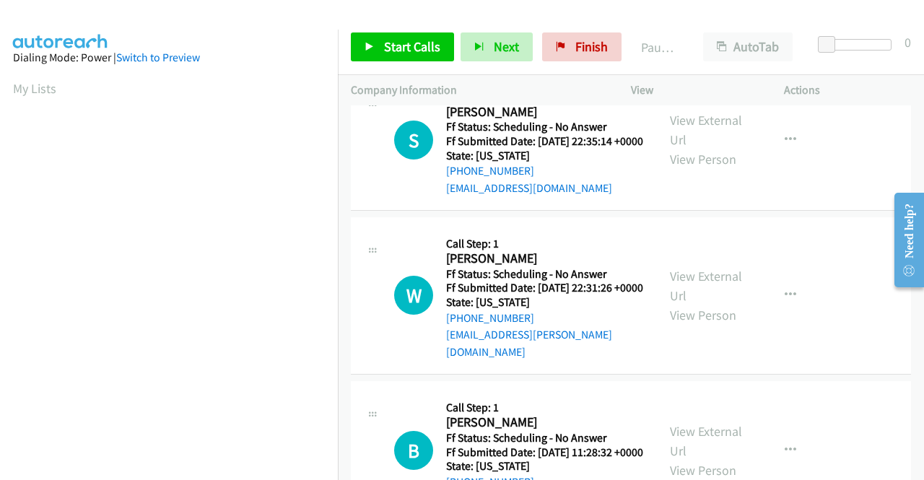
scroll to position [289, 0]
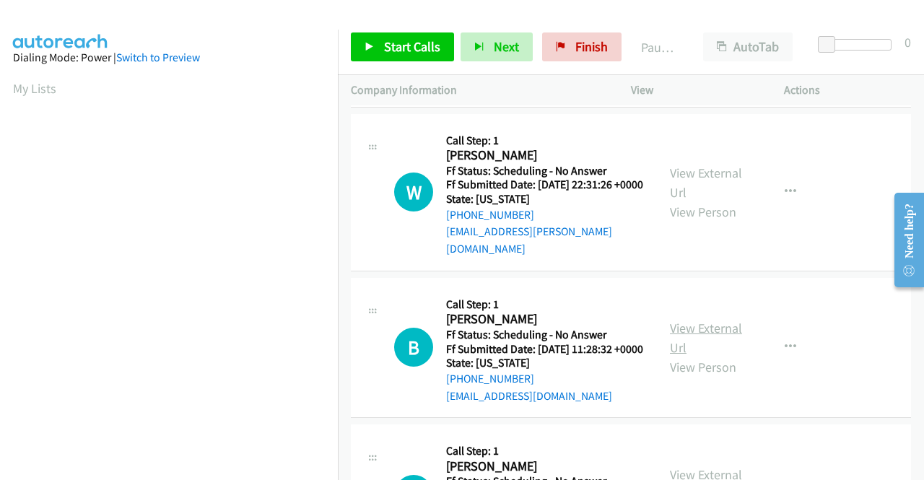
click at [709, 356] on link "View External Url" at bounding box center [706, 338] width 72 height 36
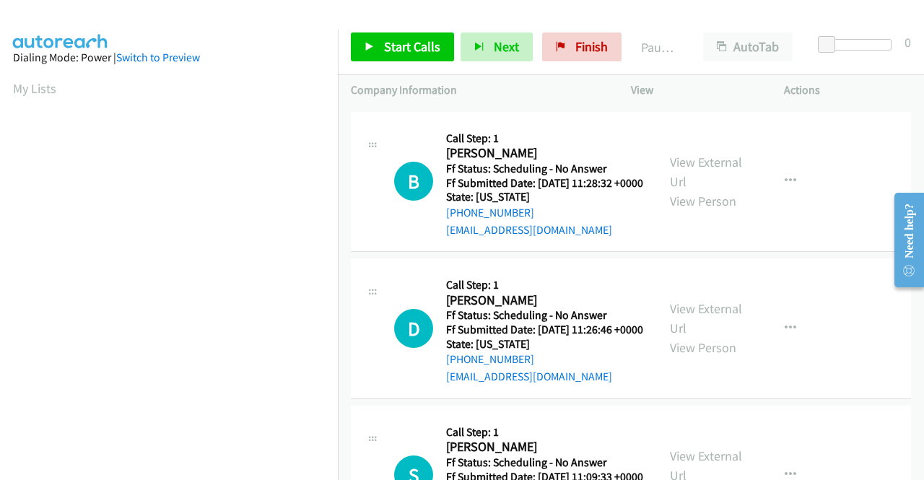
scroll to position [505, 0]
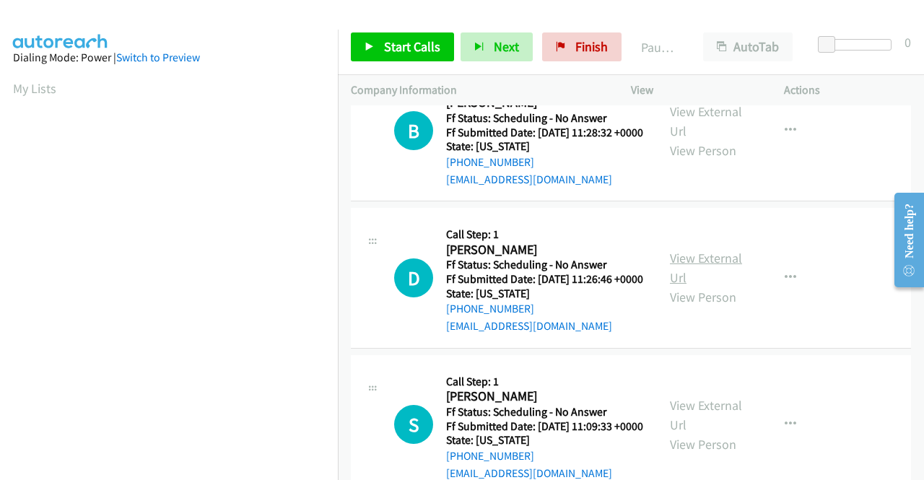
click at [700, 286] on link "View External Url" at bounding box center [706, 268] width 72 height 36
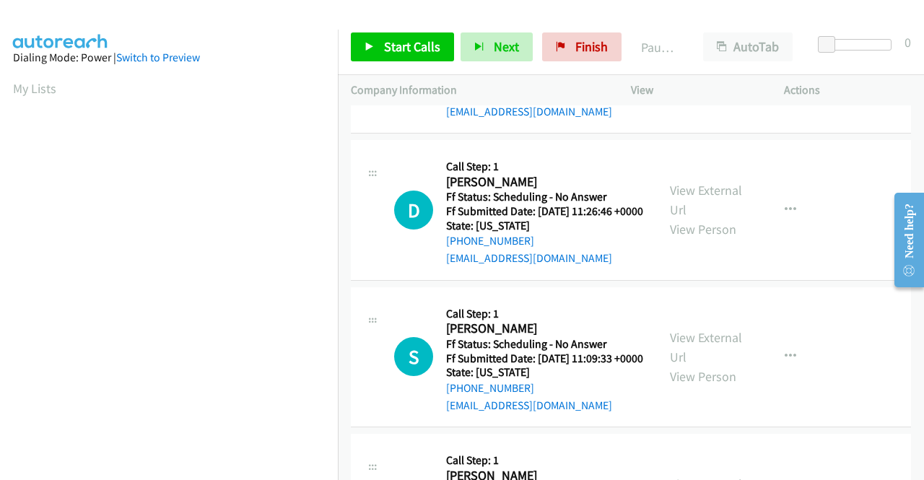
scroll to position [650, 0]
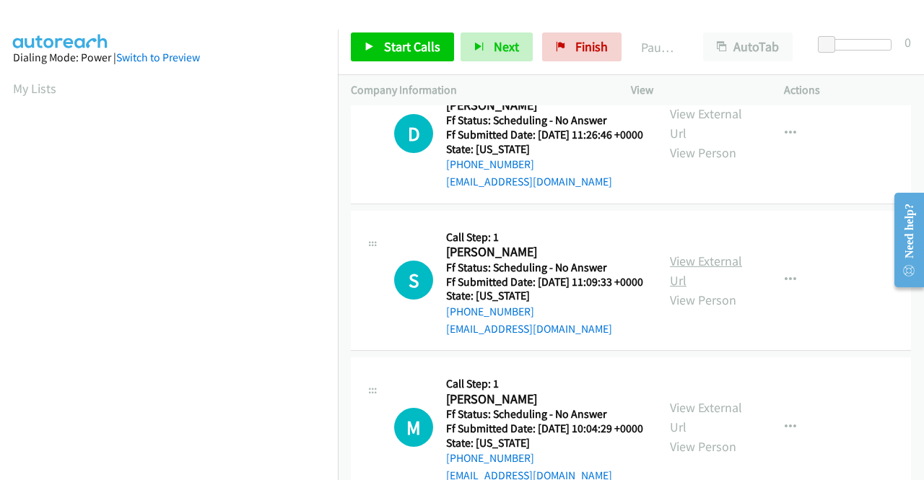
click at [706, 289] on link "View External Url" at bounding box center [706, 271] width 72 height 36
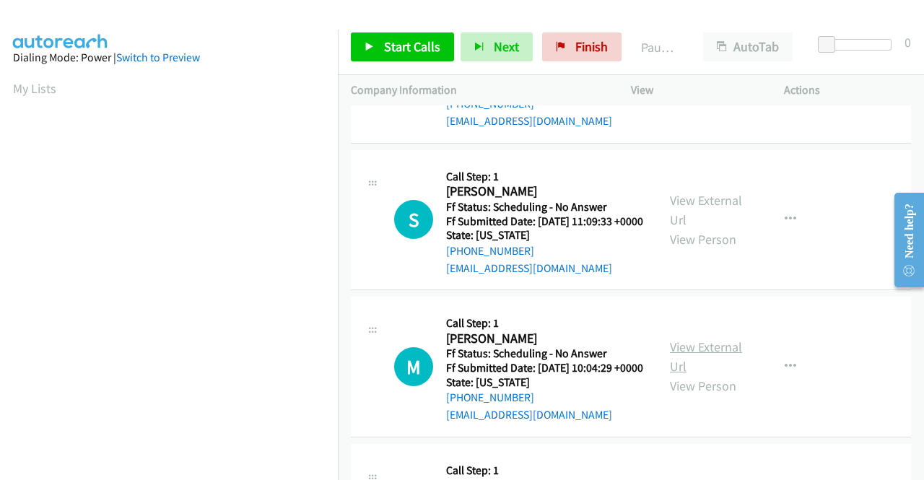
scroll to position [794, 0]
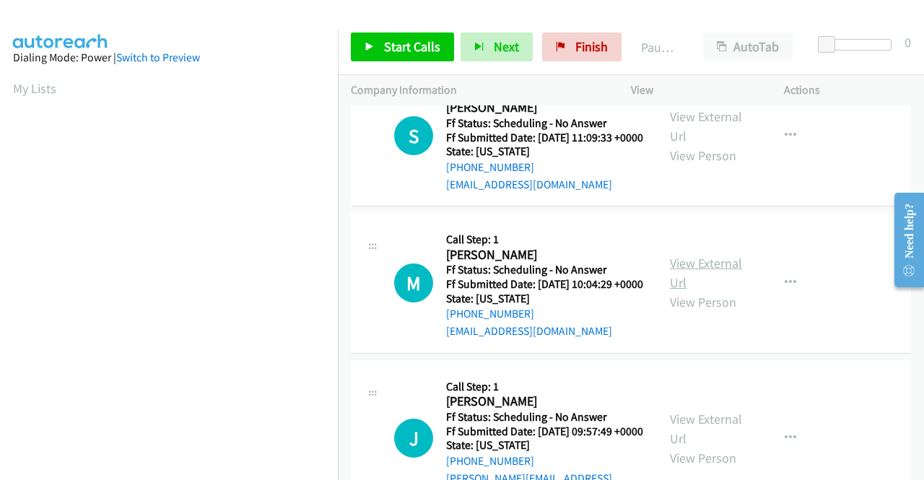
click at [722, 291] on link "View External Url" at bounding box center [706, 273] width 72 height 36
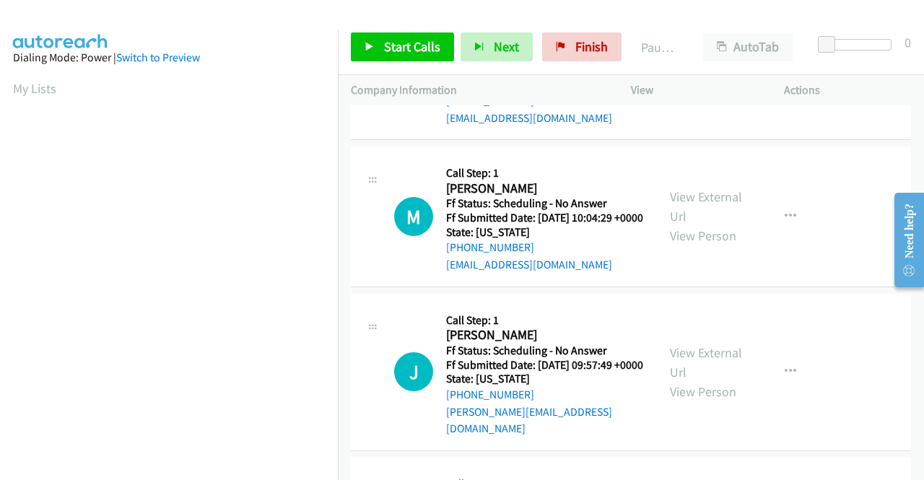
scroll to position [939, 0]
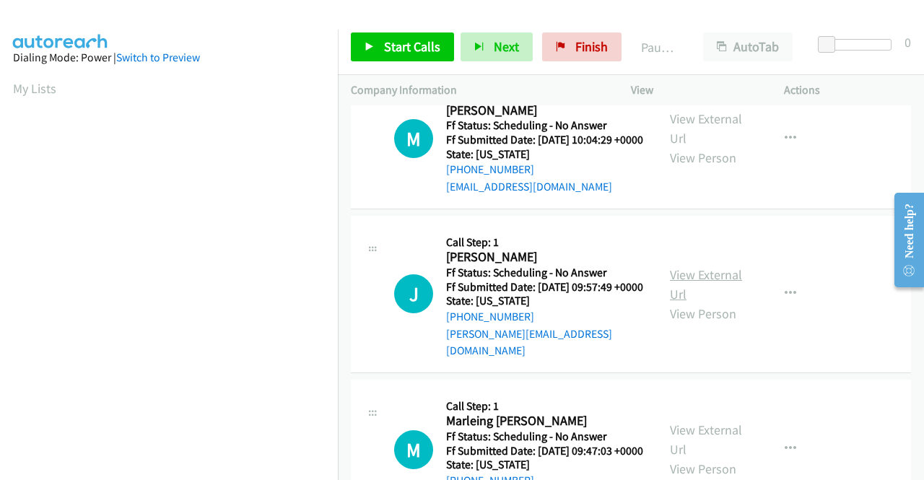
click at [695, 303] on link "View External Url" at bounding box center [706, 284] width 72 height 36
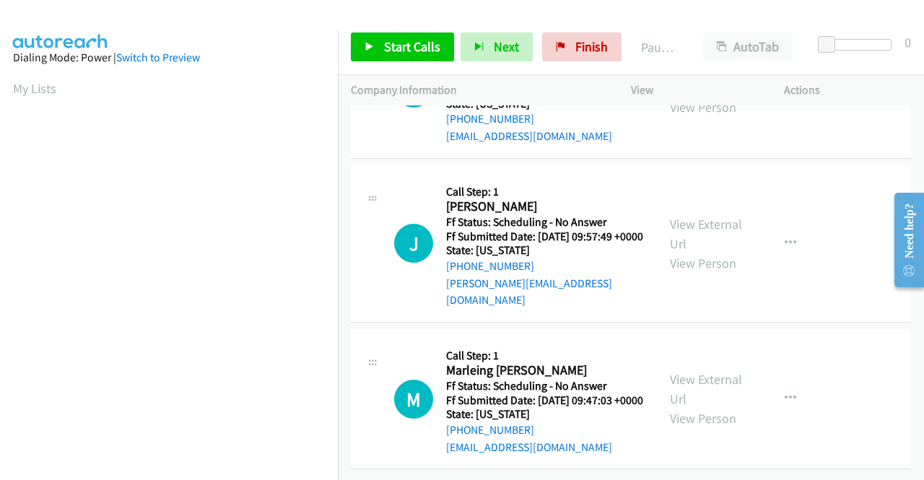
scroll to position [1092, 0]
click at [700, 371] on link "View External Url" at bounding box center [706, 389] width 72 height 36
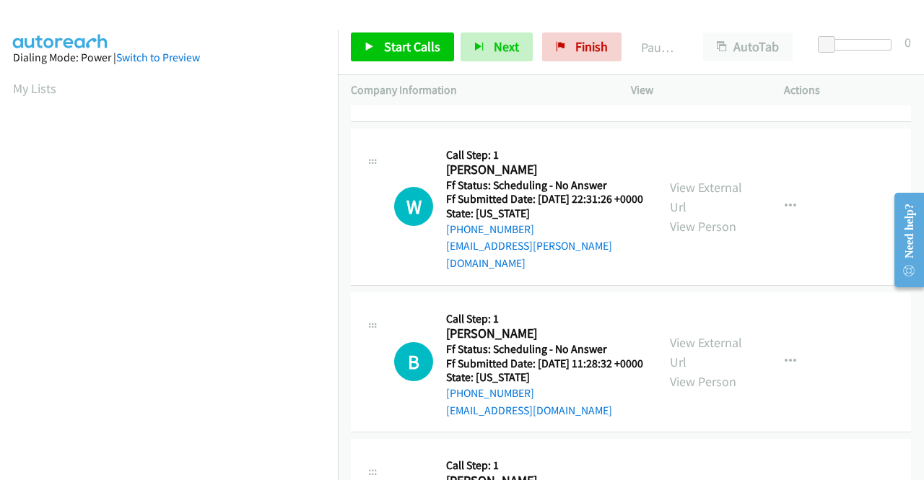
scroll to position [0, 0]
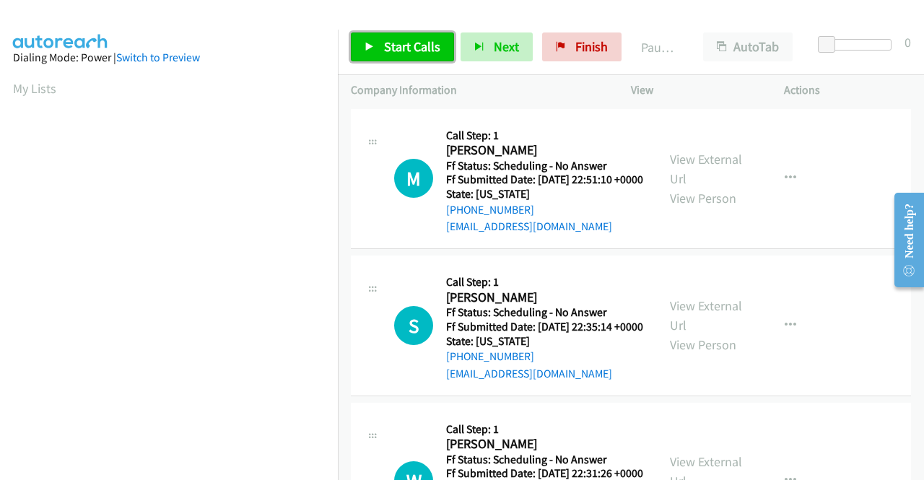
click at [413, 45] on span "Start Calls" at bounding box center [412, 46] width 56 height 17
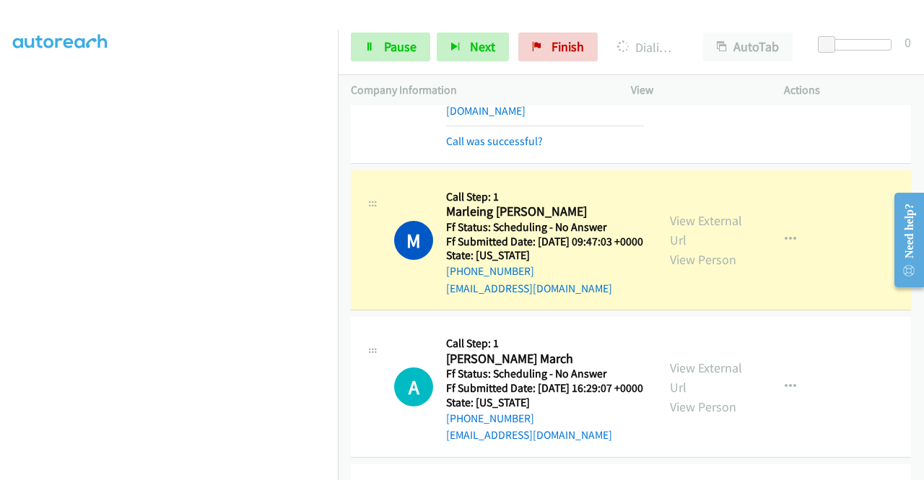
scroll to position [1372, 0]
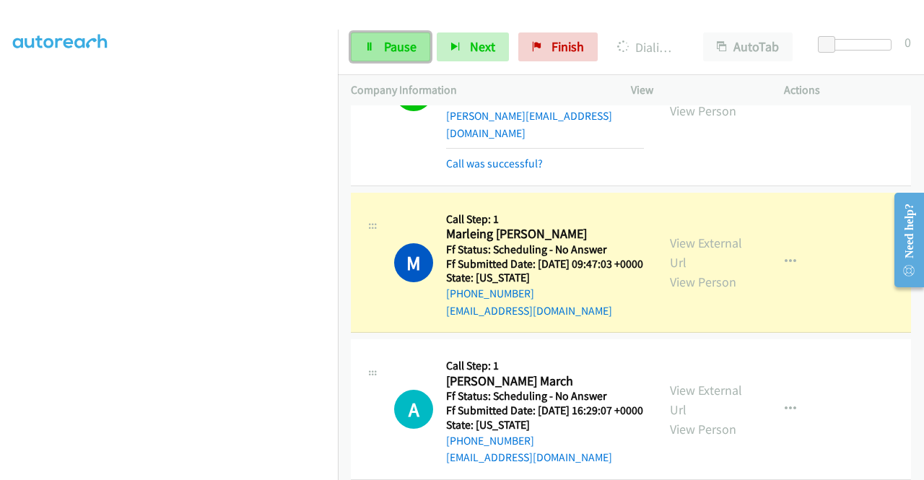
click at [398, 42] on span "Pause" at bounding box center [400, 46] width 32 height 17
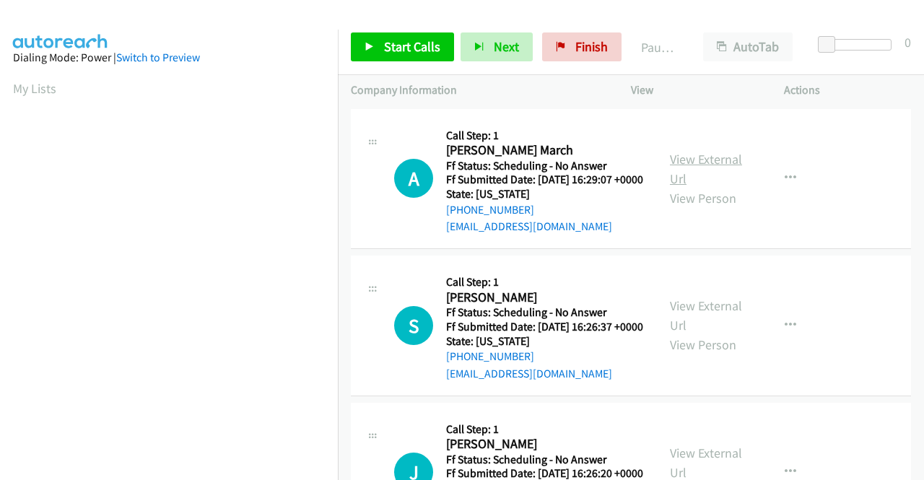
click at [703, 170] on link "View External Url" at bounding box center [706, 169] width 72 height 36
click at [702, 331] on link "View External Url" at bounding box center [706, 315] width 72 height 36
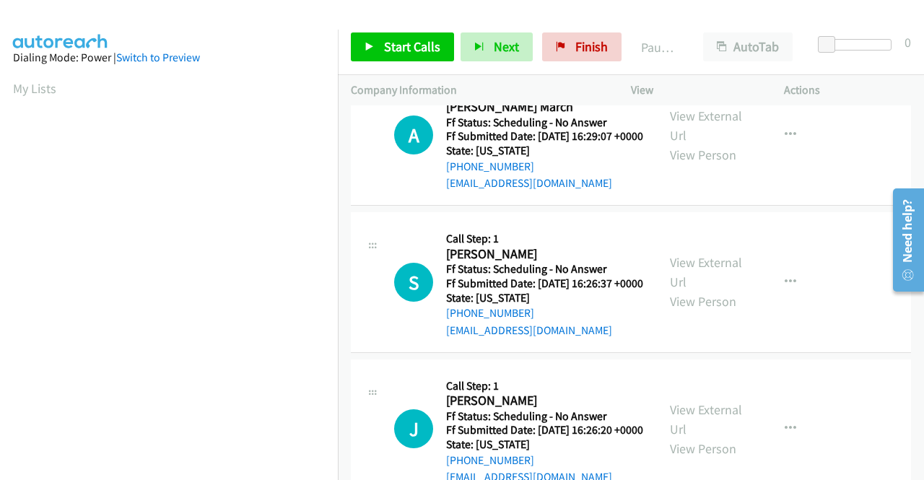
scroll to position [217, 0]
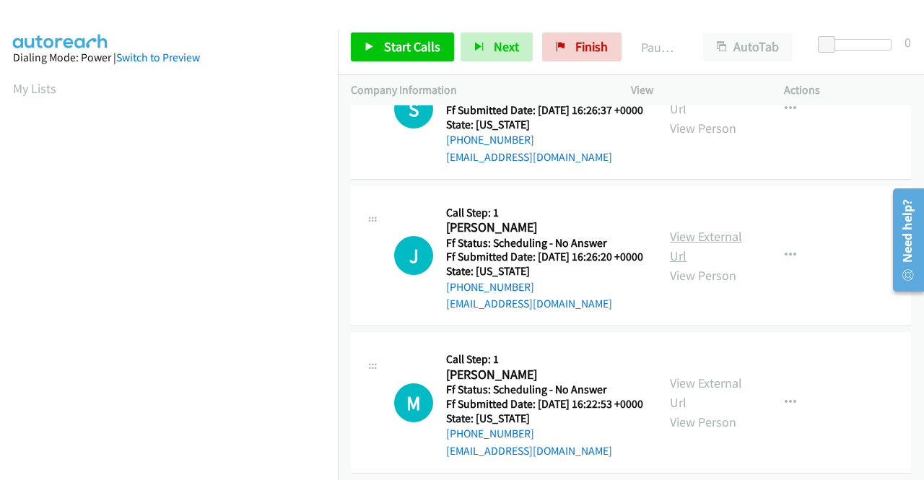
click at [710, 264] on link "View External Url" at bounding box center [706, 246] width 72 height 36
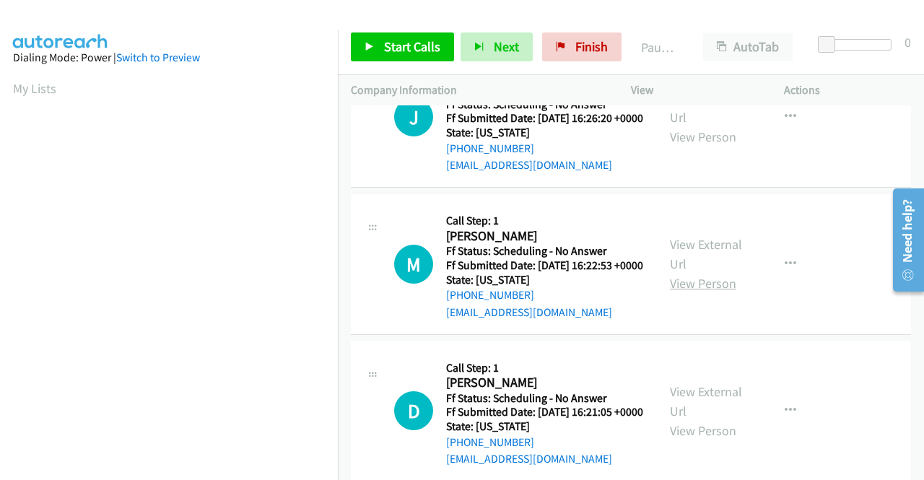
scroll to position [433, 0]
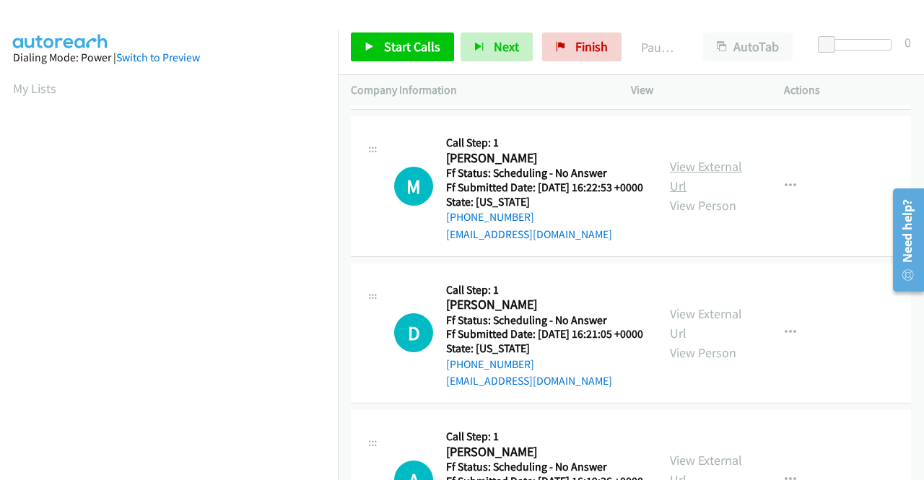
click at [695, 194] on link "View External Url" at bounding box center [706, 176] width 72 height 36
click at [682, 341] on link "View External Url" at bounding box center [706, 323] width 72 height 36
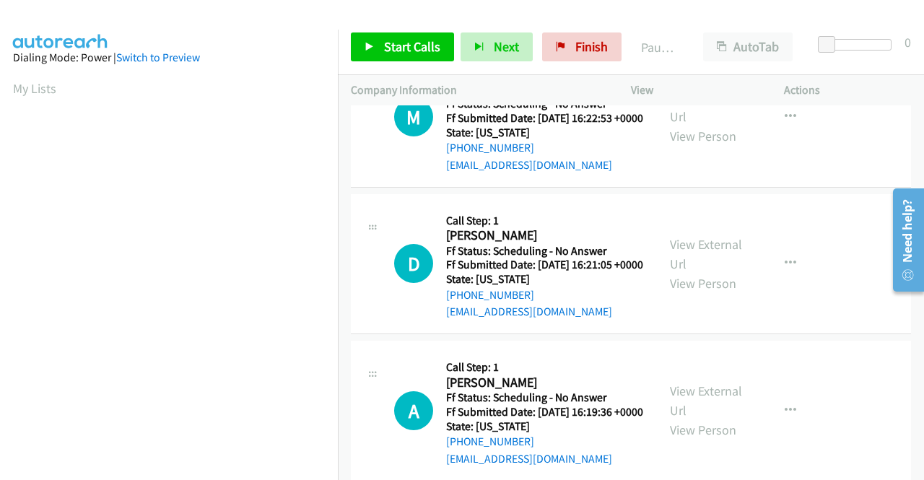
scroll to position [722, 0]
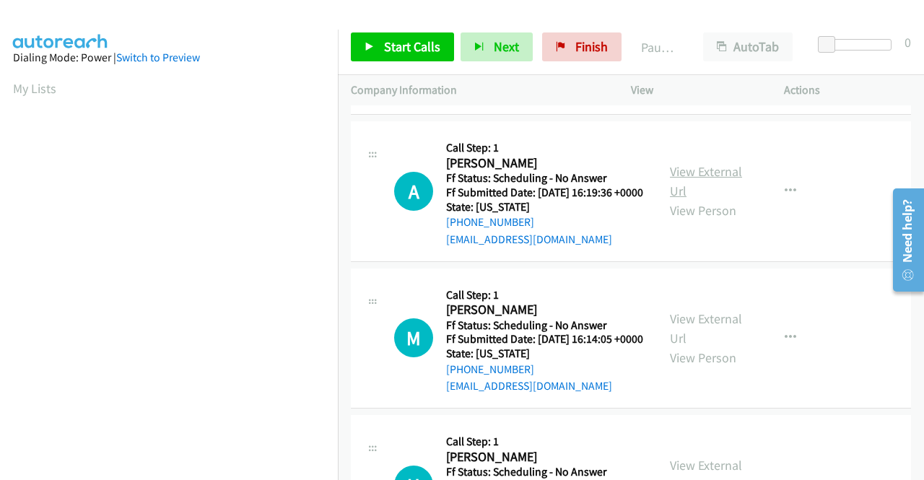
click at [686, 199] on link "View External Url" at bounding box center [706, 181] width 72 height 36
click at [693, 347] on link "View External Url" at bounding box center [706, 328] width 72 height 36
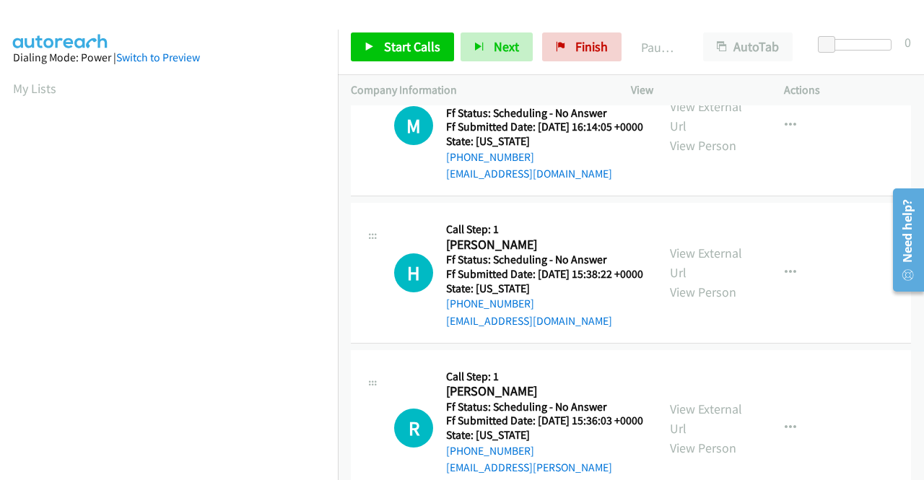
scroll to position [939, 0]
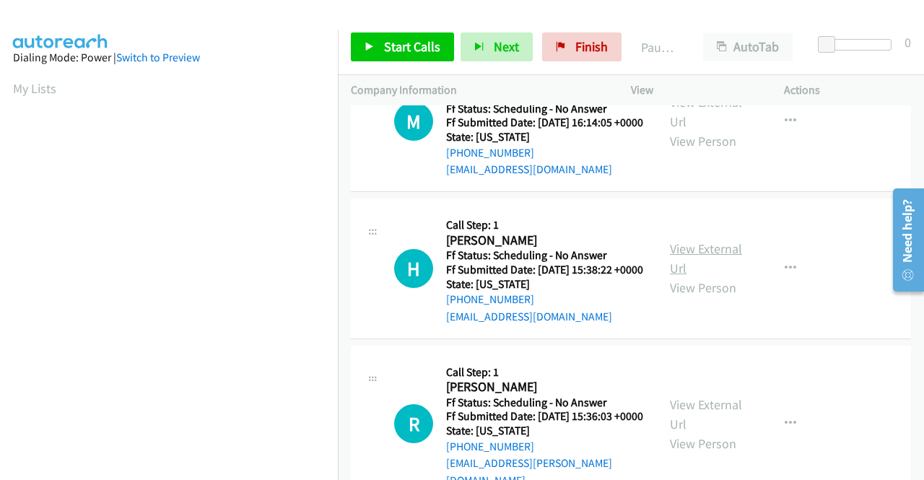
click at [709, 277] on link "View External Url" at bounding box center [706, 258] width 72 height 36
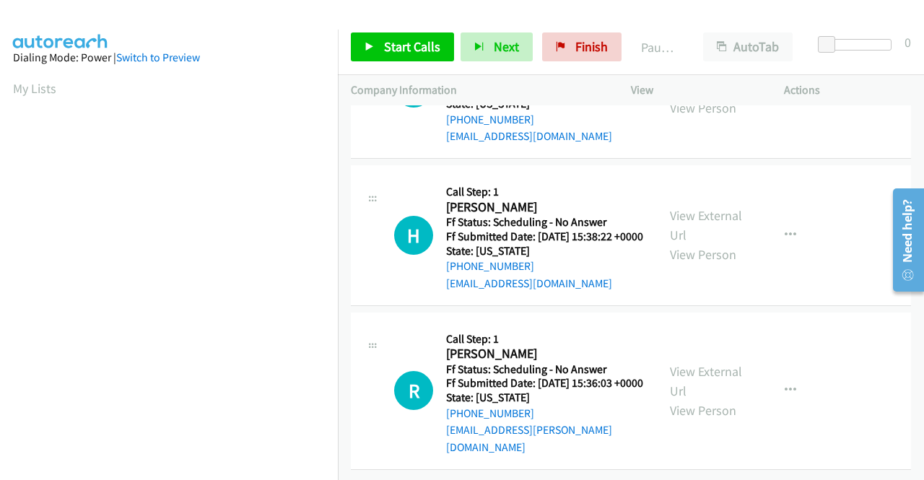
scroll to position [1092, 0]
click at [691, 372] on div "View External Url View Person" at bounding box center [707, 391] width 75 height 58
click at [692, 367] on link "View External Url" at bounding box center [706, 381] width 72 height 36
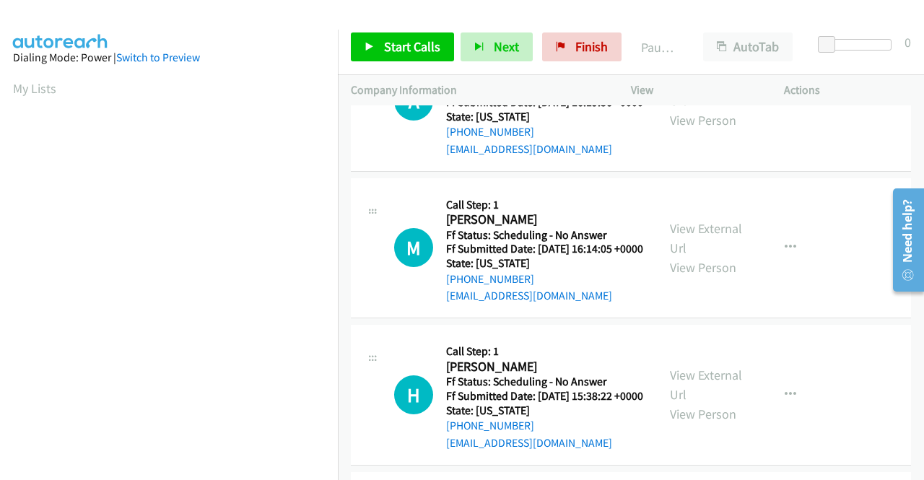
scroll to position [0, 0]
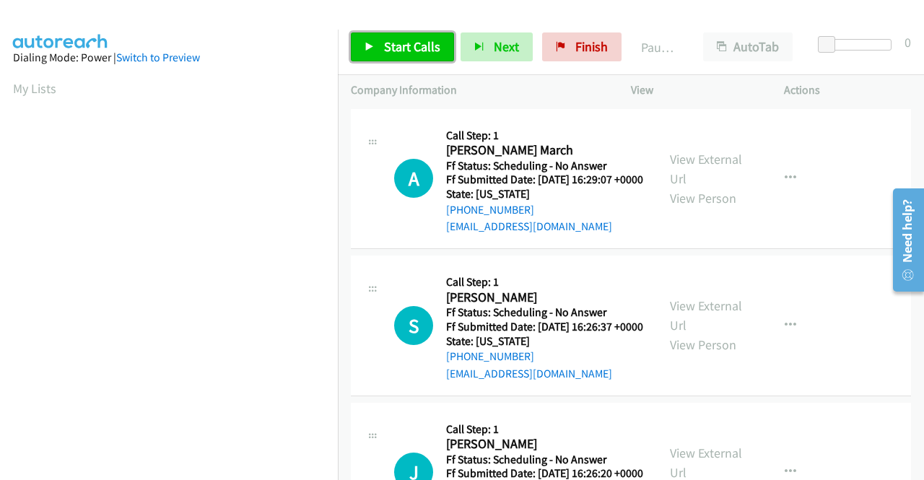
click at [425, 50] on span "Start Calls" at bounding box center [412, 46] width 56 height 17
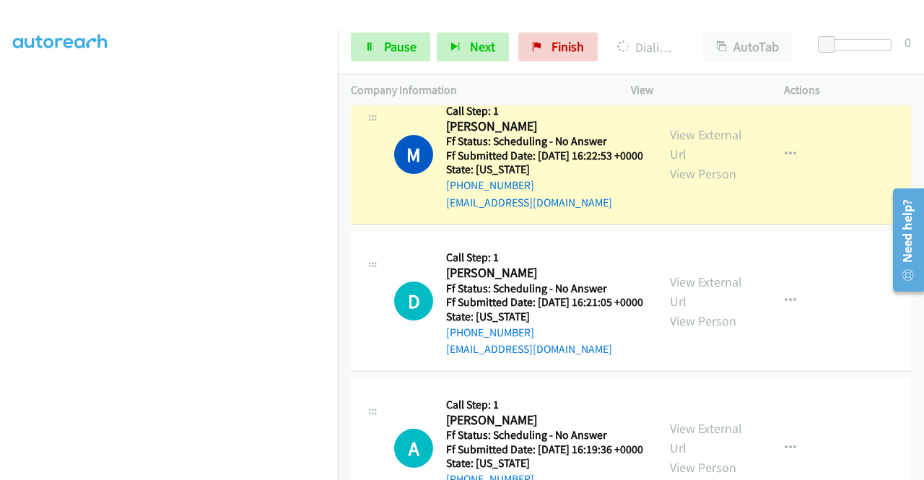
scroll to position [578, 0]
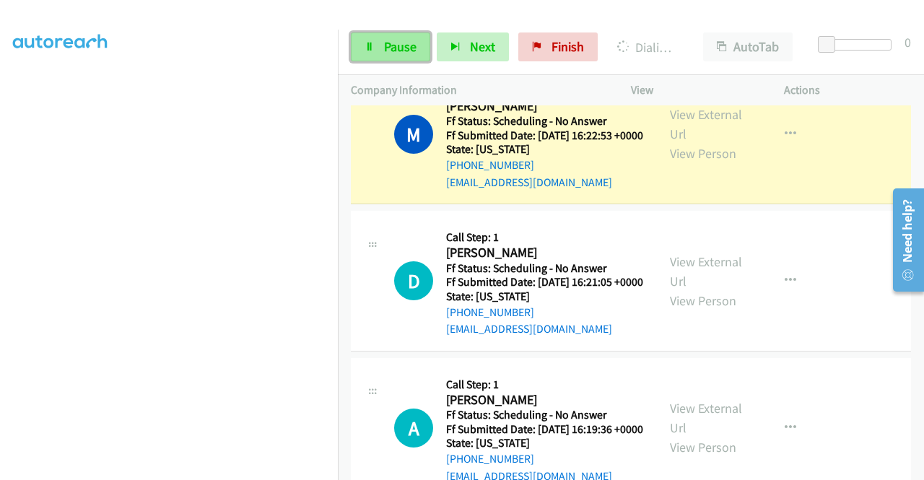
click at [375, 44] on link "Pause" at bounding box center [390, 46] width 79 height 29
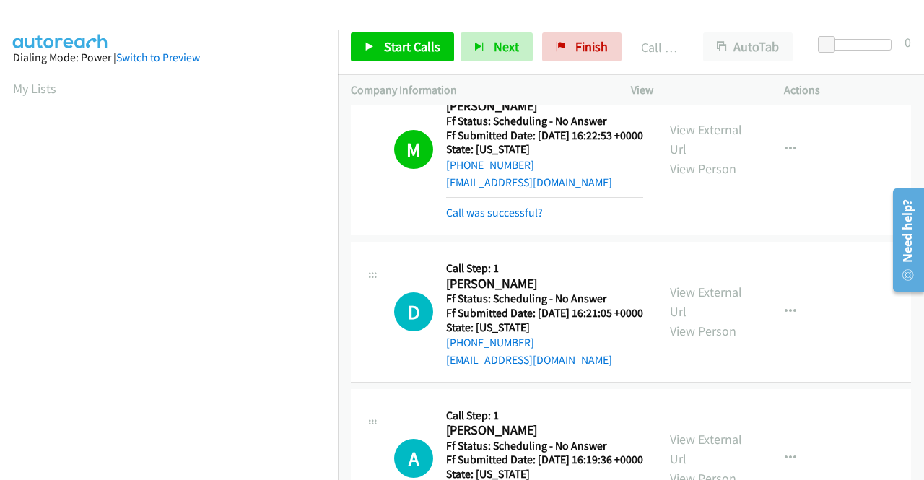
scroll to position [329, 0]
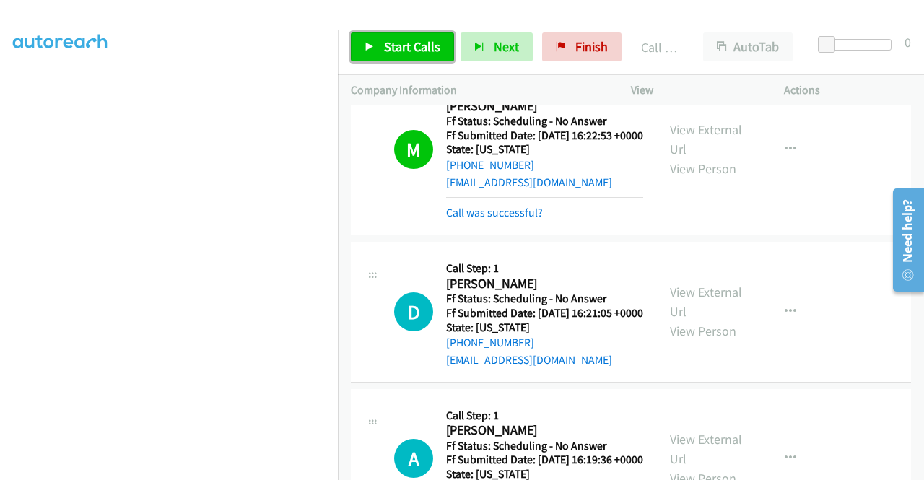
click at [427, 48] on span "Start Calls" at bounding box center [412, 46] width 56 height 17
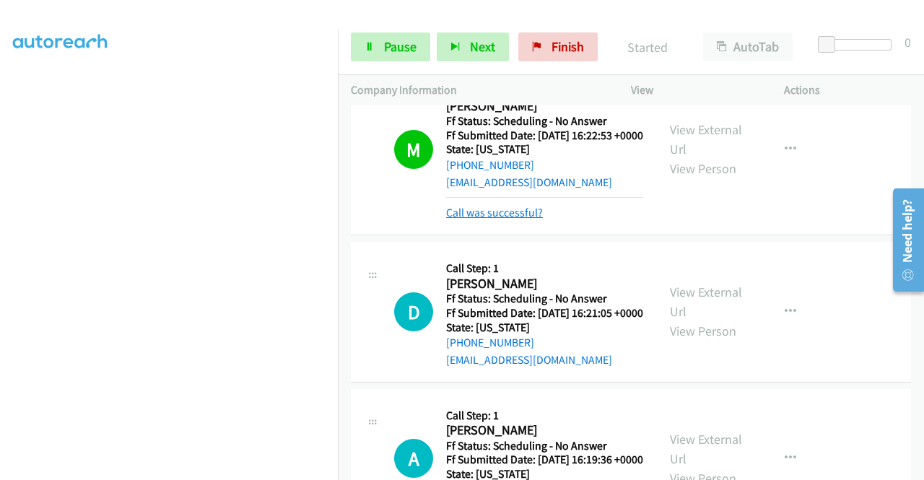
click at [495, 219] on link "Call was successful?" at bounding box center [494, 213] width 97 height 14
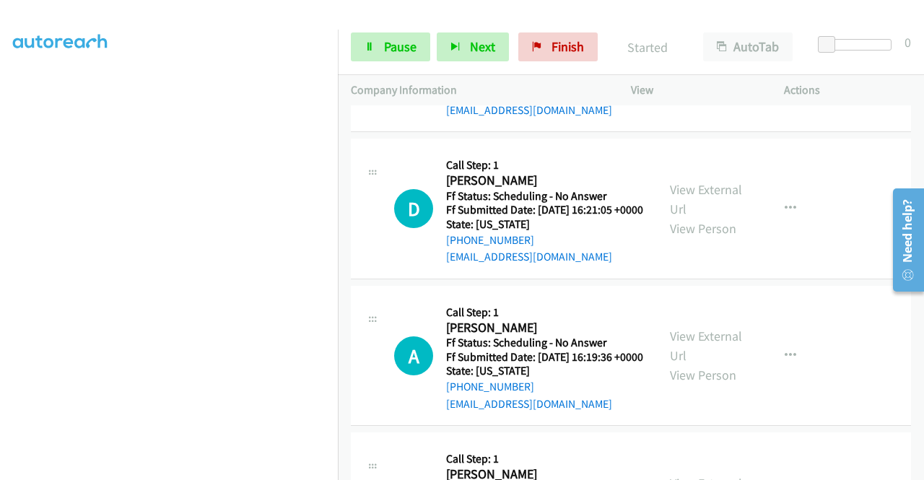
scroll to position [722, 0]
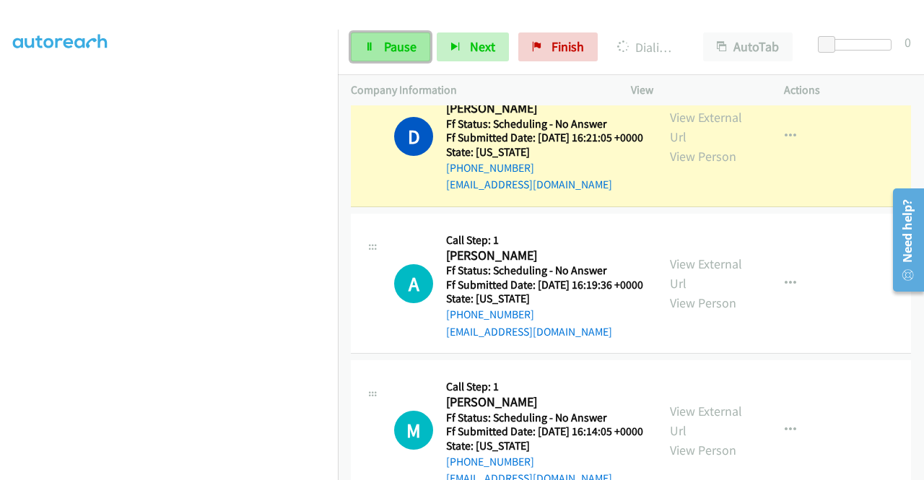
click at [404, 40] on span "Pause" at bounding box center [400, 46] width 32 height 17
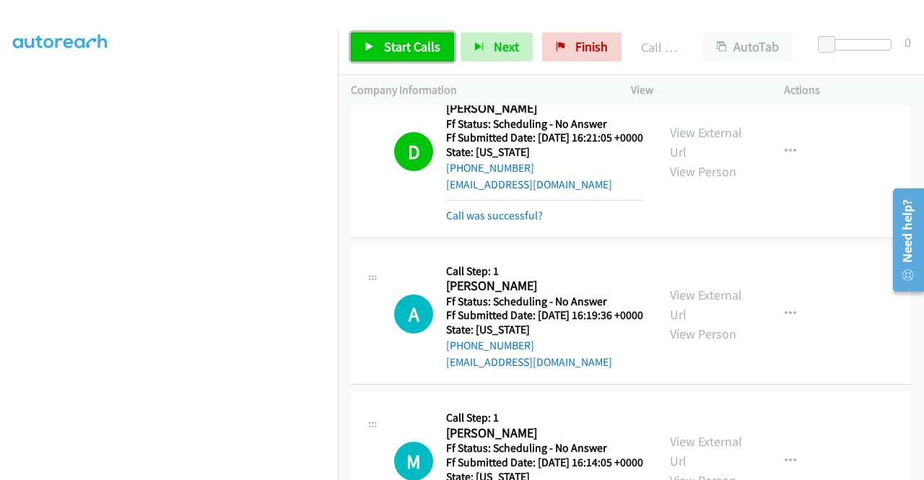
click at [427, 52] on span "Start Calls" at bounding box center [412, 46] width 56 height 17
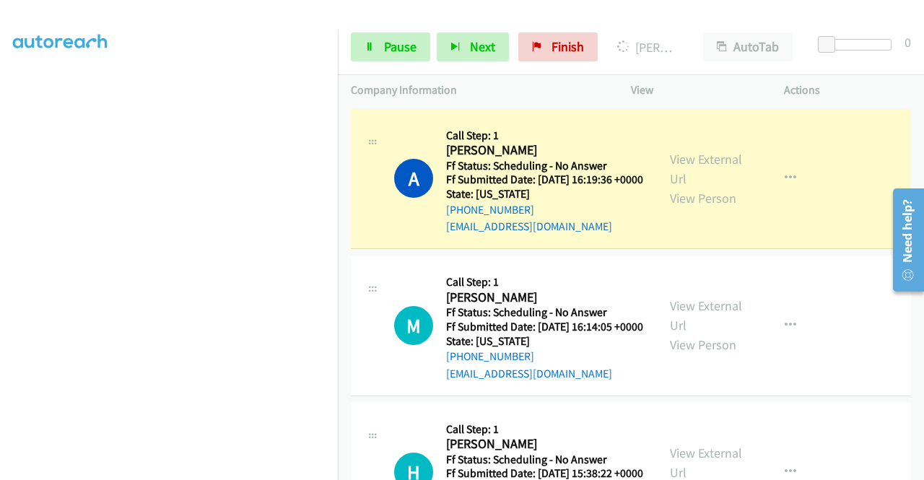
scroll to position [866, 0]
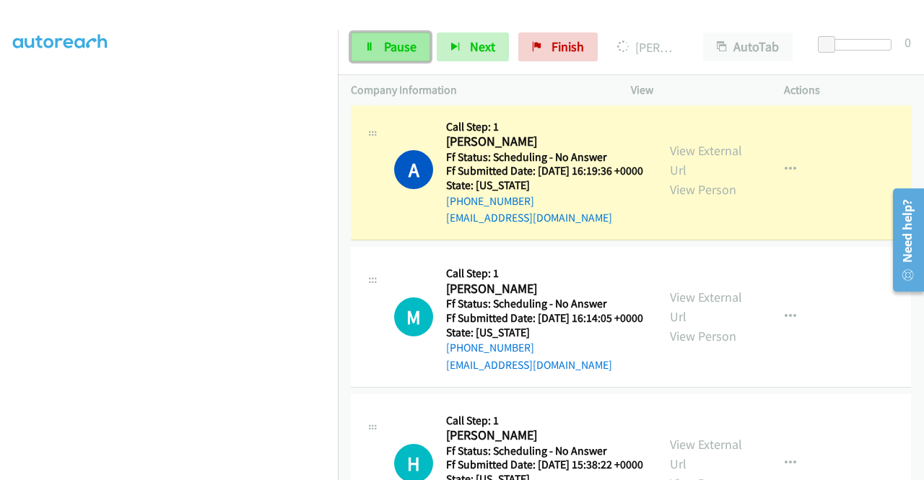
click at [386, 48] on span "Pause" at bounding box center [400, 46] width 32 height 17
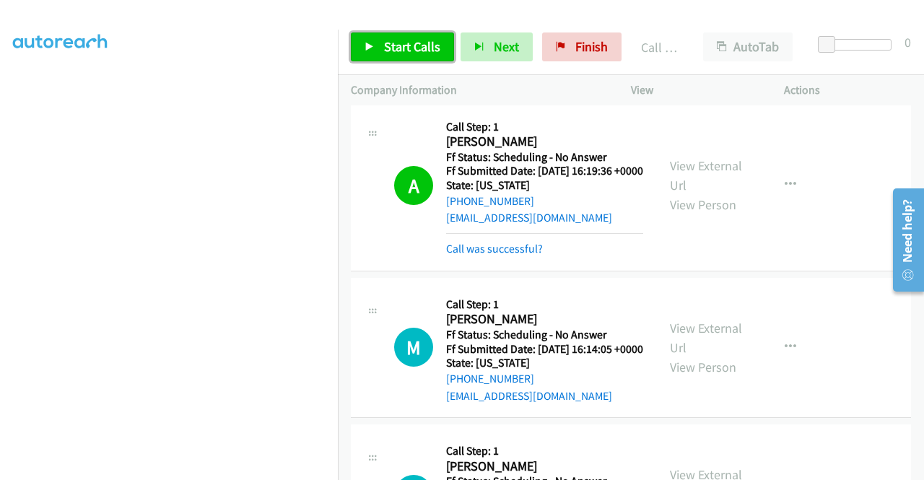
click at [433, 49] on span "Start Calls" at bounding box center [412, 46] width 56 height 17
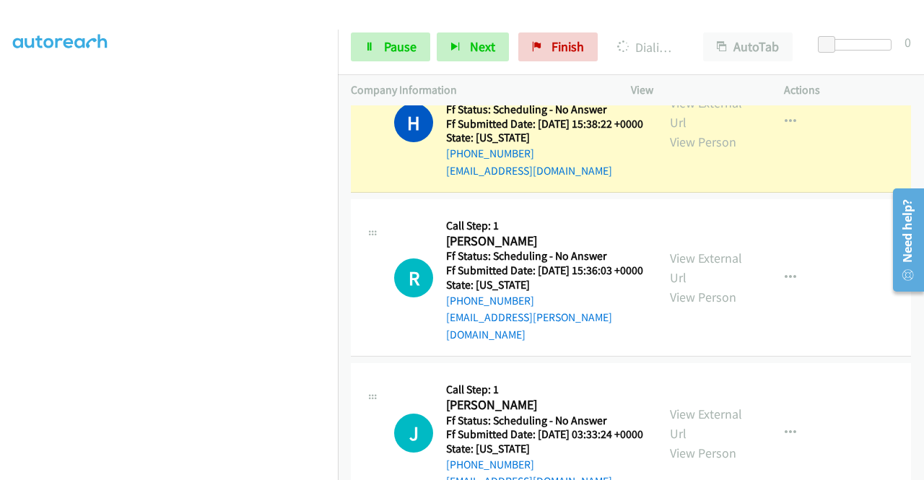
scroll to position [1300, 0]
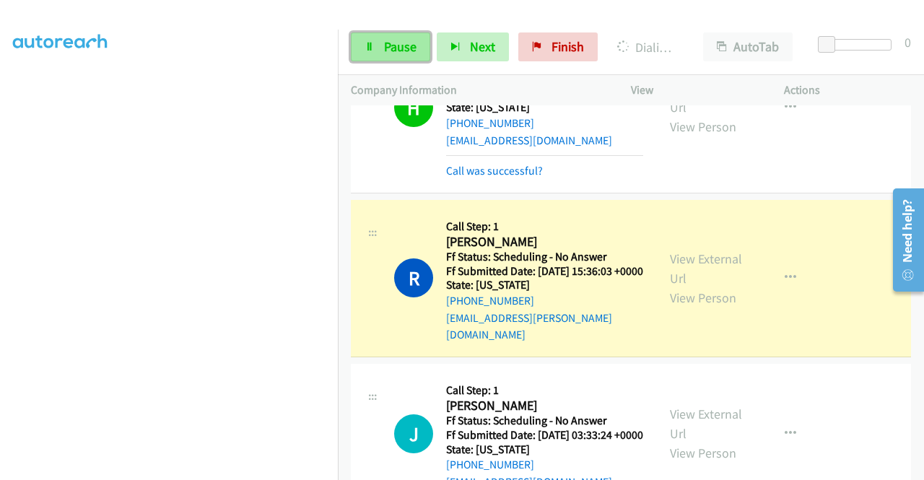
click at [388, 43] on span "Pause" at bounding box center [400, 46] width 32 height 17
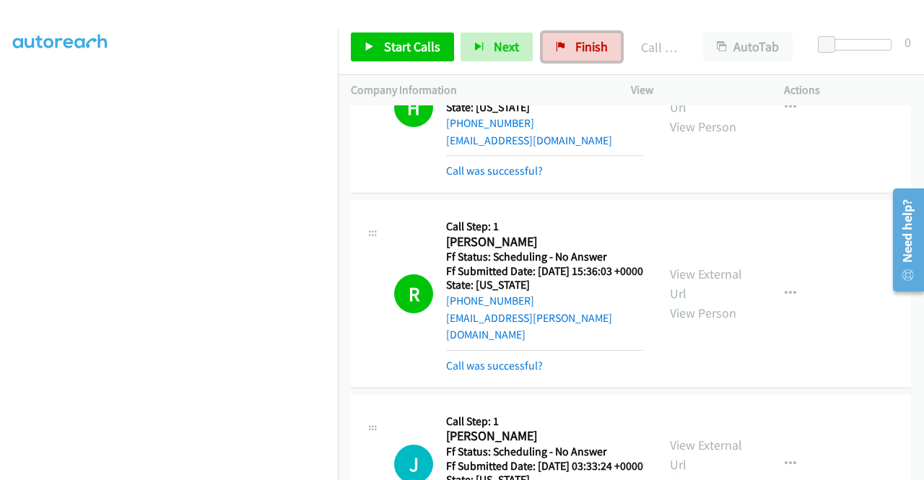
drag, startPoint x: 557, startPoint y: 48, endPoint x: 556, endPoint y: 20, distance: 28.2
click at [557, 48] on icon at bounding box center [561, 48] width 10 height 10
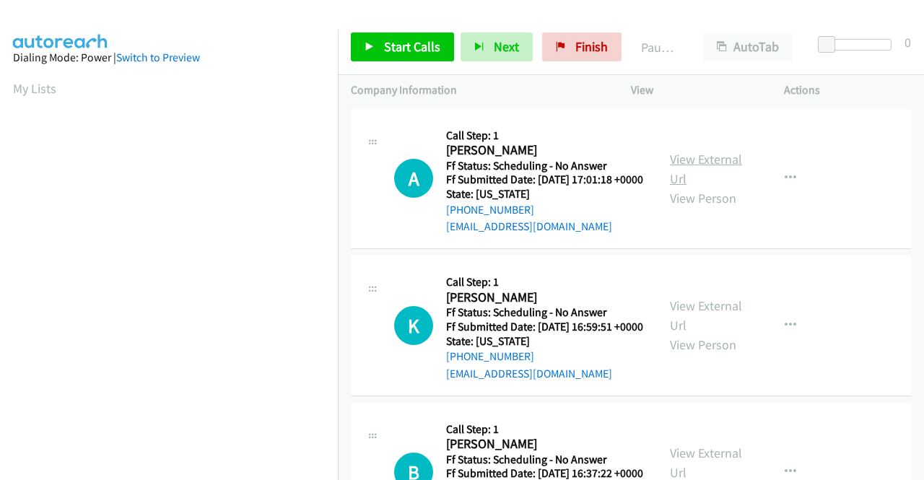
click at [710, 167] on link "View External Url" at bounding box center [706, 169] width 72 height 36
click at [702, 324] on link "View External Url" at bounding box center [706, 315] width 72 height 36
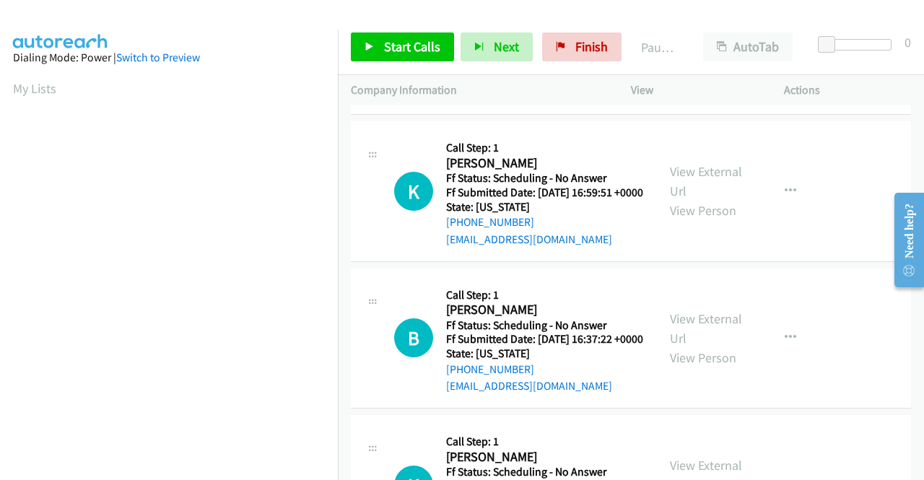
scroll to position [144, 0]
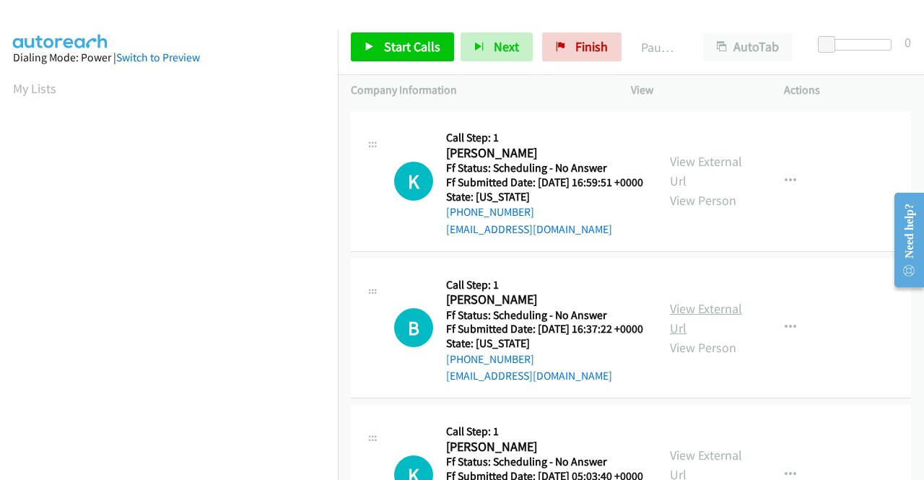
click at [682, 336] on link "View External Url" at bounding box center [706, 318] width 72 height 36
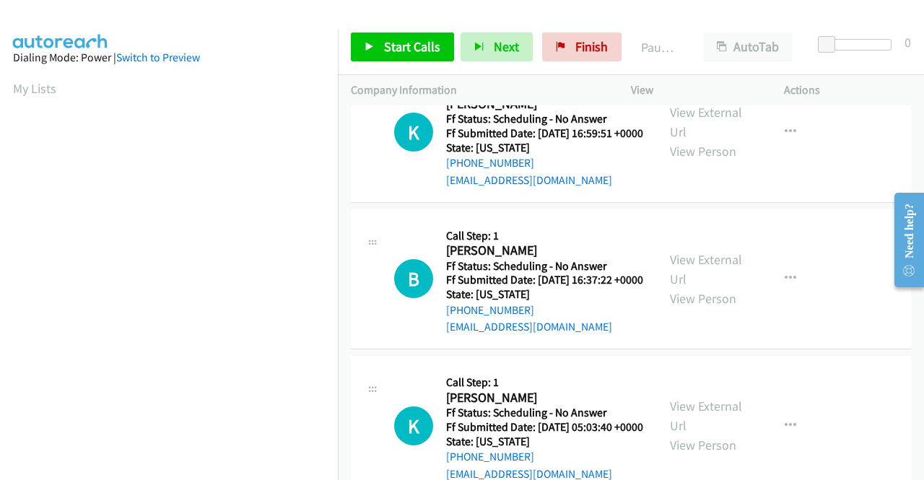
scroll to position [217, 0]
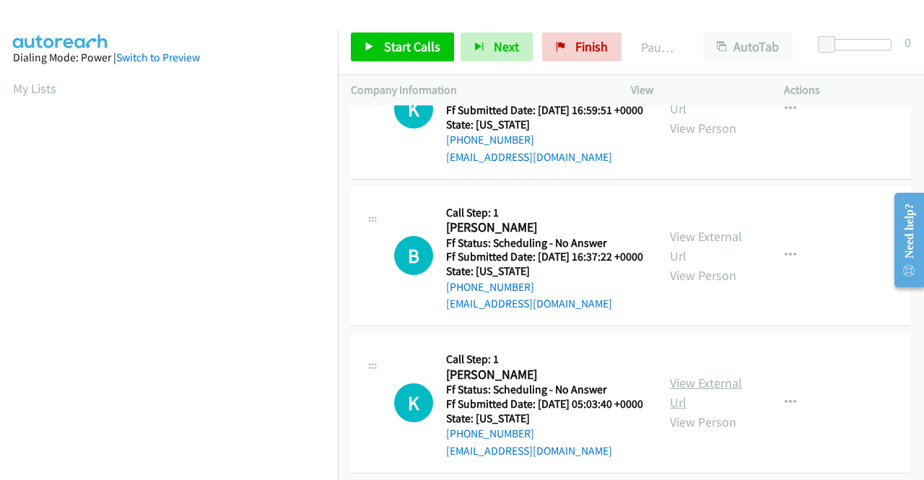
click at [678, 411] on link "View External Url" at bounding box center [706, 393] width 72 height 36
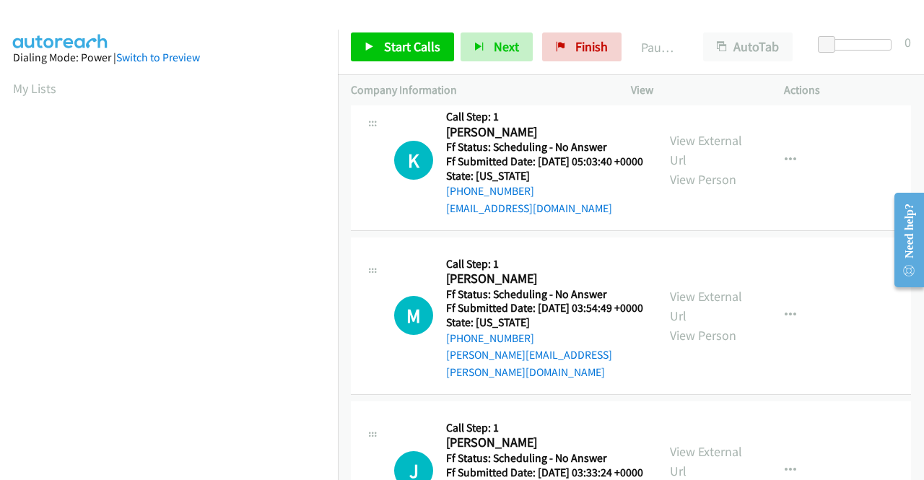
scroll to position [505, 0]
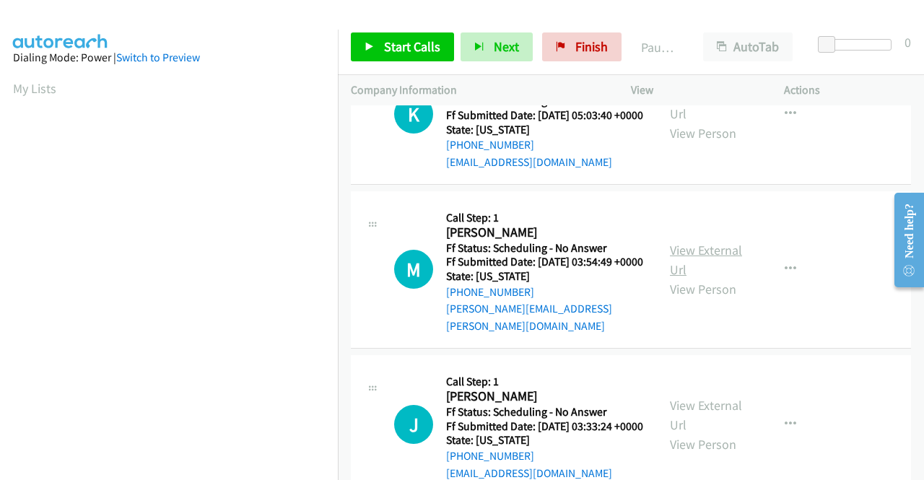
click at [722, 278] on link "View External Url" at bounding box center [706, 260] width 72 height 36
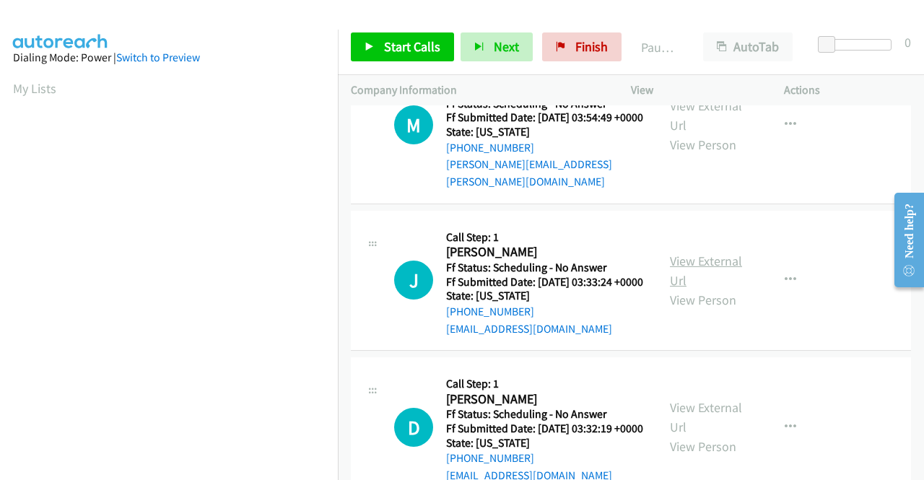
click at [676, 289] on link "View External Url" at bounding box center [706, 271] width 72 height 36
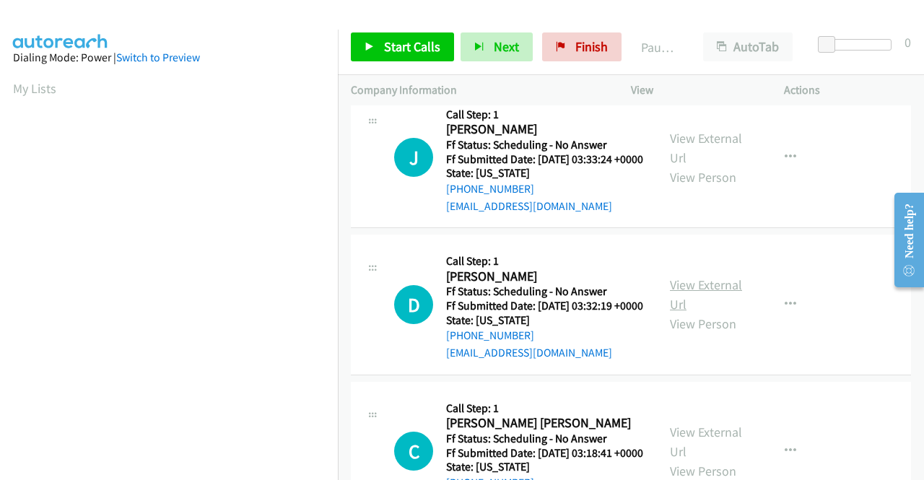
scroll to position [794, 0]
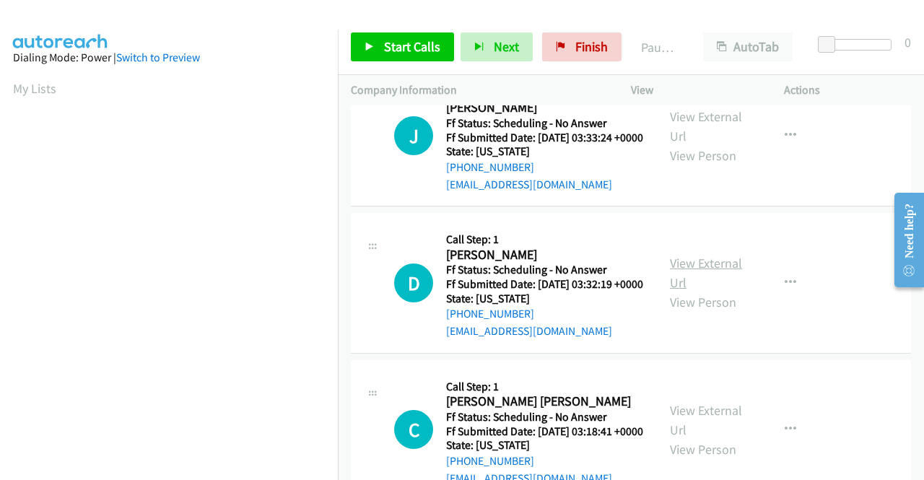
click at [686, 291] on link "View External Url" at bounding box center [706, 273] width 72 height 36
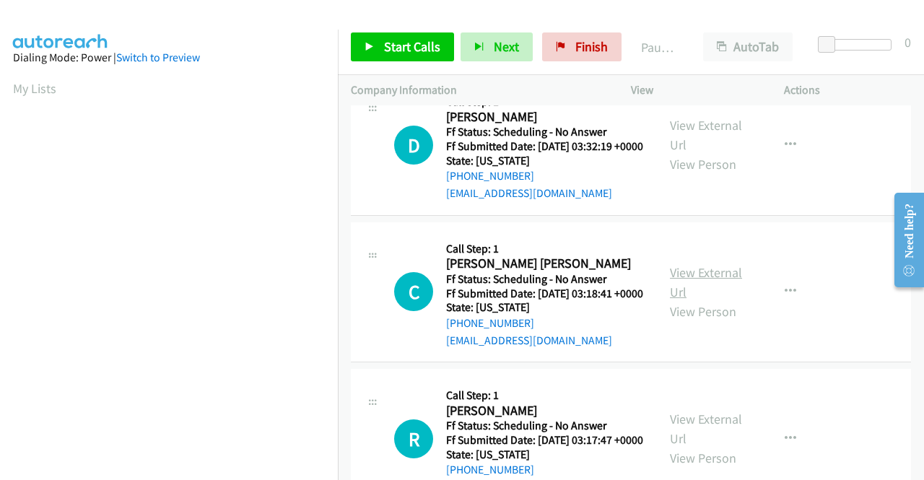
scroll to position [939, 0]
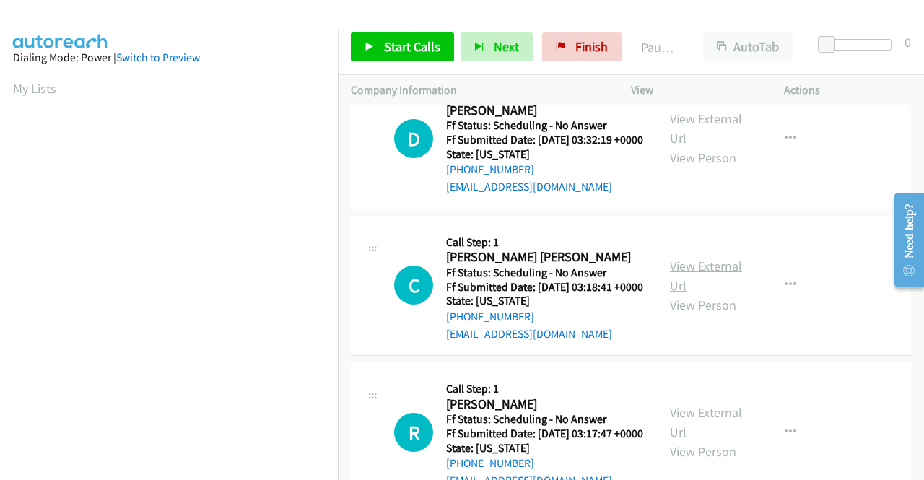
click at [676, 294] on link "View External Url" at bounding box center [706, 276] width 72 height 36
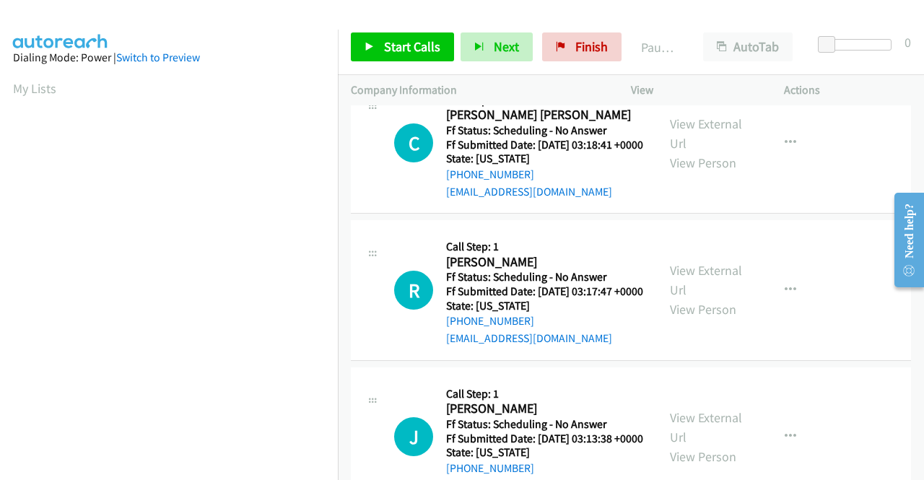
scroll to position [1083, 0]
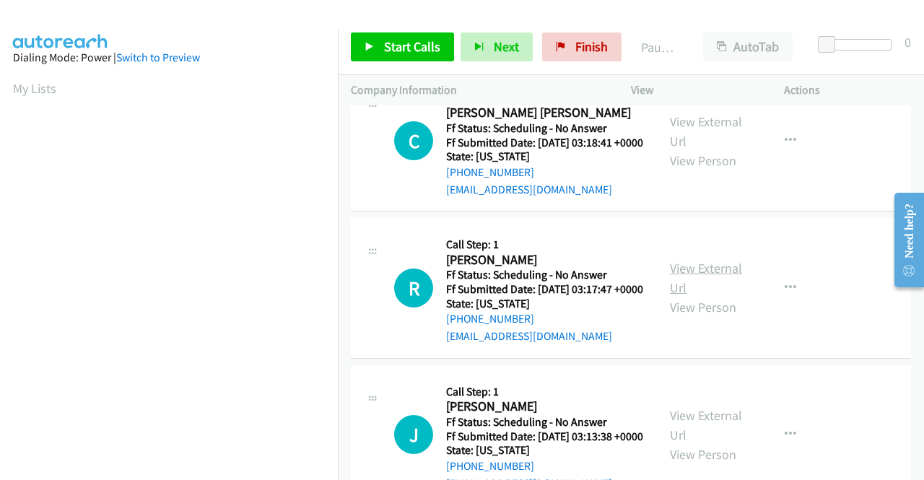
click at [694, 296] on link "View External Url" at bounding box center [706, 278] width 72 height 36
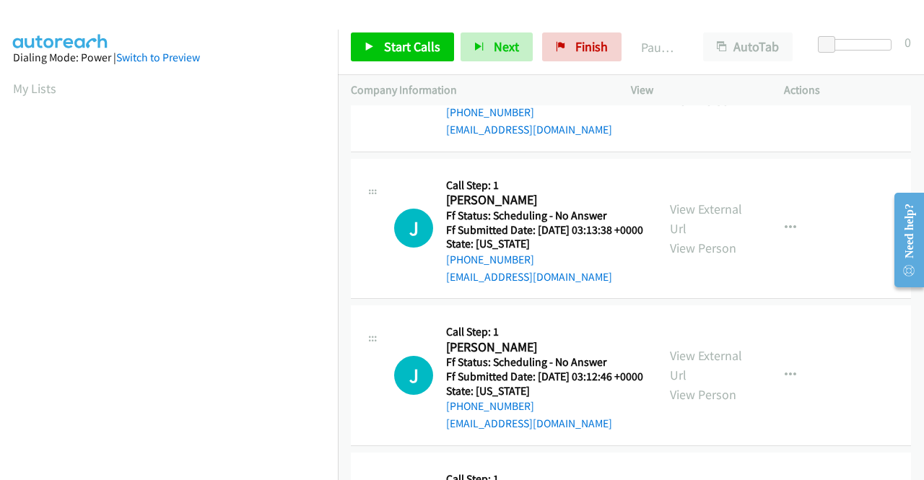
scroll to position [1300, 0]
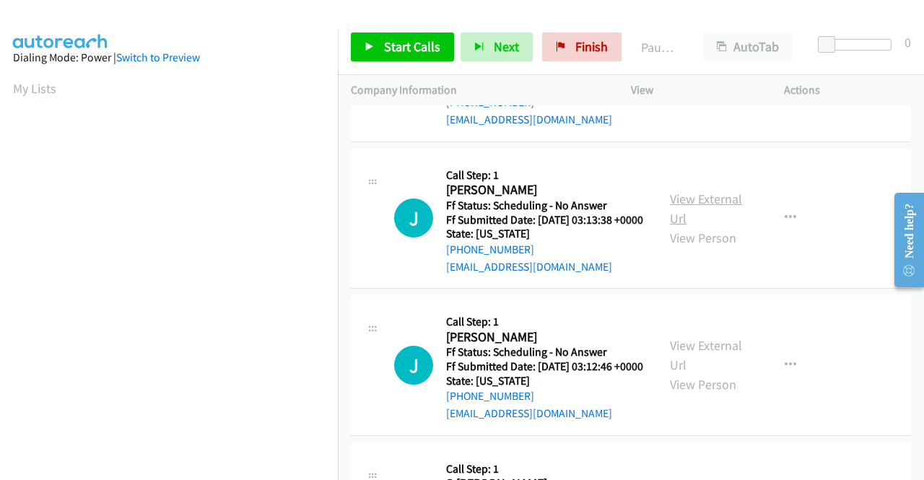
click at [719, 227] on link "View External Url" at bounding box center [706, 209] width 72 height 36
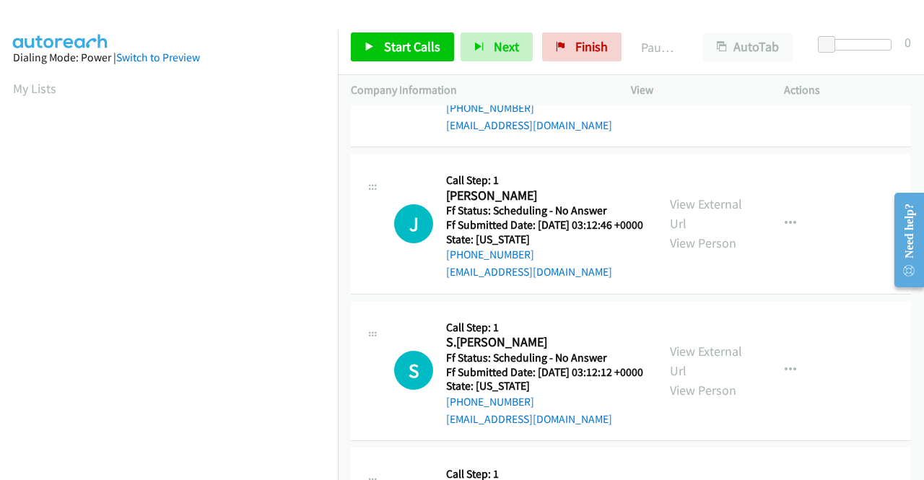
scroll to position [1444, 0]
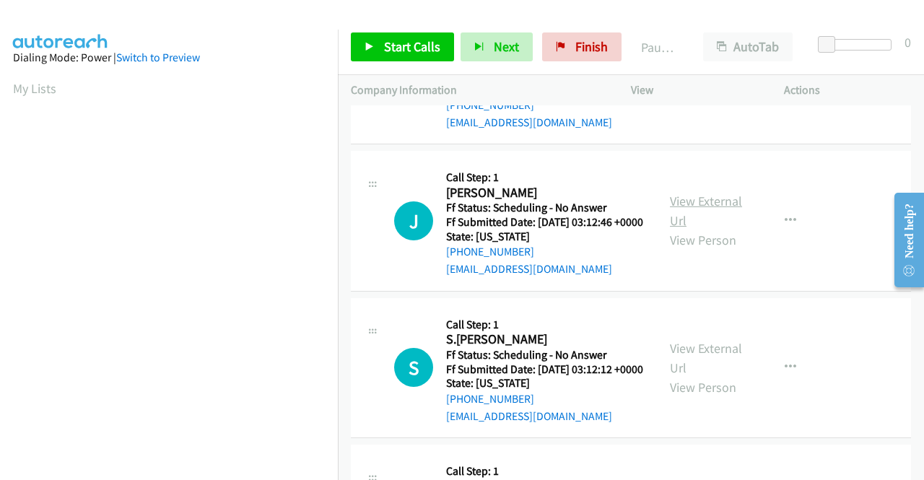
click at [682, 229] on link "View External Url" at bounding box center [706, 211] width 72 height 36
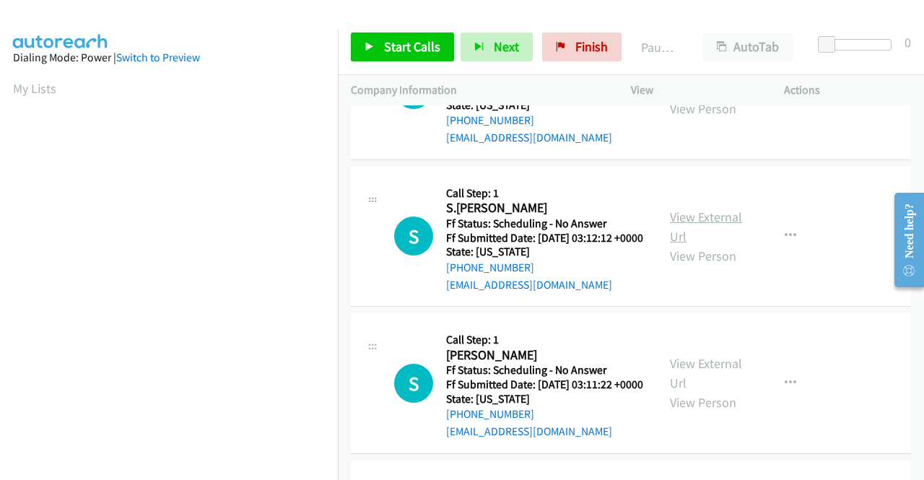
scroll to position [1588, 0]
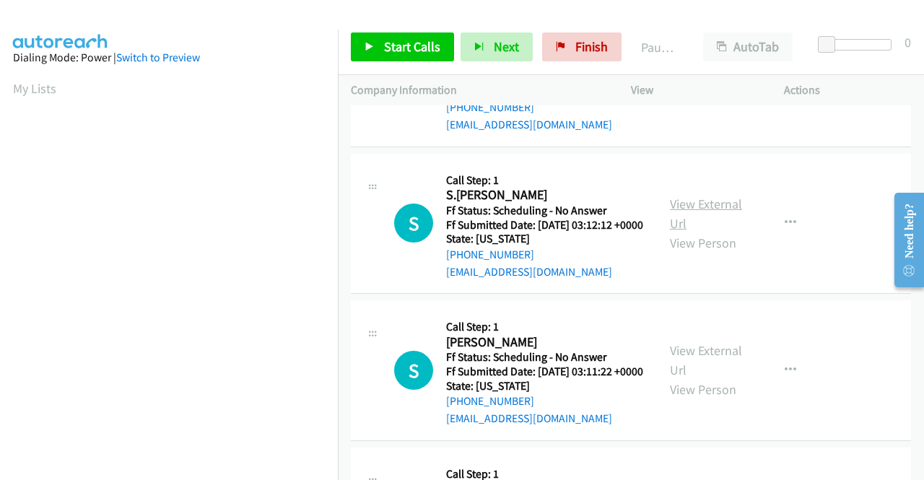
click at [702, 232] on link "View External Url" at bounding box center [706, 214] width 72 height 36
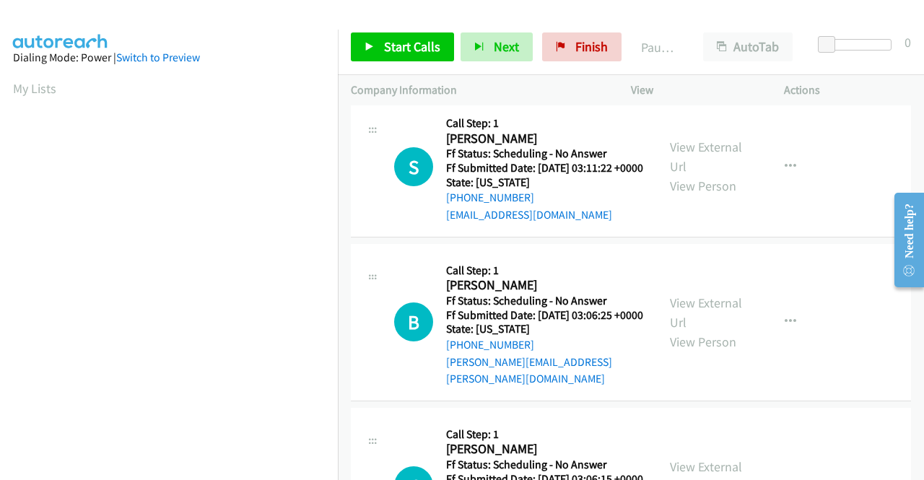
scroll to position [1805, 0]
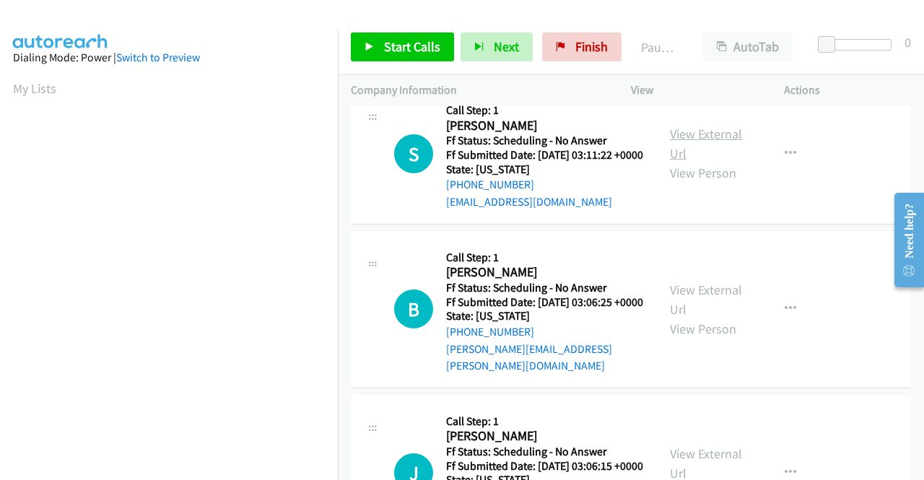
click at [690, 162] on link "View External Url" at bounding box center [706, 144] width 72 height 36
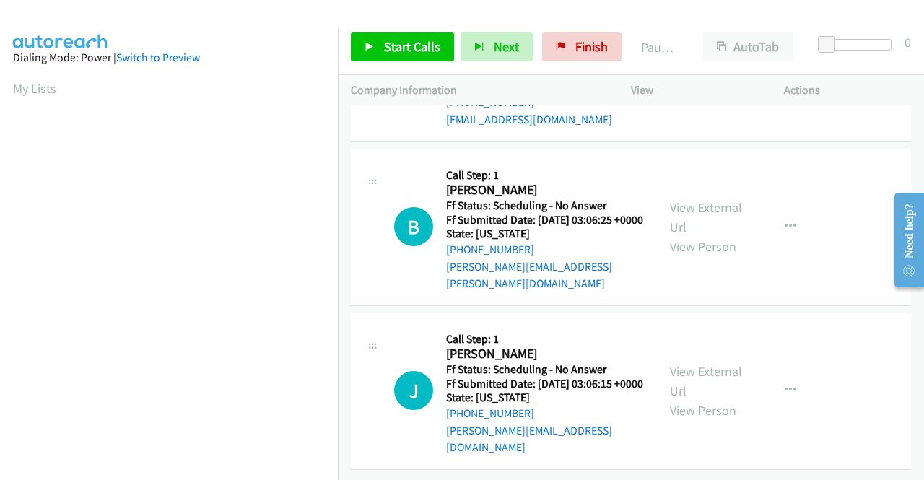
scroll to position [2022, 0]
click at [718, 235] on link "View External Url" at bounding box center [706, 217] width 72 height 36
click at [703, 364] on link "View External Url" at bounding box center [706, 381] width 72 height 36
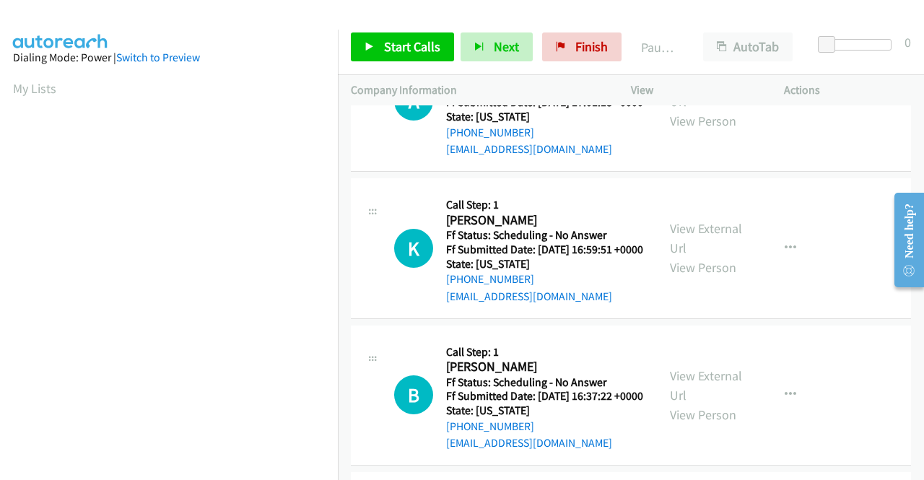
scroll to position [0, 0]
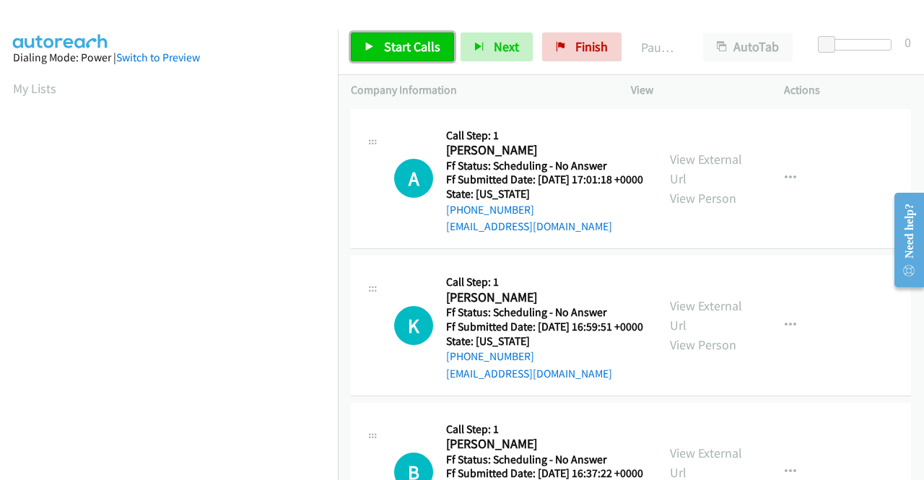
click at [389, 40] on span "Start Calls" at bounding box center [412, 46] width 56 height 17
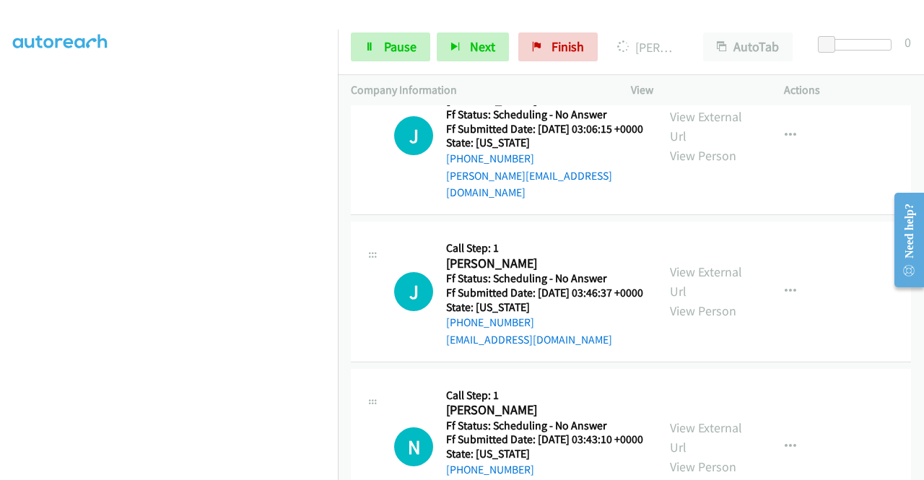
scroll to position [2470, 0]
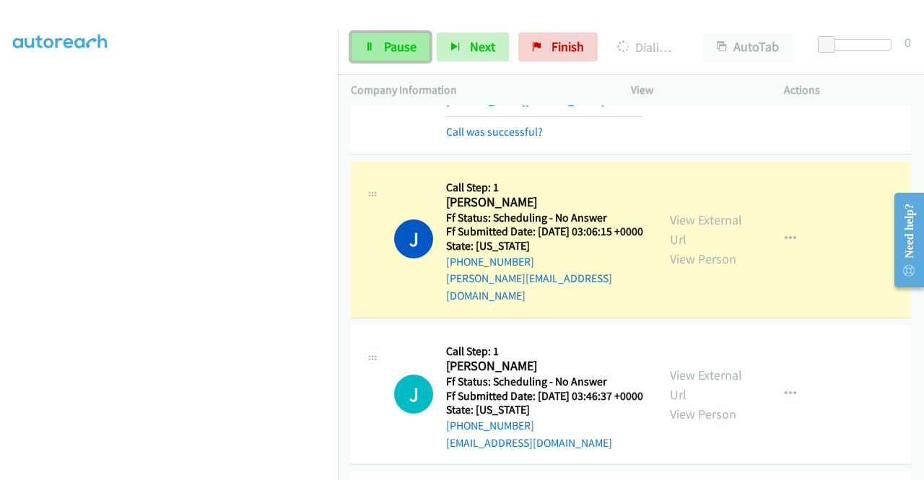
click at [404, 41] on span "Pause" at bounding box center [400, 46] width 32 height 17
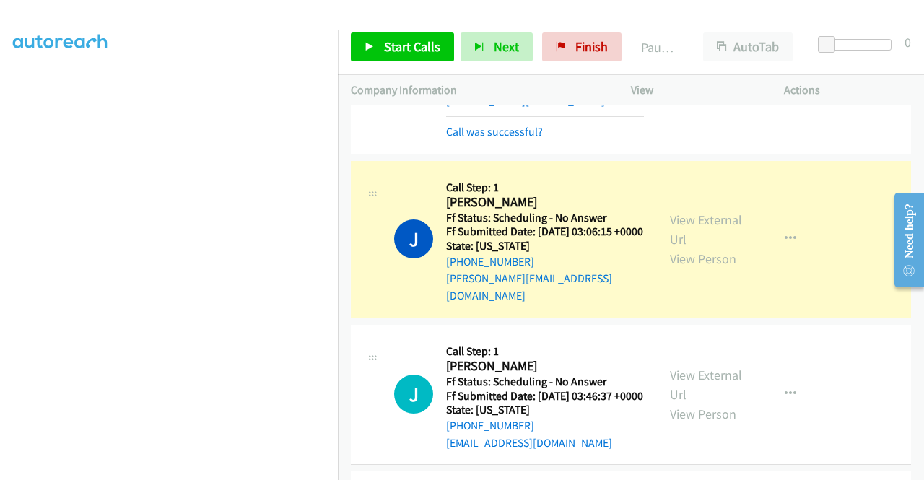
scroll to position [2542, 0]
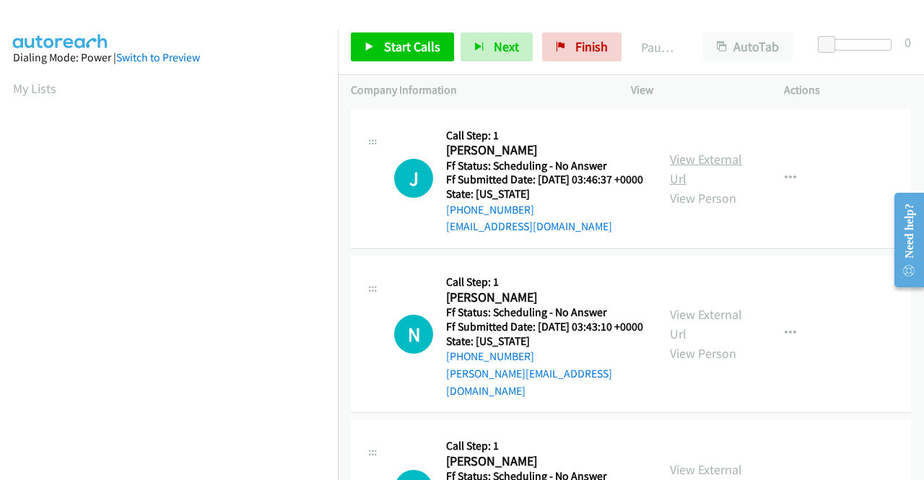
click at [712, 165] on link "View External Url" at bounding box center [706, 169] width 72 height 36
click at [684, 329] on link "View External Url" at bounding box center [706, 324] width 72 height 36
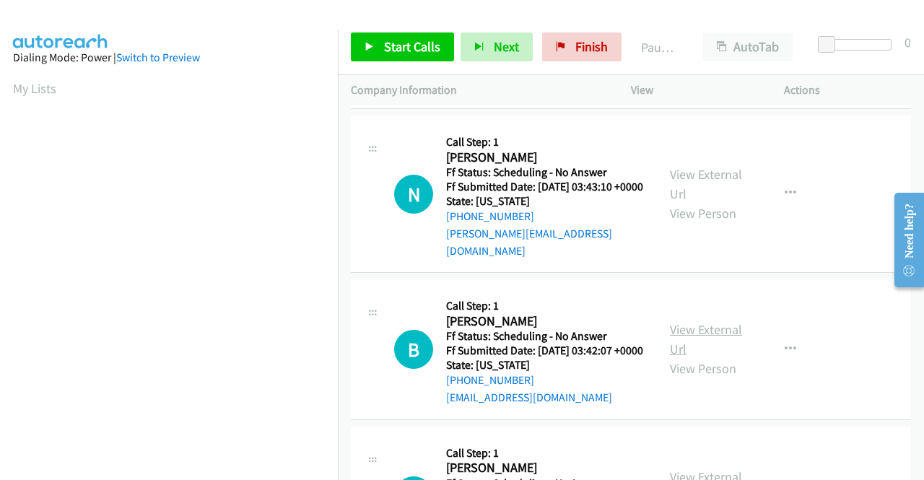
scroll to position [144, 0]
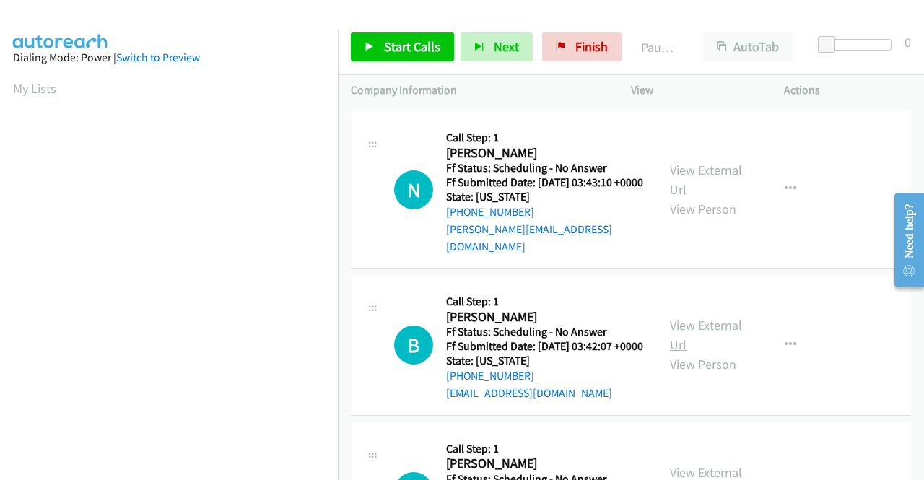
click at [695, 344] on link "View External Url" at bounding box center [706, 335] width 72 height 36
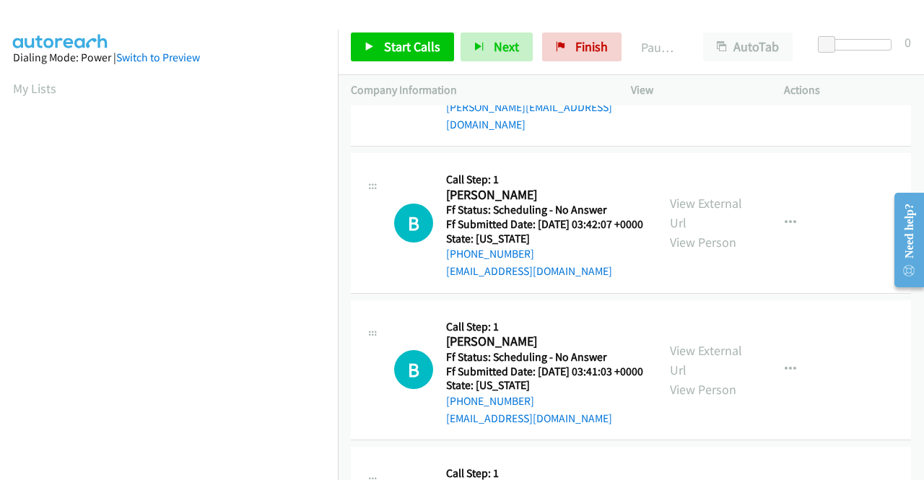
scroll to position [289, 0]
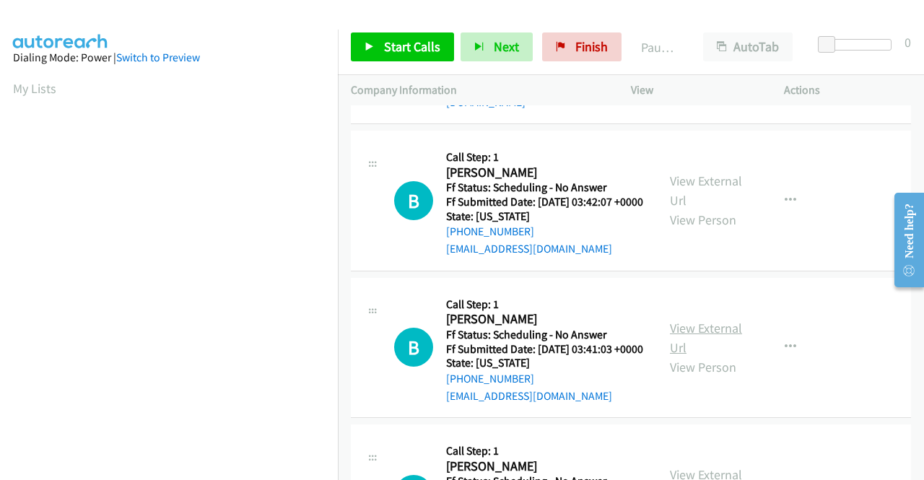
click at [700, 355] on link "View External Url" at bounding box center [706, 338] width 72 height 36
click at [728, 356] on link "View External Url" at bounding box center [706, 338] width 72 height 36
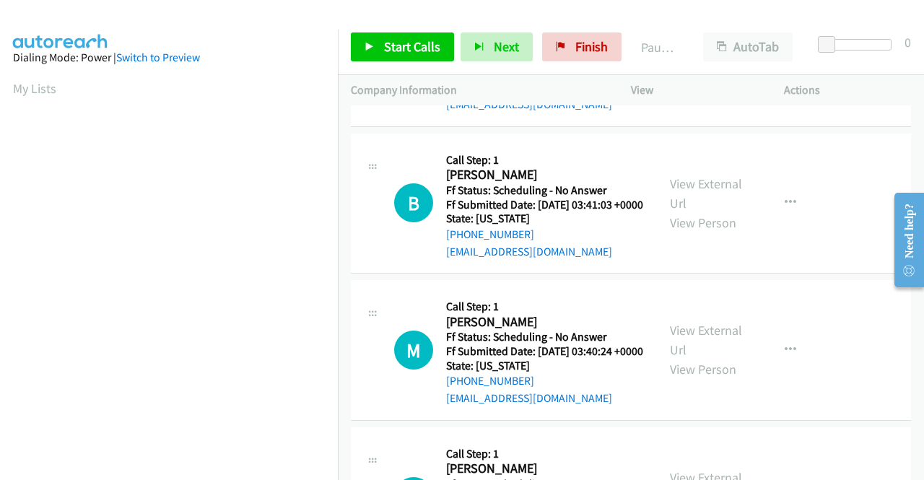
scroll to position [505, 0]
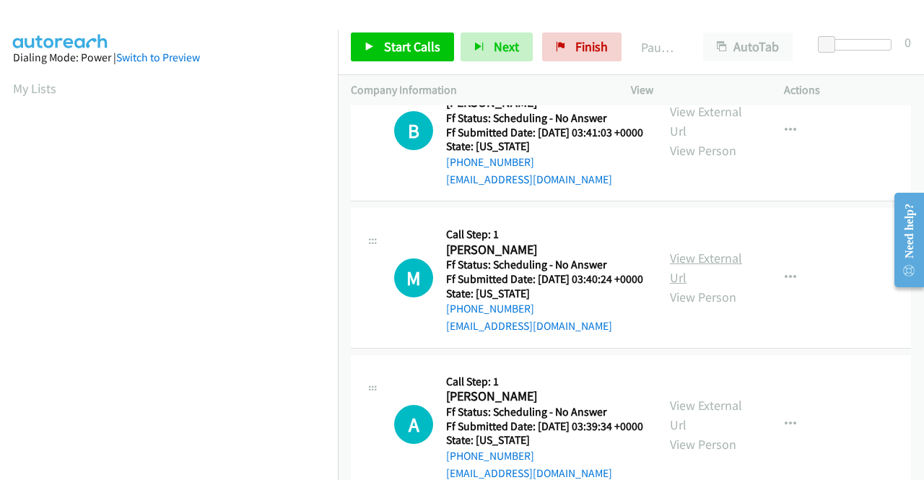
click at [681, 286] on link "View External Url" at bounding box center [706, 268] width 72 height 36
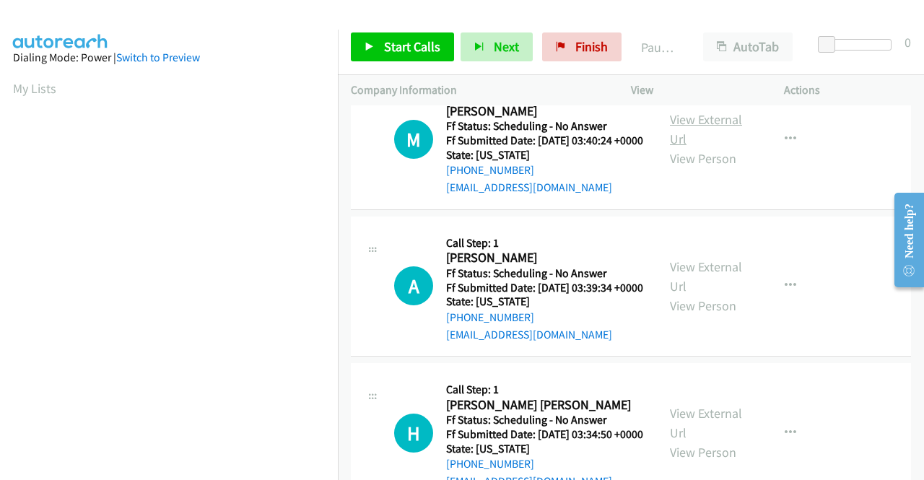
scroll to position [650, 0]
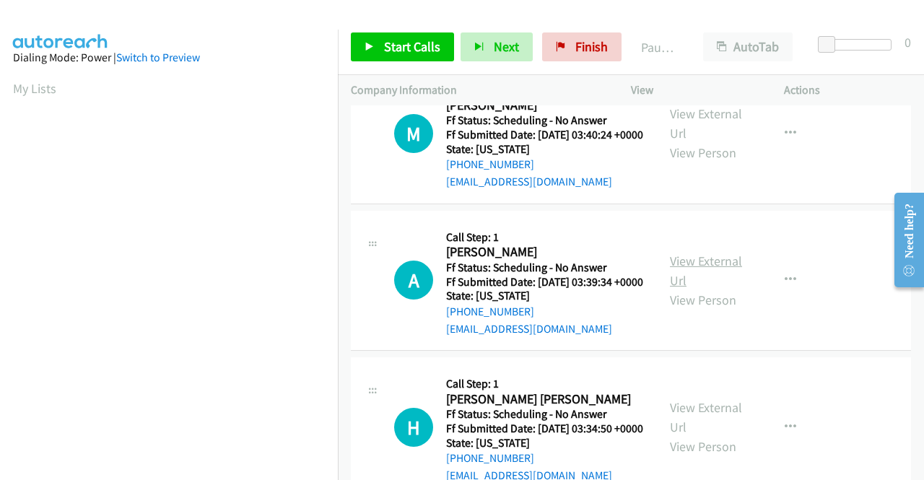
click at [712, 289] on link "View External Url" at bounding box center [706, 271] width 72 height 36
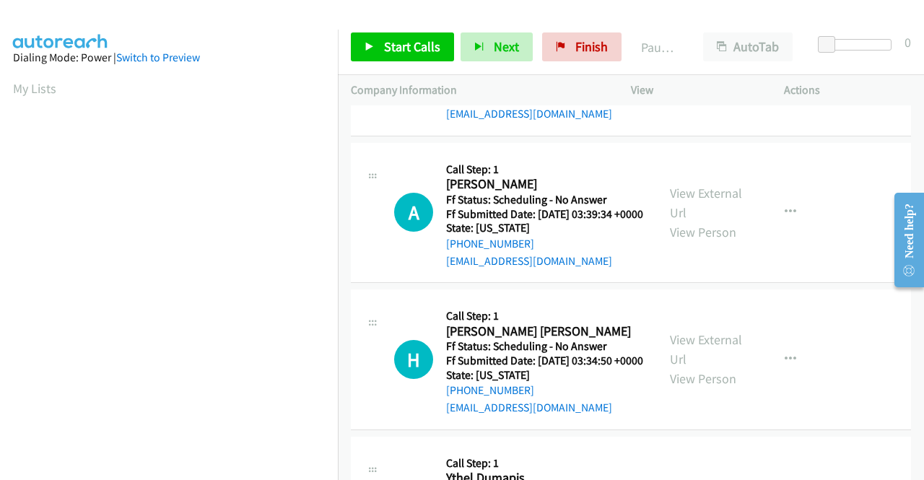
scroll to position [794, 0]
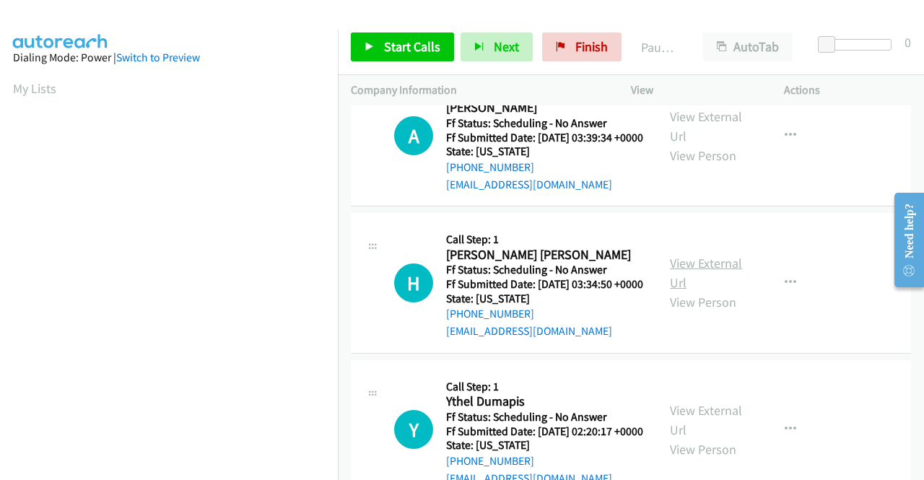
click at [692, 291] on link "View External Url" at bounding box center [706, 273] width 72 height 36
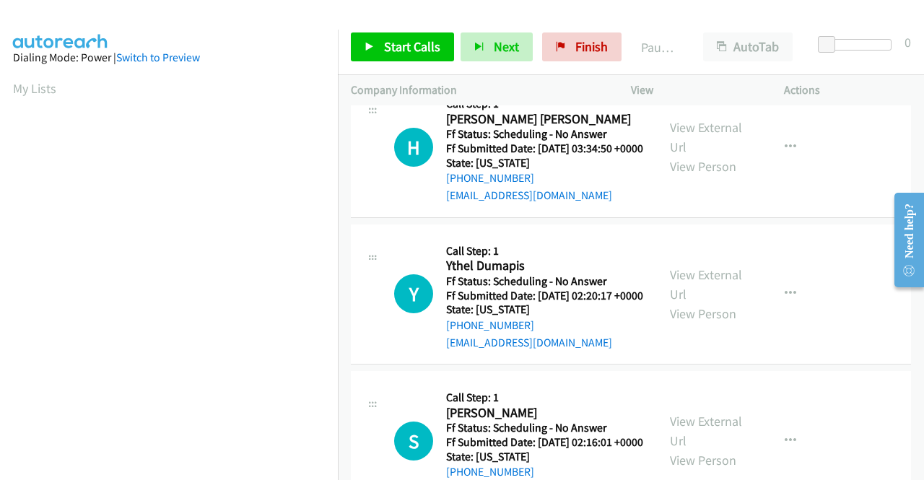
scroll to position [1083, 0]
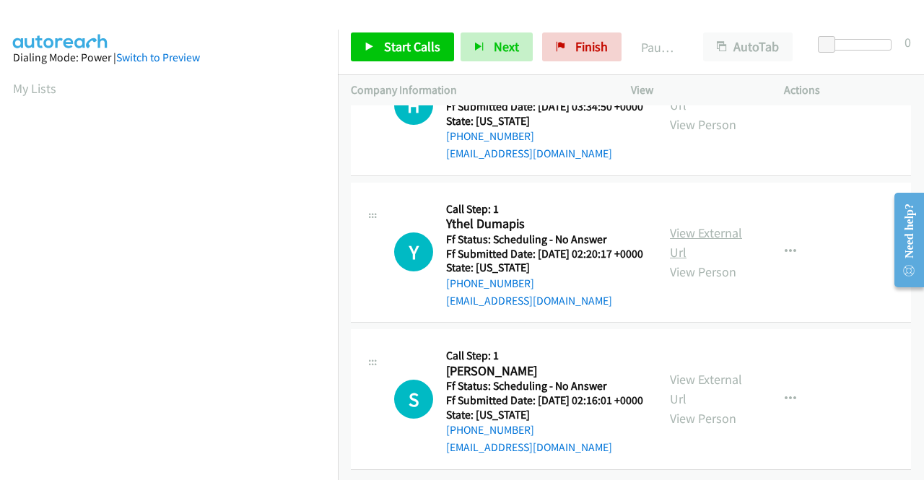
click at [685, 225] on link "View External Url" at bounding box center [706, 243] width 72 height 36
click at [685, 371] on link "View External Url" at bounding box center [706, 389] width 72 height 36
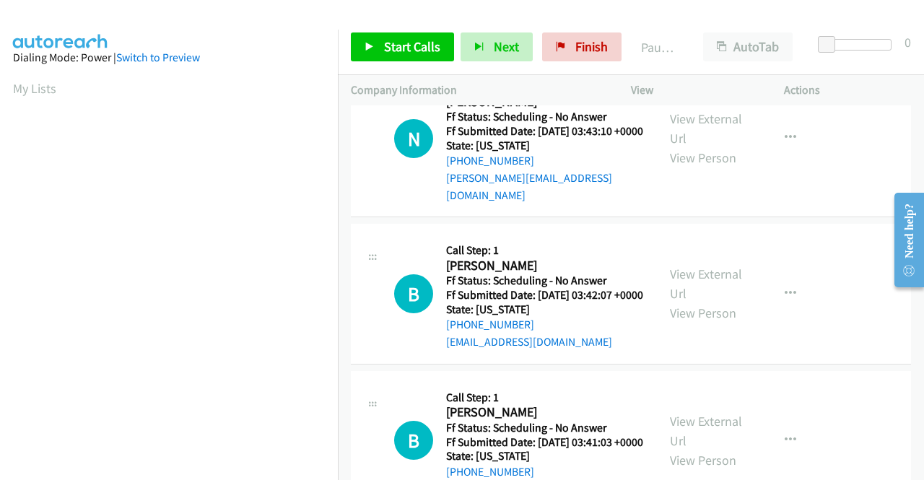
scroll to position [0, 0]
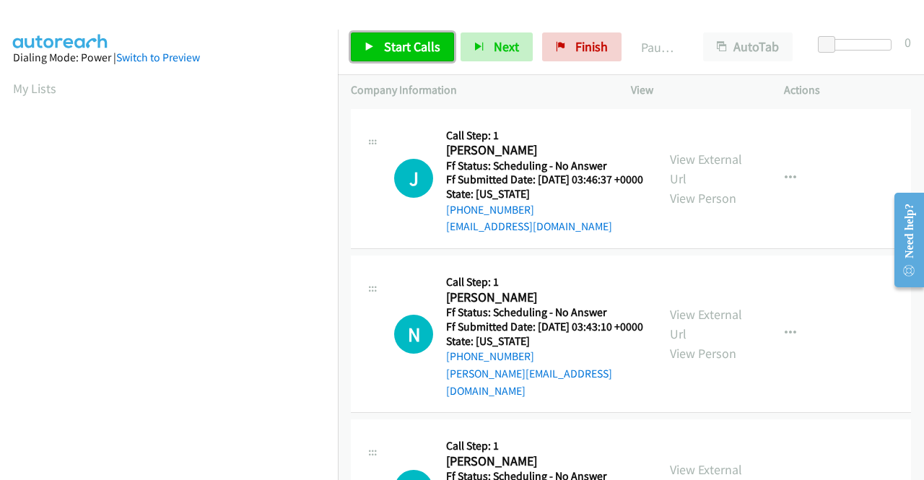
click at [380, 45] on link "Start Calls" at bounding box center [402, 46] width 103 height 29
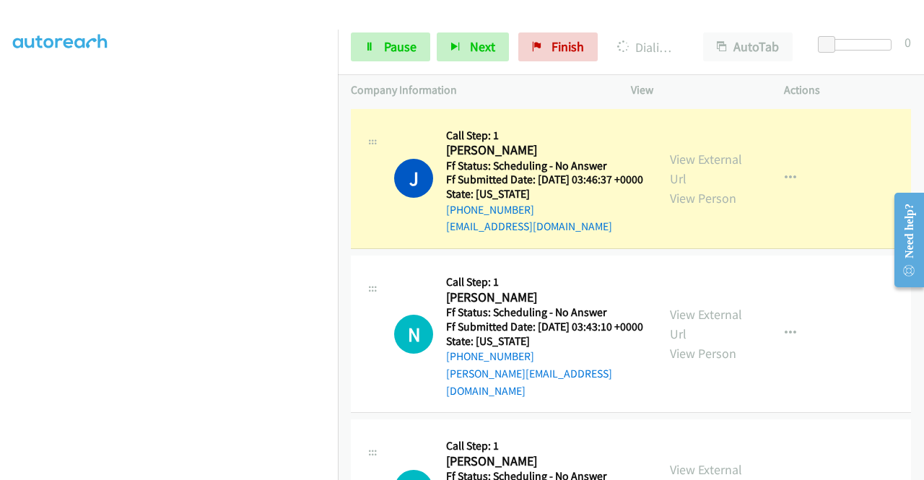
scroll to position [329, 0]
click at [395, 52] on span "Pause" at bounding box center [400, 46] width 32 height 17
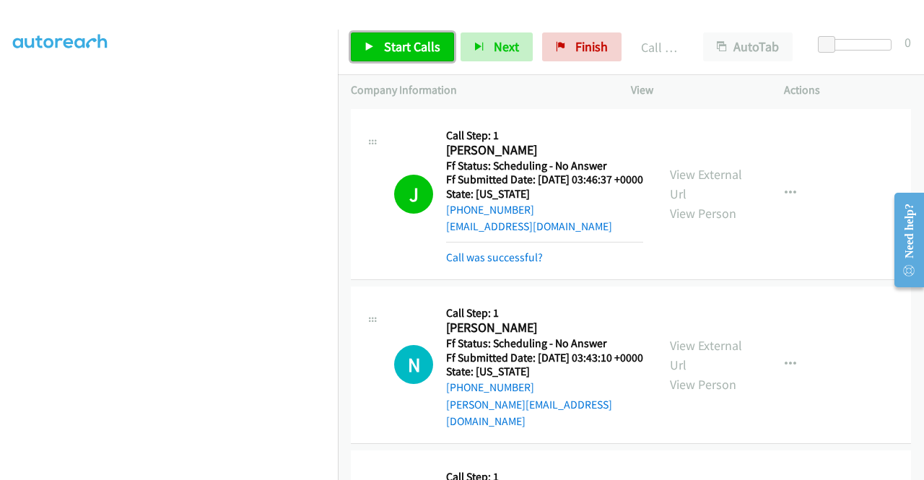
click at [414, 40] on span "Start Calls" at bounding box center [412, 46] width 56 height 17
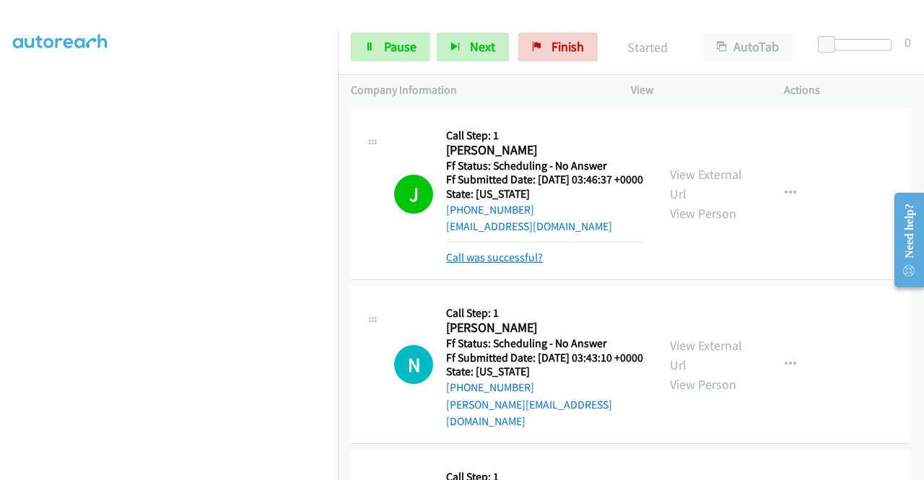
click at [521, 264] on link "Call was successful?" at bounding box center [494, 258] width 97 height 14
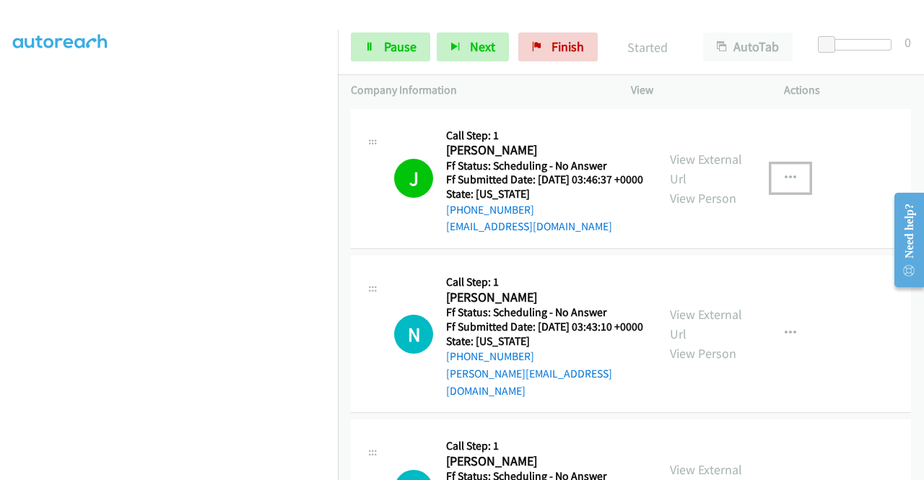
click at [785, 184] on icon "button" at bounding box center [791, 179] width 12 height 12
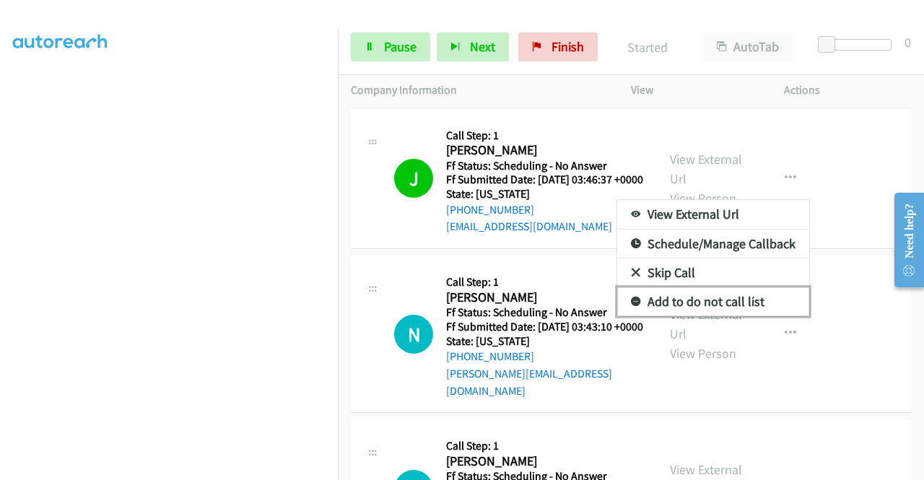
click at [734, 305] on link "Add to do not call list" at bounding box center [713, 301] width 192 height 29
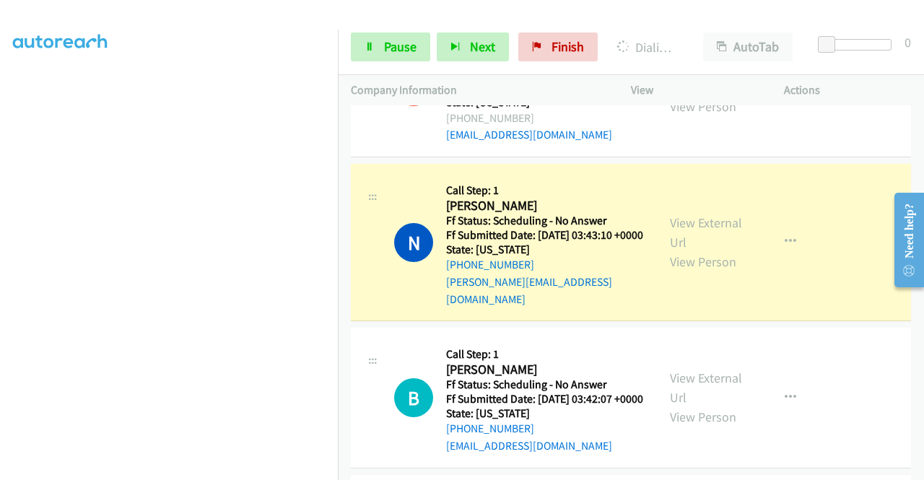
scroll to position [144, 0]
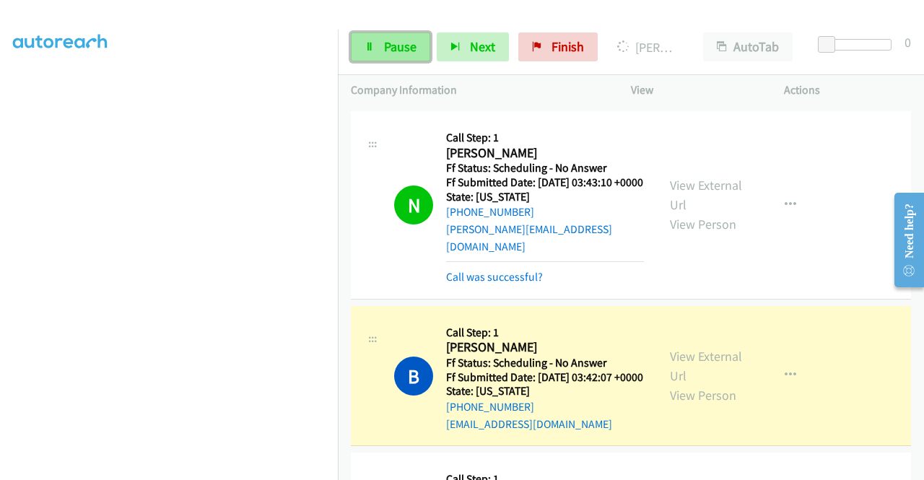
click at [412, 38] on link "Pause" at bounding box center [390, 46] width 79 height 29
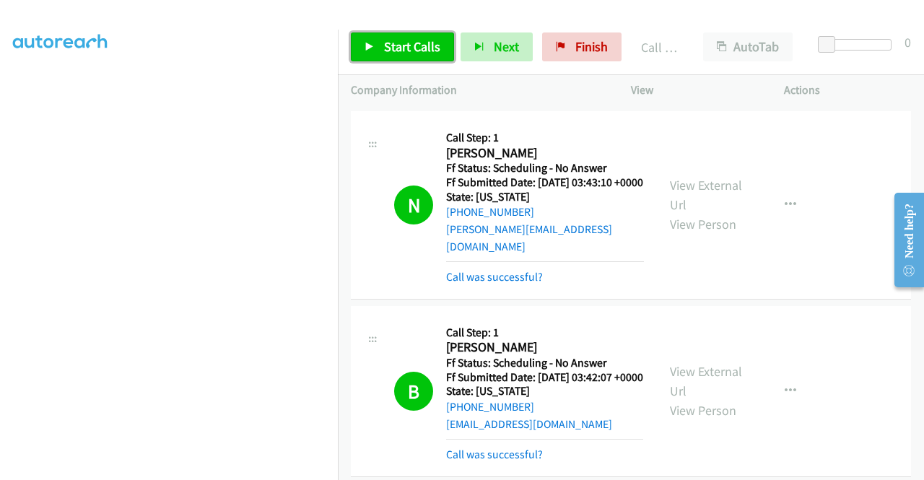
click at [395, 51] on span "Start Calls" at bounding box center [412, 46] width 56 height 17
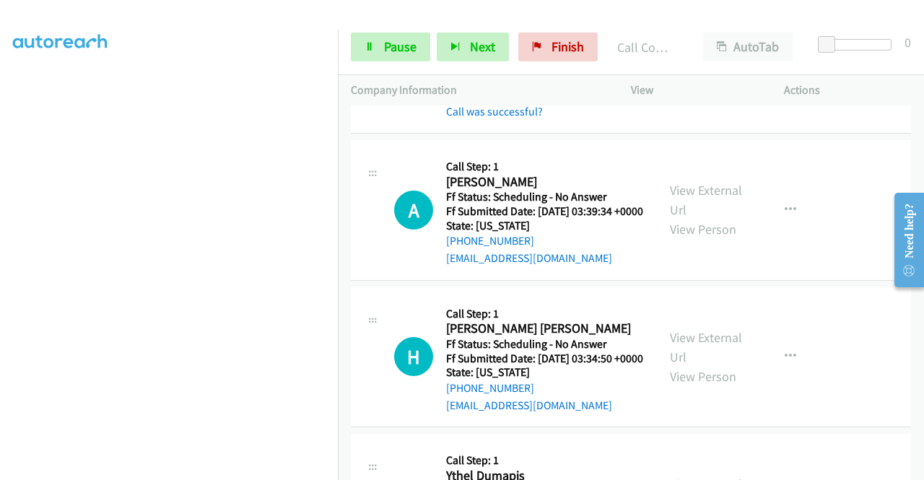
scroll to position [866, 0]
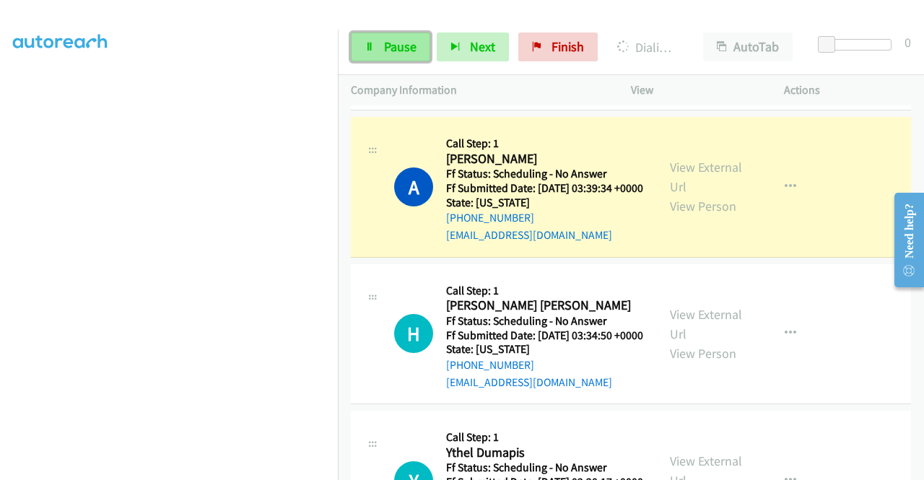
click at [418, 45] on link "Pause" at bounding box center [390, 46] width 79 height 29
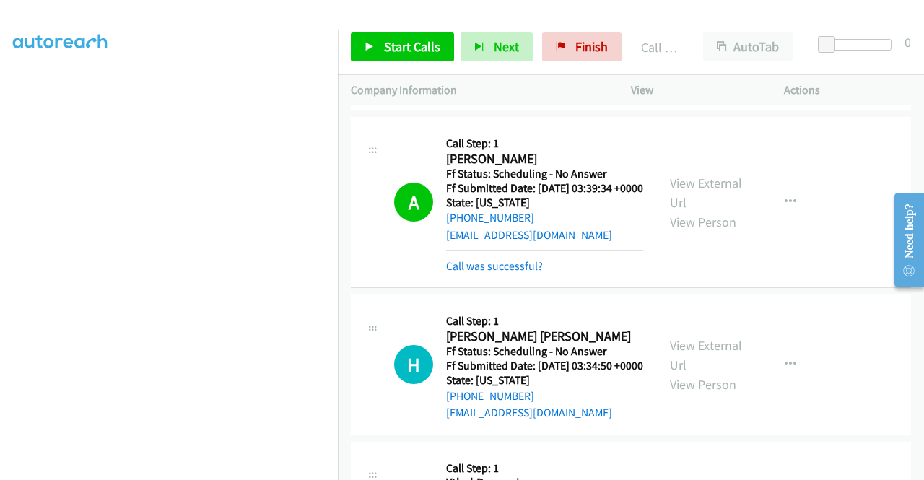
click at [503, 273] on link "Call was successful?" at bounding box center [494, 266] width 97 height 14
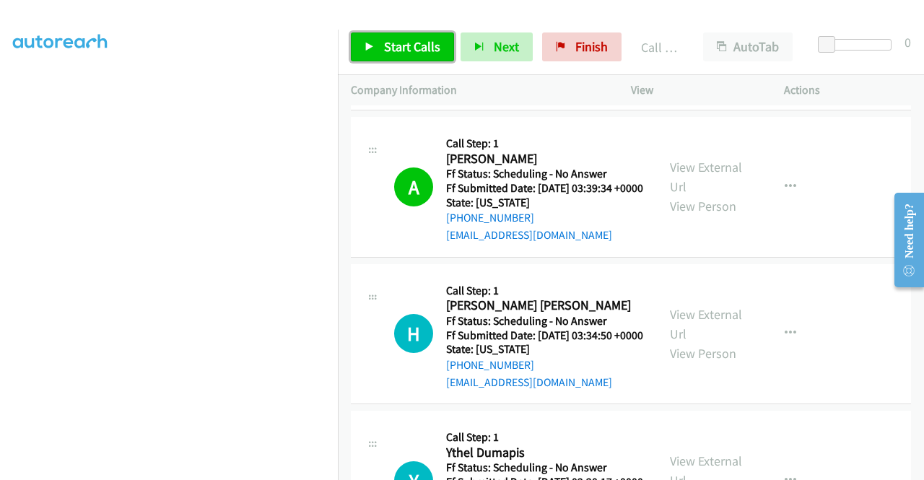
click at [398, 44] on span "Start Calls" at bounding box center [412, 46] width 56 height 17
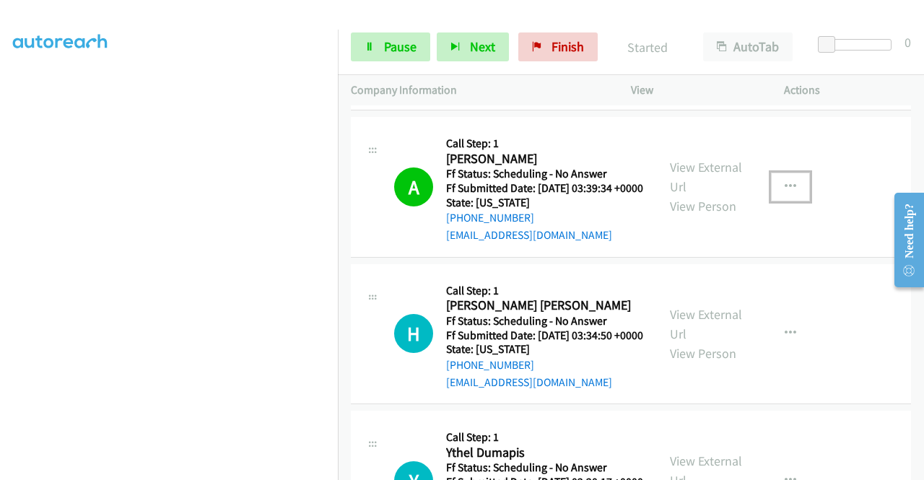
click at [785, 193] on icon "button" at bounding box center [791, 187] width 12 height 12
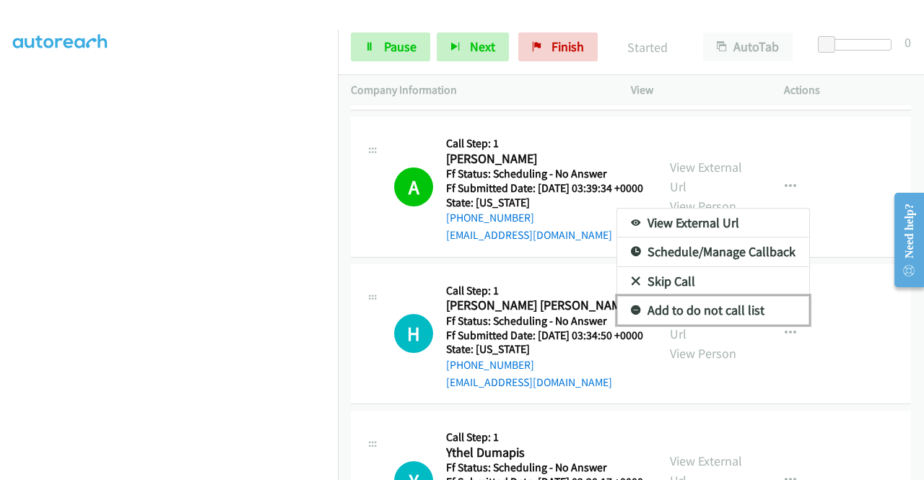
click at [719, 325] on link "Add to do not call list" at bounding box center [713, 310] width 192 height 29
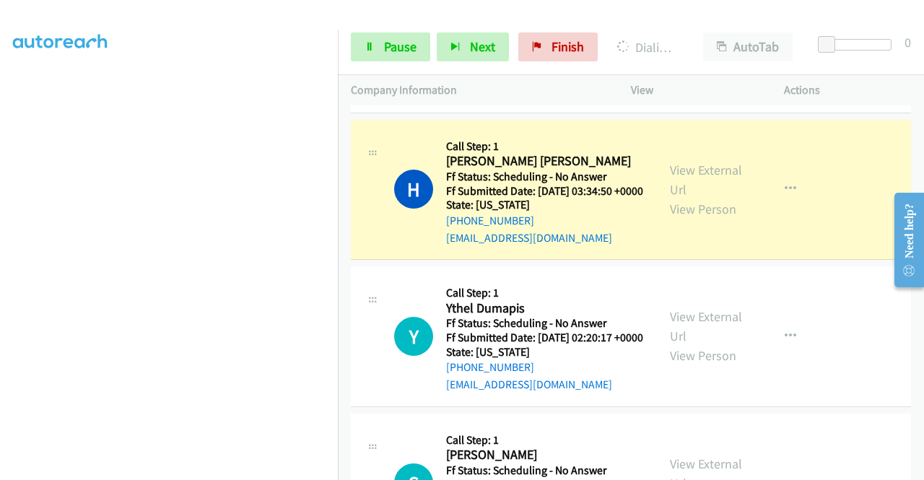
scroll to position [1083, 0]
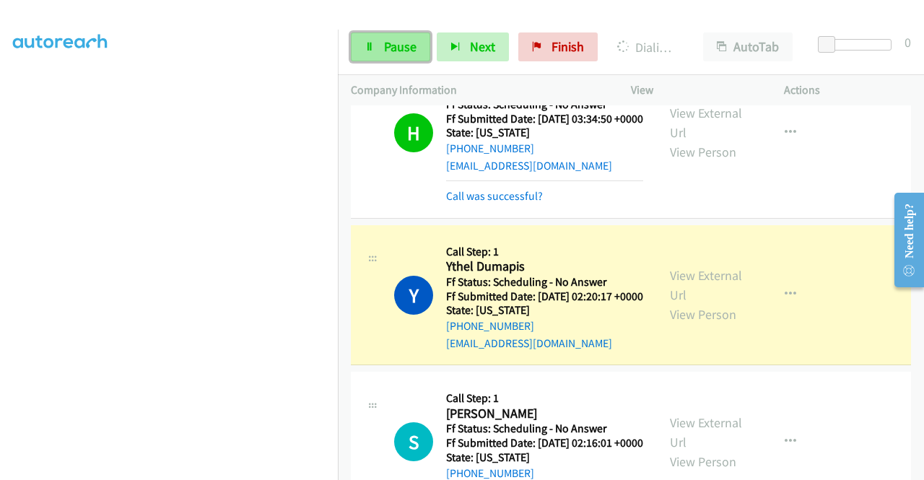
click at [407, 58] on link "Pause" at bounding box center [390, 46] width 79 height 29
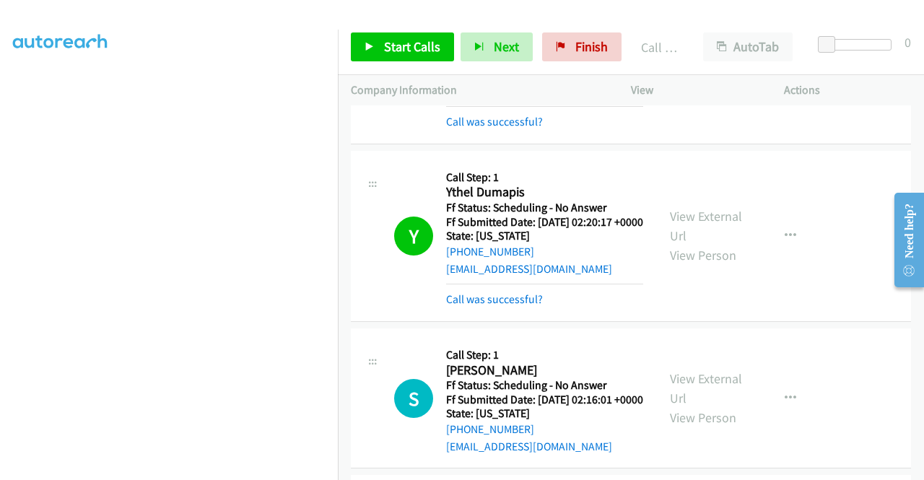
scroll to position [1227, 0]
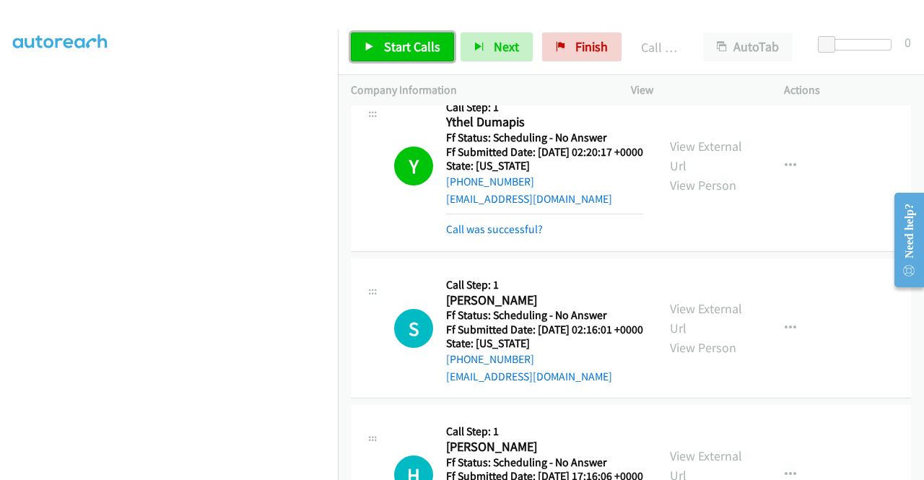
click at [417, 47] on span "Start Calls" at bounding box center [412, 46] width 56 height 17
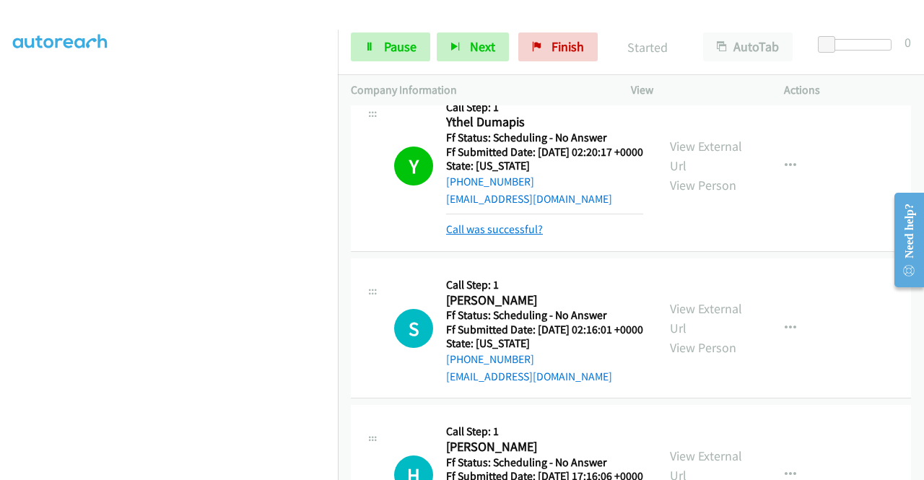
click at [504, 236] on link "Call was successful?" at bounding box center [494, 229] width 97 height 14
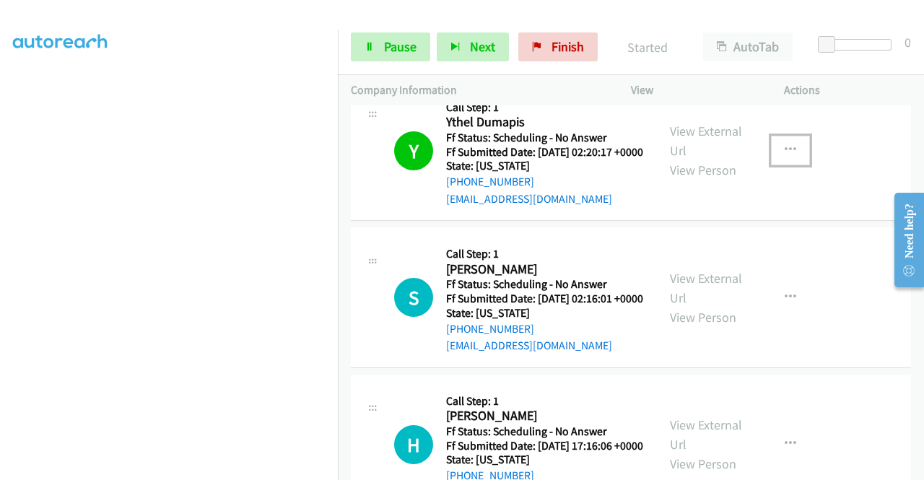
click at [778, 165] on button "button" at bounding box center [790, 150] width 39 height 29
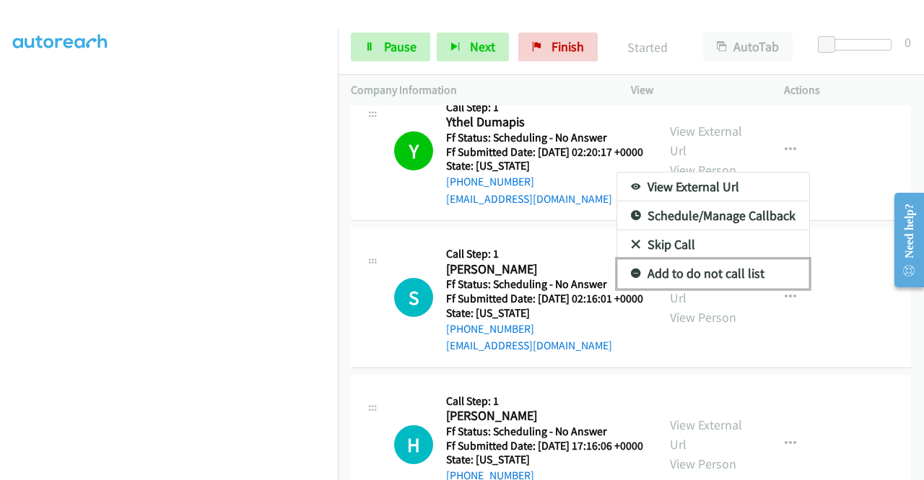
click at [716, 288] on link "Add to do not call list" at bounding box center [713, 273] width 192 height 29
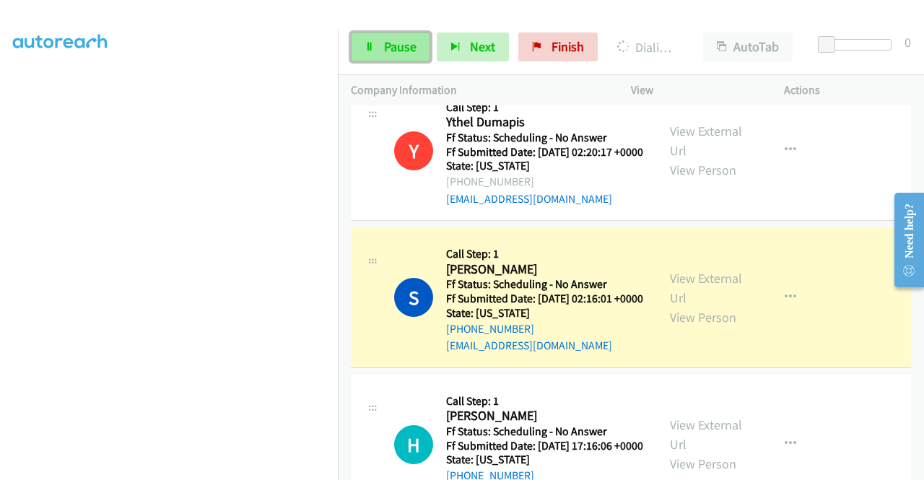
click at [386, 36] on link "Pause" at bounding box center [390, 46] width 79 height 29
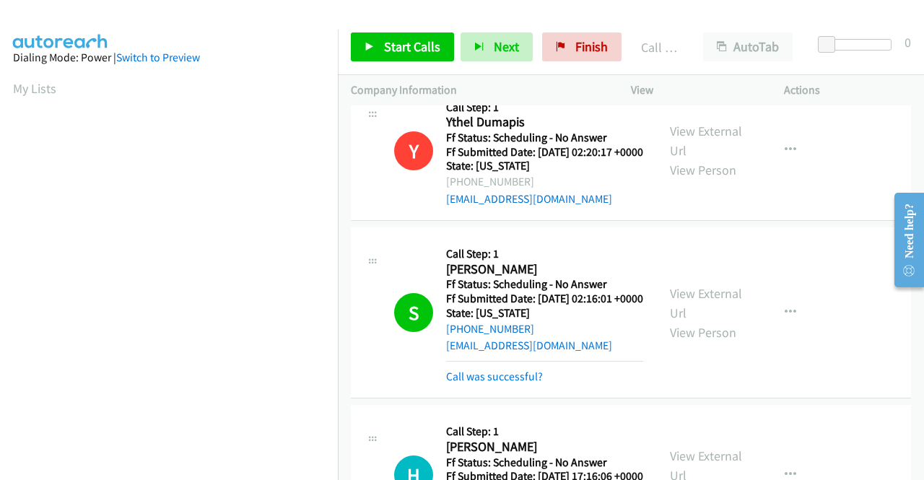
scroll to position [329, 0]
